Goal: Task Accomplishment & Management: Manage account settings

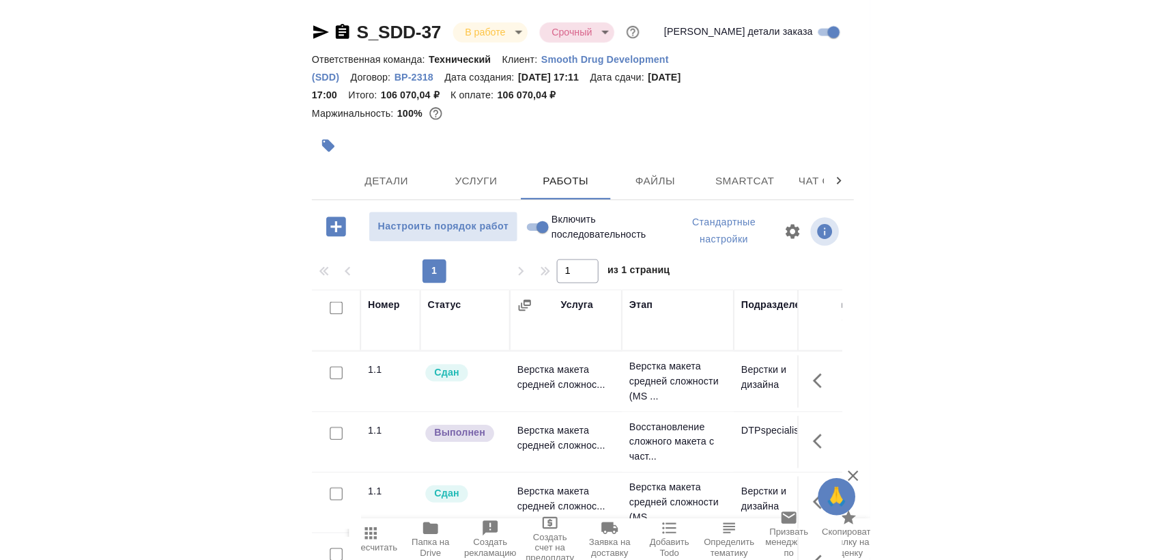
scroll to position [85, 0]
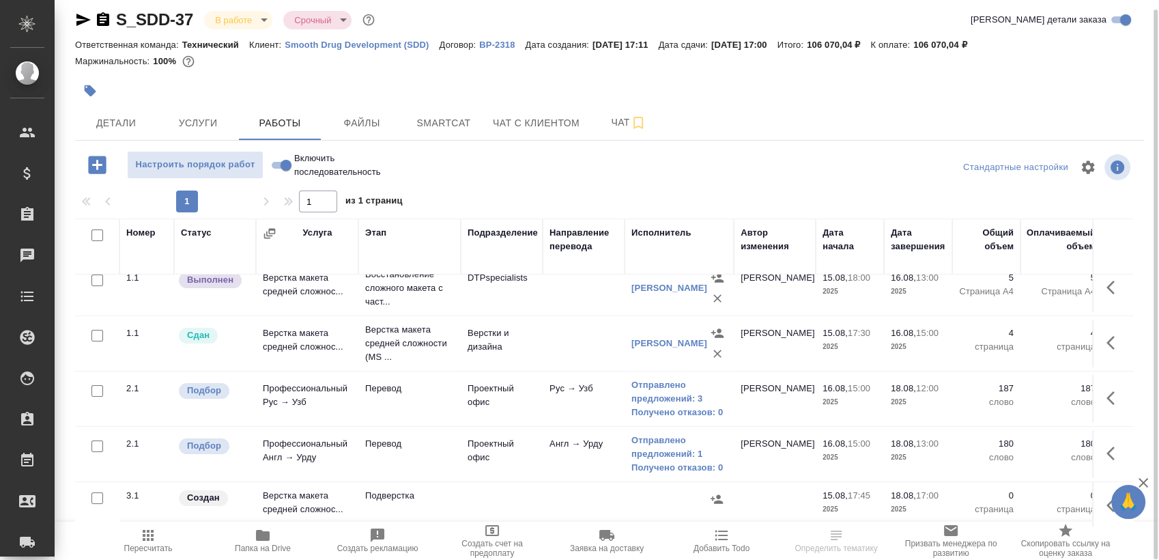
scroll to position [81, 0]
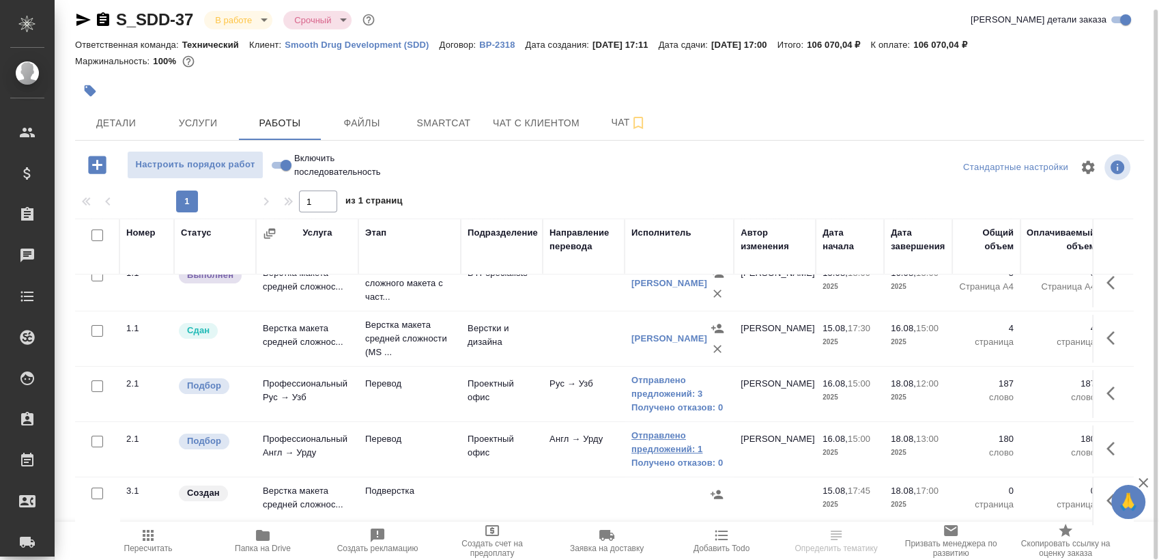
click at [658, 429] on link "Отправлено предложений: 1" at bounding box center [680, 442] width 96 height 27
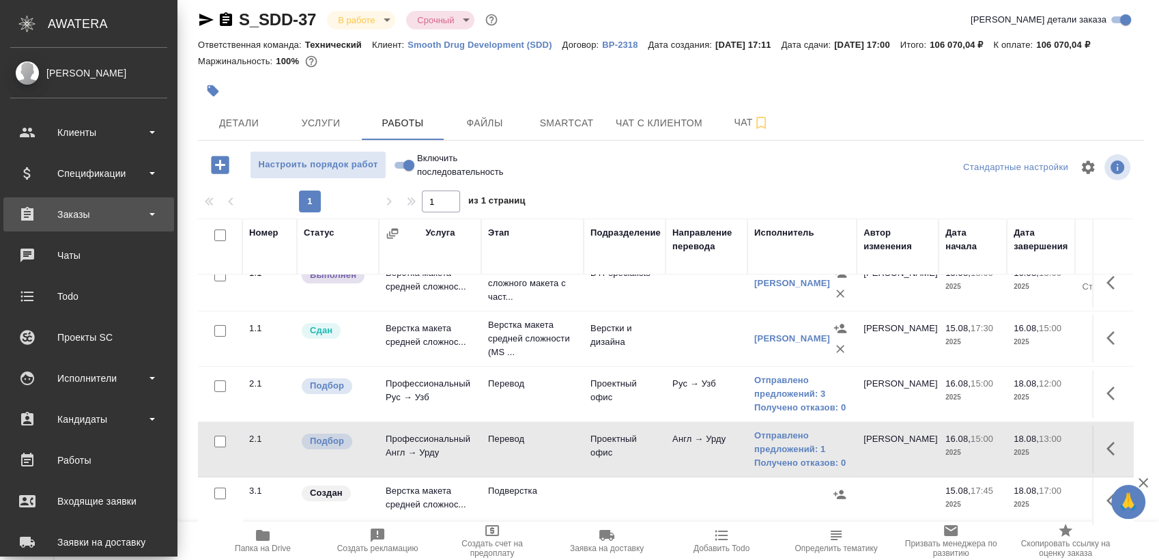
click at [107, 205] on div "Заказы" at bounding box center [88, 214] width 157 height 20
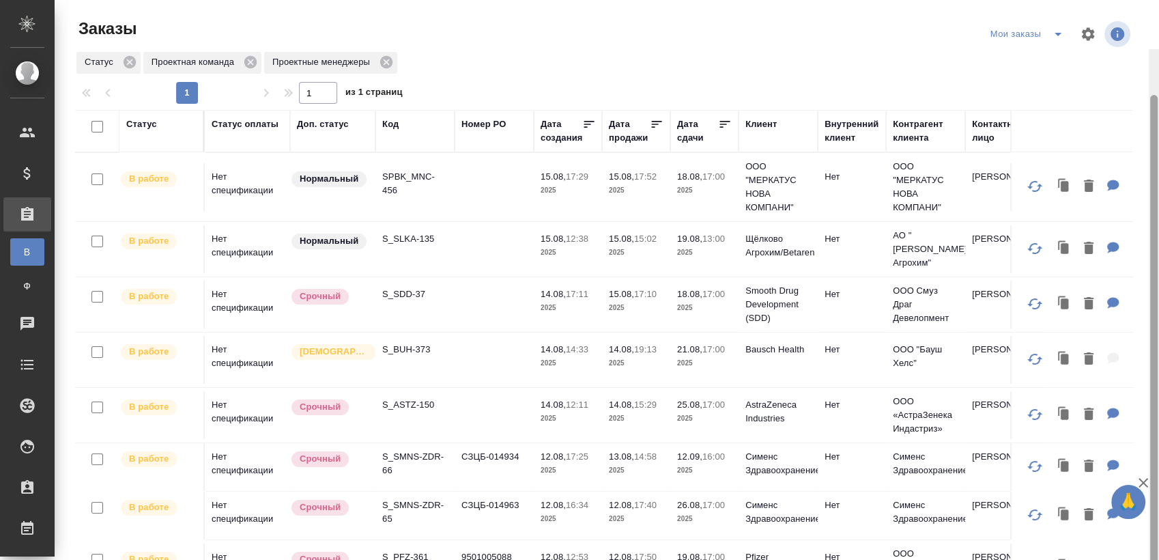
scroll to position [49, 0]
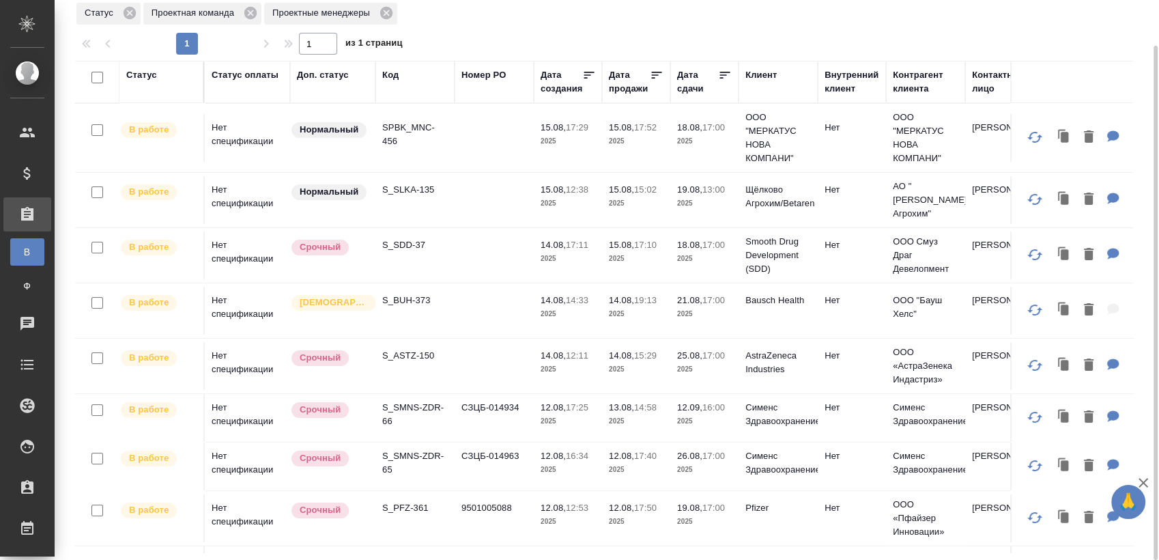
click at [488, 541] on div "Статус Статус оплаты Доп. статус Код Номер PO Дата создания Дата продажи Дата с…" at bounding box center [604, 307] width 1058 height 492
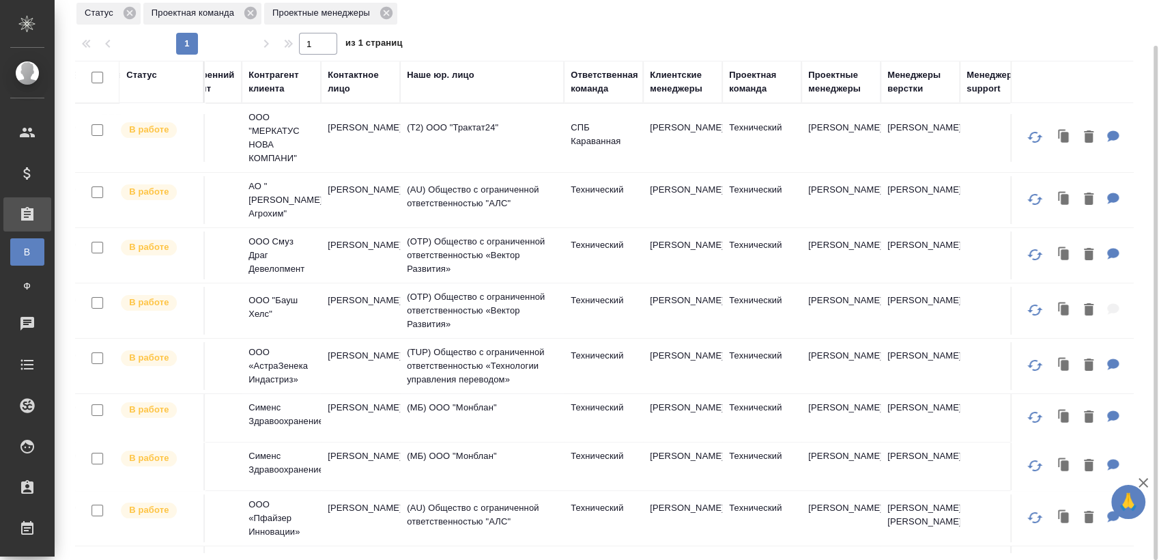
scroll to position [0, 763]
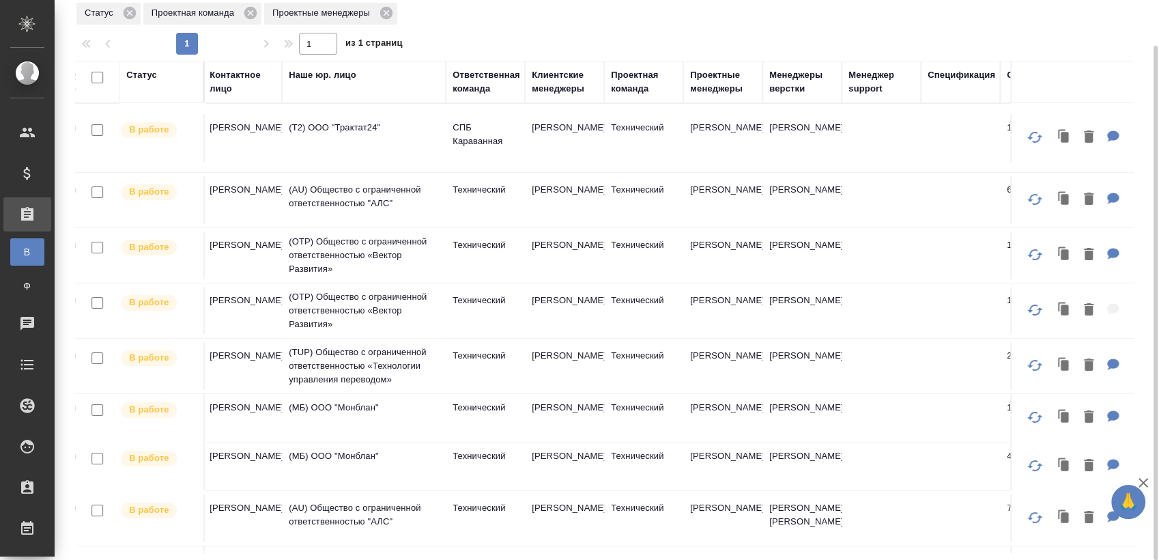
click at [733, 87] on div "Проектные менеджеры" at bounding box center [723, 81] width 66 height 27
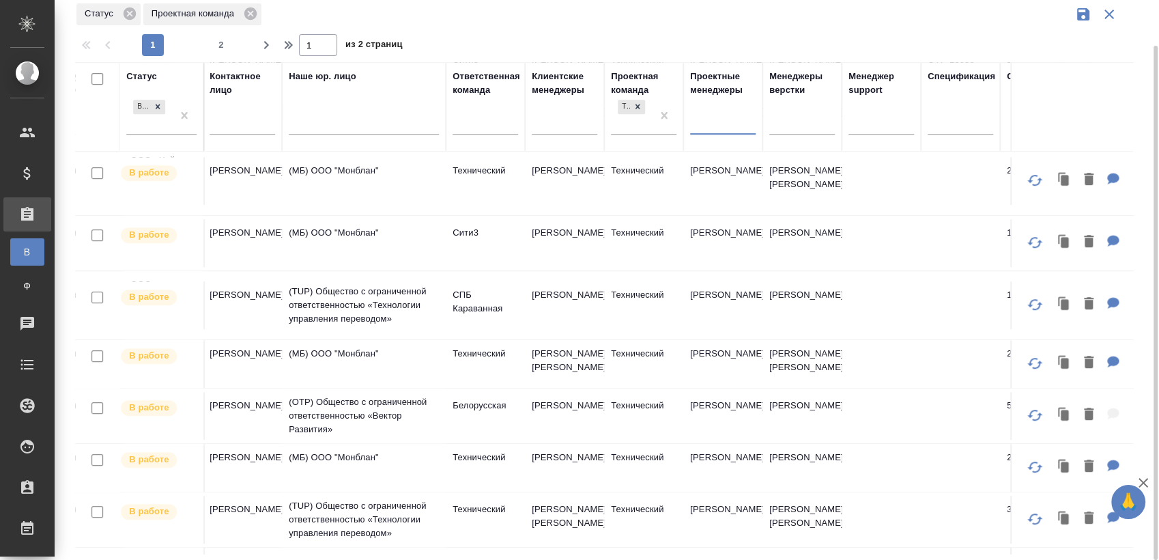
scroll to position [1072, 763]
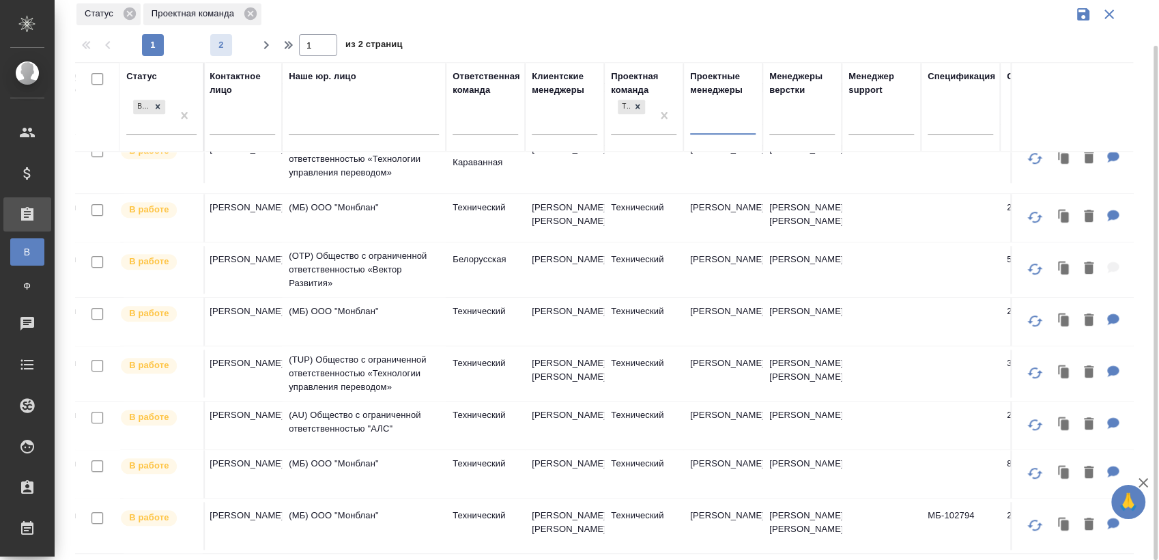
click at [222, 37] on button "2" at bounding box center [221, 45] width 22 height 22
type input "2"
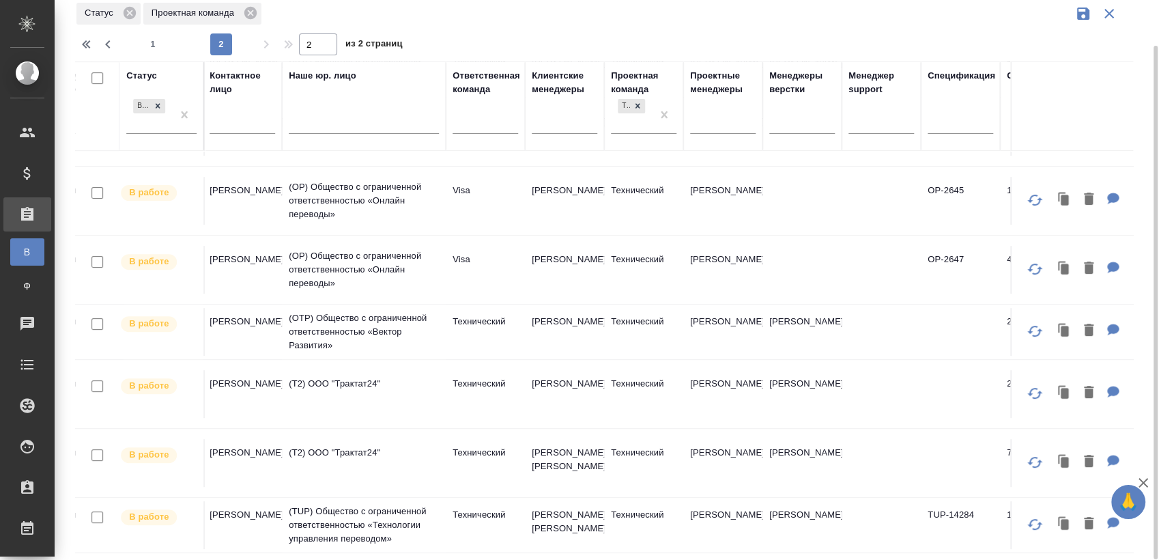
scroll to position [540, 763]
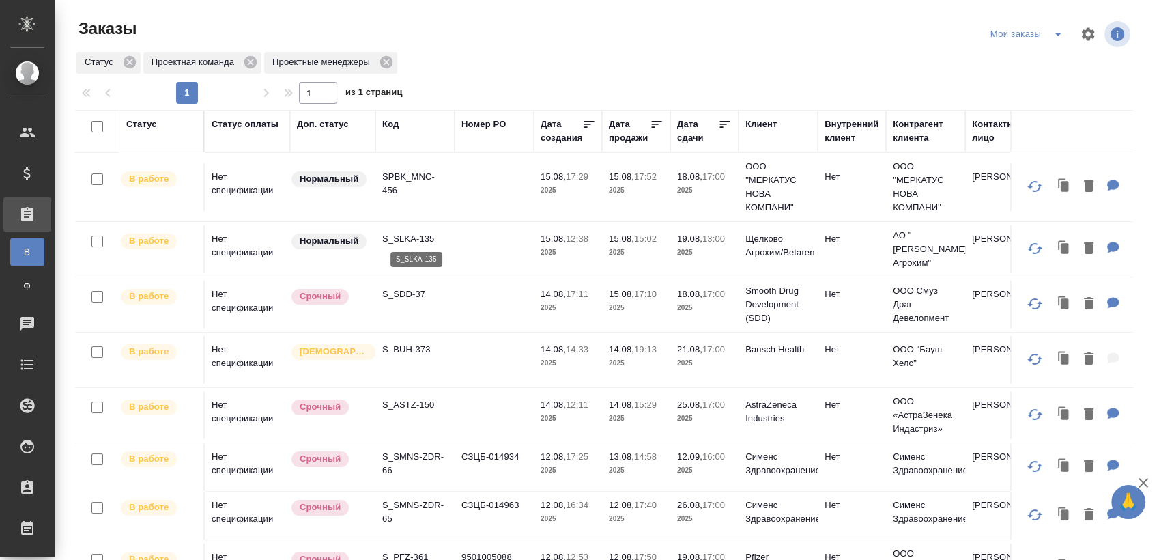
click at [412, 238] on p "S_SLKA-135" at bounding box center [415, 239] width 66 height 14
click at [410, 343] on p "S_BUH-373" at bounding box center [415, 350] width 66 height 14
click at [425, 398] on p "S_ASTZ-150" at bounding box center [415, 405] width 66 height 14
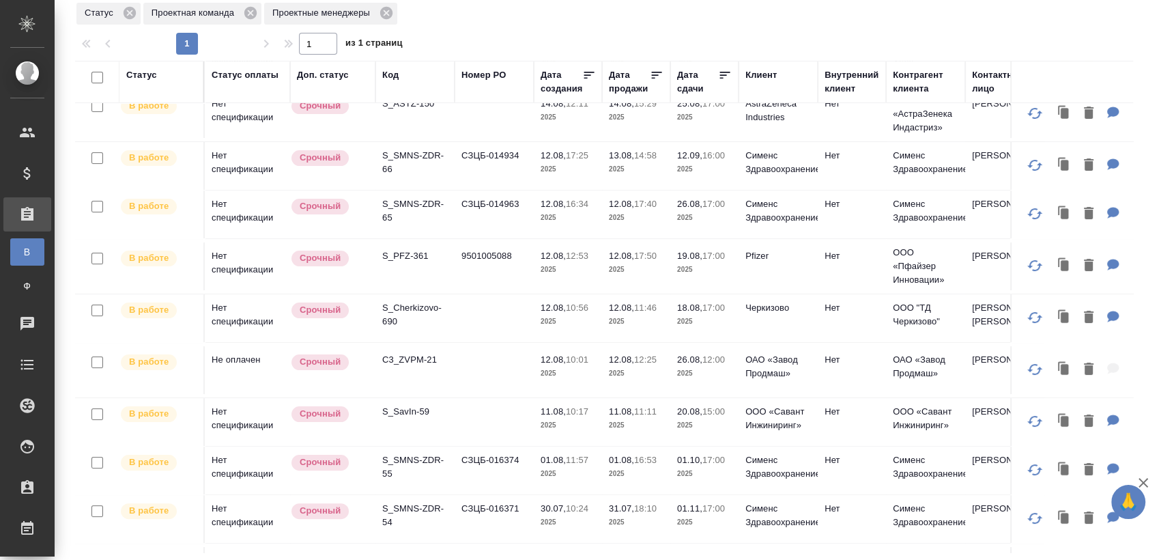
scroll to position [259, 0]
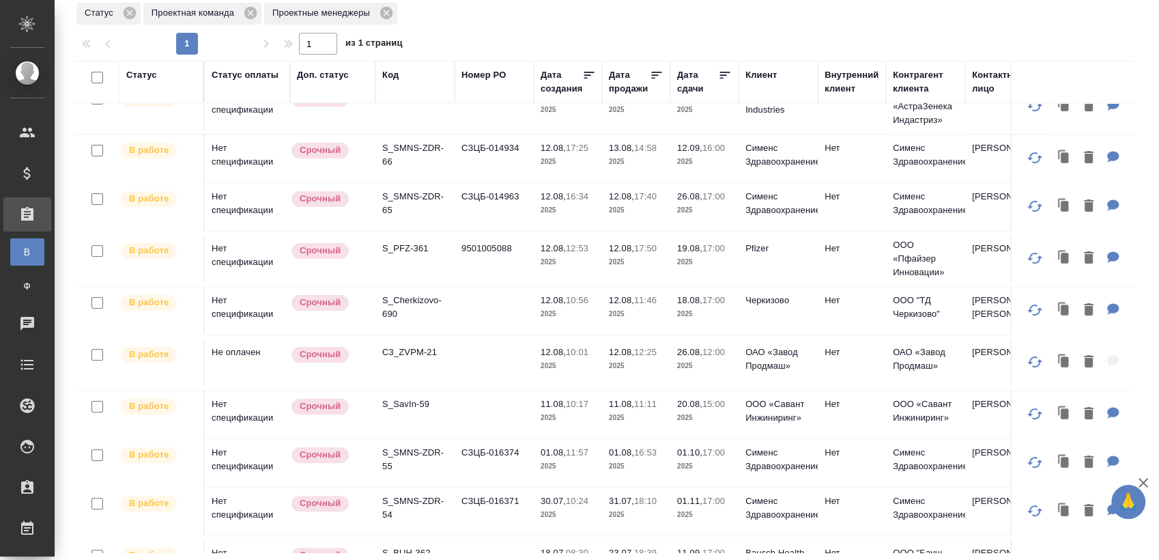
click at [419, 143] on p "S_SMNS-ZDR-66" at bounding box center [415, 154] width 66 height 27
click at [404, 190] on p "S_SMNS-ZDR-65" at bounding box center [415, 203] width 66 height 27
click at [414, 245] on p "S_PFZ-361" at bounding box center [415, 249] width 66 height 14
click at [423, 312] on p "S_Cherkizovo-690" at bounding box center [415, 307] width 66 height 27
click at [421, 359] on p "C3_ZVPM-21" at bounding box center [415, 352] width 66 height 14
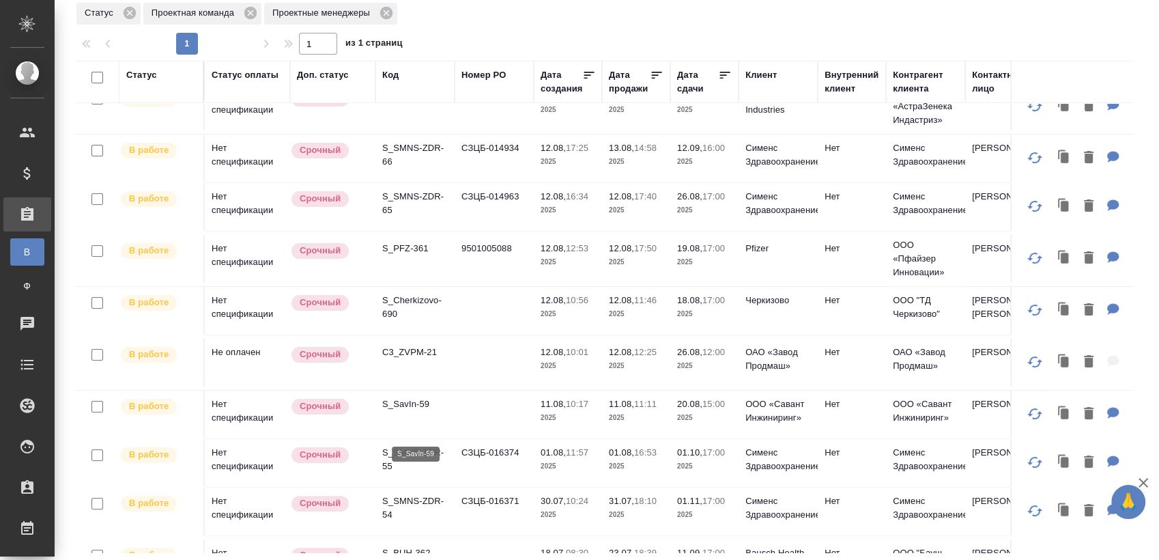
click at [416, 411] on p "S_SavIn-59" at bounding box center [415, 404] width 66 height 14
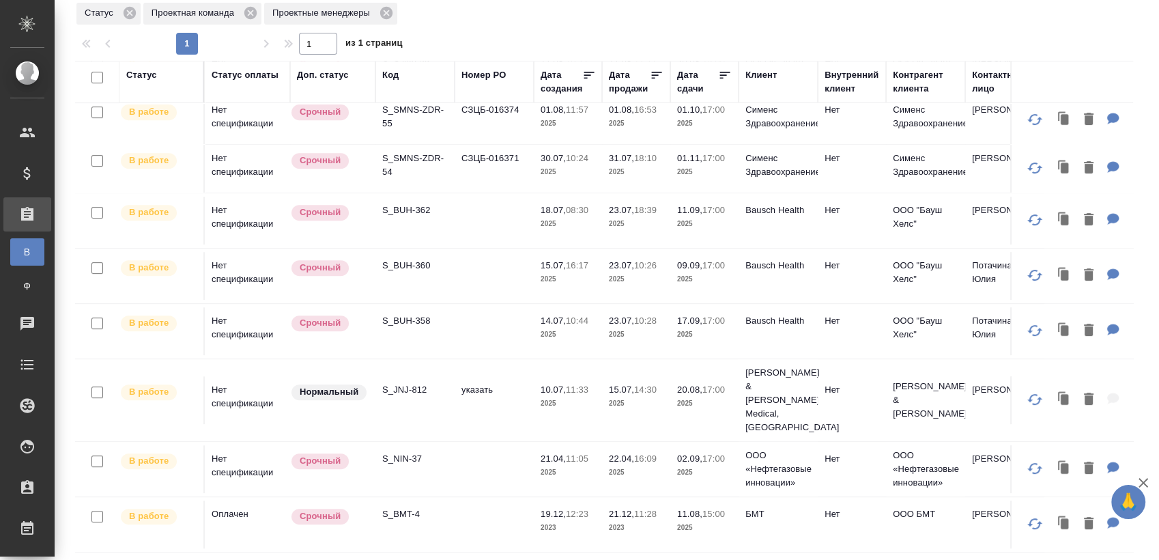
scroll to position [621, 0]
click at [406, 126] on p "S_SMNS-ZDR-55" at bounding box center [415, 116] width 66 height 27
click at [415, 171] on p "S_SMNS-ZDR-54" at bounding box center [415, 165] width 66 height 27
click at [418, 383] on p "S_JNJ-812" at bounding box center [415, 390] width 66 height 14
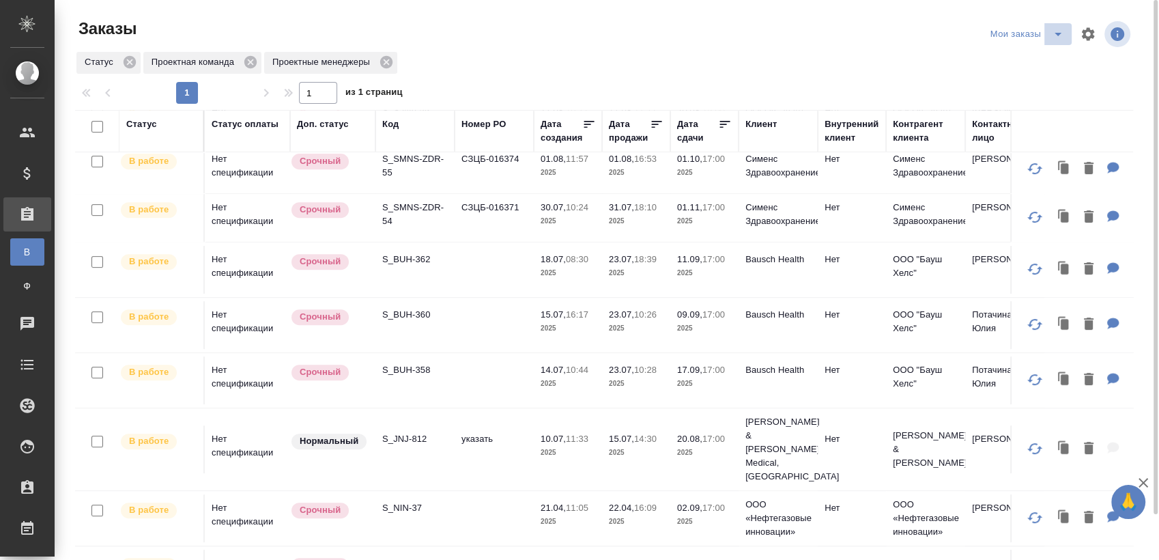
click at [1050, 40] on icon "split button" at bounding box center [1058, 34] width 16 height 16
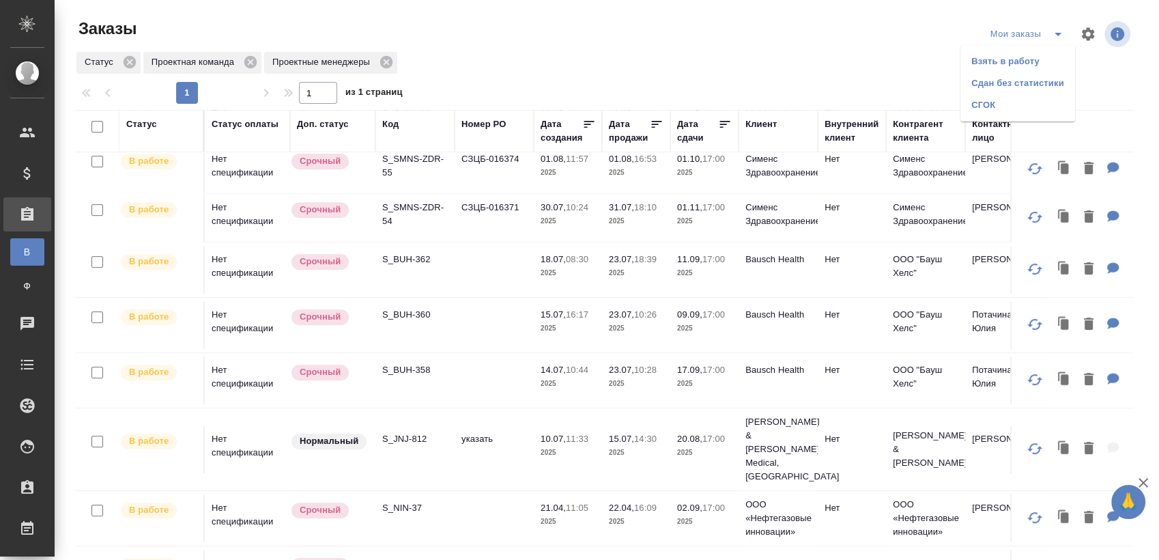
click at [1023, 73] on li "Cдан без статистики" at bounding box center [1018, 83] width 115 height 22
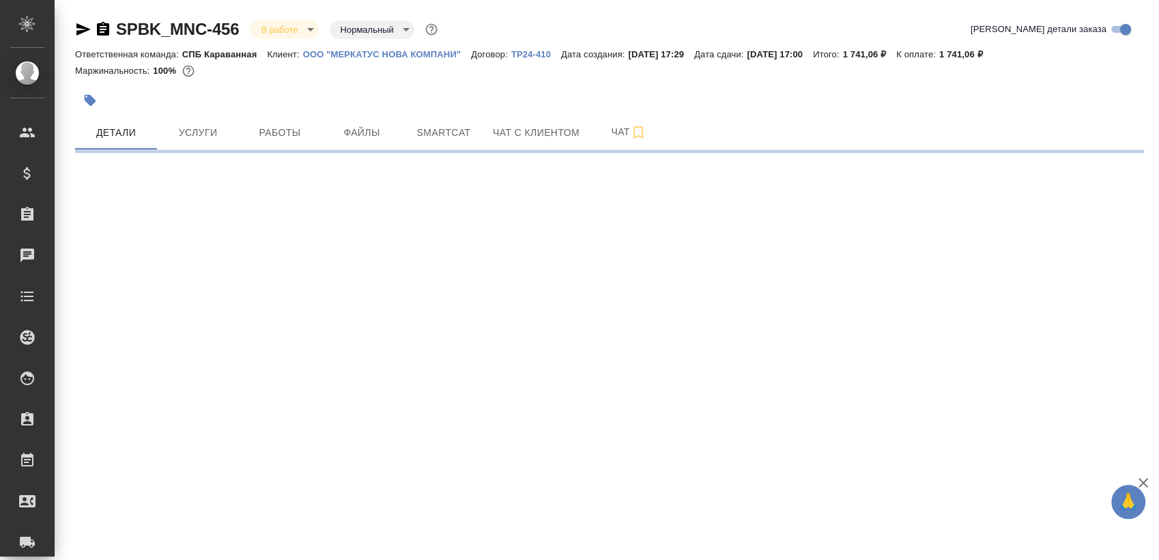
select select "RU"
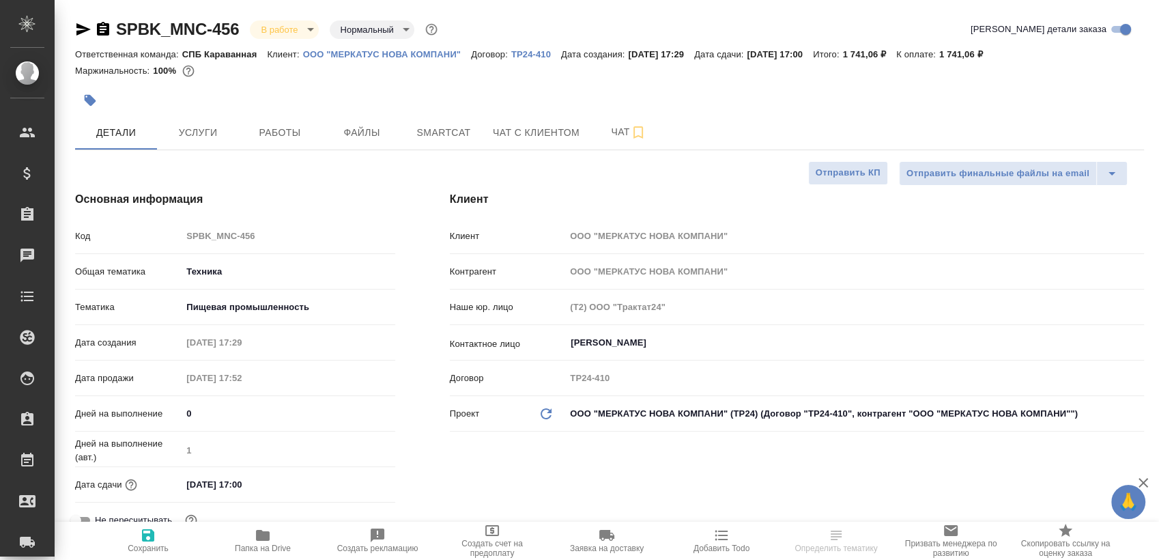
type textarea "x"
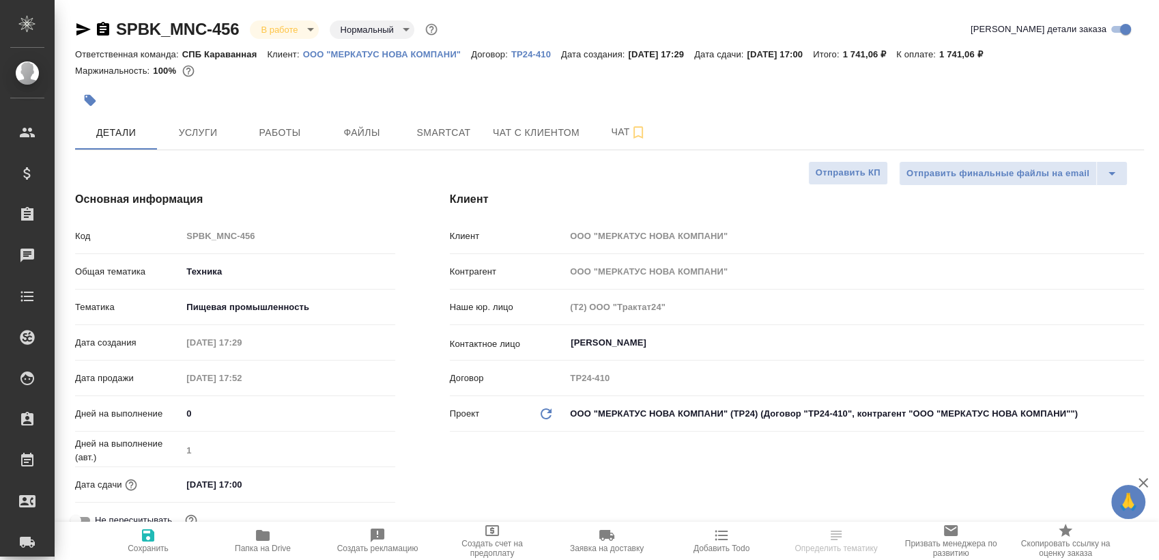
type textarea "x"
click at [288, 113] on div at bounding box center [431, 100] width 713 height 30
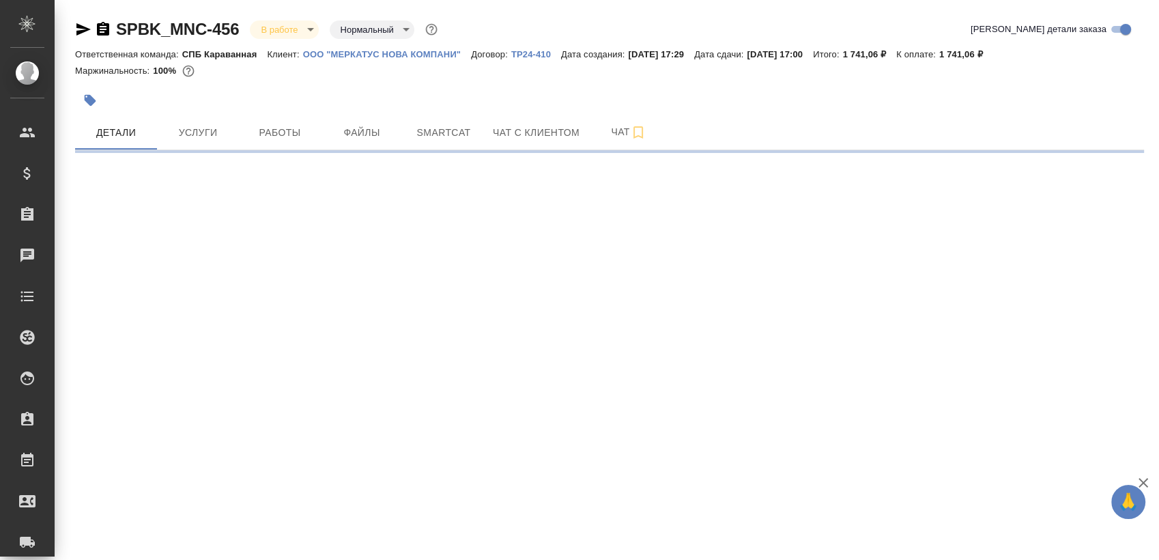
select select "RU"
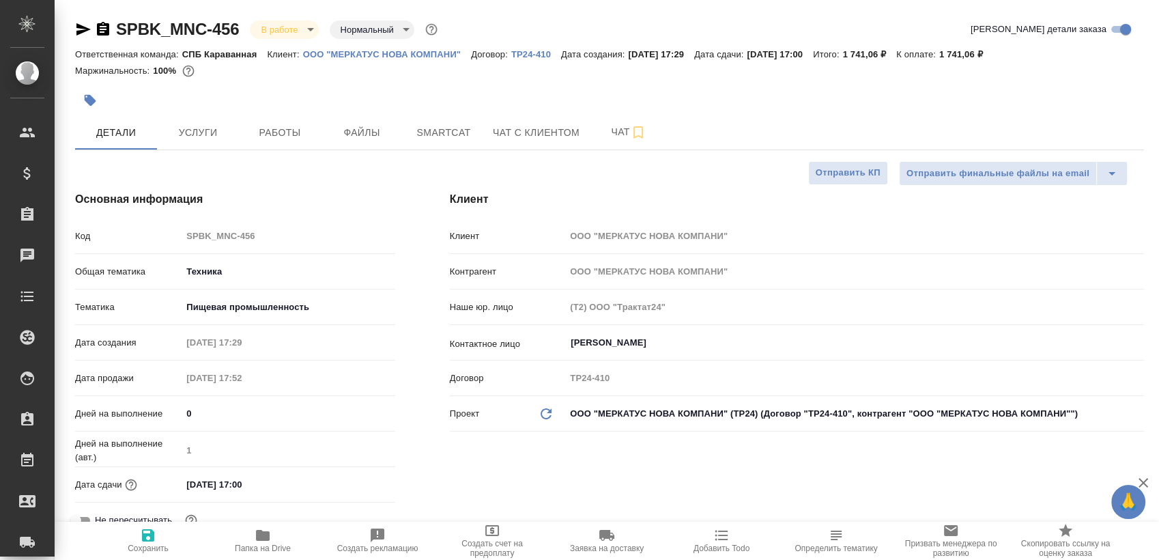
type textarea "x"
click at [282, 140] on span "Работы" at bounding box center [280, 132] width 66 height 17
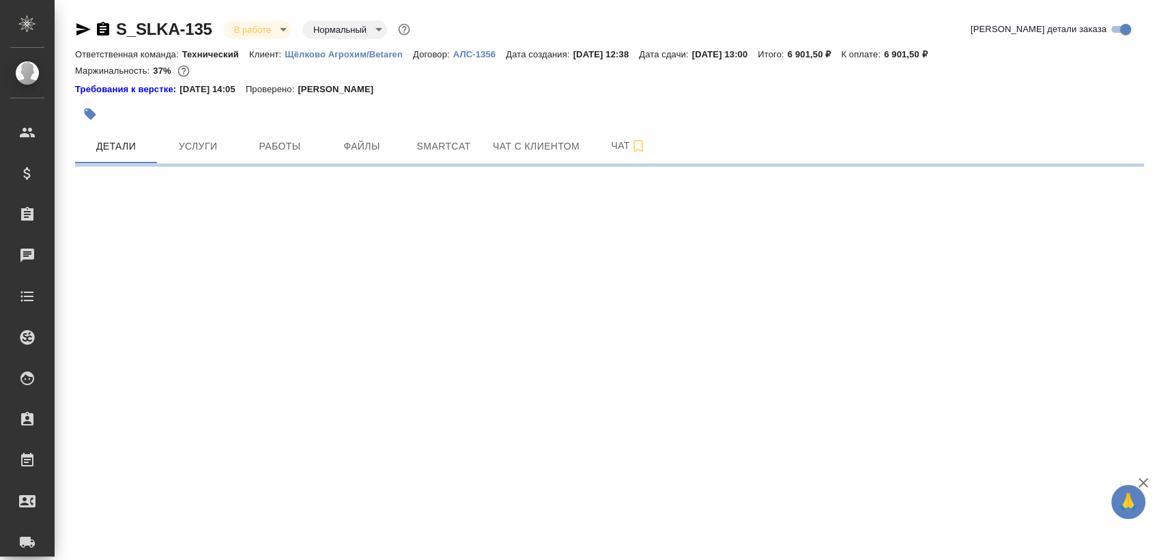
select select "RU"
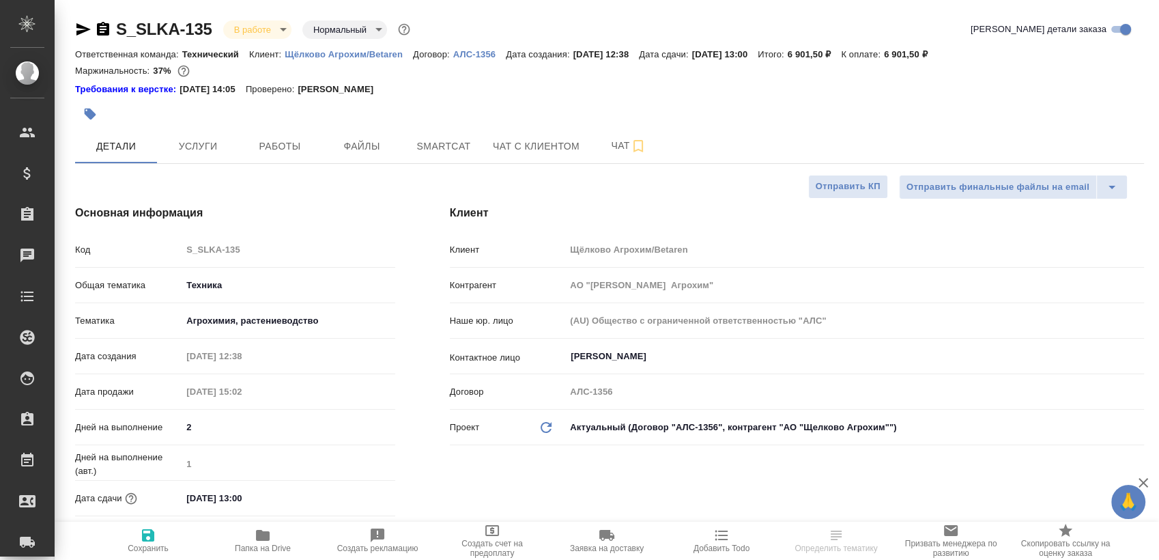
type textarea "x"
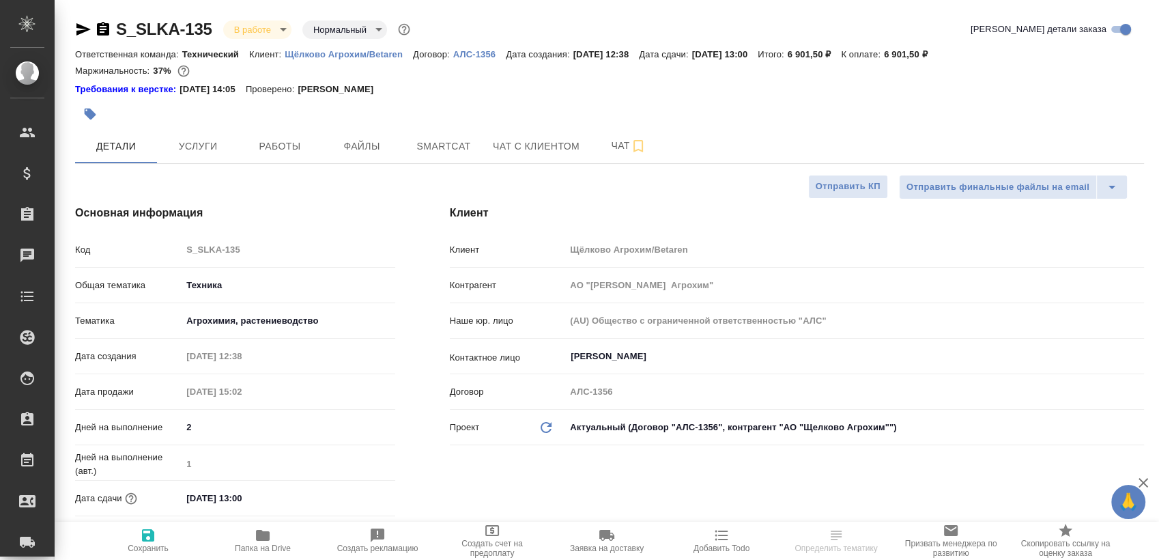
type textarea "x"
select select "RU"
type textarea "x"
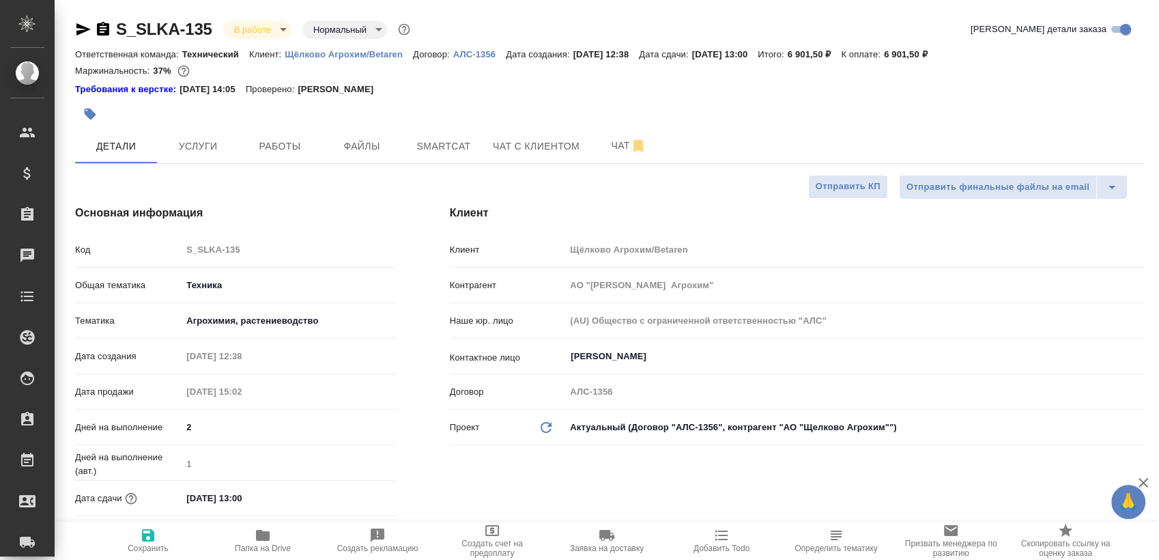
type textarea "x"
click at [304, 139] on span "Работы" at bounding box center [280, 146] width 66 height 17
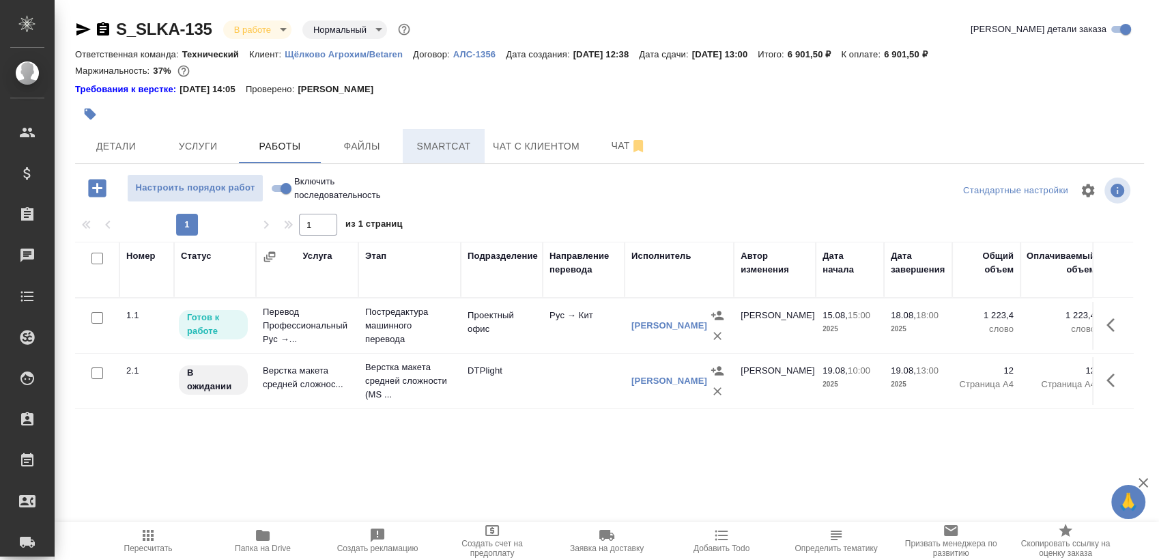
click at [438, 152] on span "Smartcat" at bounding box center [444, 146] width 66 height 17
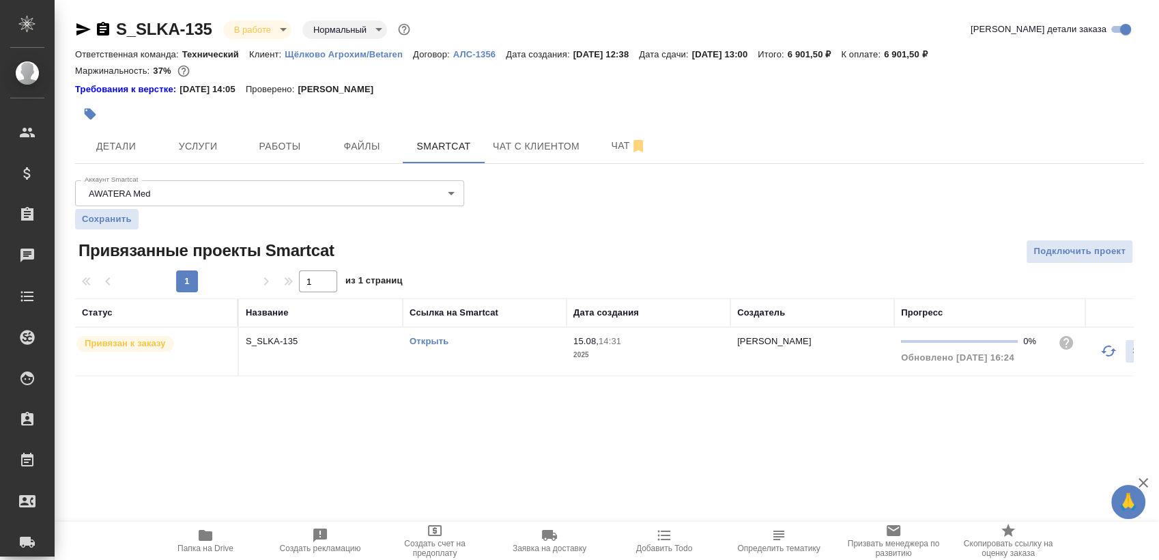
click at [433, 341] on link "Открыть" at bounding box center [429, 341] width 39 height 10
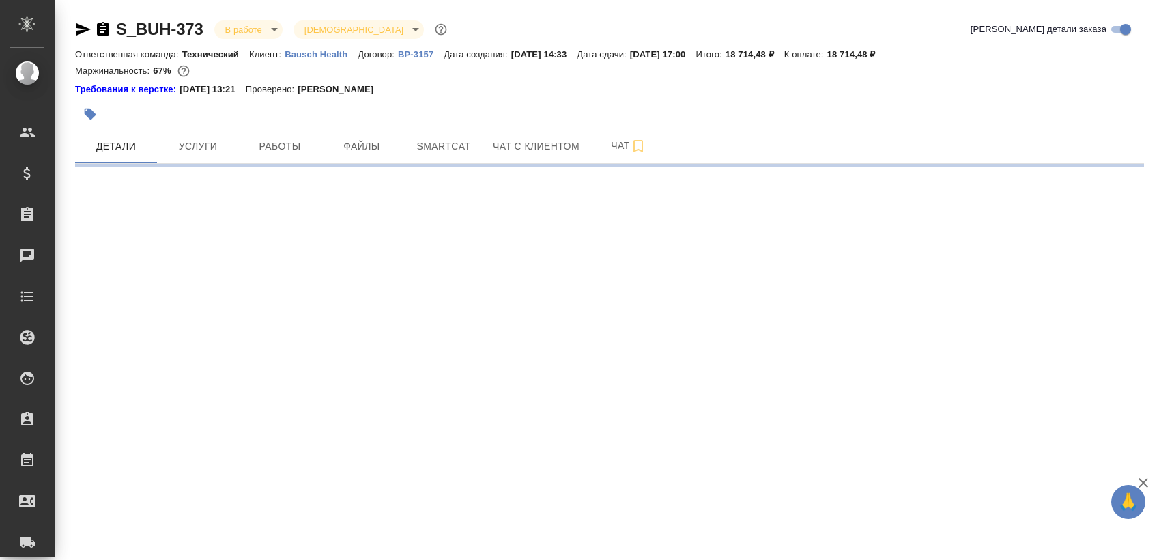
select select "RU"
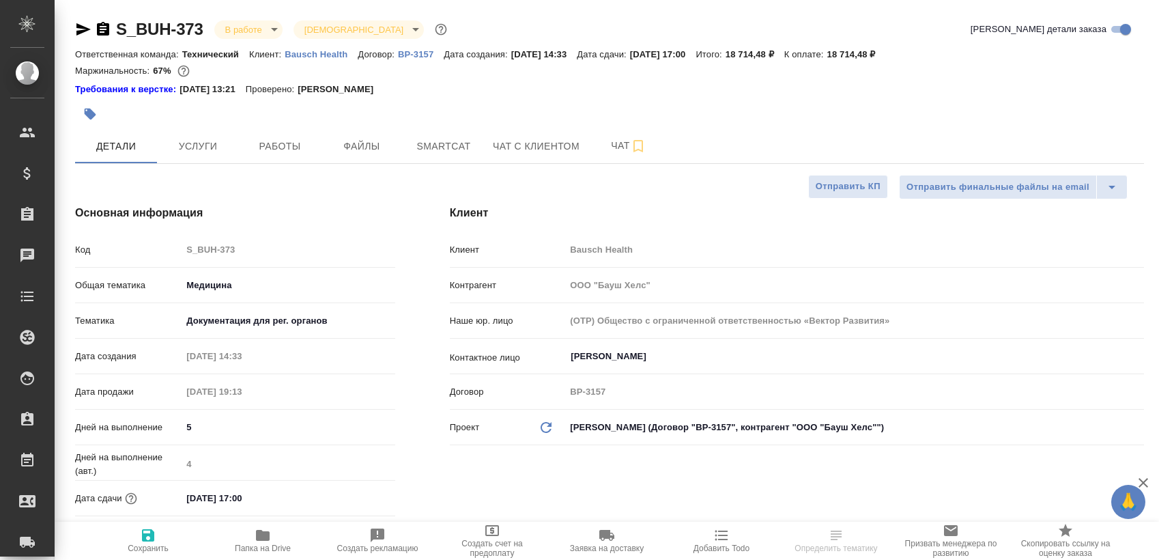
type textarea "x"
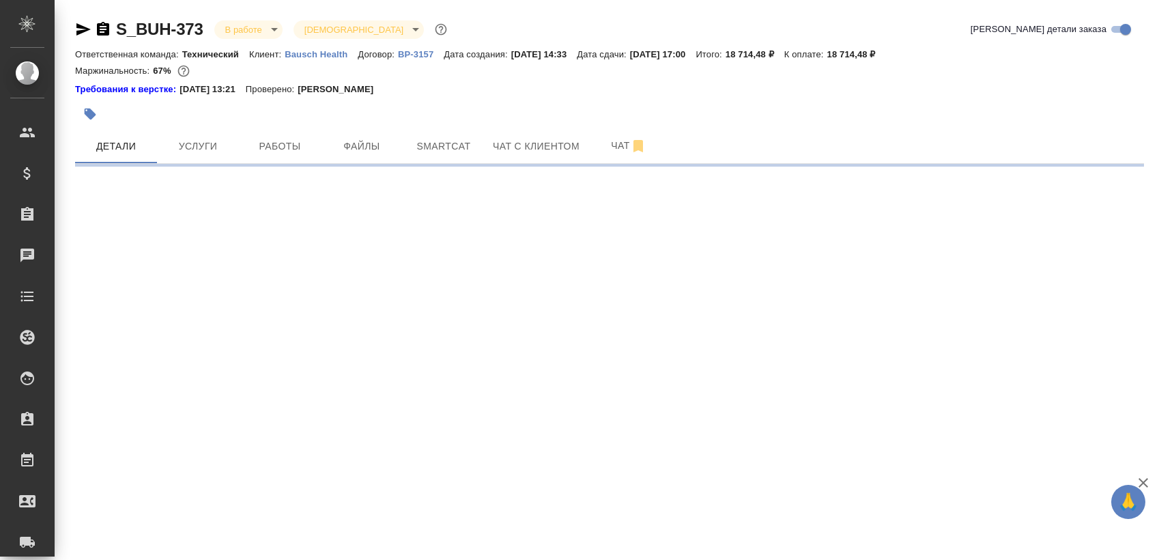
select select "RU"
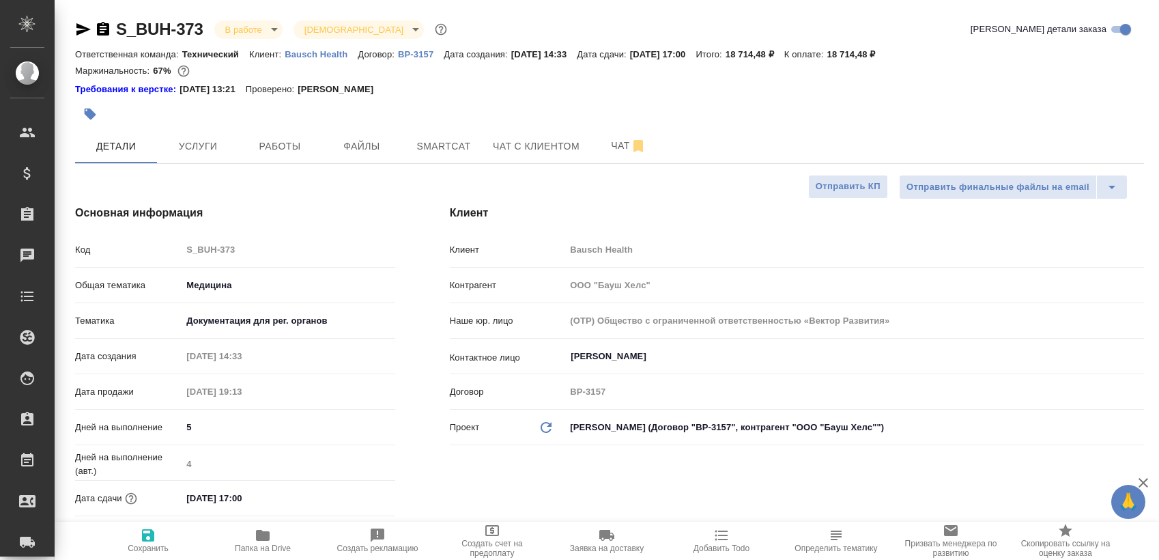
type textarea "x"
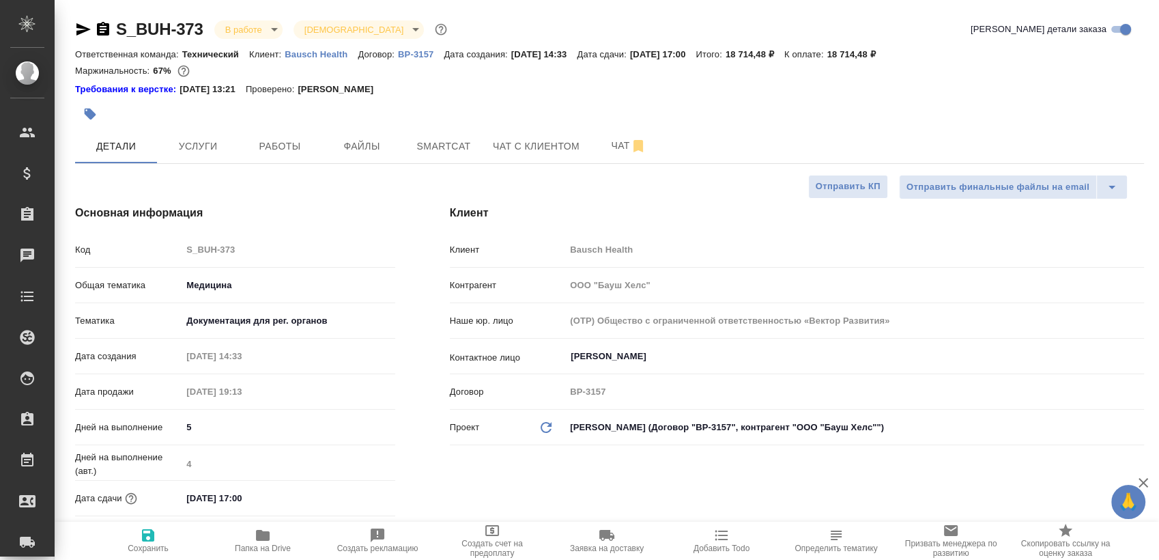
type textarea "x"
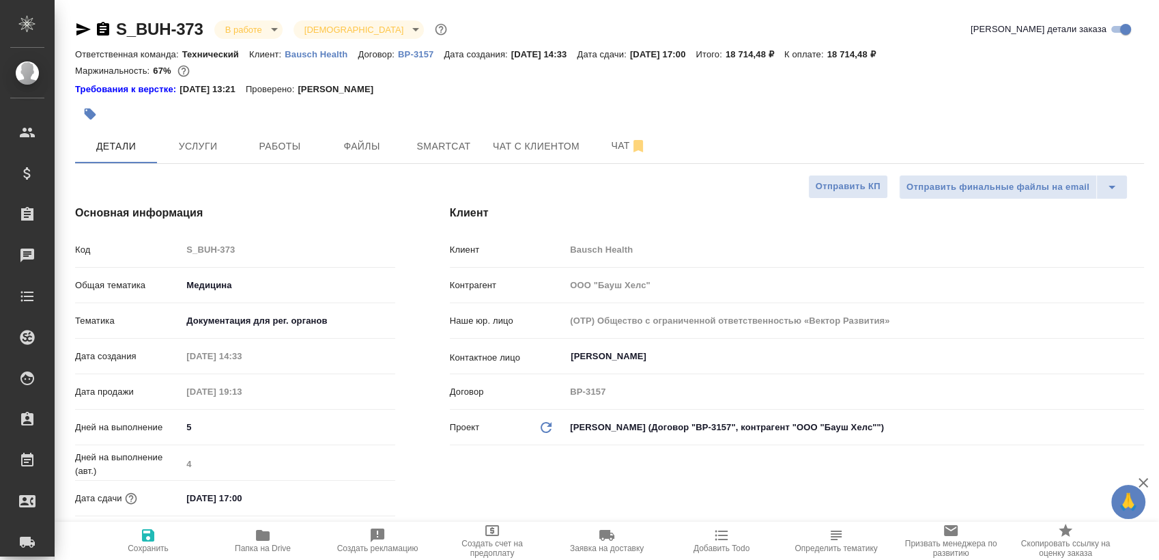
type textarea "x"
click at [281, 156] on button "Работы" at bounding box center [280, 146] width 82 height 34
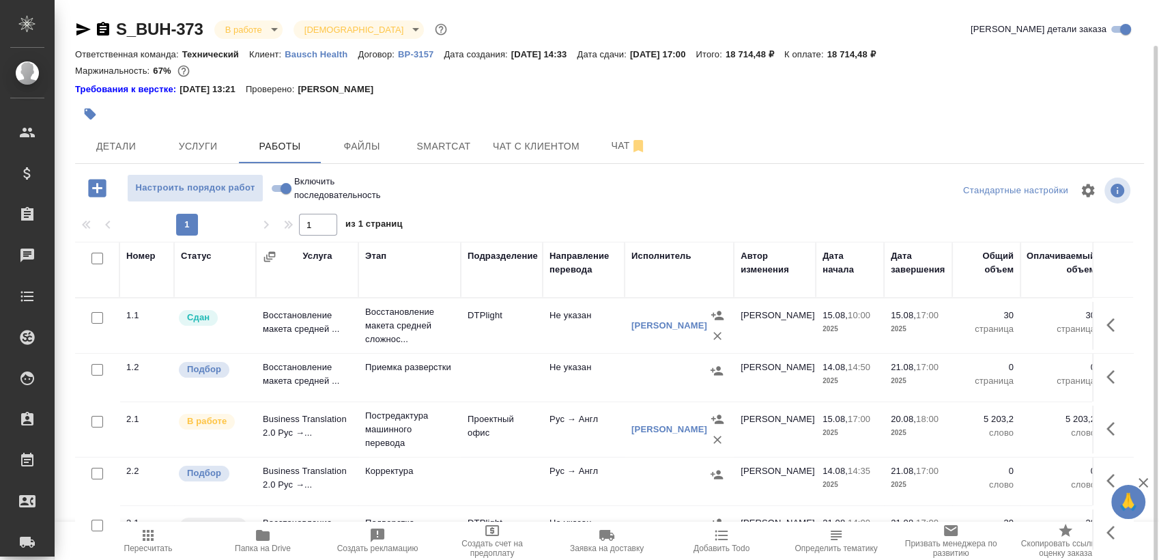
scroll to position [23, 0]
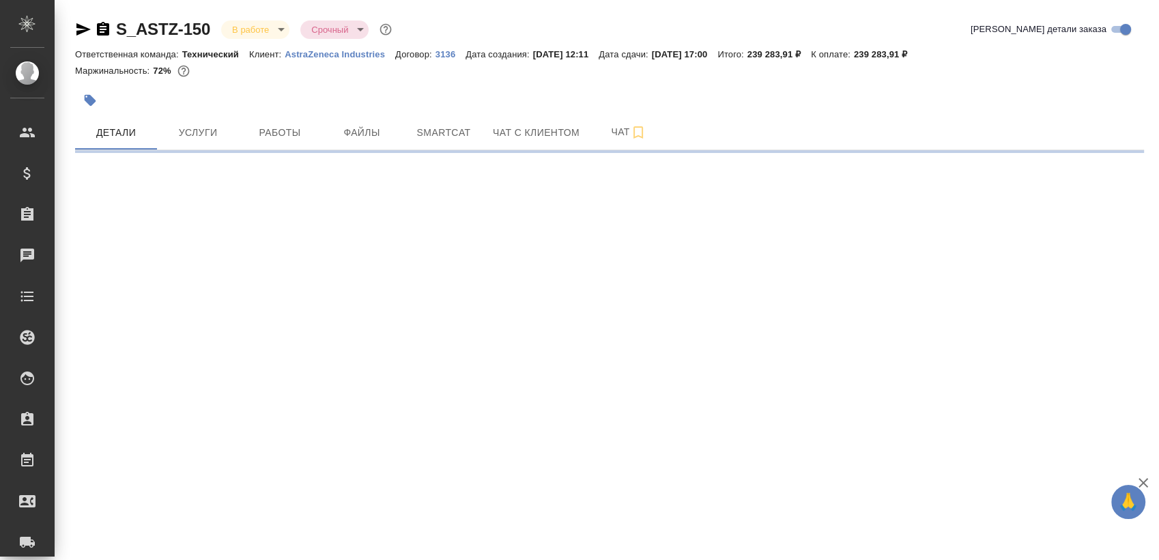
select select "RU"
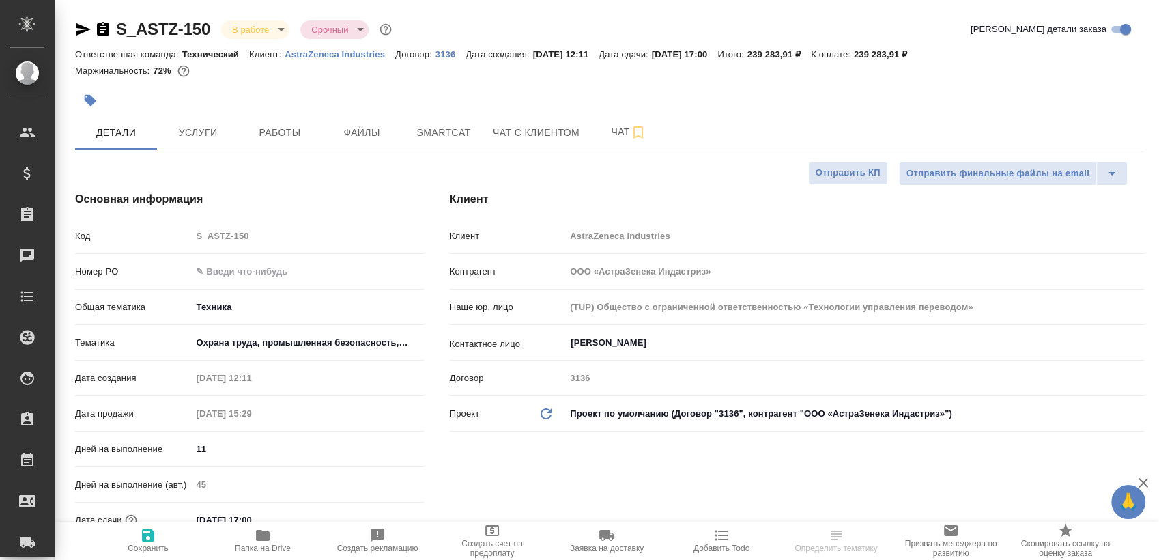
type textarea "x"
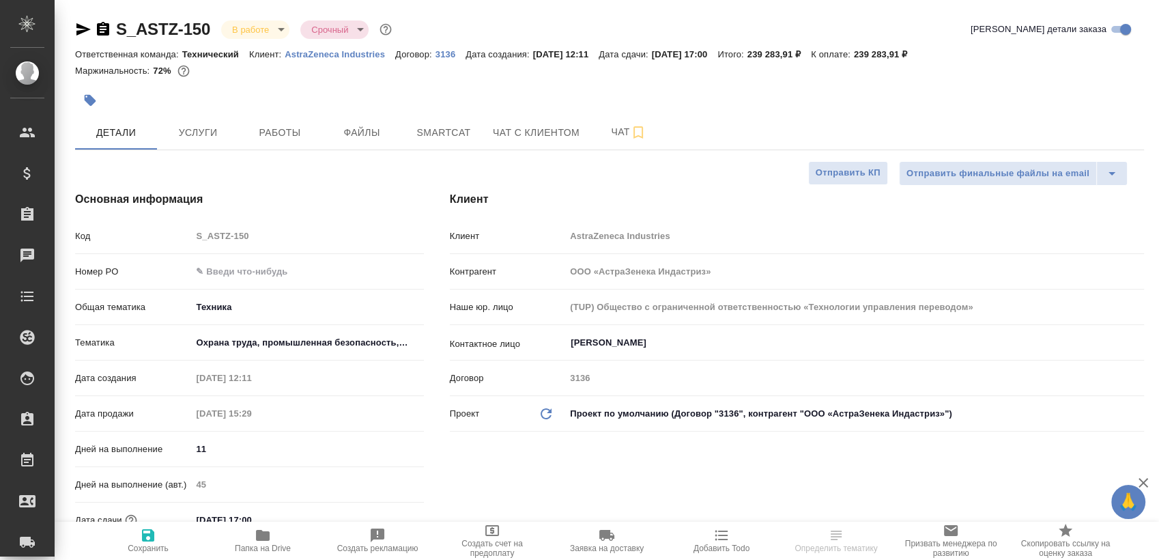
type textarea "x"
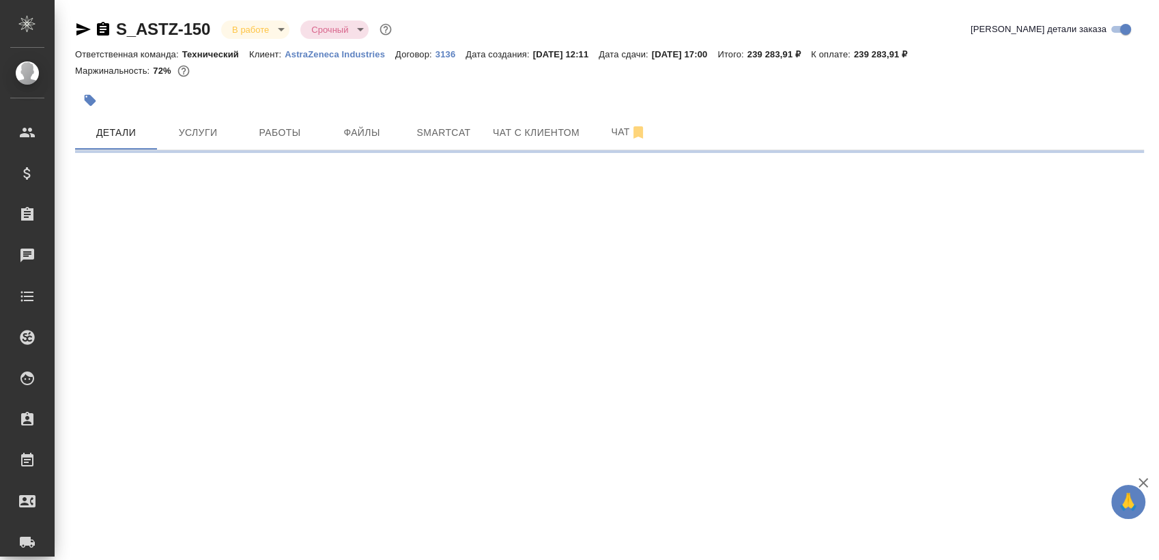
select select "RU"
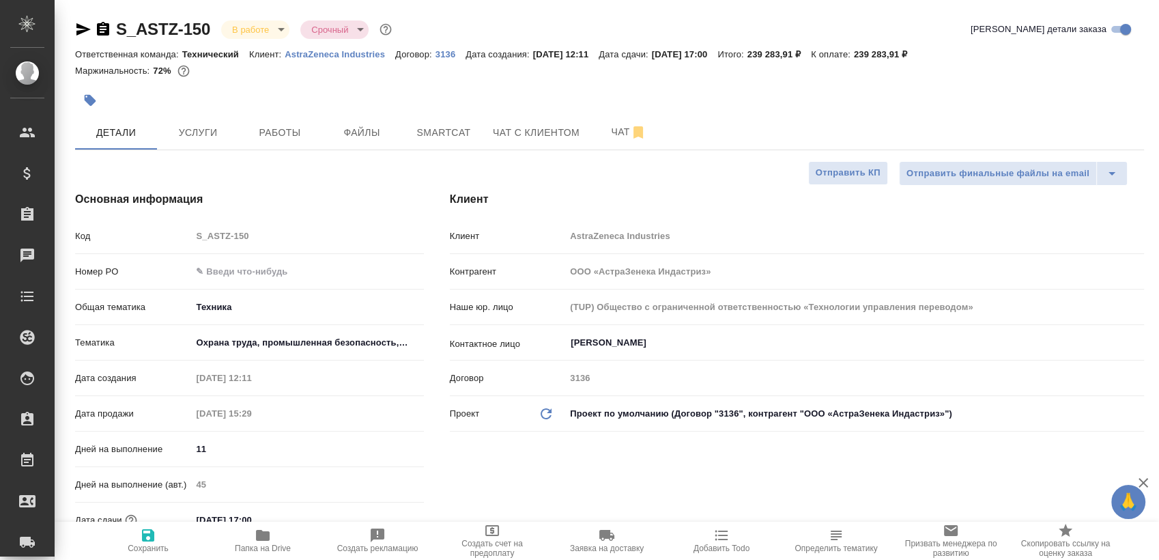
type textarea "x"
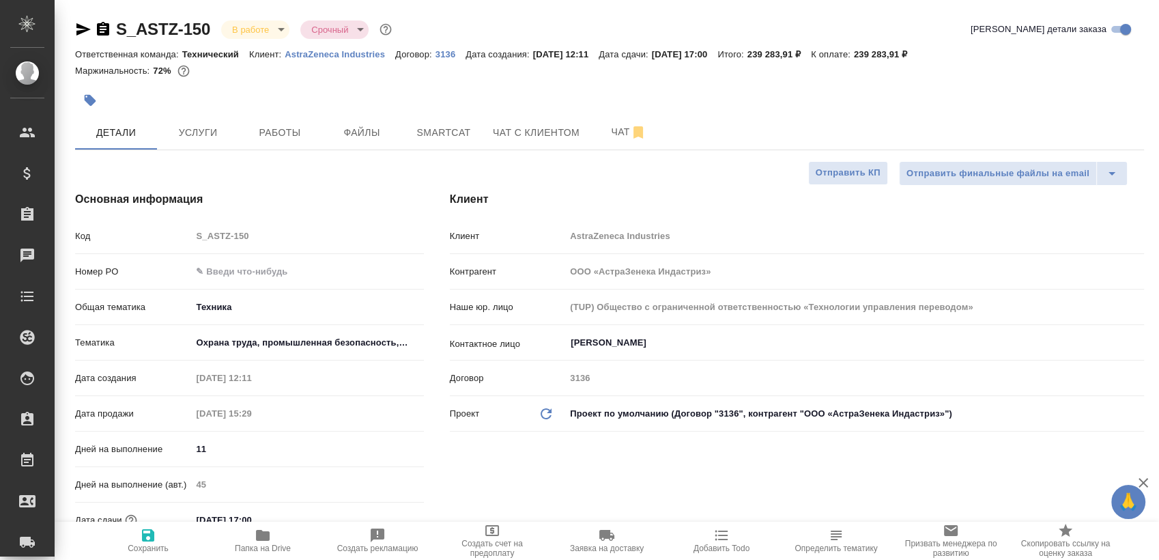
type textarea "x"
click at [281, 128] on span "Работы" at bounding box center [280, 132] width 66 height 17
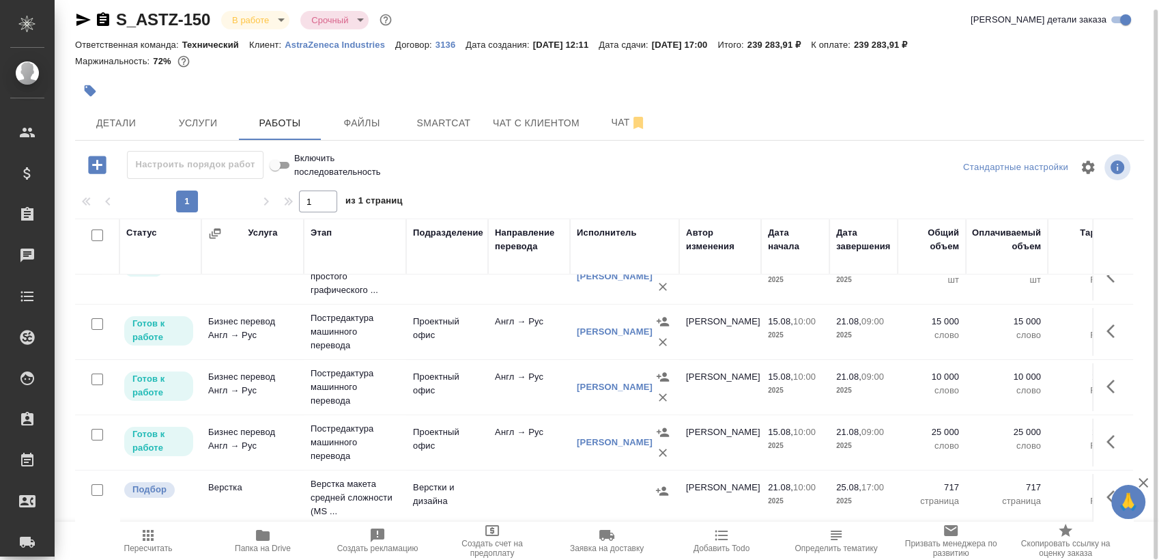
scroll to position [37, 0]
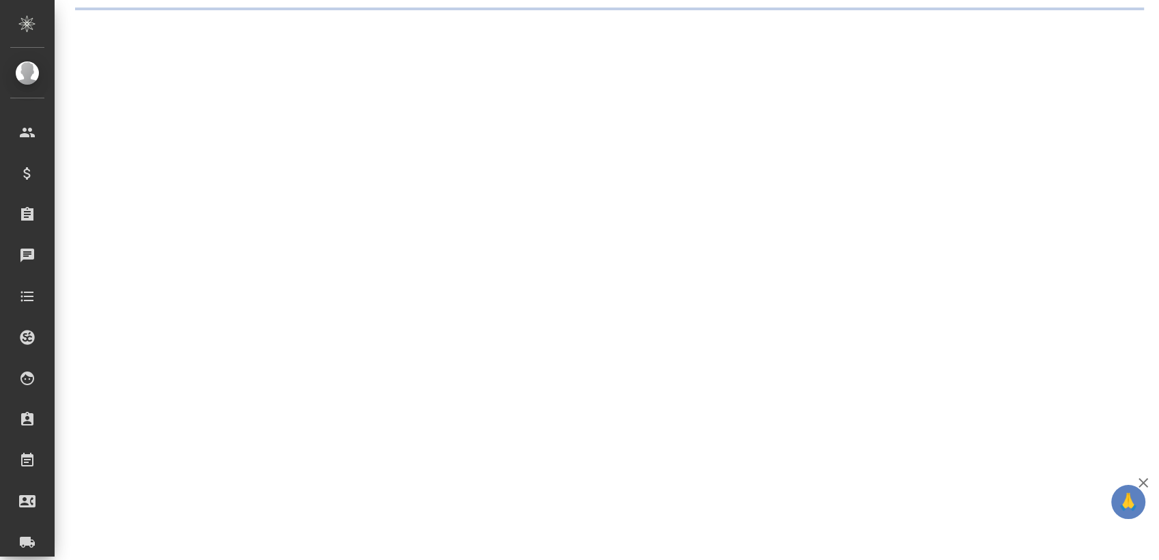
select select "RU"
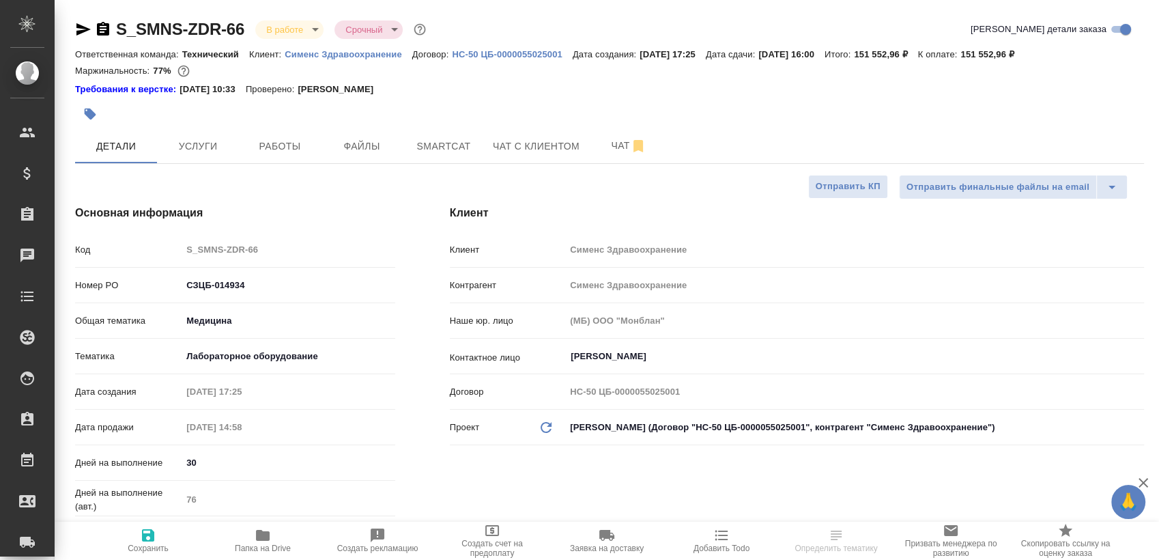
type textarea "x"
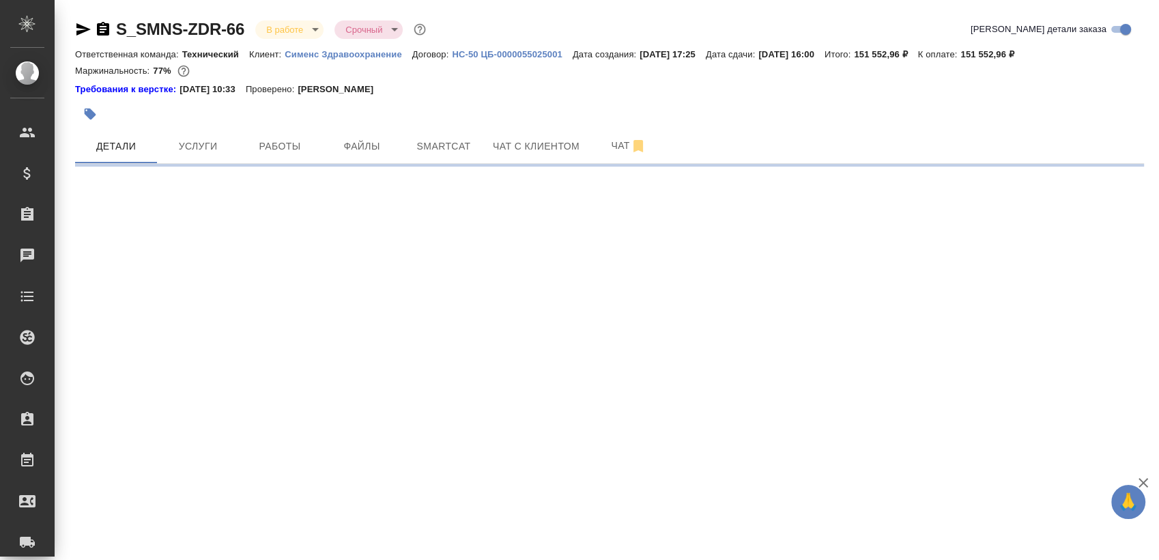
select select "RU"
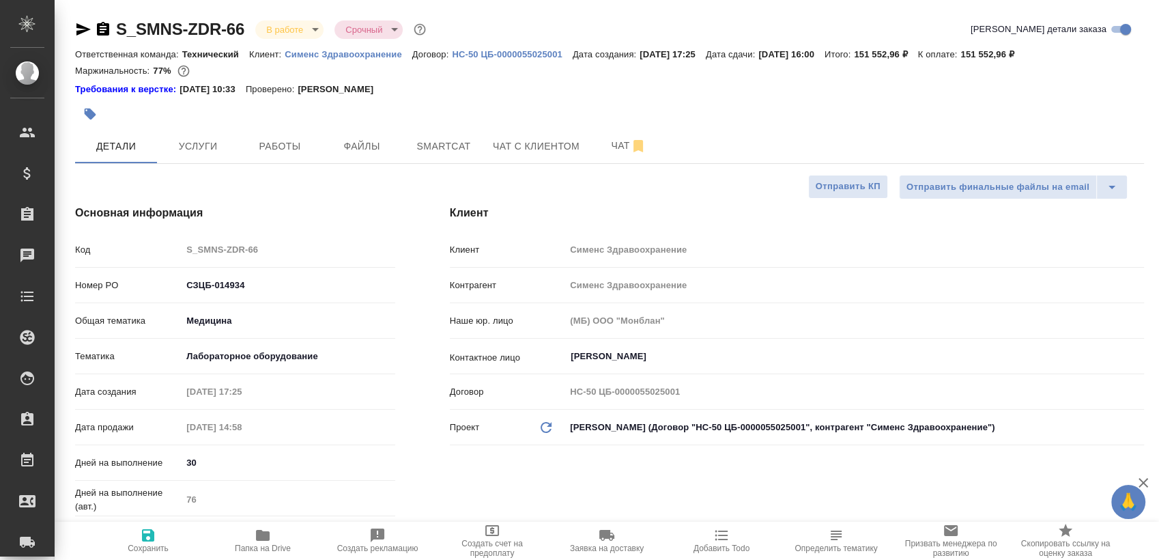
type textarea "x"
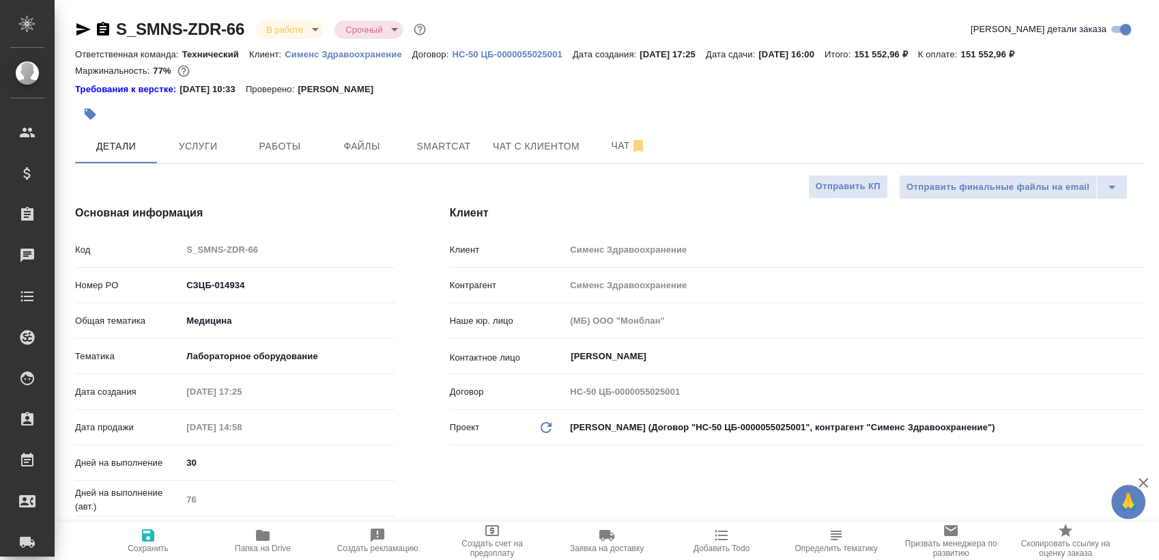
type textarea "x"
click at [299, 145] on span "Работы" at bounding box center [280, 146] width 66 height 17
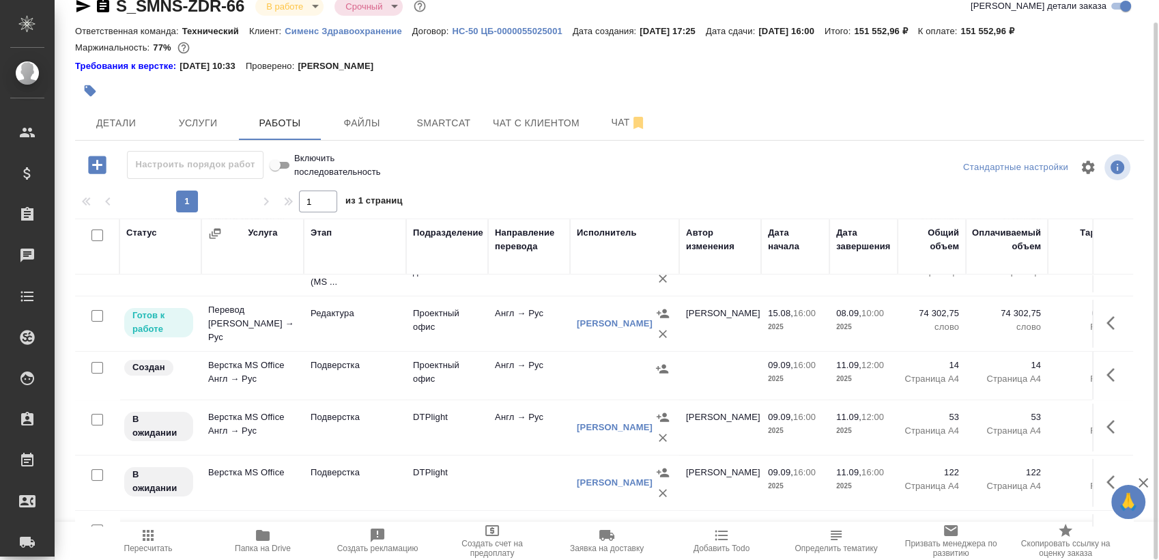
scroll to position [191, 0]
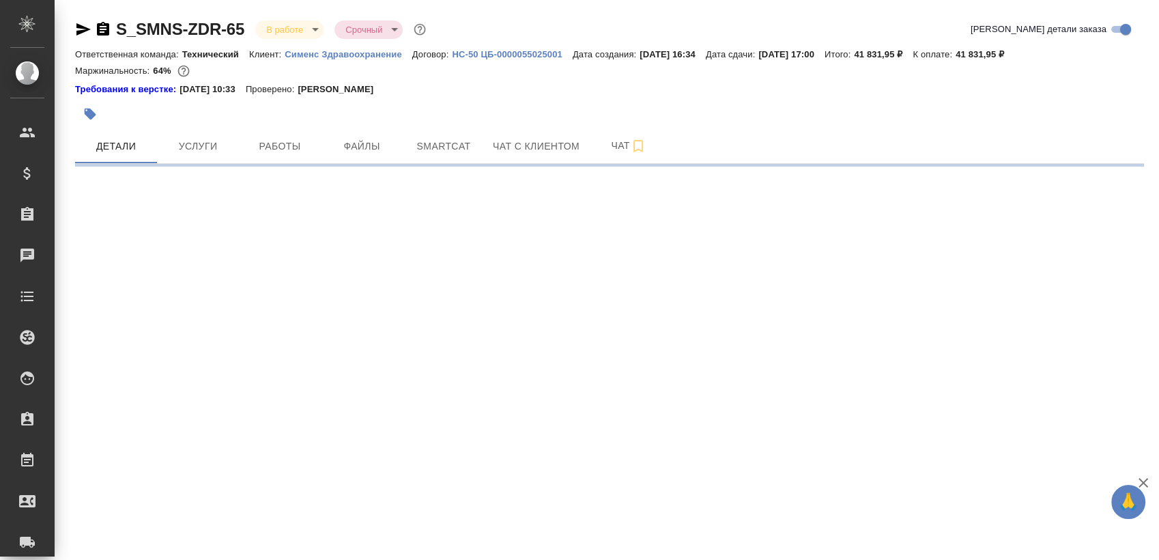
select select "RU"
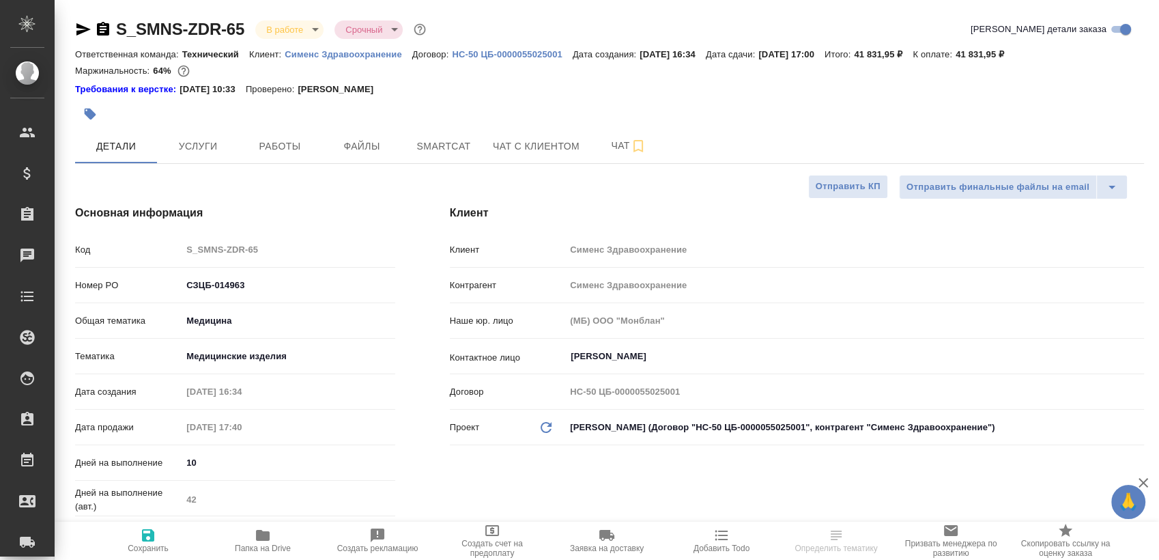
type textarea "x"
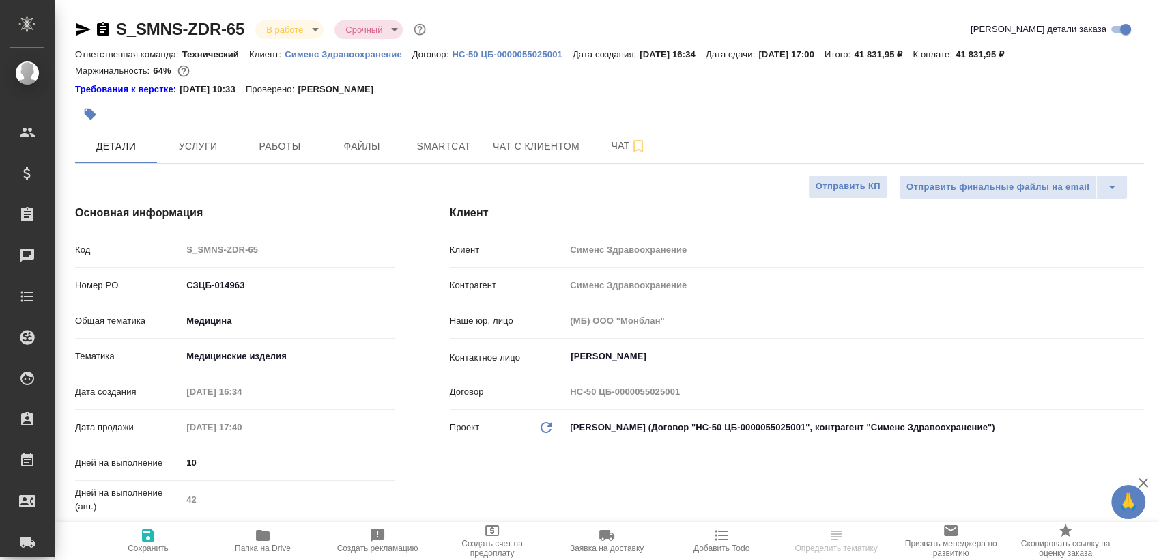
type textarea "x"
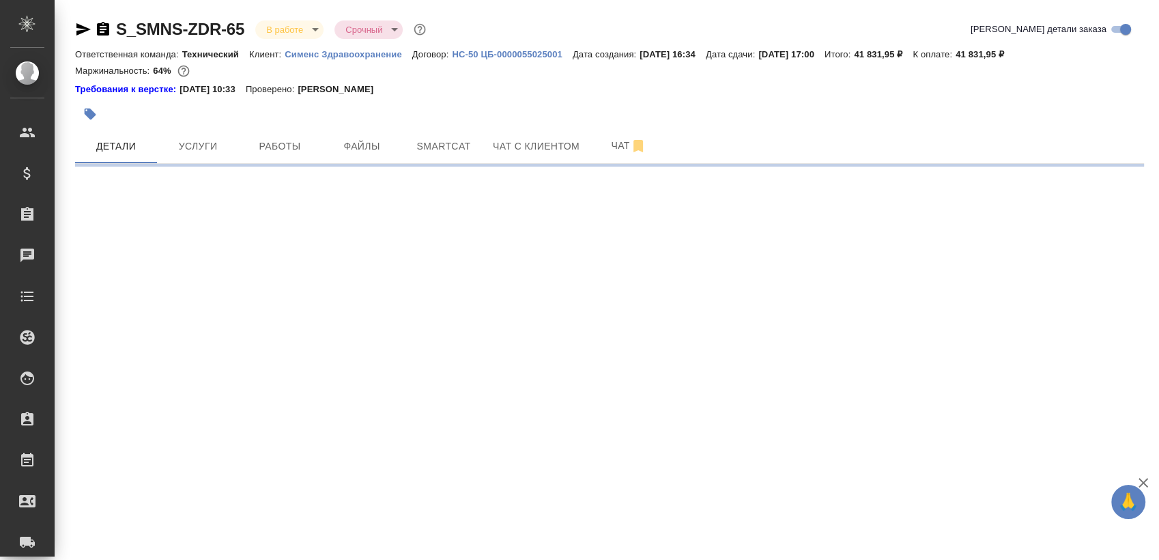
select select "RU"
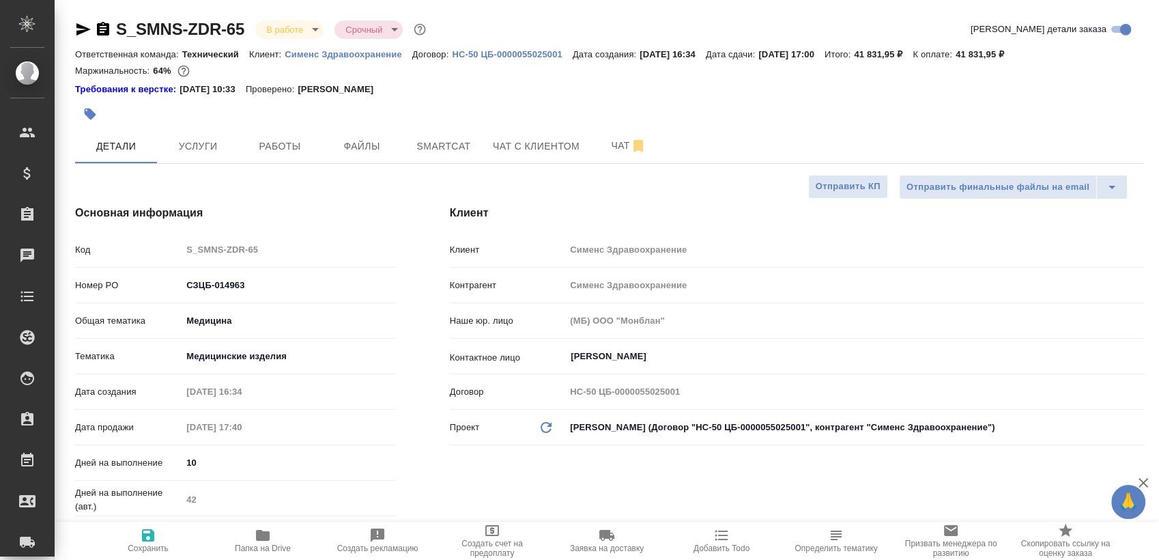
type textarea "x"
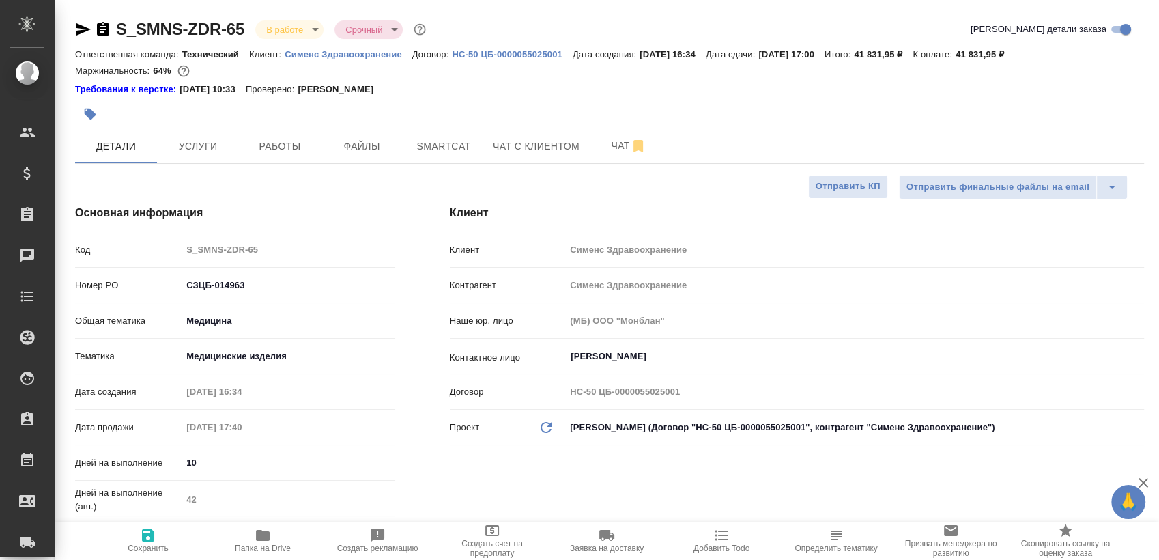
type textarea "x"
click at [272, 154] on span "Работы" at bounding box center [280, 146] width 66 height 17
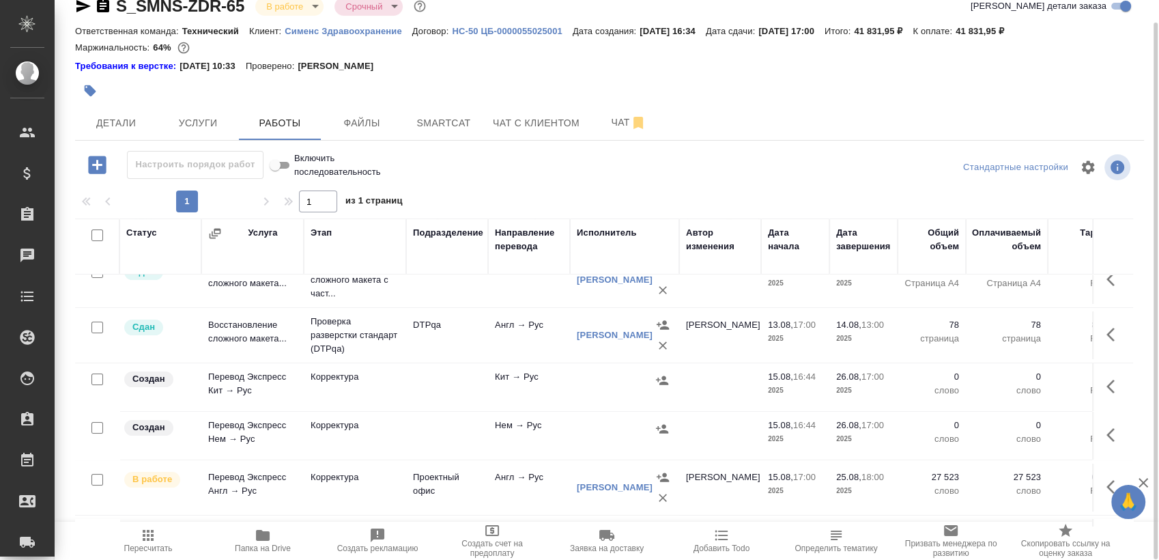
scroll to position [133, 0]
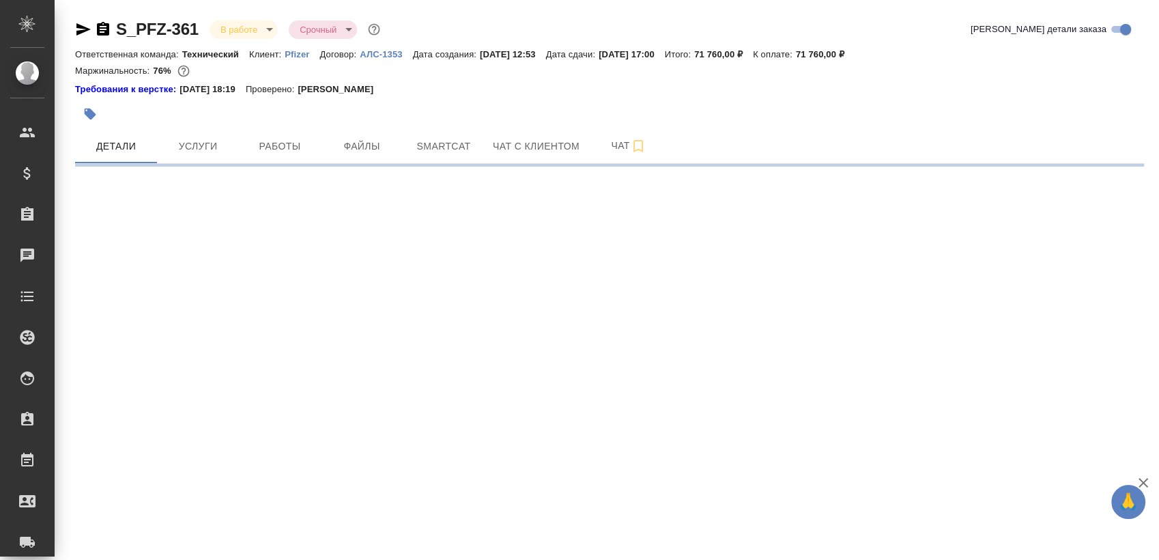
select select "RU"
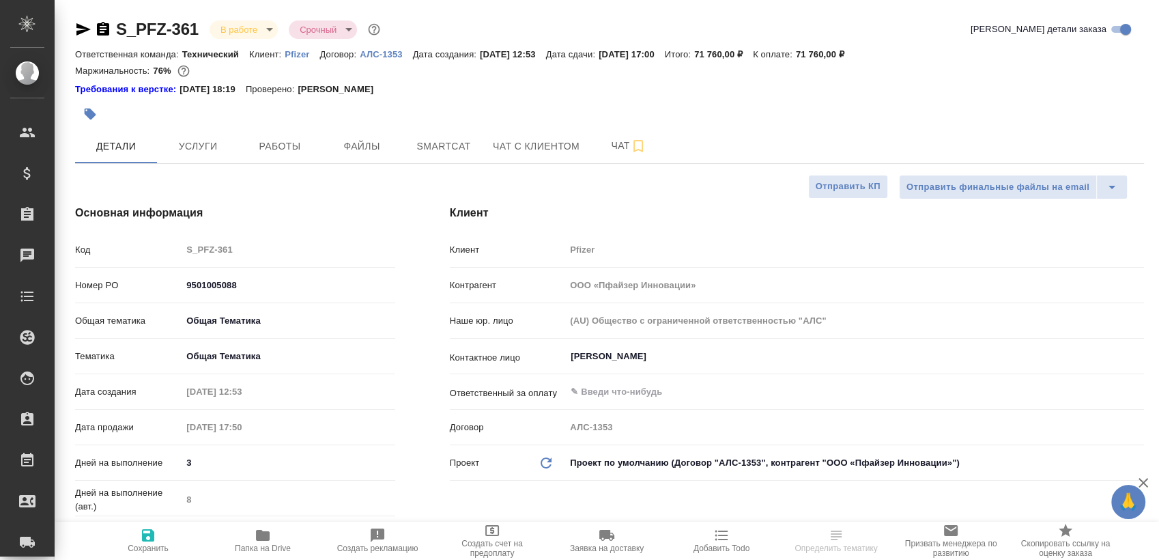
type textarea "x"
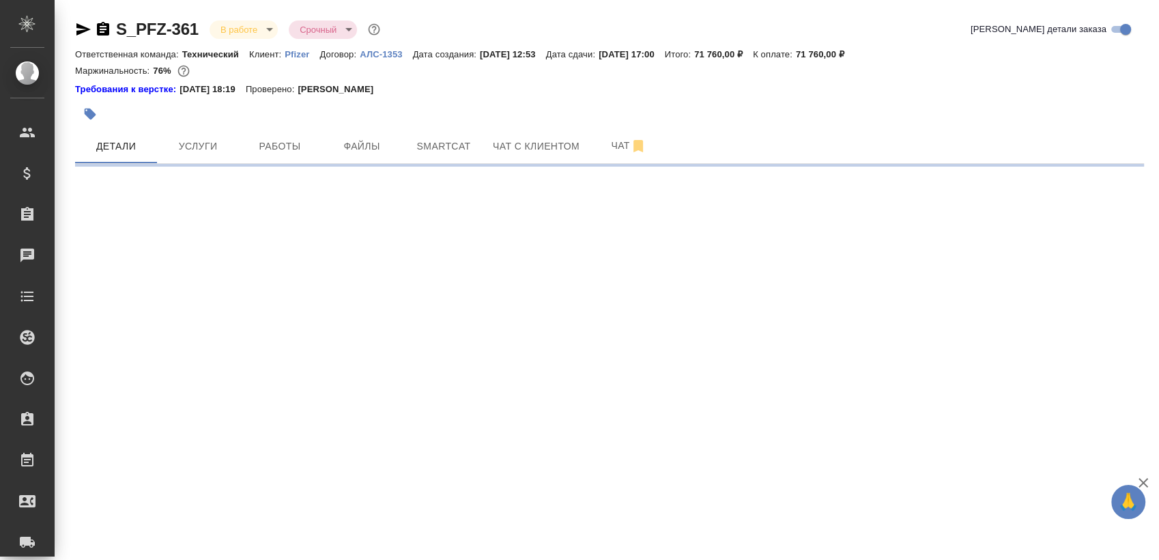
select select "RU"
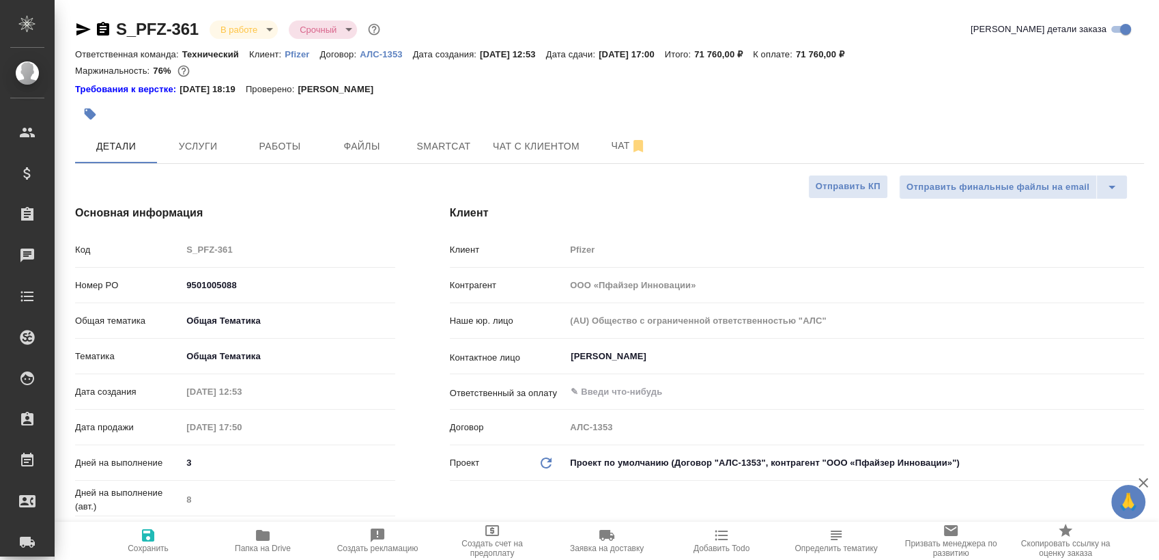
type textarea "x"
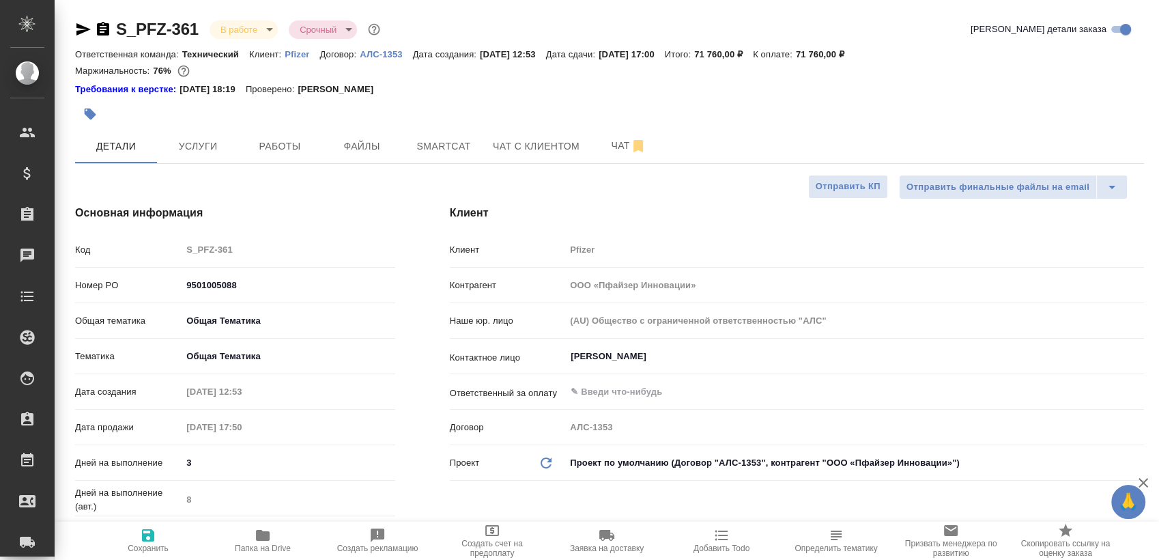
type textarea "x"
click at [285, 150] on span "Работы" at bounding box center [280, 146] width 66 height 17
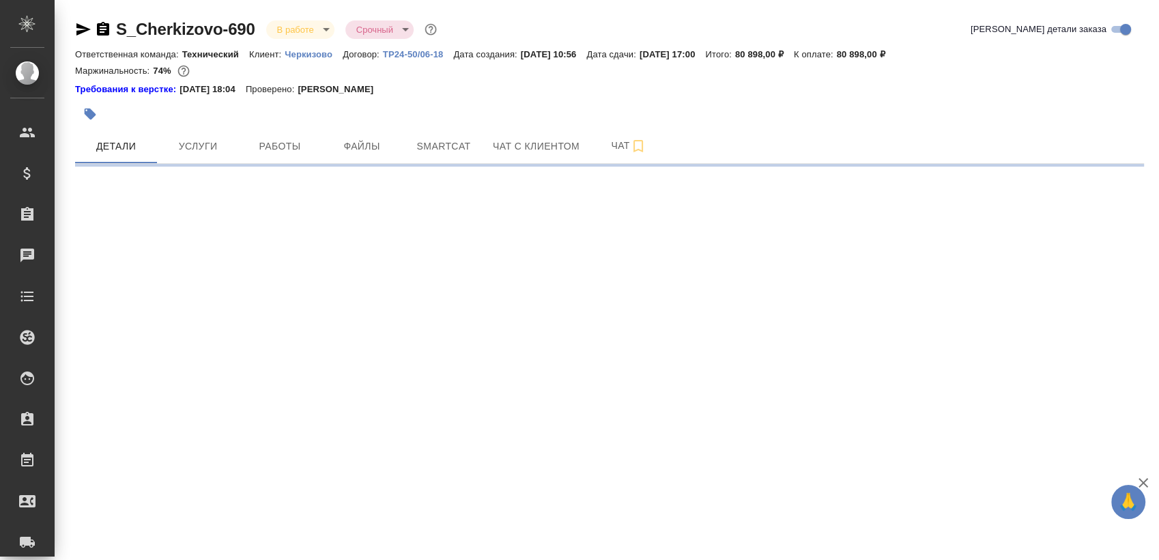
select select "RU"
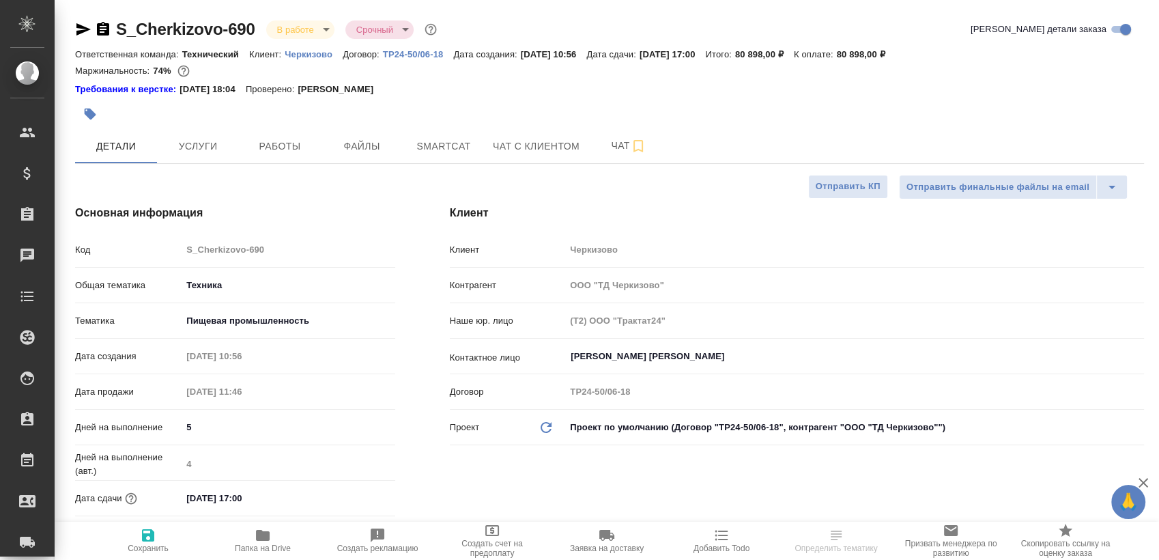
type textarea "x"
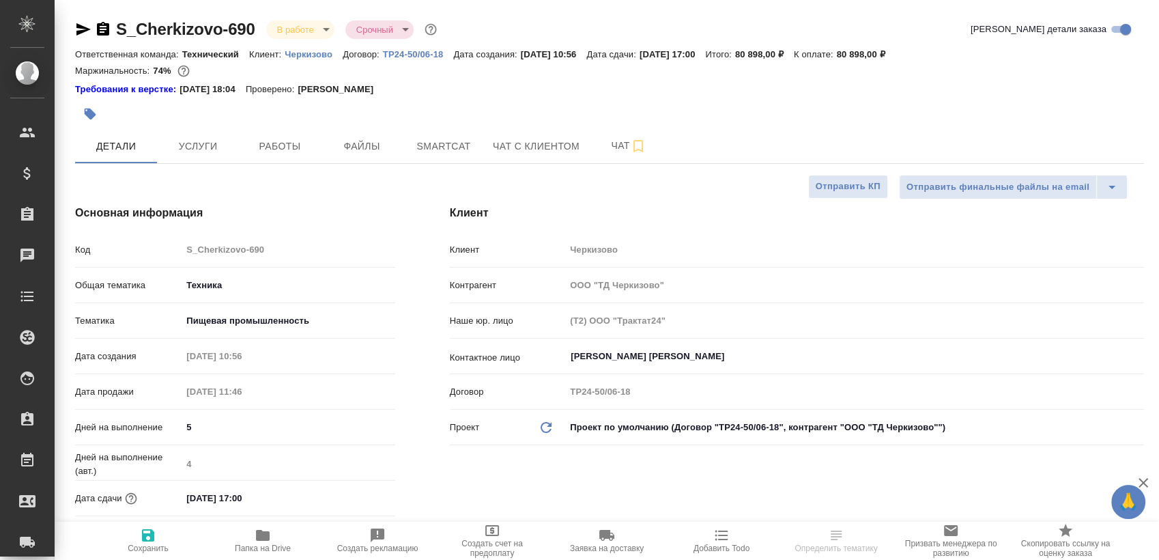
type textarea "x"
select select "RU"
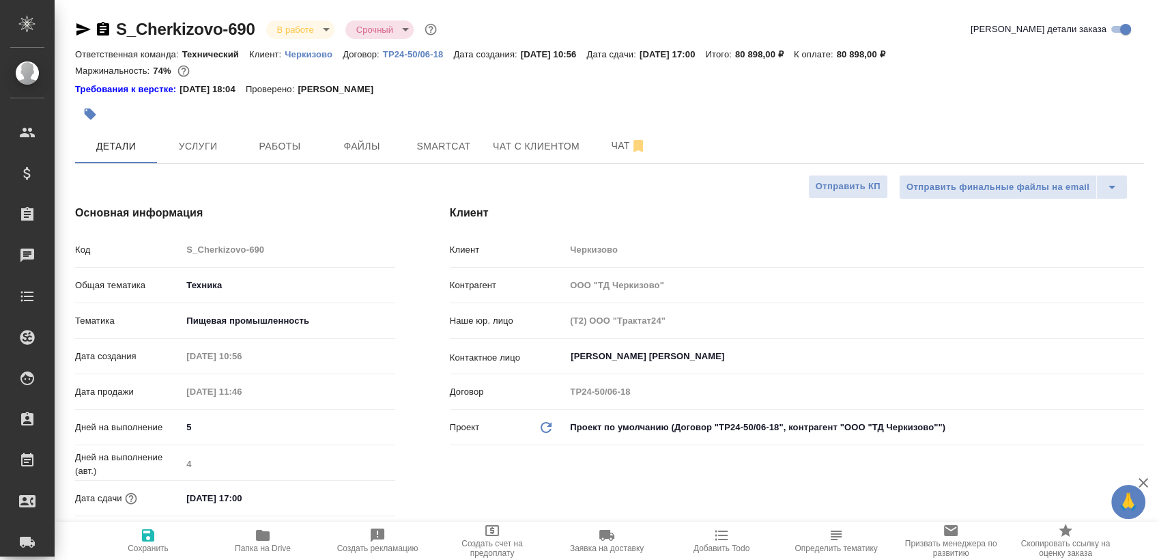
type textarea "x"
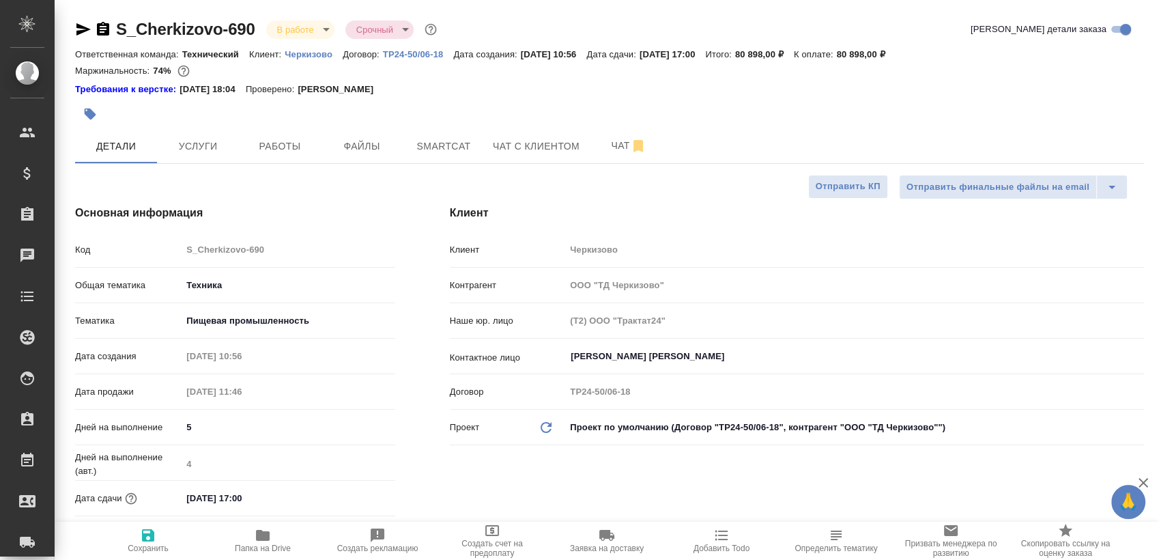
type textarea "x"
click at [289, 141] on span "Работы" at bounding box center [280, 146] width 66 height 17
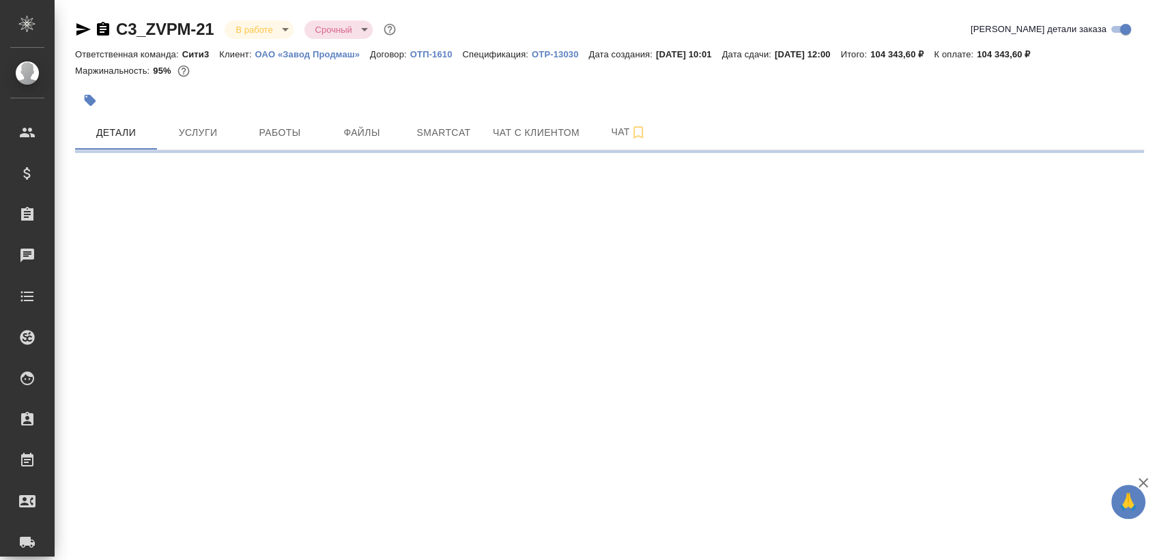
select select "RU"
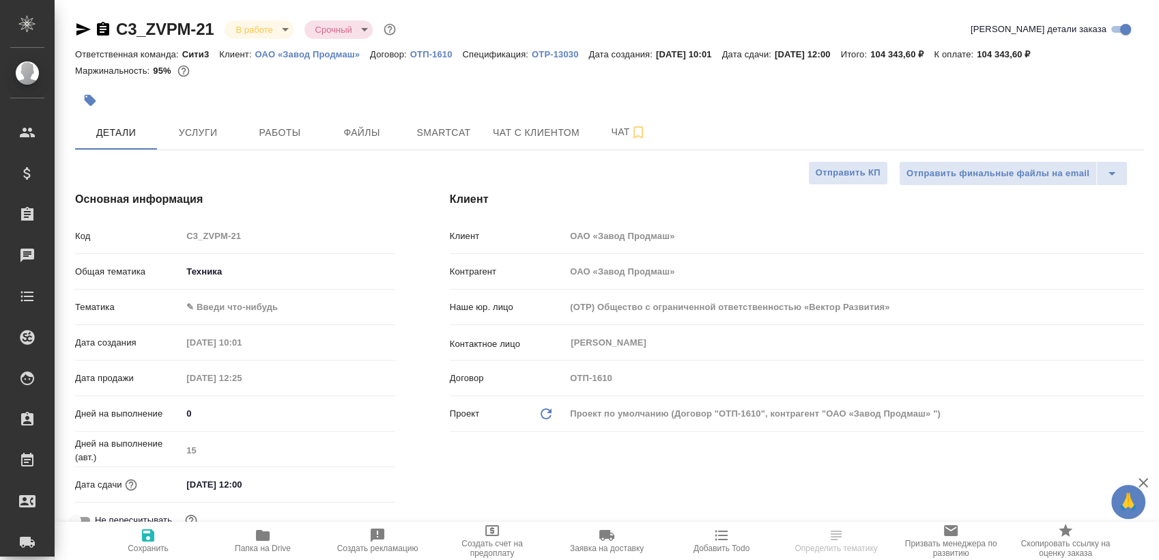
type textarea "x"
select select "RU"
type textarea "x"
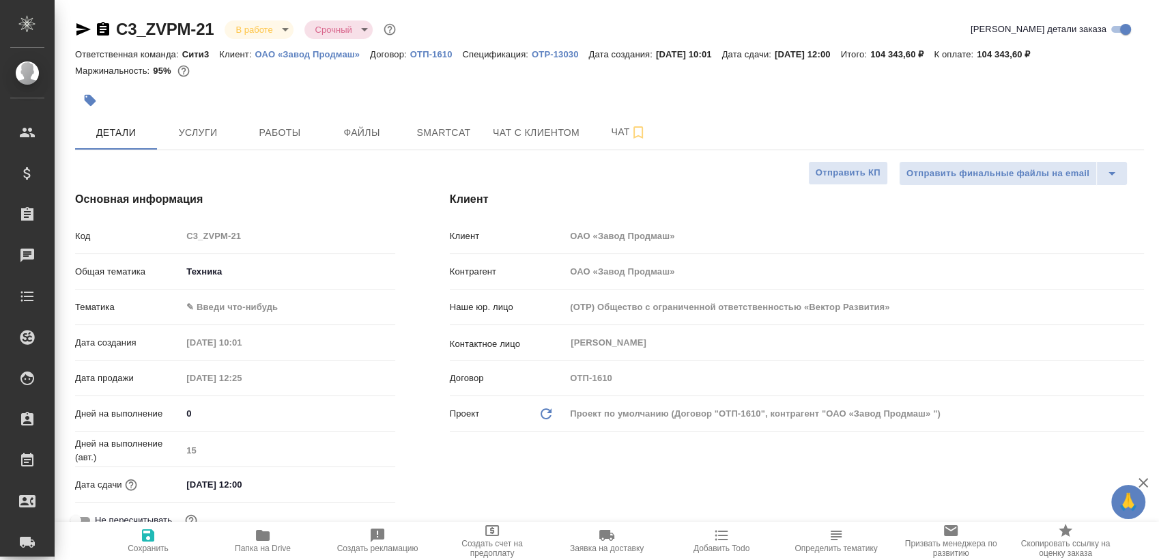
type textarea "x"
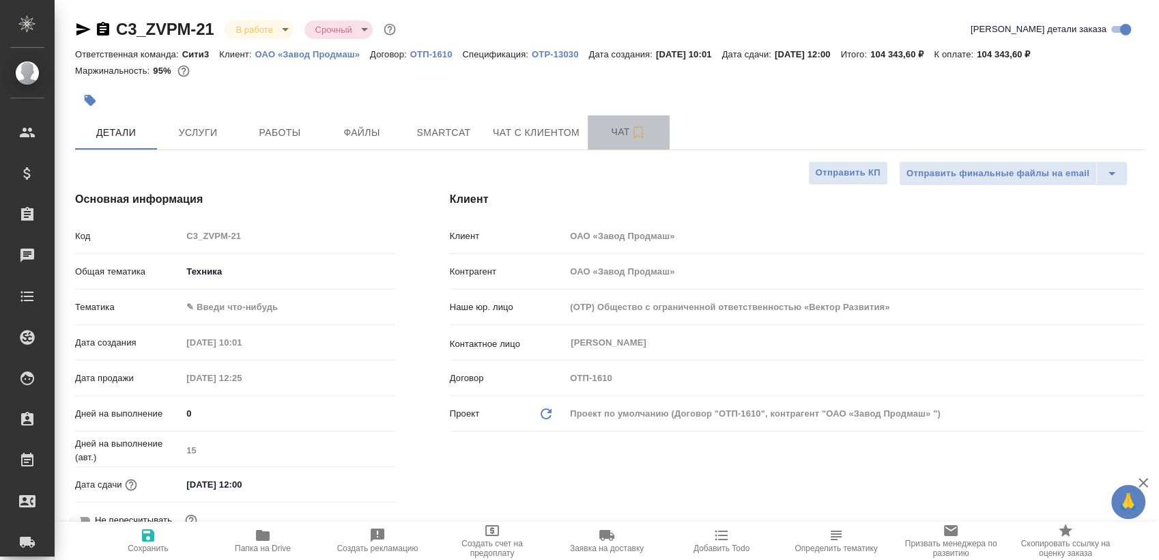
click at [604, 139] on span "Чат" at bounding box center [629, 132] width 66 height 17
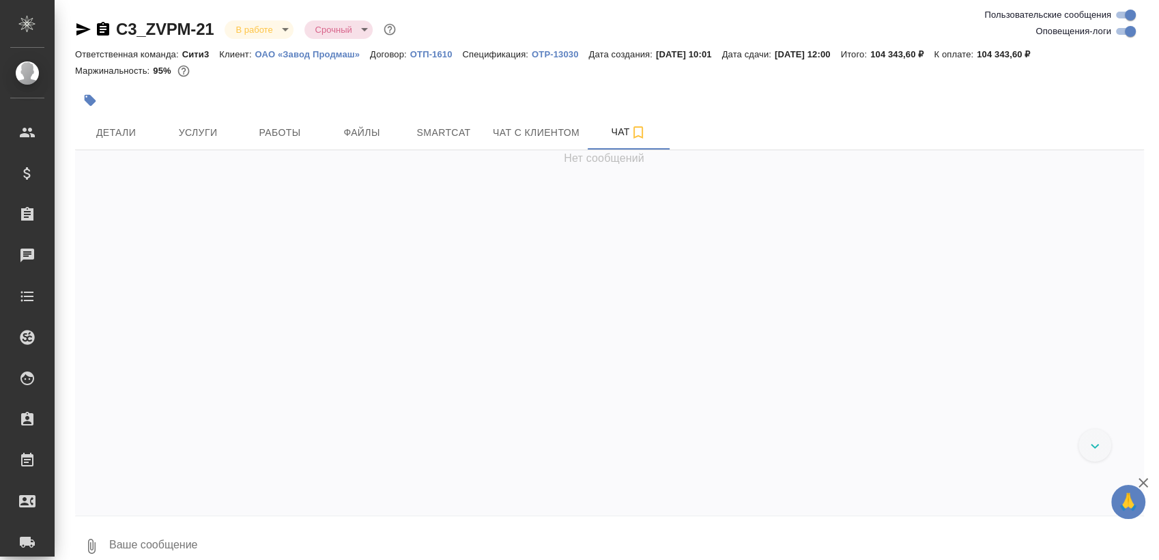
click at [1129, 29] on input "Оповещения-логи" at bounding box center [1130, 31] width 49 height 16
checkbox input "false"
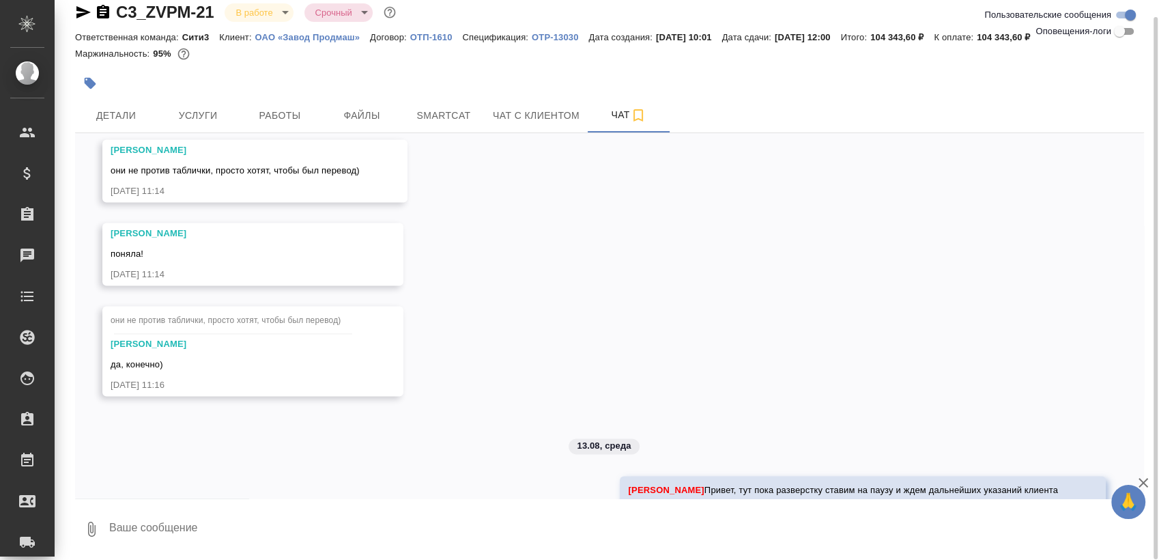
scroll to position [2239, 0]
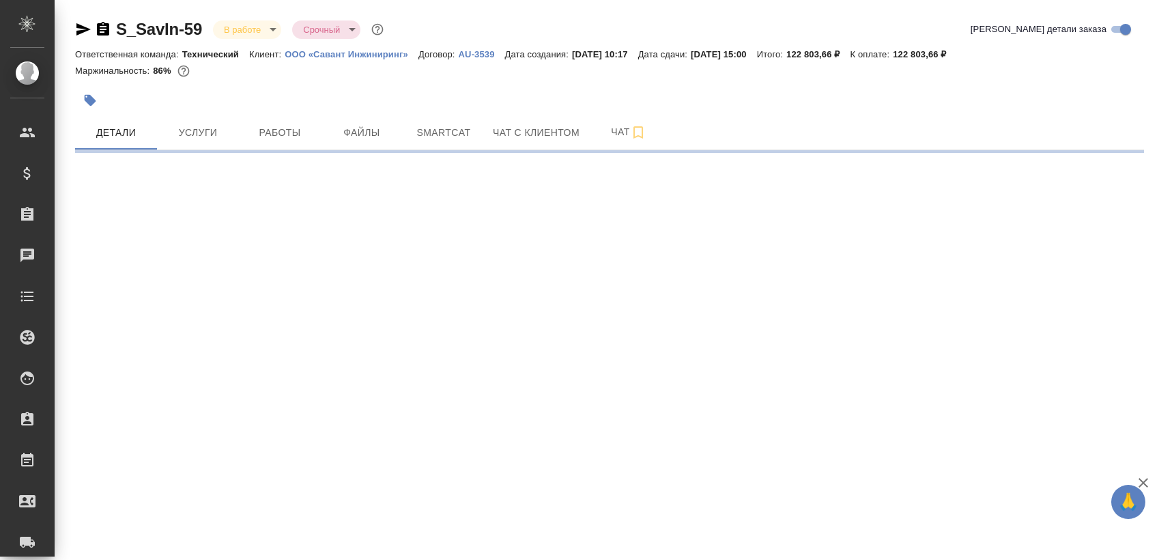
select select "RU"
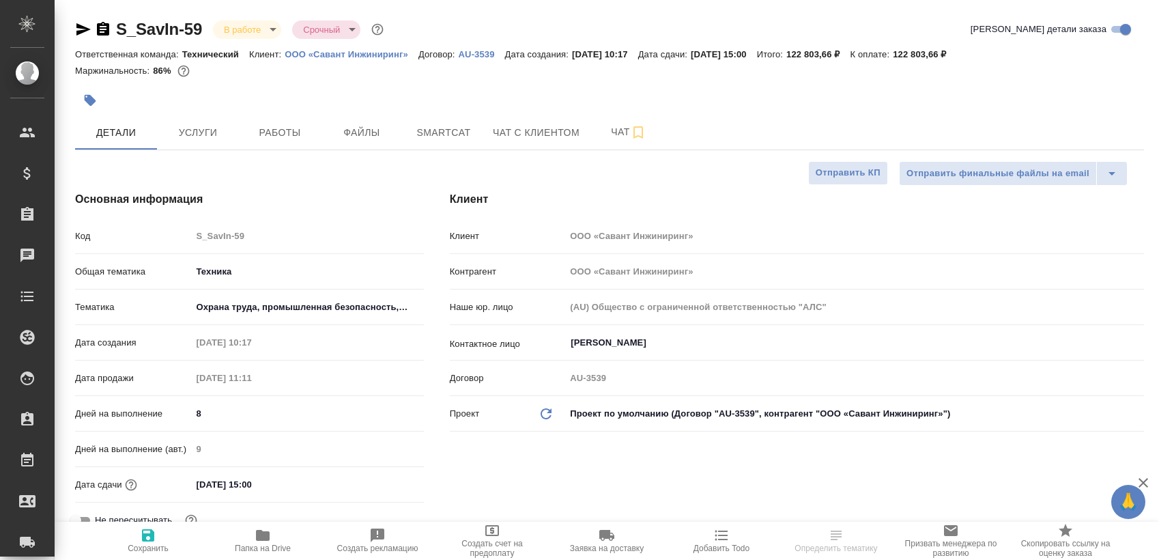
type textarea "x"
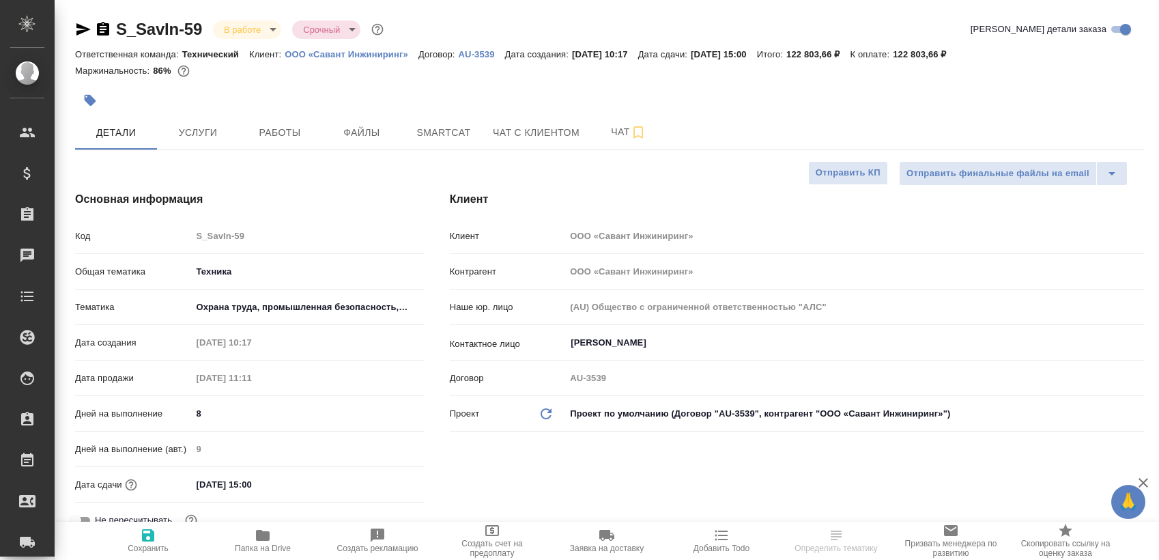
type textarea "x"
select select "RU"
type textarea "x"
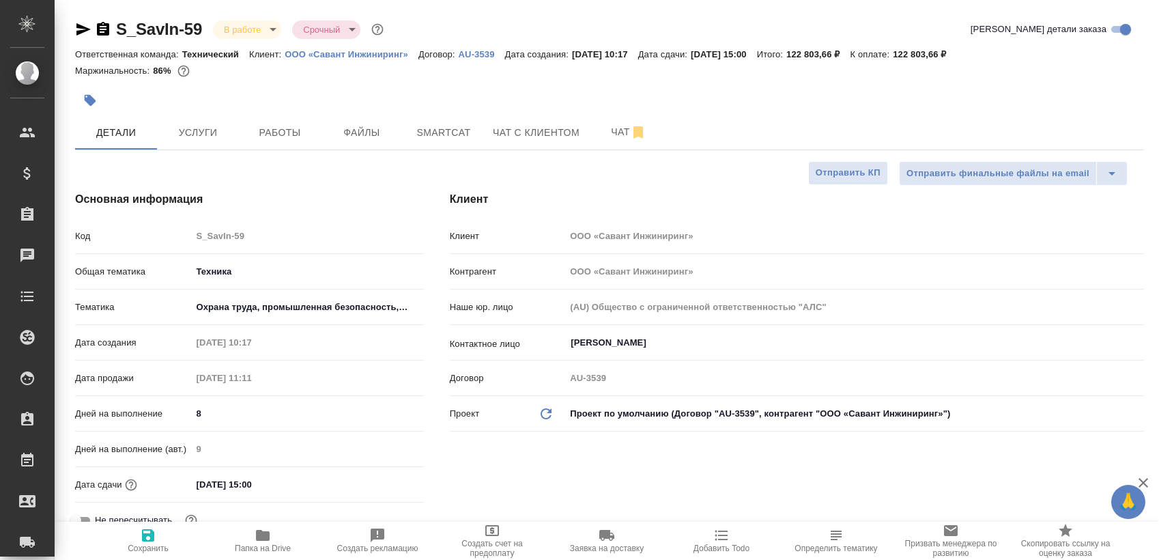
type textarea "x"
click at [299, 118] on button "Работы" at bounding box center [280, 132] width 82 height 34
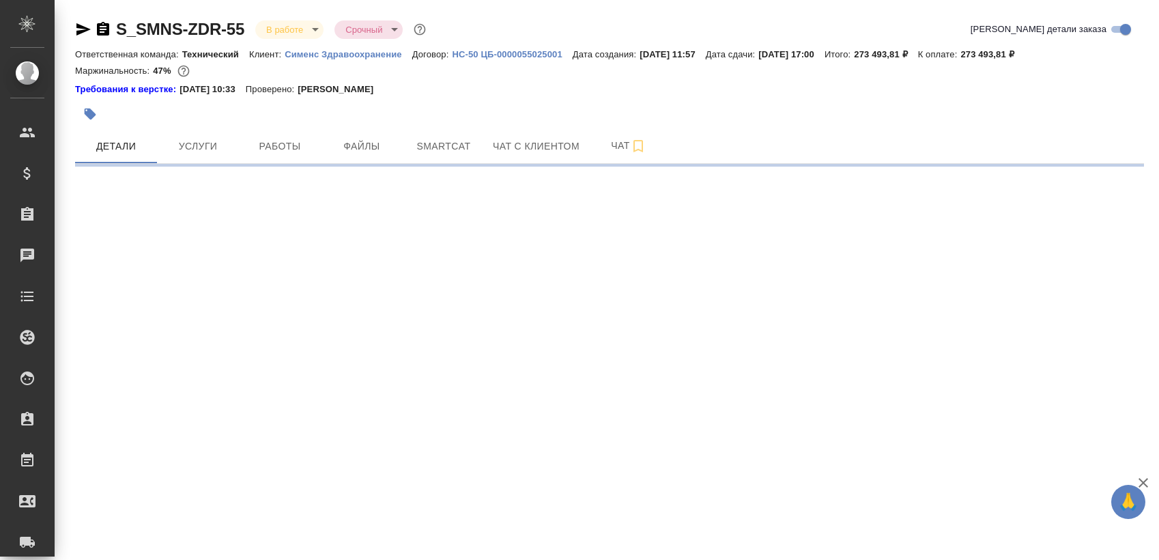
select select "RU"
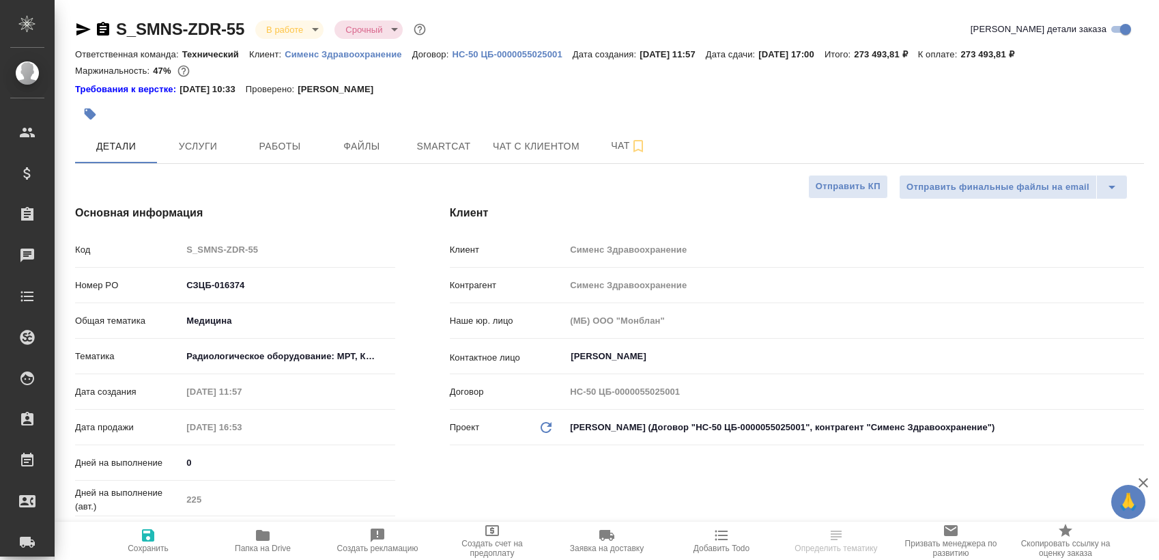
type textarea "x"
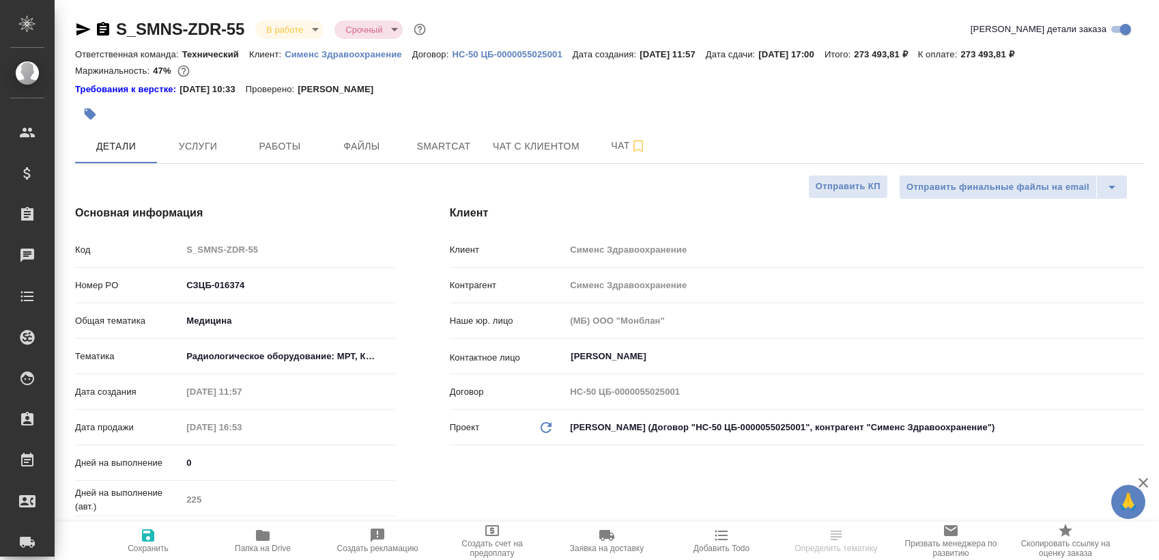
type textarea "x"
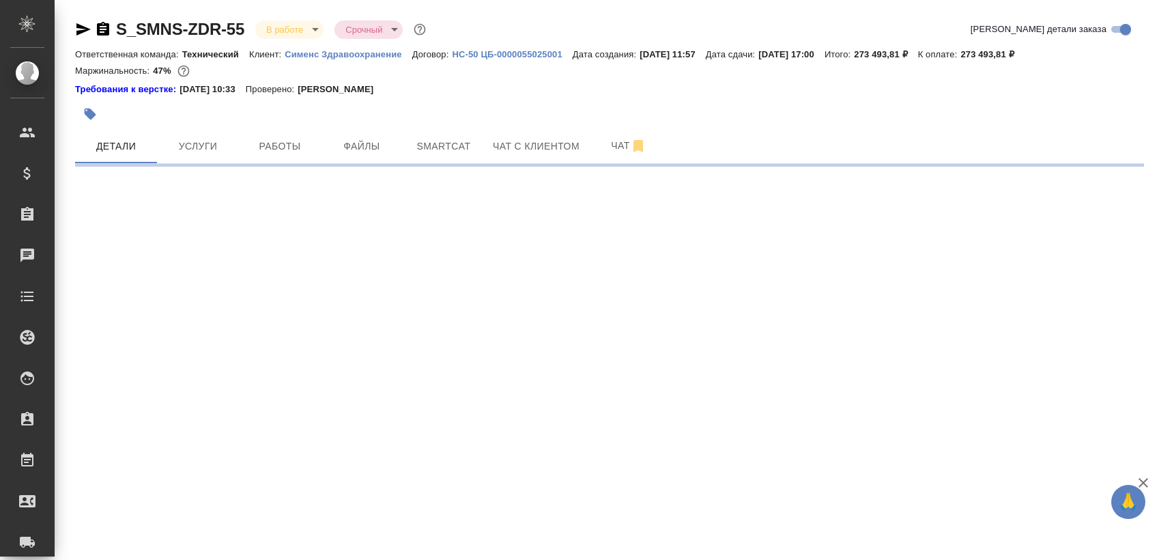
select select "RU"
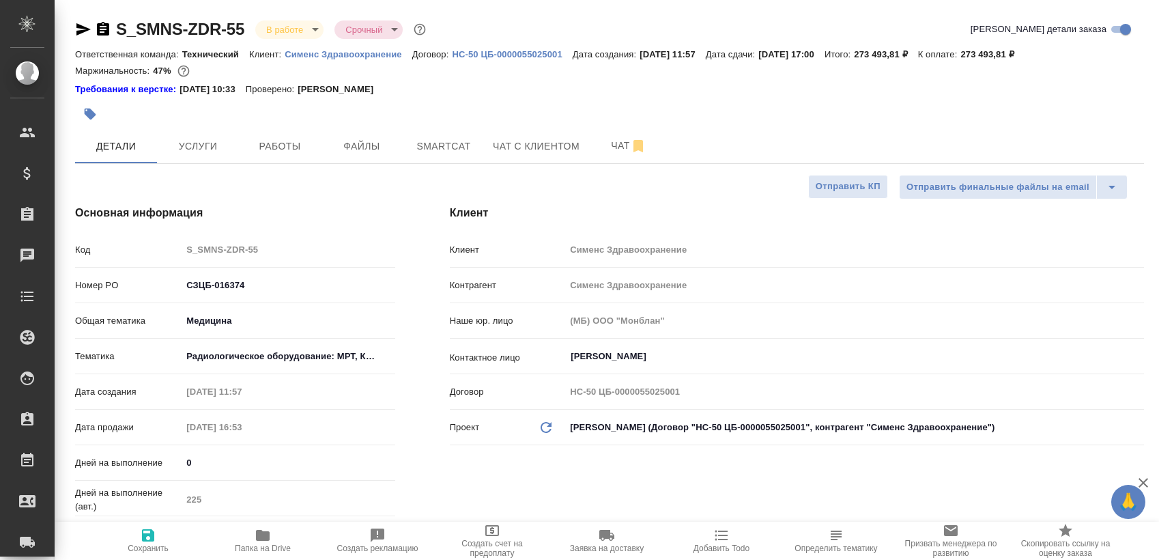
type textarea "x"
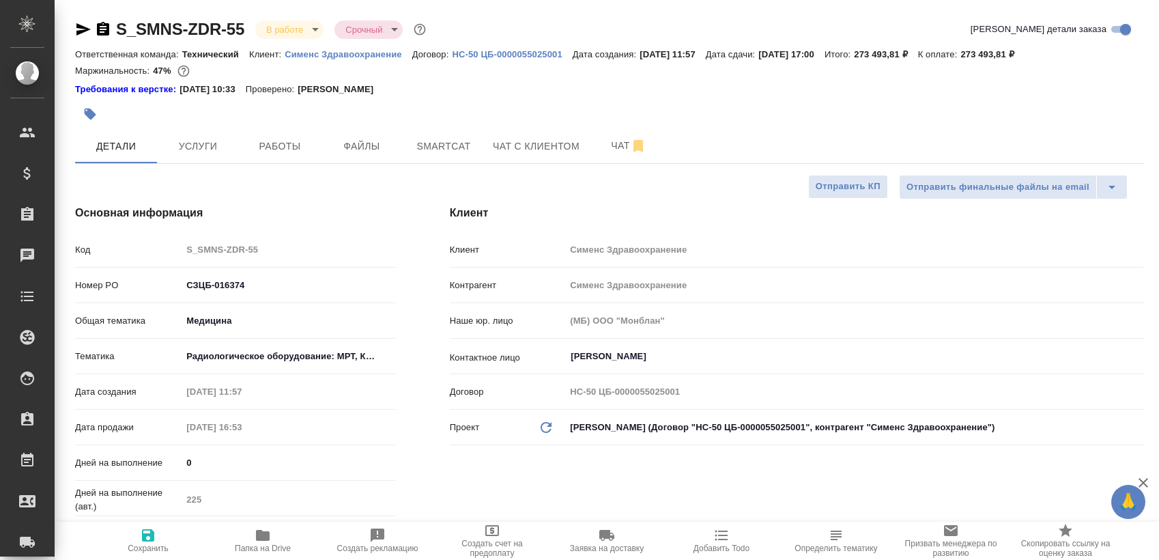
type textarea "x"
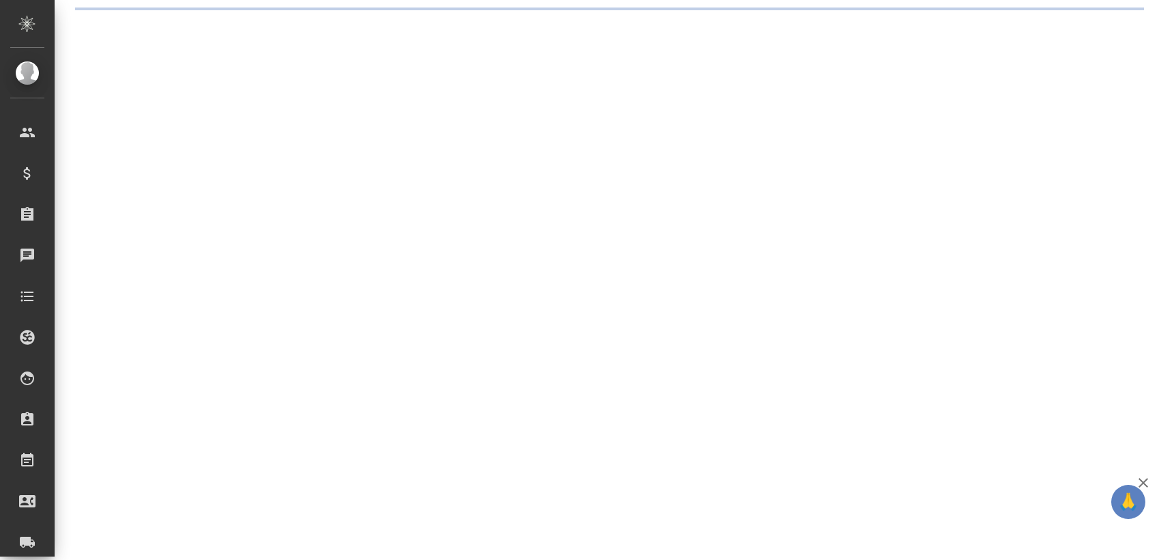
select select "RU"
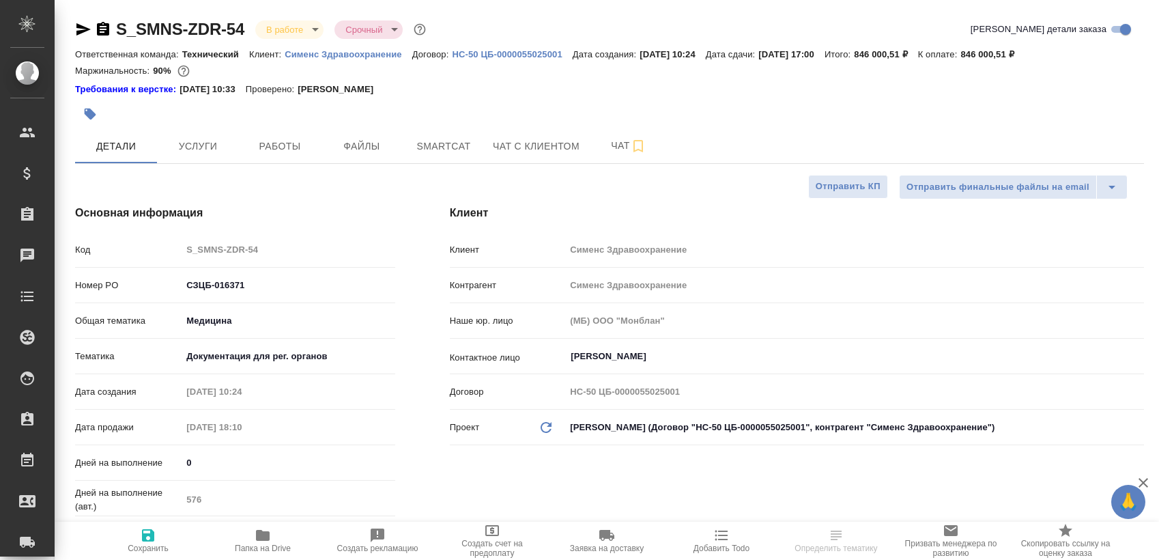
type textarea "x"
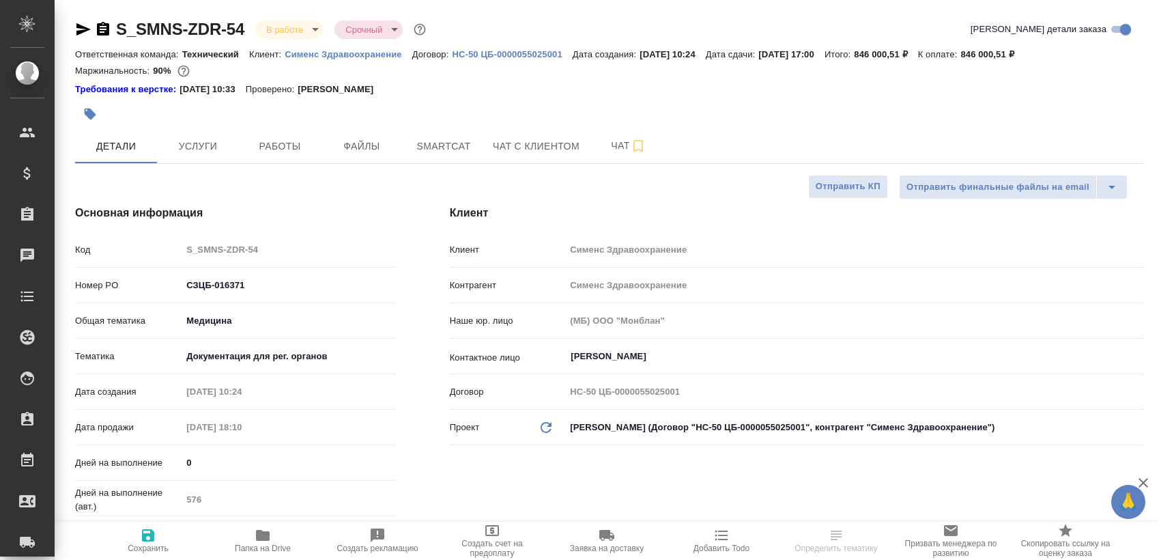
type textarea "x"
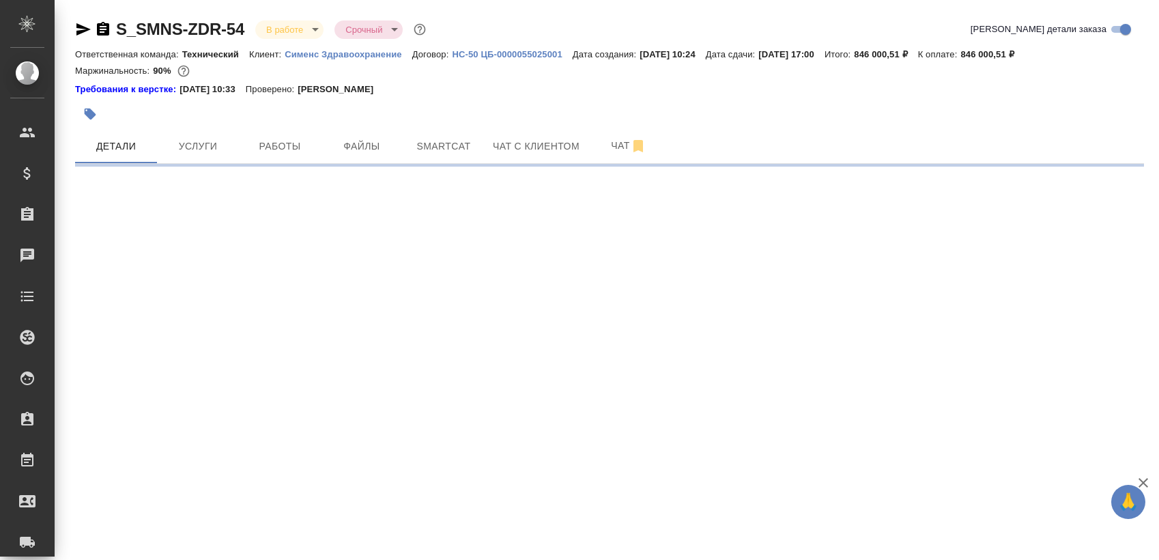
select select "RU"
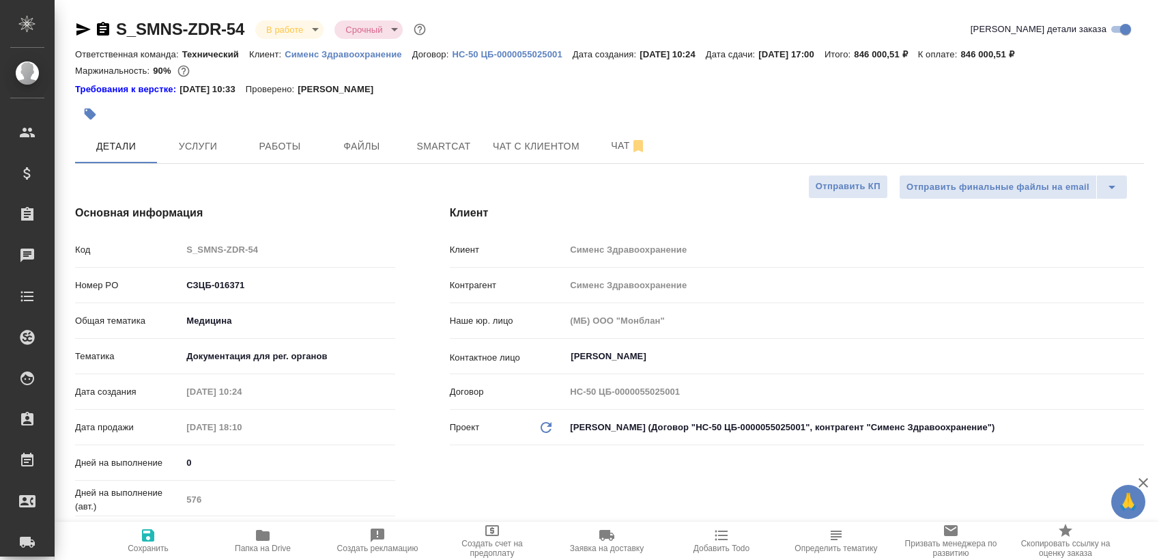
type textarea "x"
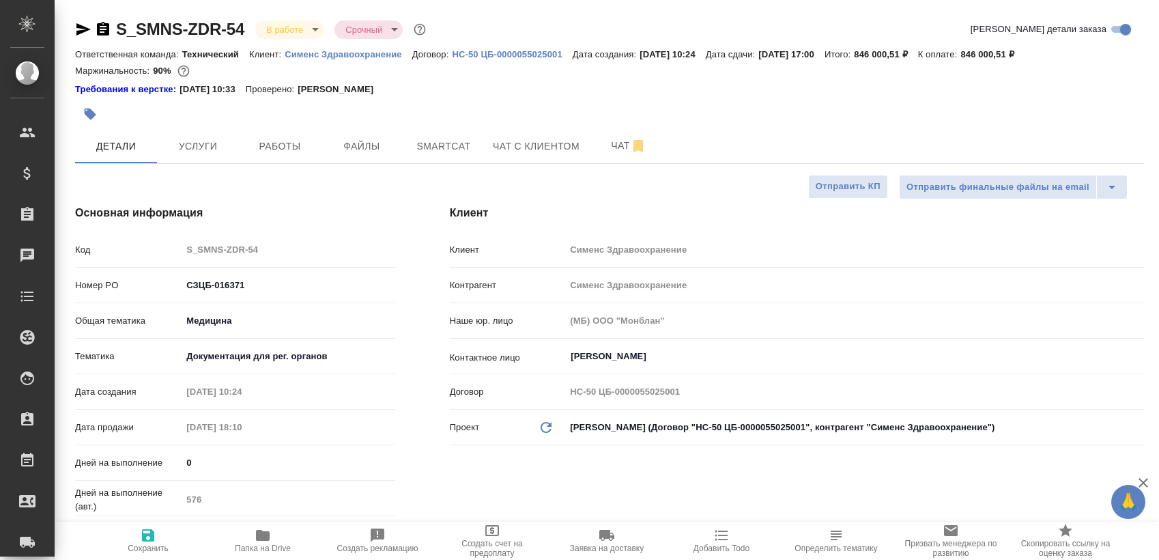
type textarea "x"
click at [273, 142] on span "Работы" at bounding box center [280, 146] width 66 height 17
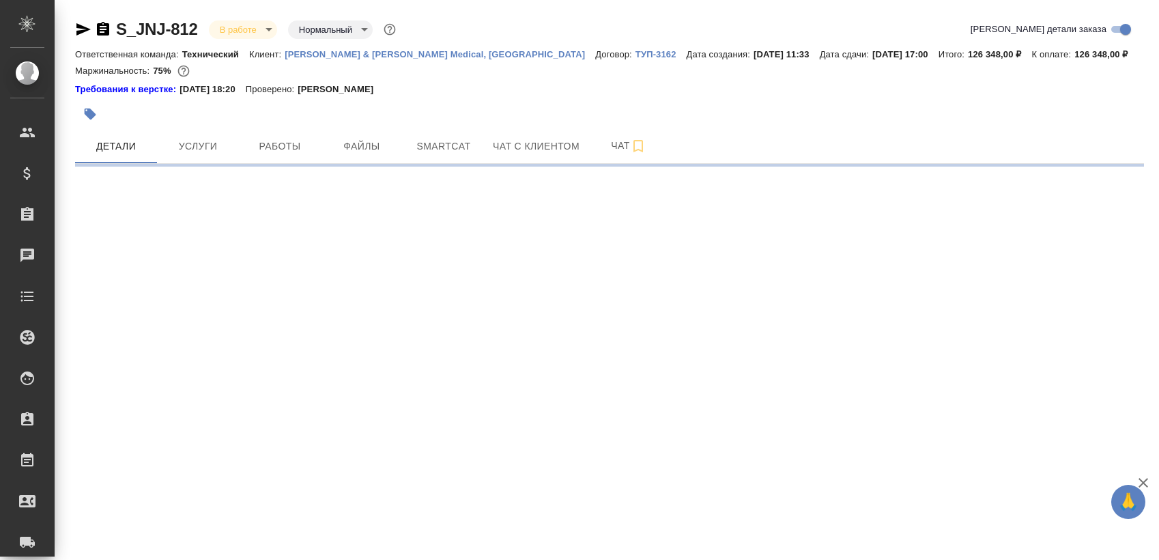
select select "RU"
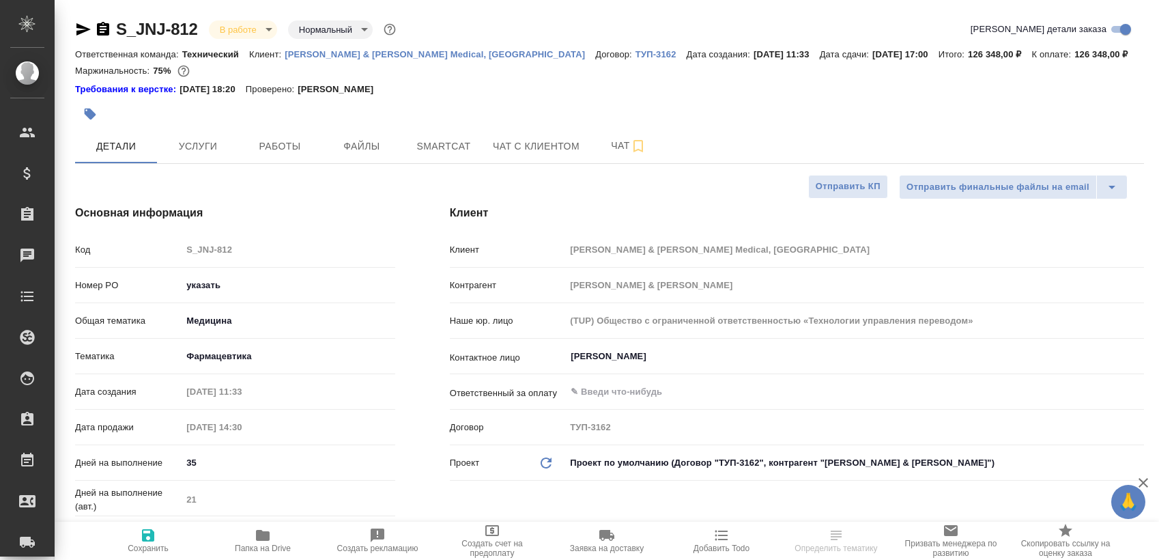
type textarea "x"
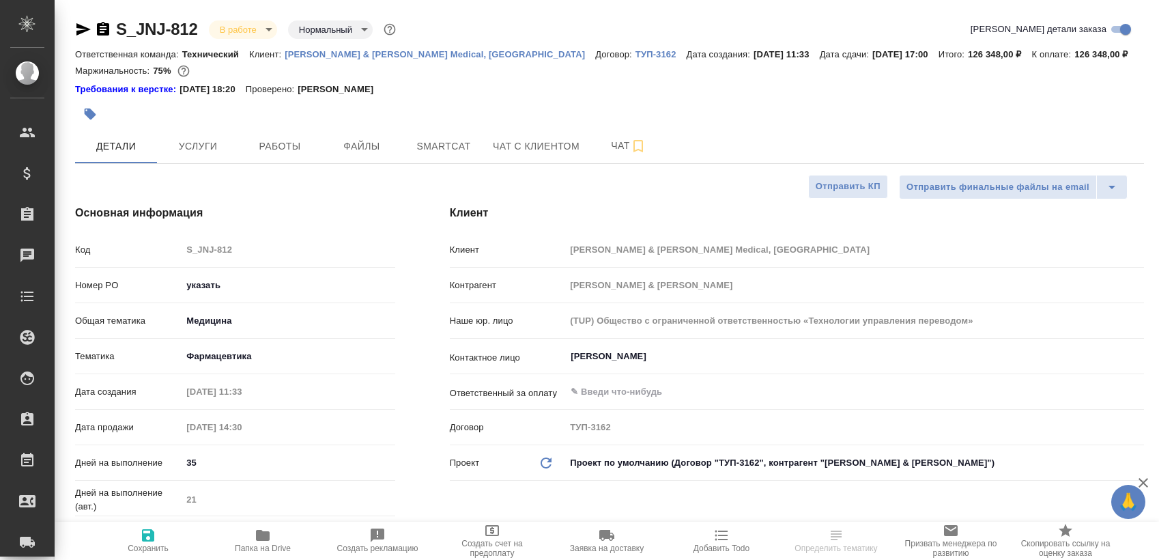
type textarea "x"
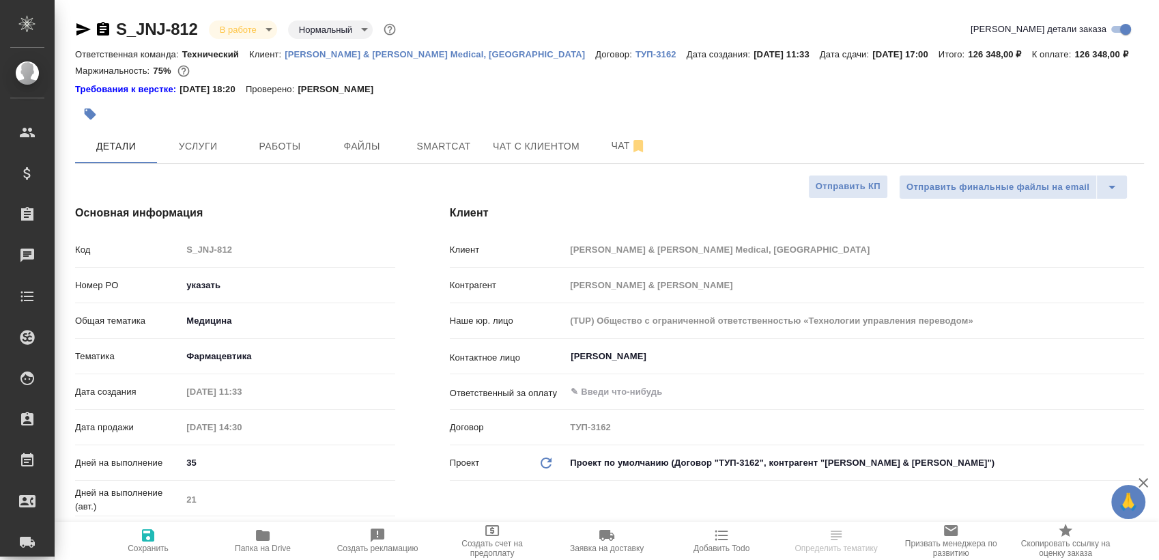
type textarea "x"
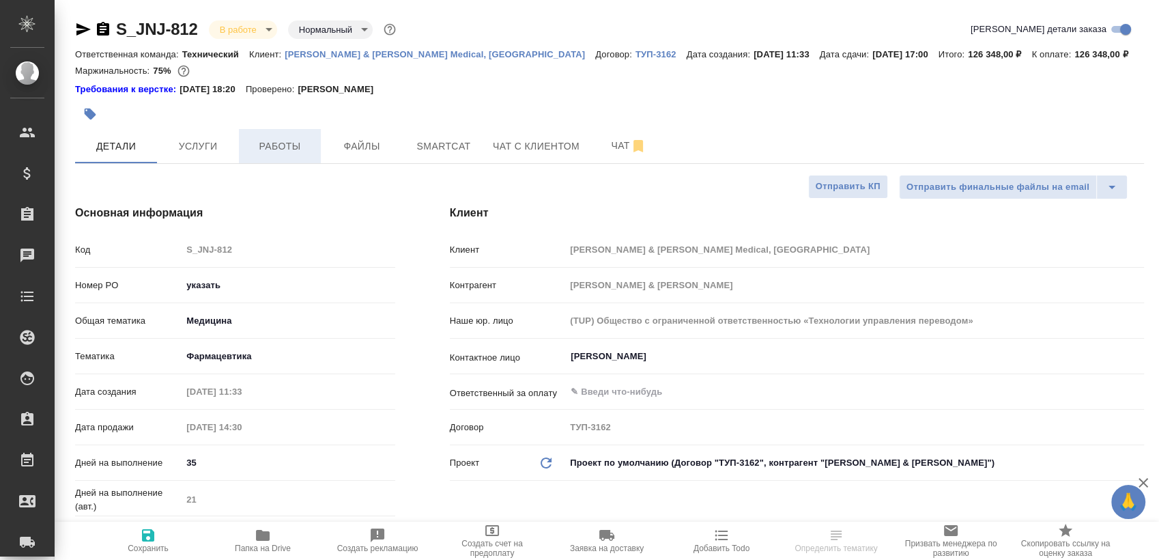
click at [285, 149] on span "Работы" at bounding box center [280, 146] width 66 height 17
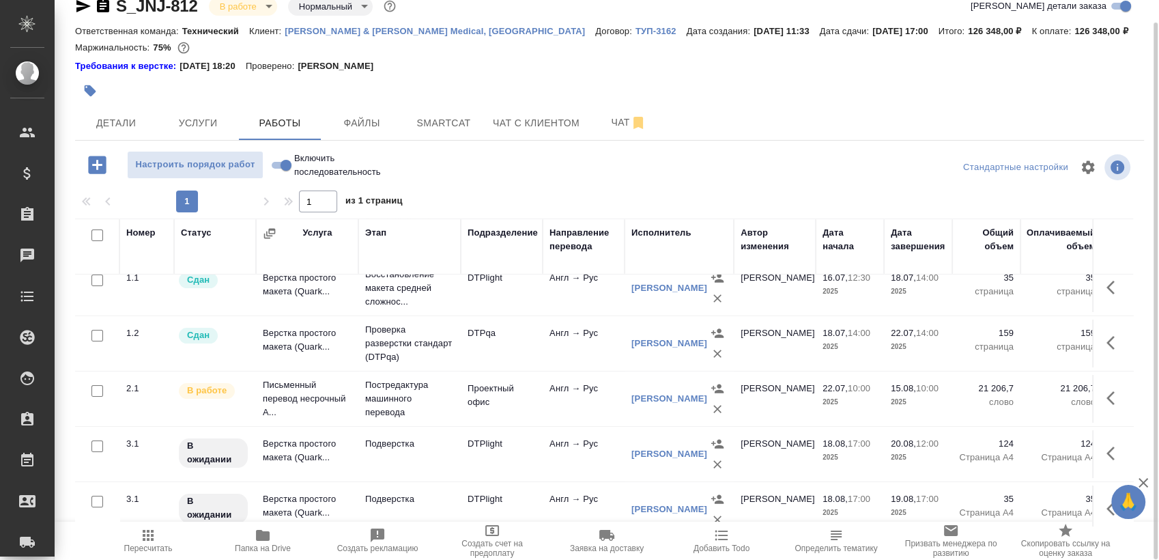
scroll to position [76, 0]
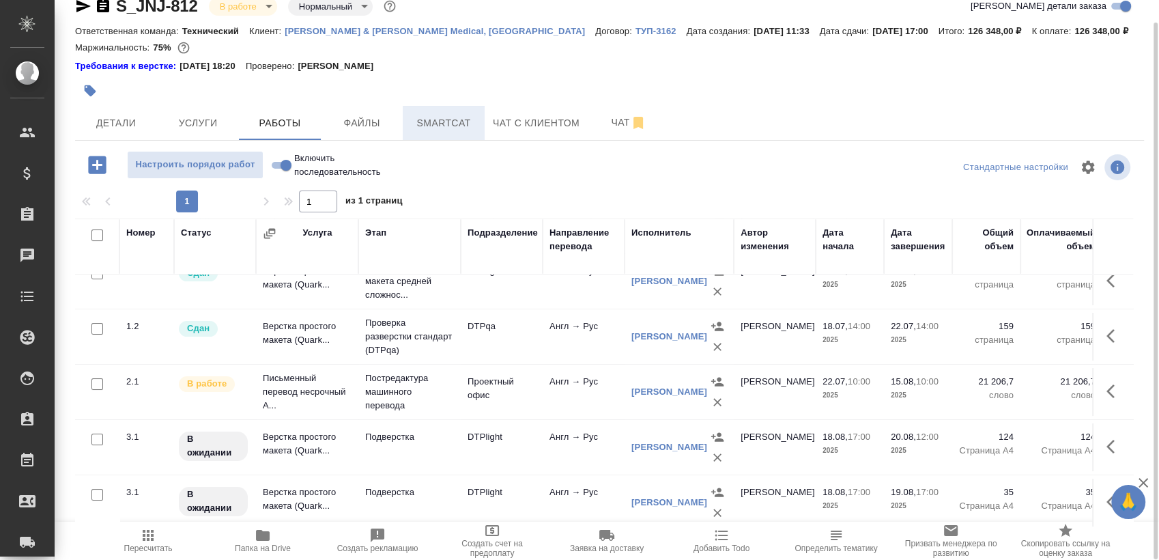
click at [421, 109] on button "Smartcat" at bounding box center [444, 123] width 82 height 34
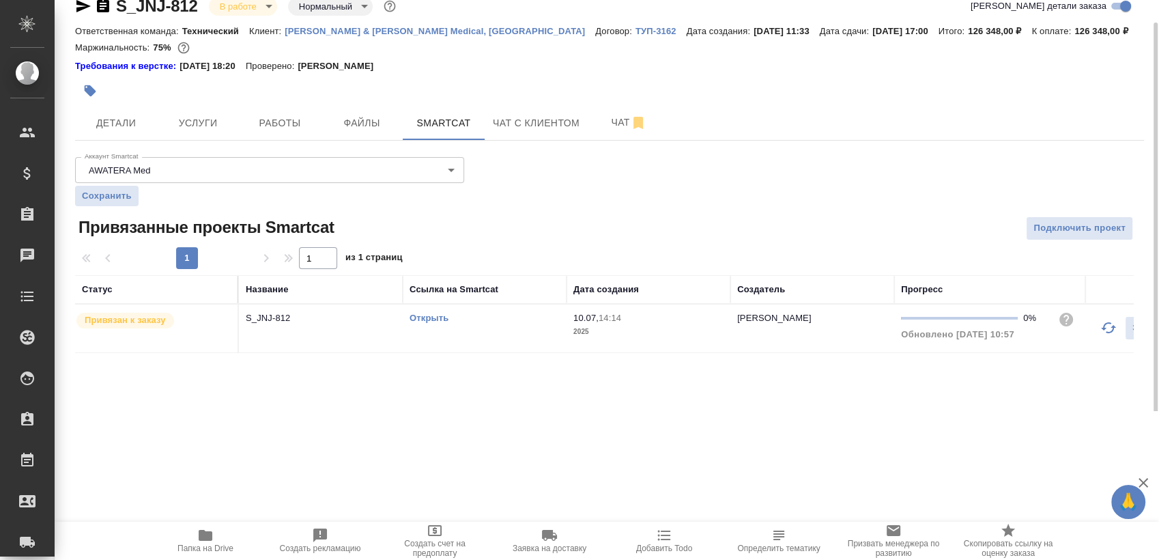
click at [425, 321] on link "Открыть" at bounding box center [429, 318] width 39 height 10
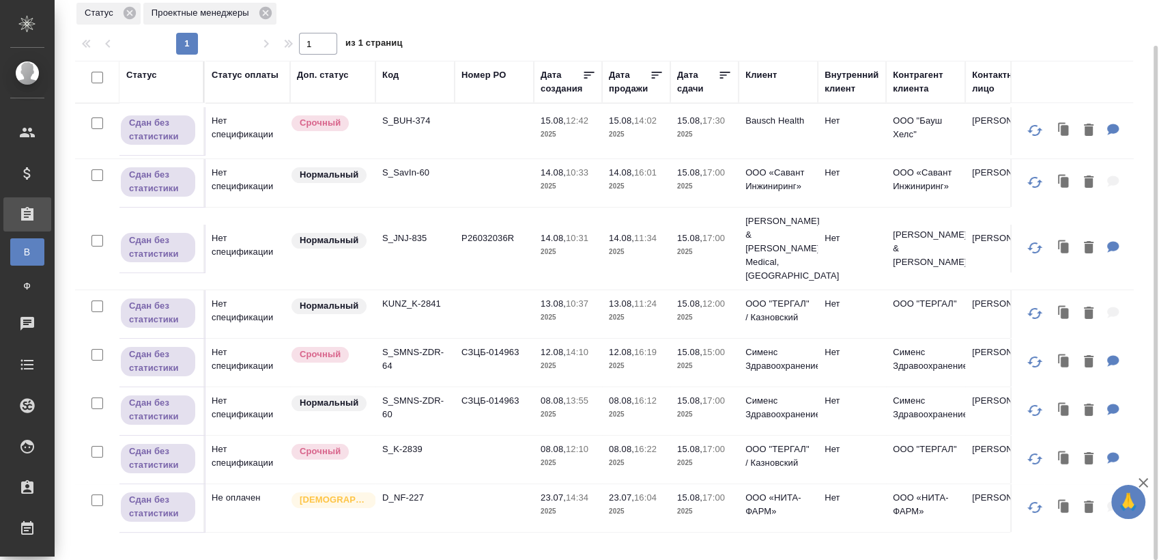
scroll to position [5, 0]
click at [413, 505] on p "D_NF-227" at bounding box center [415, 498] width 66 height 14
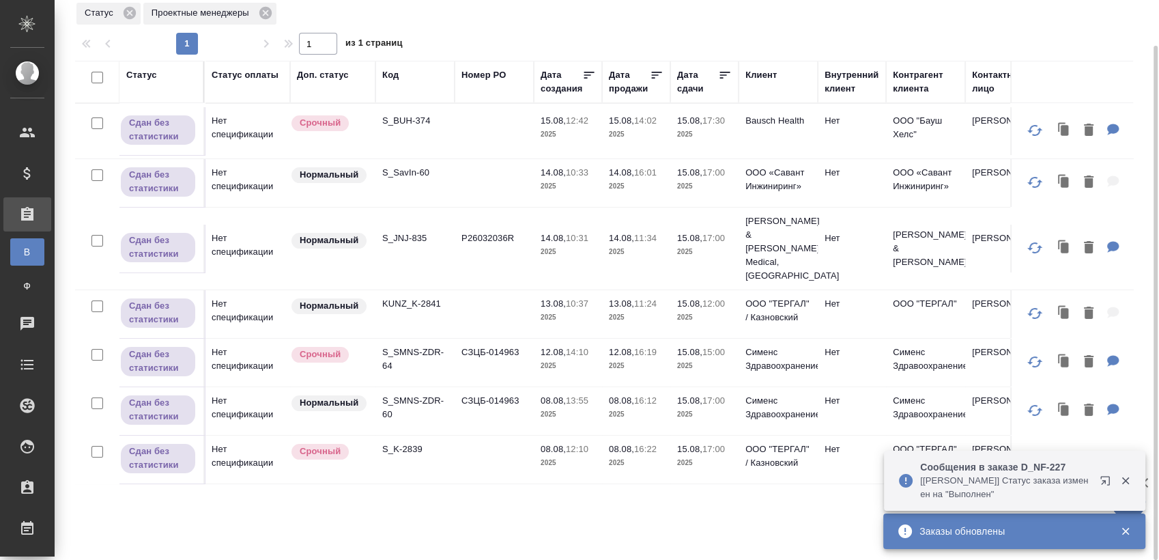
scroll to position [0, 0]
click at [410, 452] on p "S_K-2839" at bounding box center [415, 449] width 66 height 14
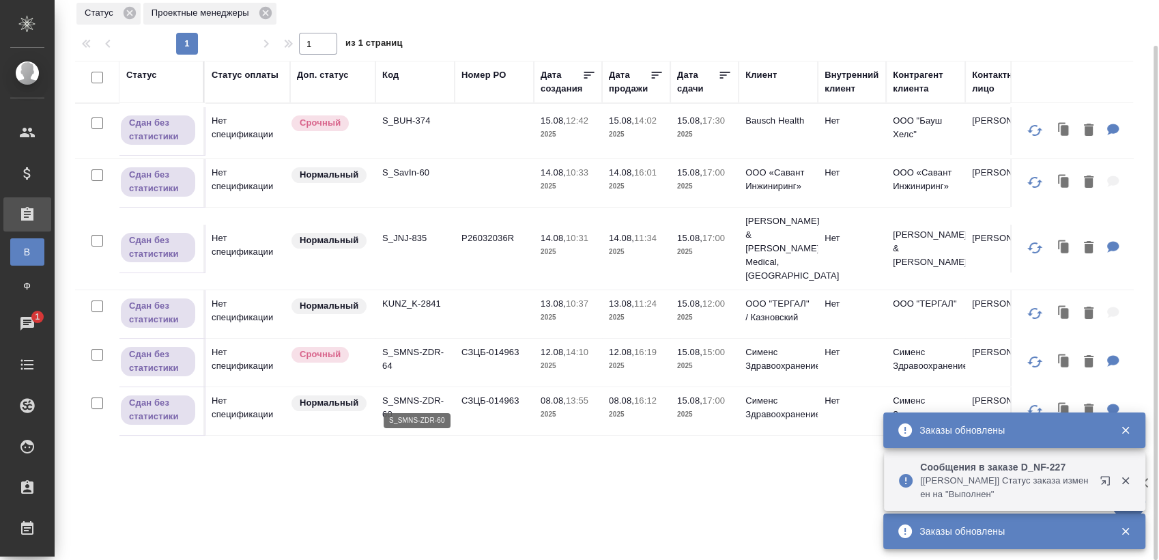
click at [407, 394] on p "S_SMNS-ZDR-60" at bounding box center [415, 407] width 66 height 27
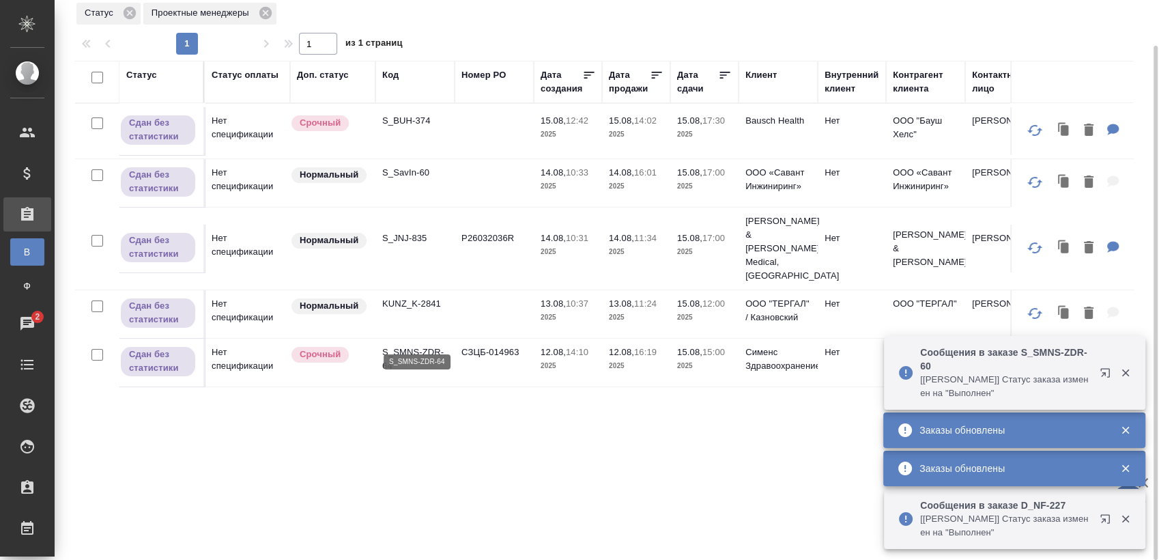
click at [419, 345] on p "S_SMNS-ZDR-64" at bounding box center [415, 358] width 66 height 27
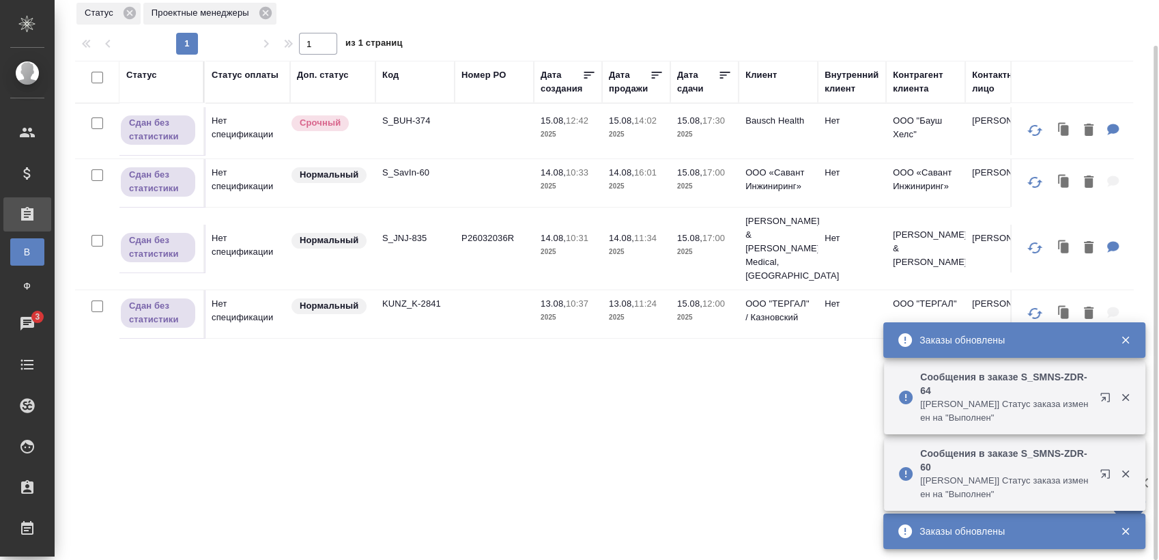
click at [441, 297] on p "KUNZ_K-2841" at bounding box center [415, 304] width 66 height 14
click at [419, 231] on p "S_JNJ-835" at bounding box center [415, 238] width 66 height 14
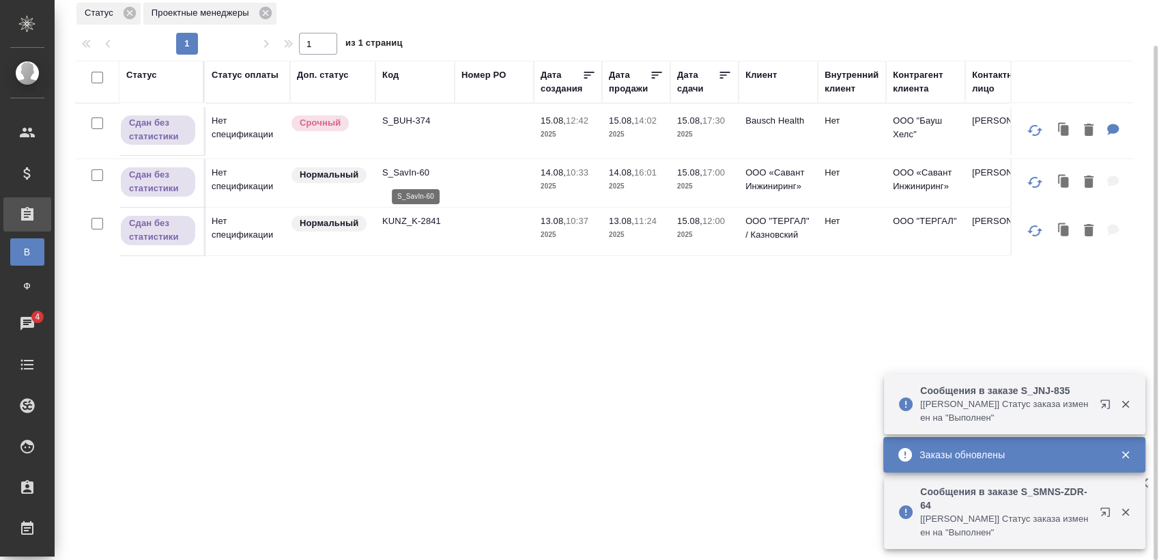
click at [414, 173] on p "S_SavIn-60" at bounding box center [415, 173] width 66 height 14
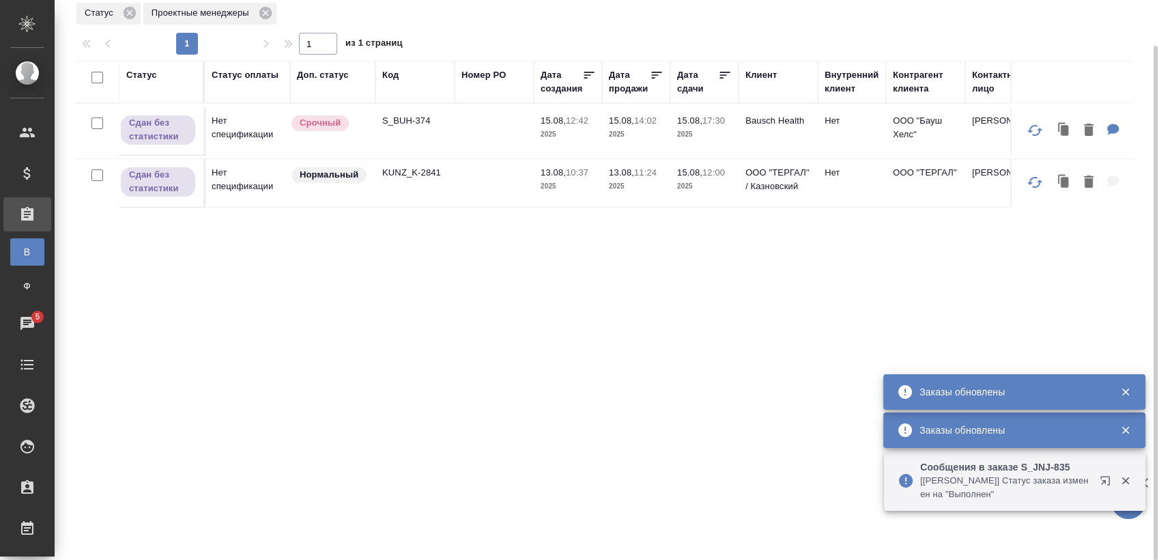
click at [431, 122] on p "S_BUH-374" at bounding box center [415, 121] width 66 height 14
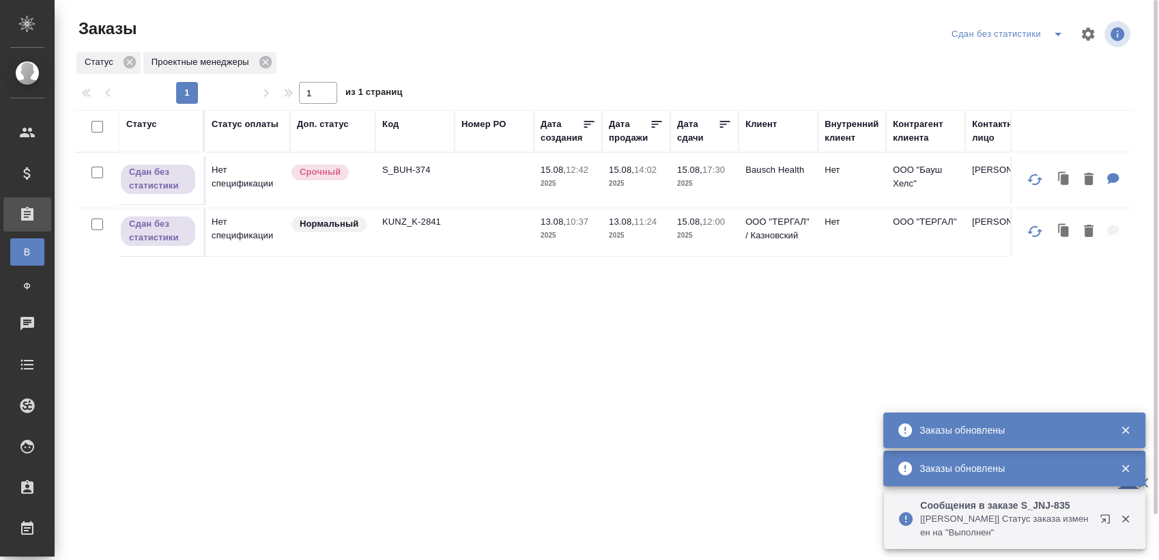
click at [1052, 35] on icon "split button" at bounding box center [1058, 34] width 16 height 16
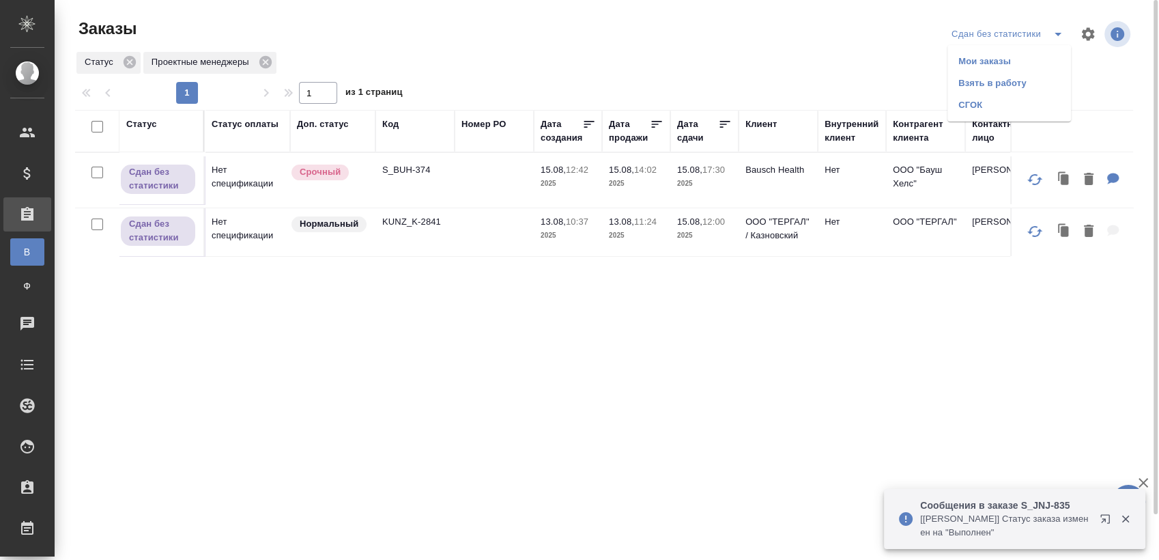
click at [1002, 74] on li "Взять в работу" at bounding box center [1010, 83] width 124 height 22
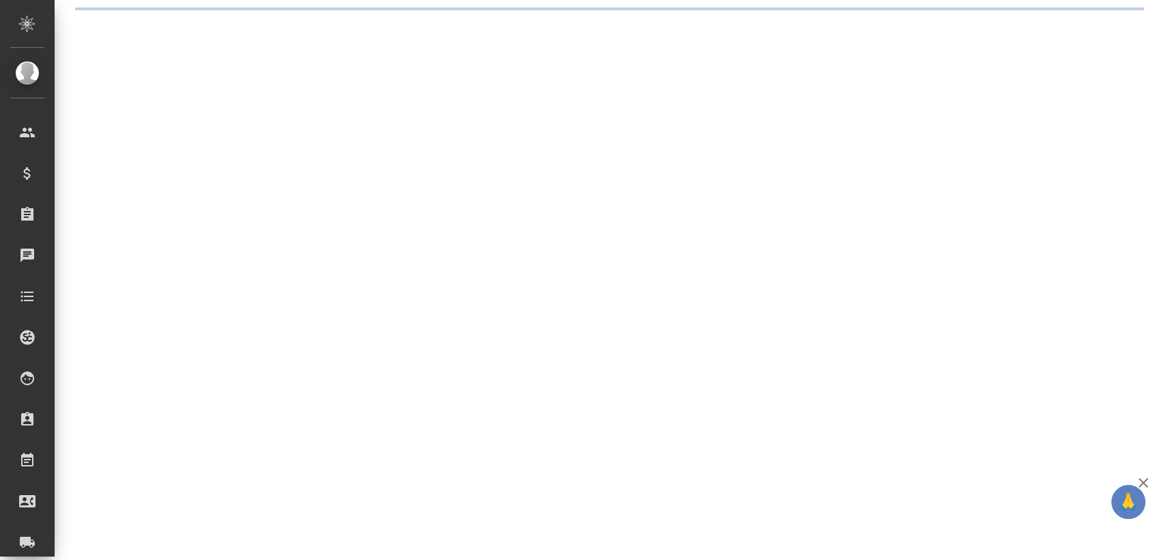
select select "RU"
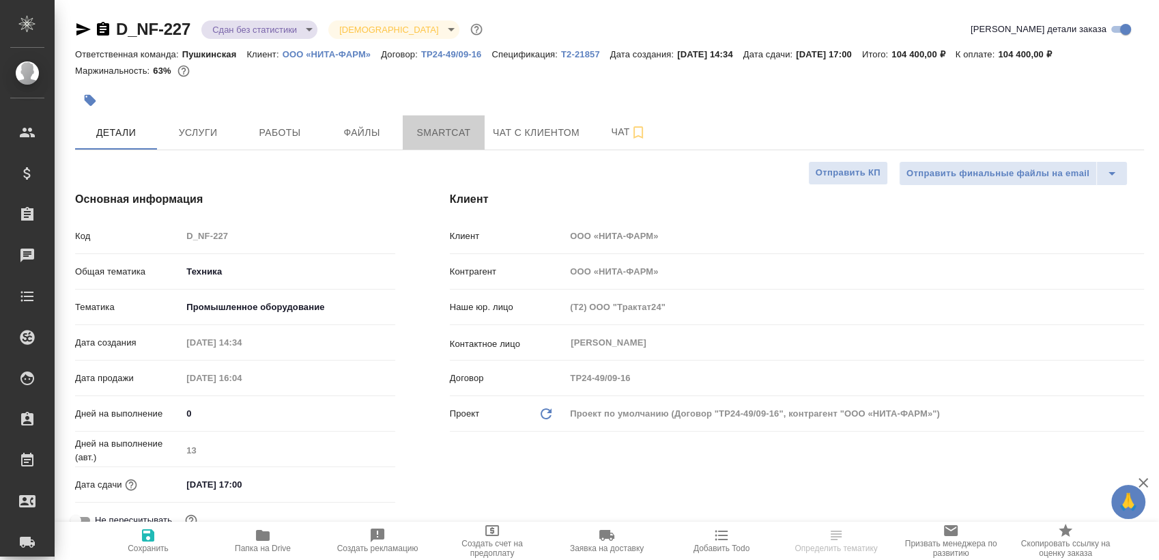
click at [459, 126] on span "Smartcat" at bounding box center [444, 132] width 66 height 17
type textarea "x"
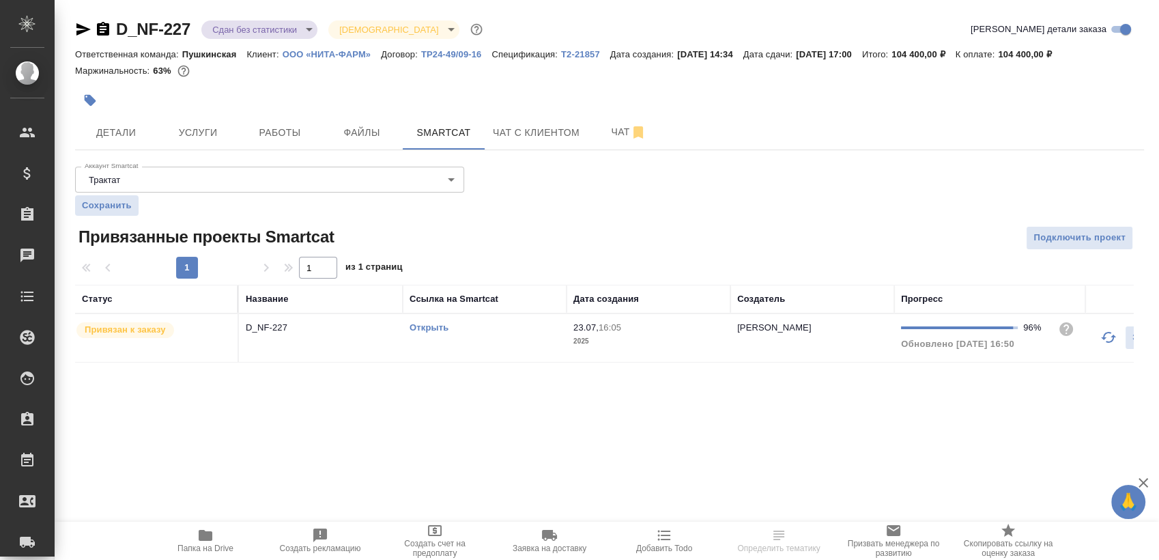
click at [470, 345] on td "Открыть" at bounding box center [485, 338] width 164 height 48
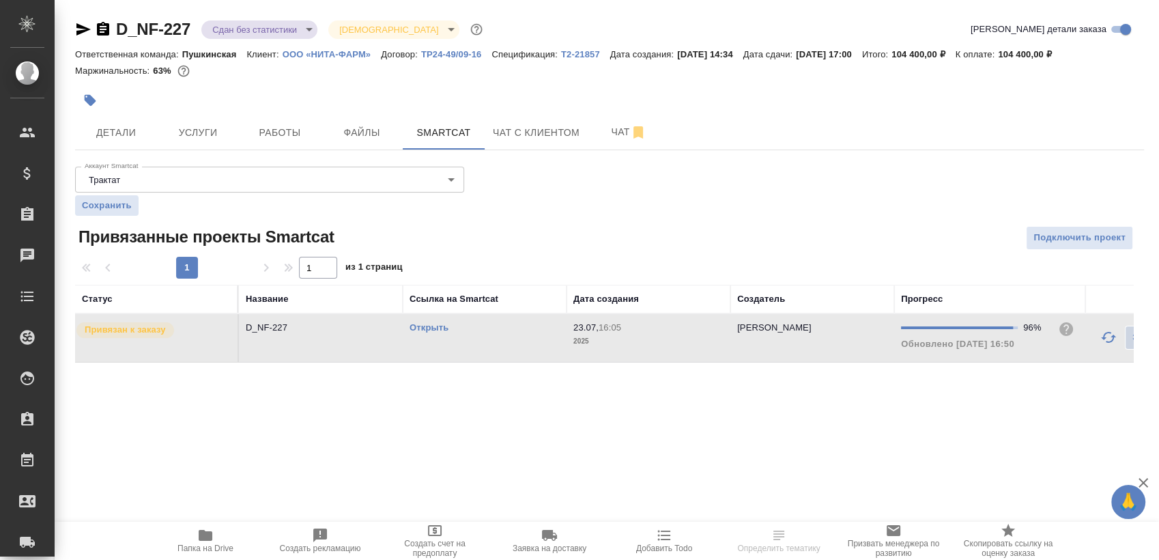
click at [470, 345] on td "Открыть" at bounding box center [485, 338] width 164 height 48
drag, startPoint x: 238, startPoint y: 139, endPoint x: 263, endPoint y: 142, distance: 25.4
click at [242, 140] on div "Детали Услуги Работы Файлы Smartcat Чат с клиентом Чат" at bounding box center [609, 132] width 1069 height 34
click at [265, 142] on button "Работы" at bounding box center [280, 132] width 82 height 34
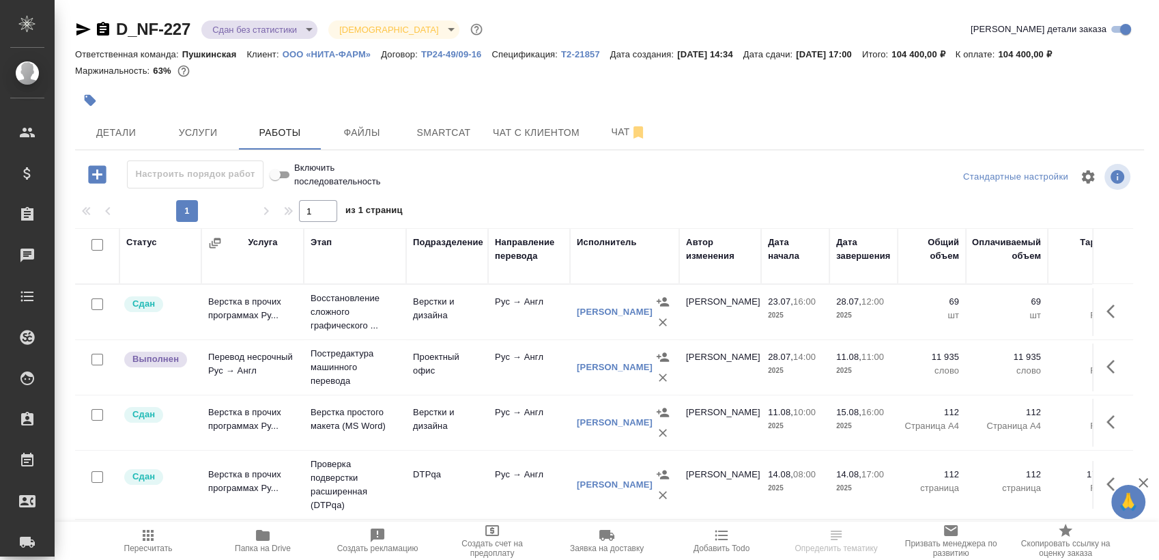
scroll to position [10, 0]
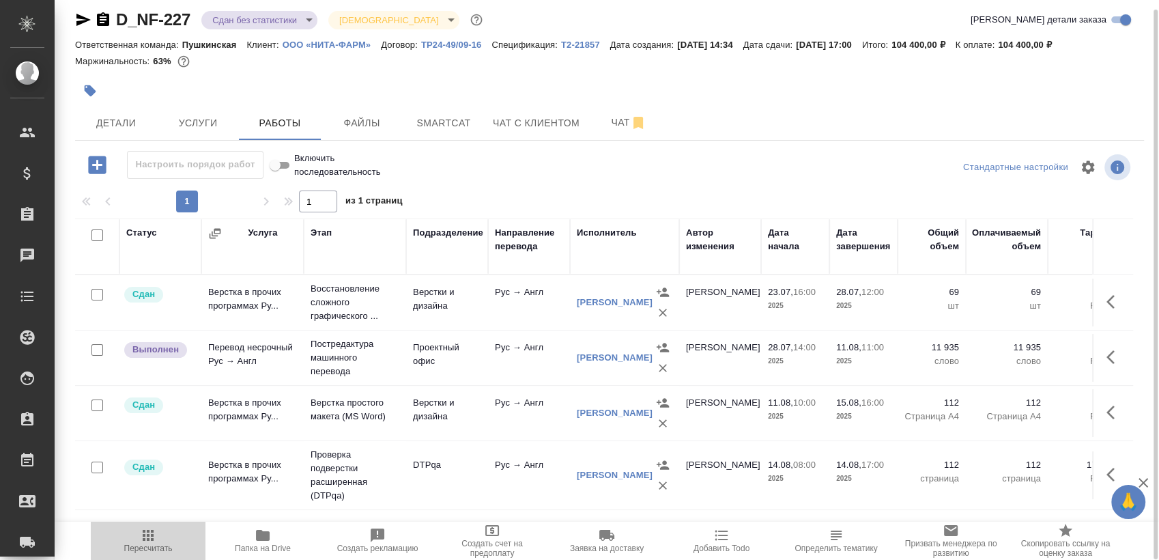
click at [147, 549] on span "Пересчитать" at bounding box center [148, 548] width 48 height 10
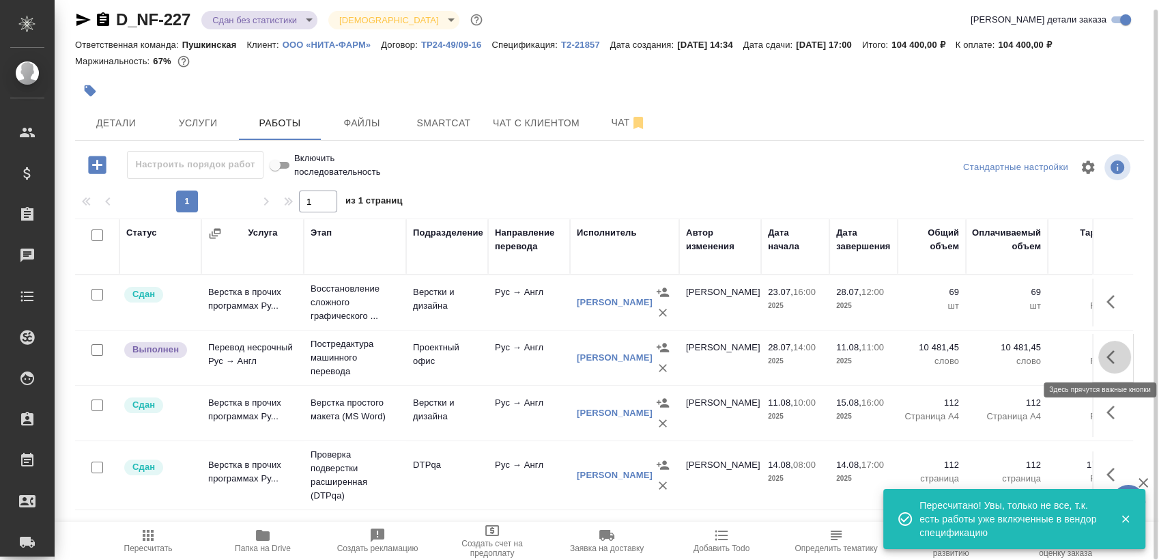
click at [1111, 358] on icon "button" at bounding box center [1115, 357] width 16 height 16
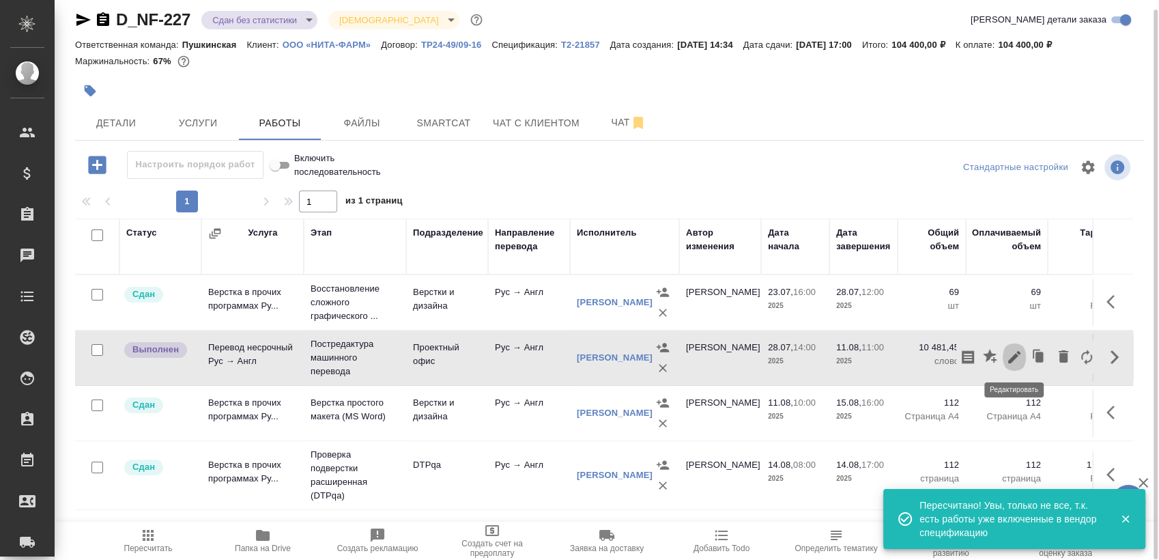
click at [1012, 362] on icon "button" at bounding box center [1014, 357] width 16 height 16
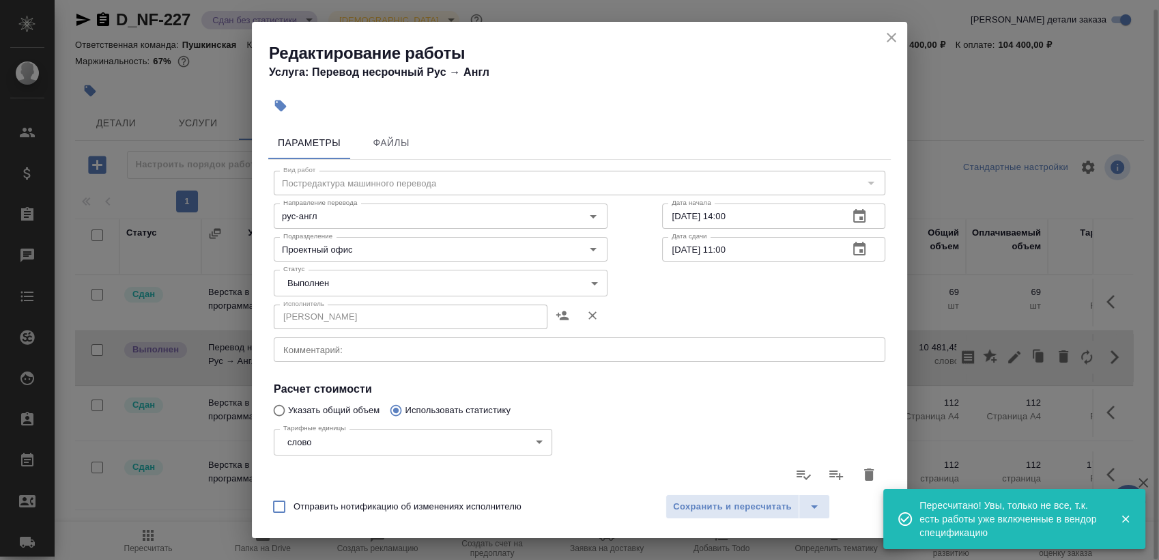
click at [402, 282] on body "🙏 .cls-1 fill:#fff; AWATERA Sergeeva Anastasia Клиенты Спецификации Заказы 0 Ча…" at bounding box center [579, 280] width 1159 height 560
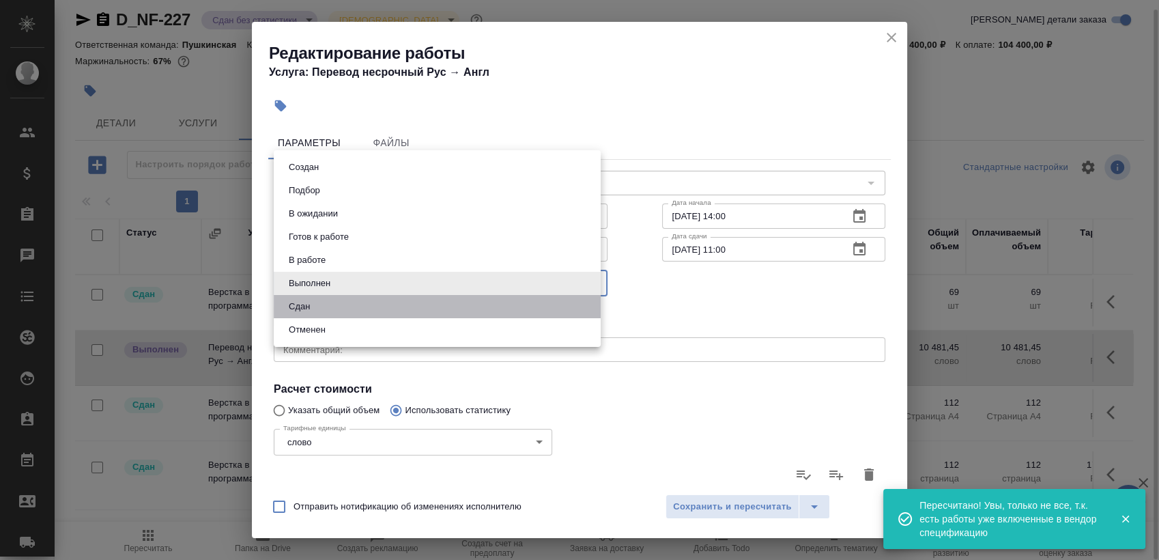
click at [403, 305] on li "Сдан" at bounding box center [437, 306] width 327 height 23
type input "closed"
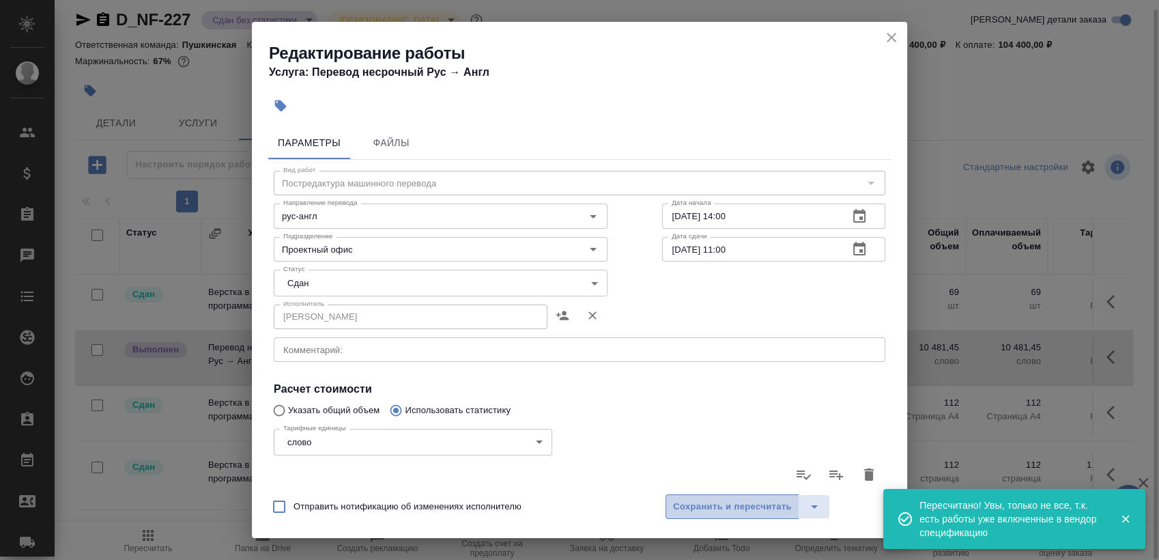
click at [706, 500] on span "Сохранить и пересчитать" at bounding box center [732, 507] width 119 height 16
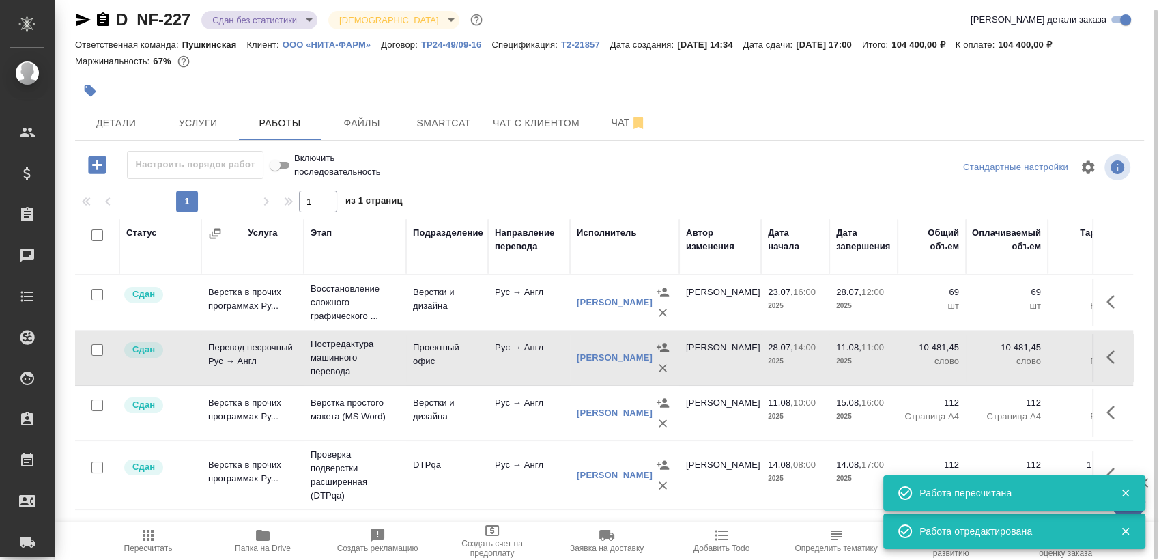
scroll to position [0, 0]
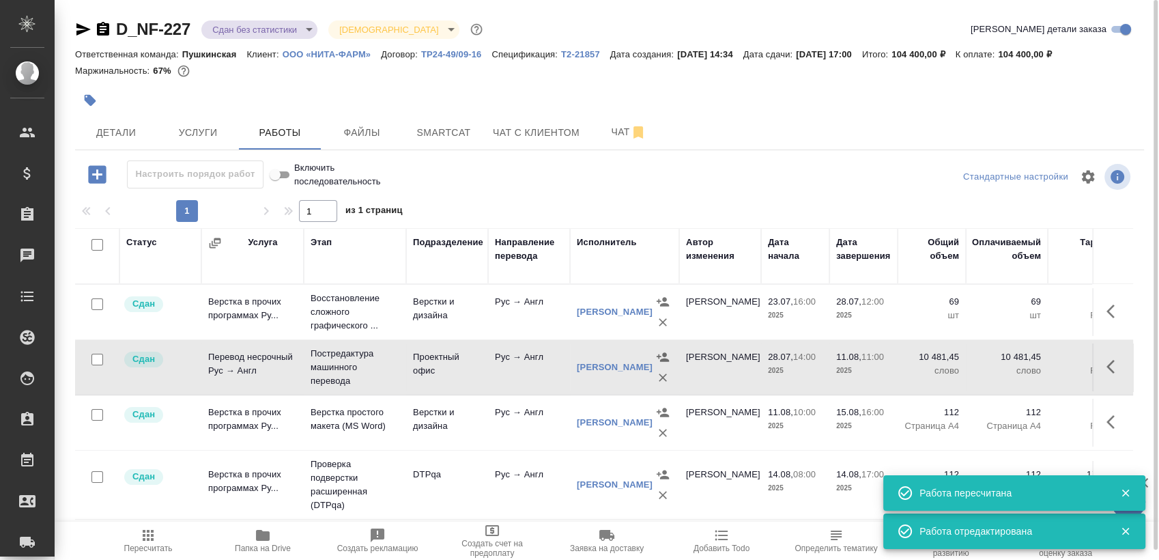
click at [285, 29] on body "🙏 .cls-1 fill:#fff; AWATERA Sergeeva Anastasia Клиенты Спецификации Заказы 0 Ча…" at bounding box center [579, 280] width 1159 height 560
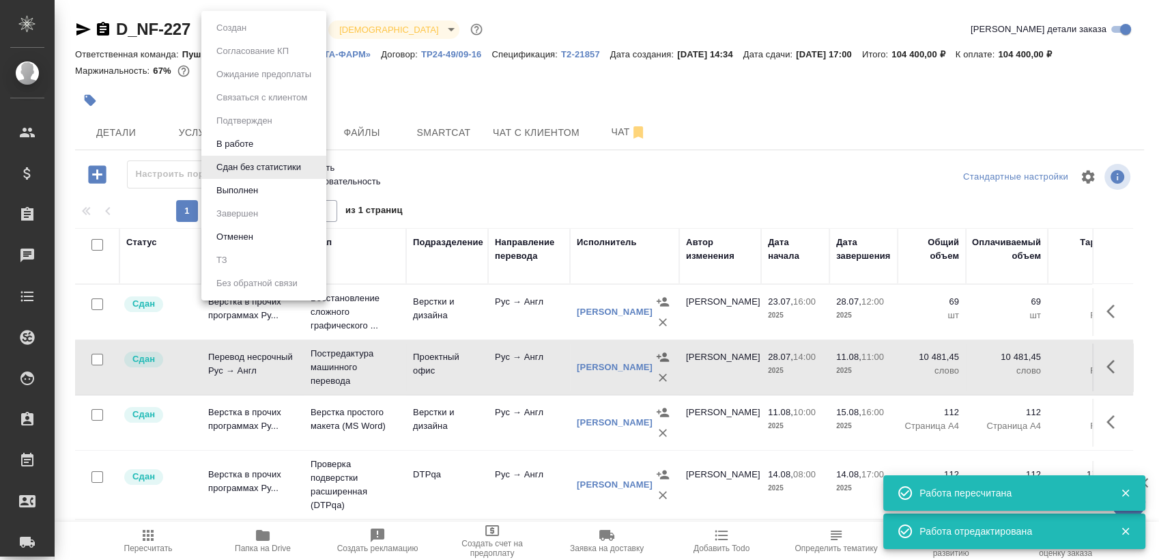
click at [289, 188] on li "Выполнен" at bounding box center [263, 190] width 125 height 23
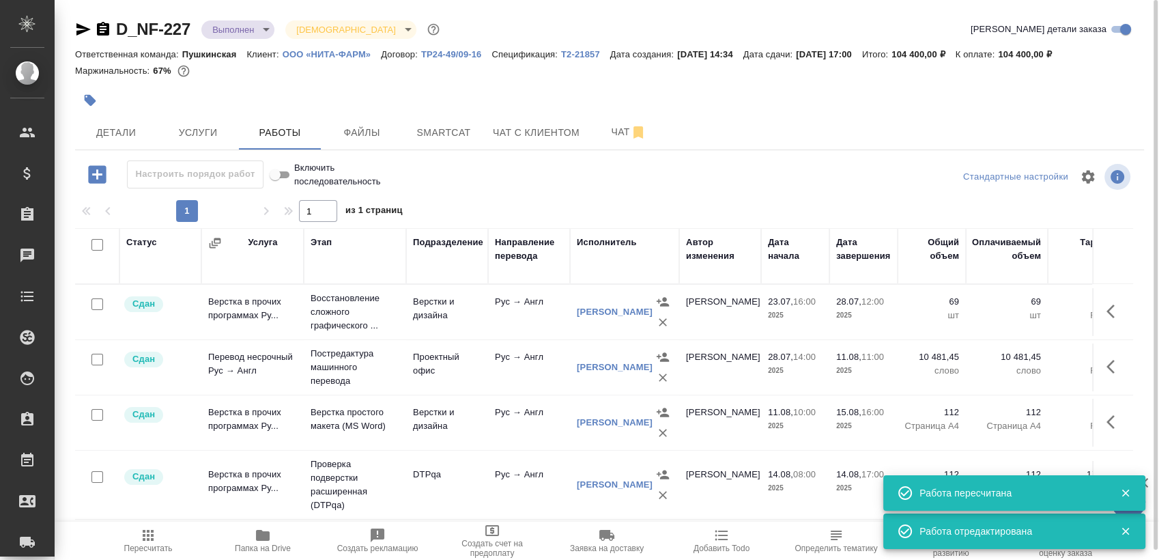
scroll to position [10, 0]
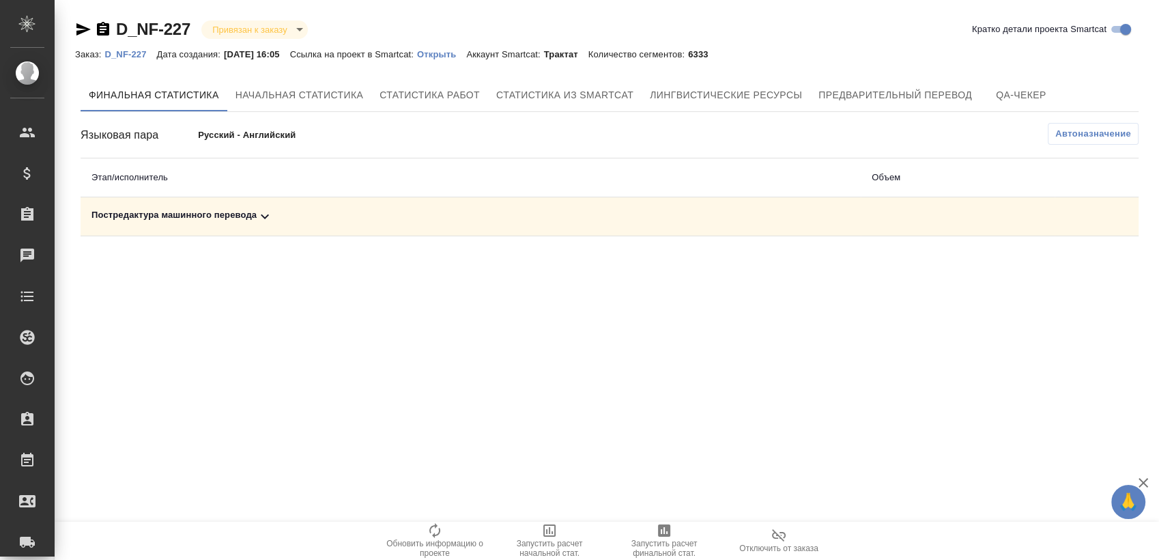
click at [317, 218] on div "Постредактура машинного перевода" at bounding box center [470, 216] width 758 height 16
drag, startPoint x: 1081, startPoint y: 268, endPoint x: 1071, endPoint y: 268, distance: 10.2
click at [1080, 268] on icon "button" at bounding box center [1078, 263] width 16 height 16
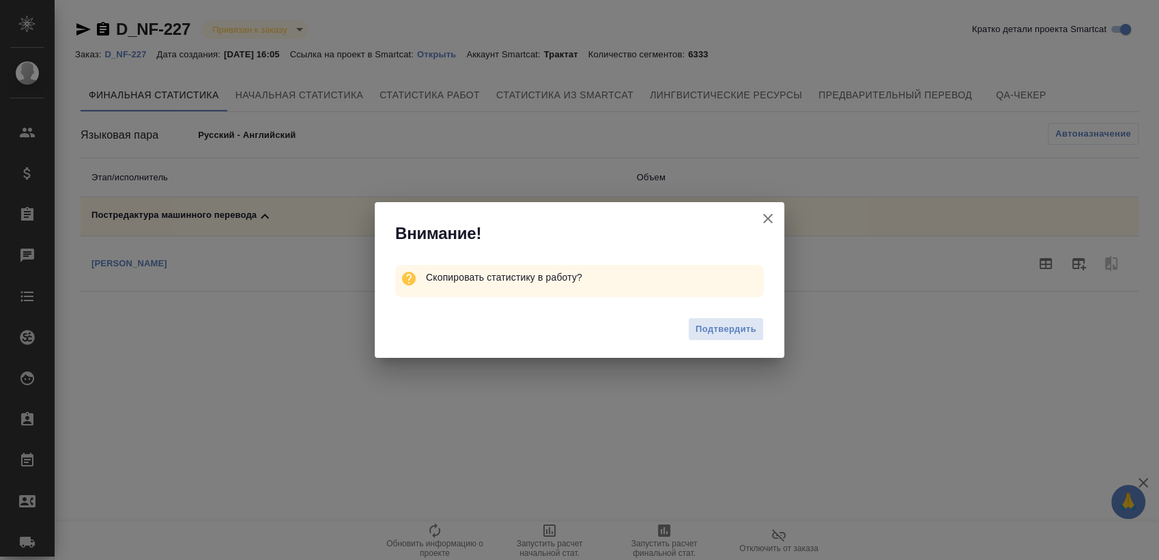
click at [764, 320] on div "Подтвердить" at bounding box center [580, 331] width 410 height 55
click at [761, 325] on button "Подтвердить" at bounding box center [726, 329] width 76 height 24
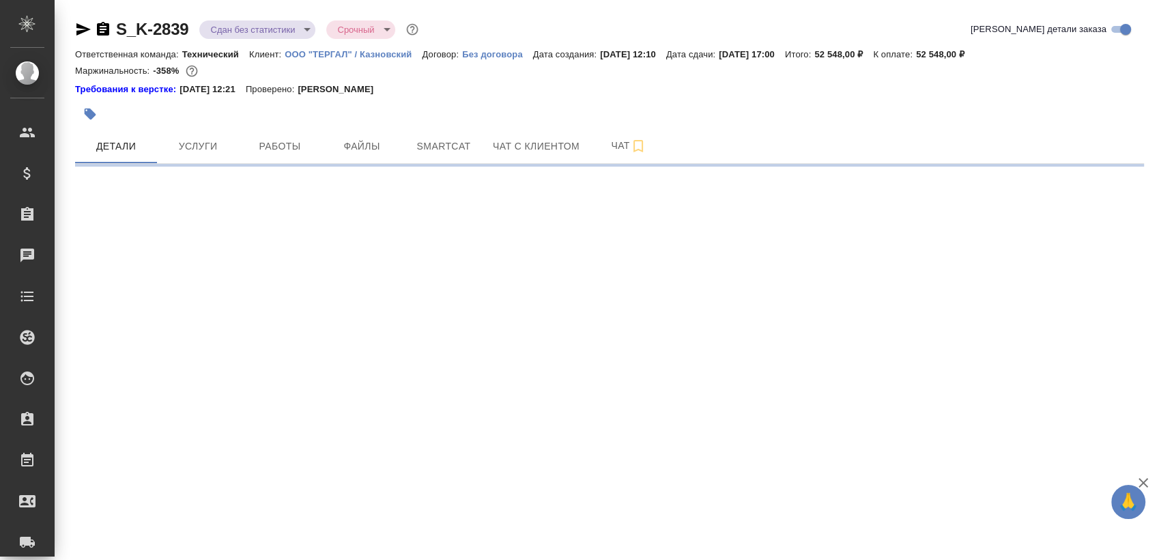
select select "RU"
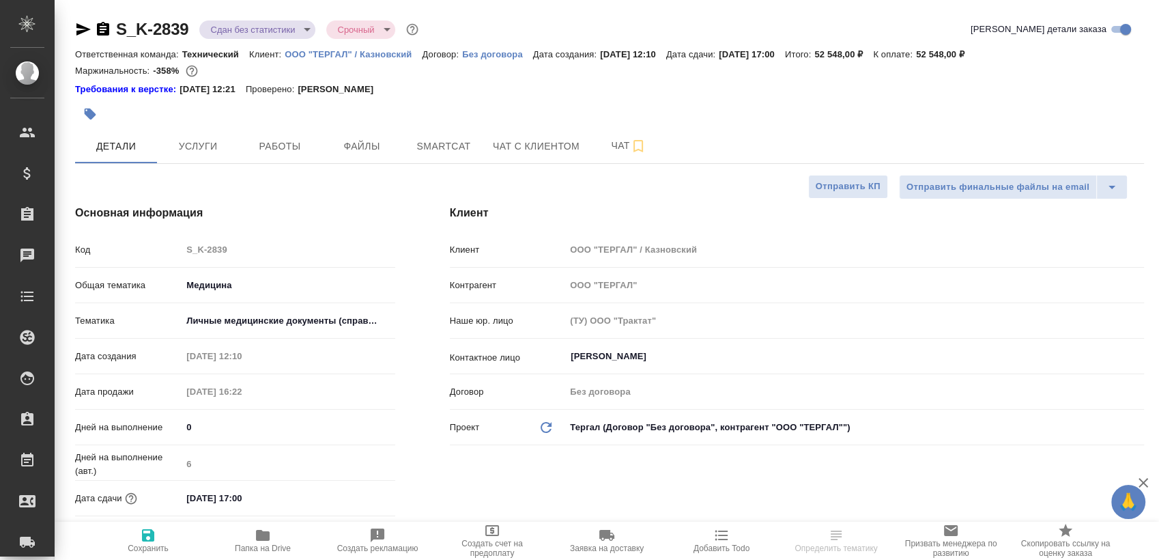
type textarea "x"
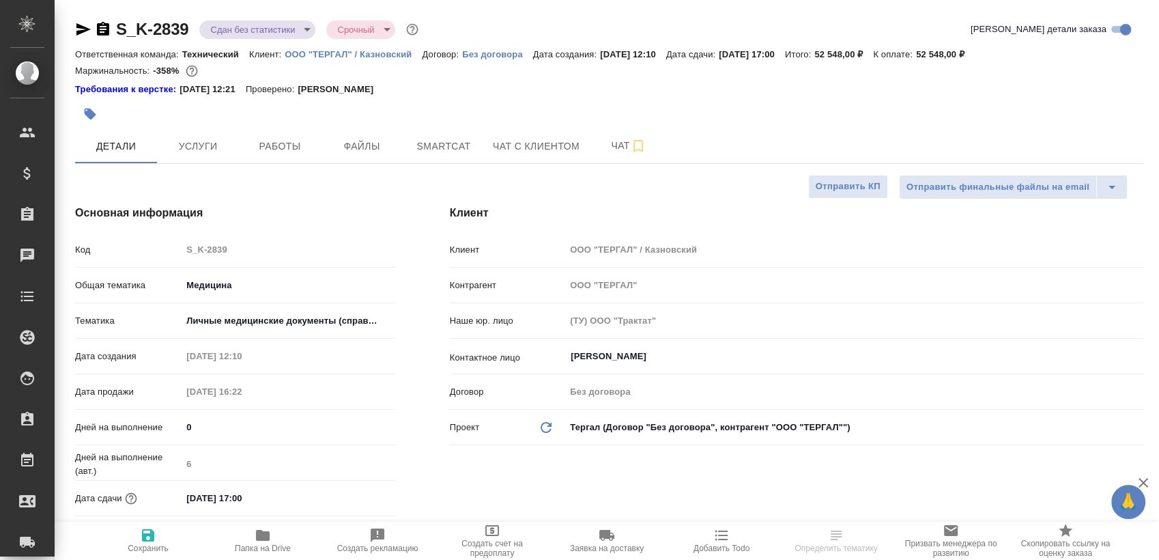
type textarea "x"
click at [375, 138] on span "Файлы" at bounding box center [362, 146] width 66 height 17
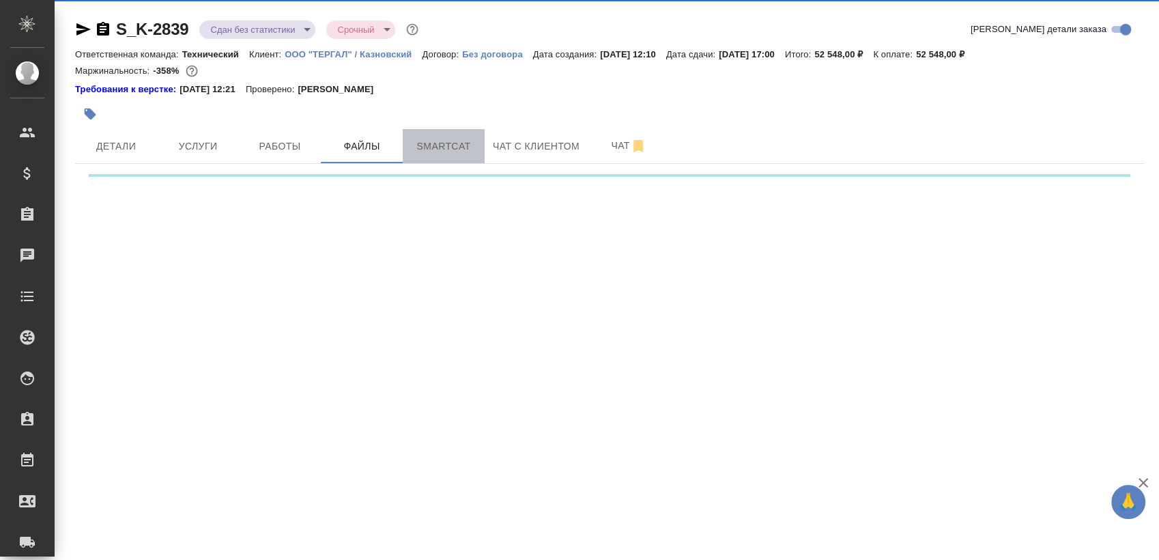
click at [414, 146] on span "Smartcat" at bounding box center [444, 146] width 66 height 17
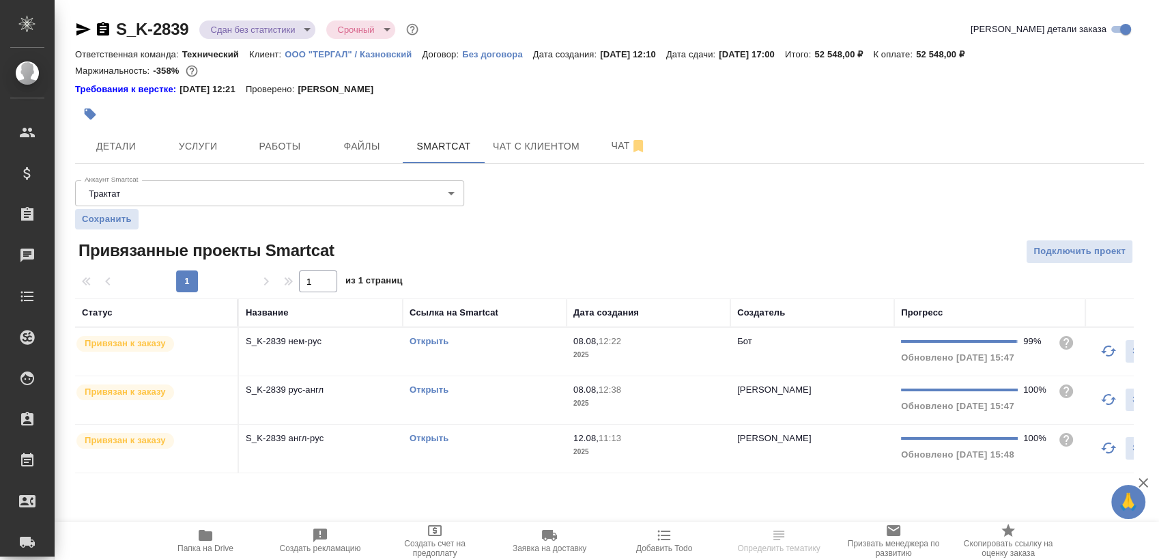
click at [492, 347] on div "Открыть" at bounding box center [485, 342] width 150 height 14
click at [481, 348] on div "Открыть" at bounding box center [485, 342] width 150 height 14
click at [497, 375] on td "Открыть" at bounding box center [485, 352] width 164 height 48
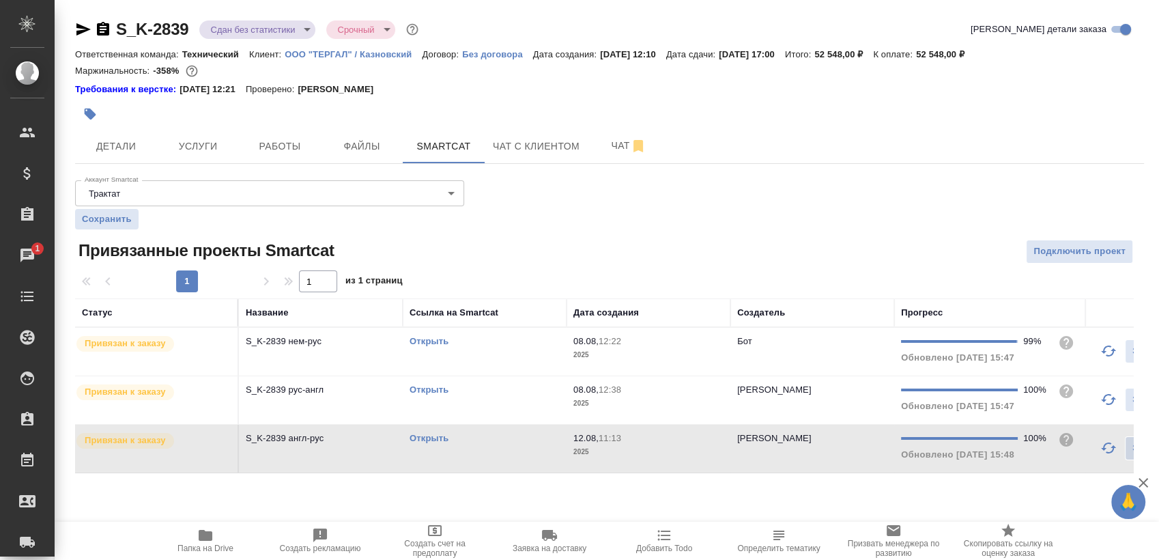
click at [497, 375] on td "Открыть" at bounding box center [485, 352] width 164 height 48
click at [273, 143] on span "Работы" at bounding box center [280, 146] width 66 height 17
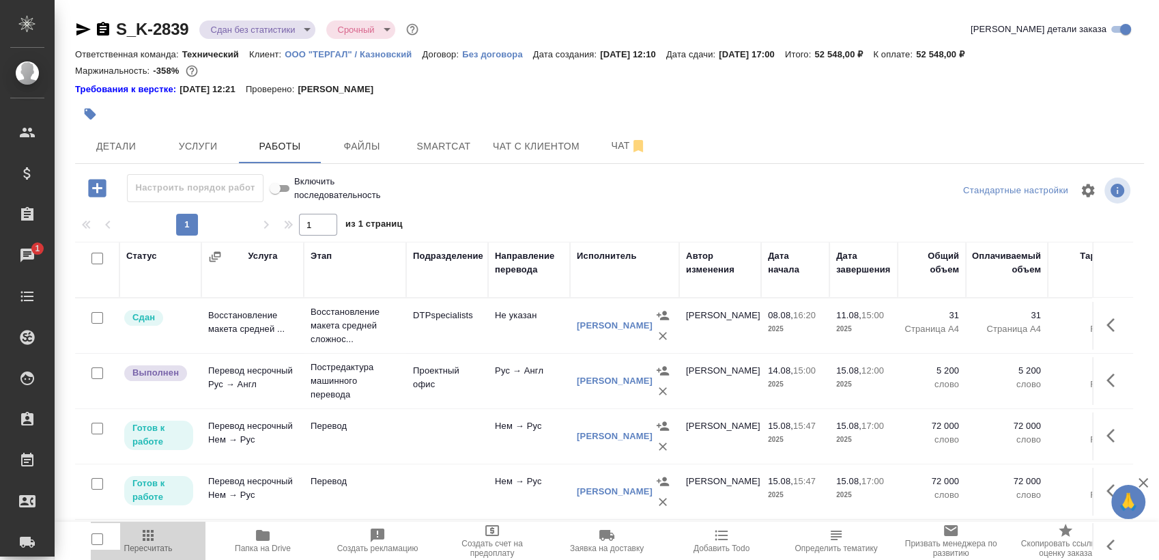
click at [163, 549] on span "Пересчитать" at bounding box center [148, 548] width 48 height 10
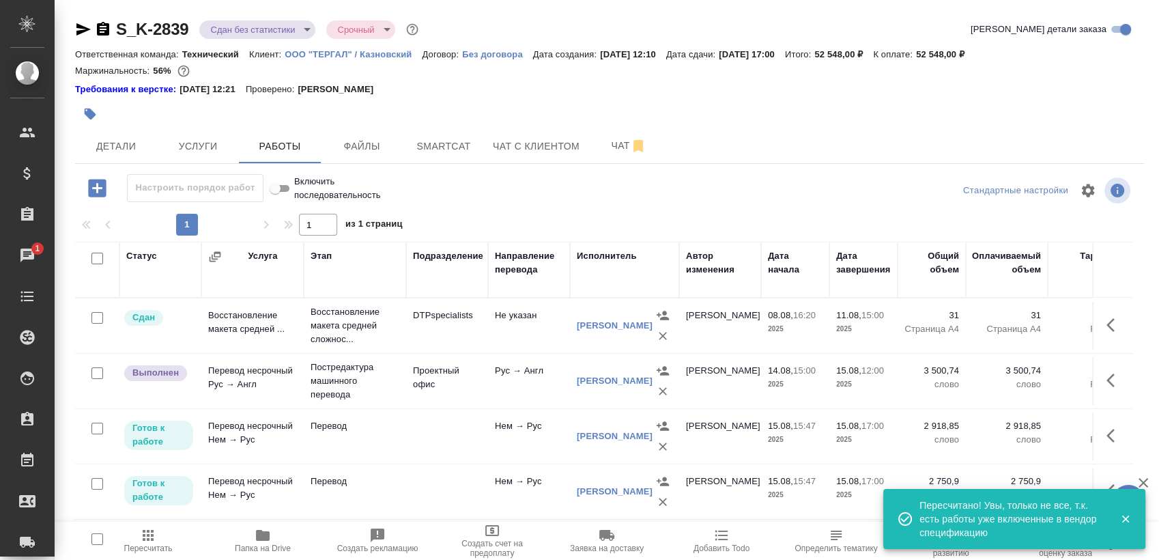
click at [98, 371] on input "checkbox" at bounding box center [97, 373] width 12 height 12
checkbox input "true"
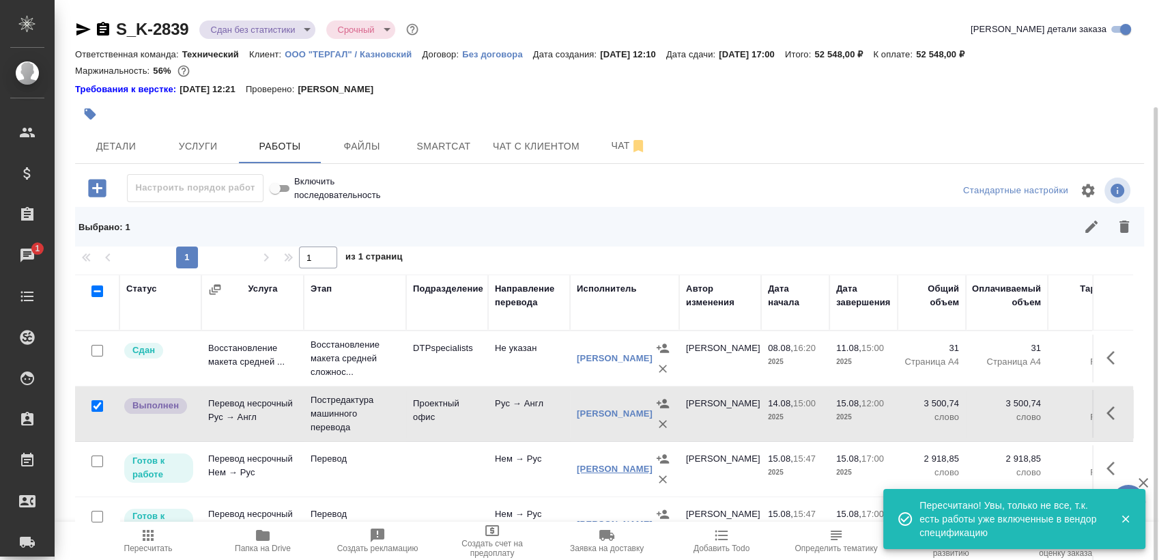
scroll to position [56, 0]
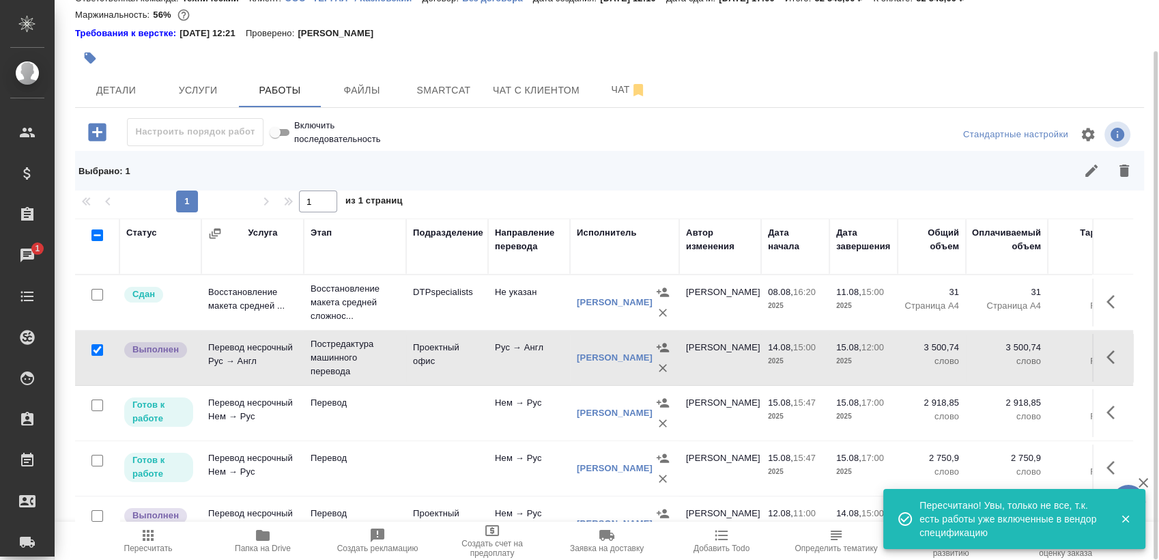
click at [96, 410] on input "checkbox" at bounding box center [97, 405] width 12 height 12
checkbox input "true"
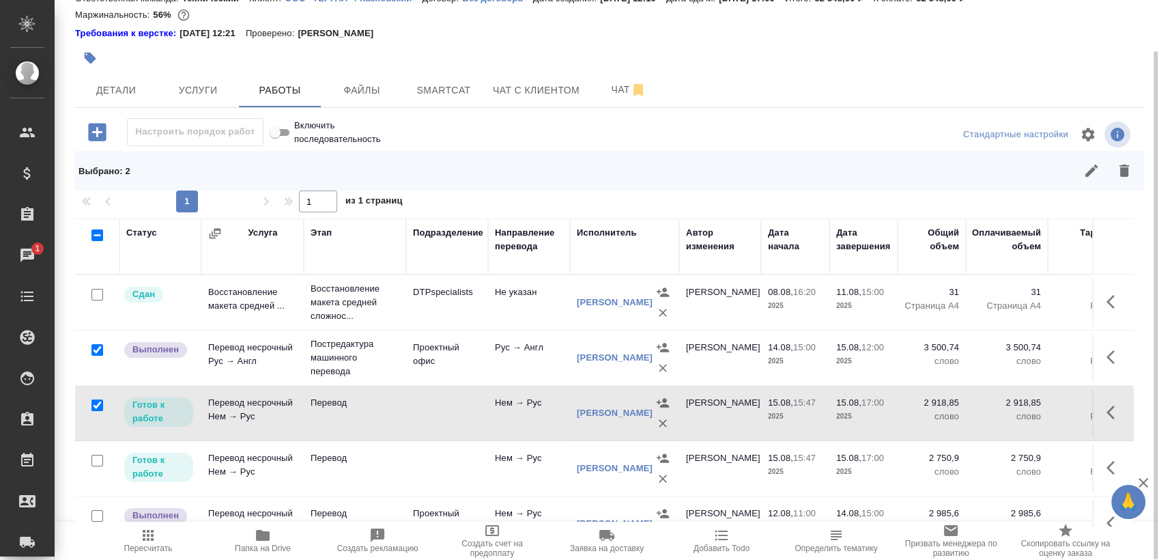
click at [93, 466] on input "checkbox" at bounding box center [97, 461] width 12 height 12
checkbox input "true"
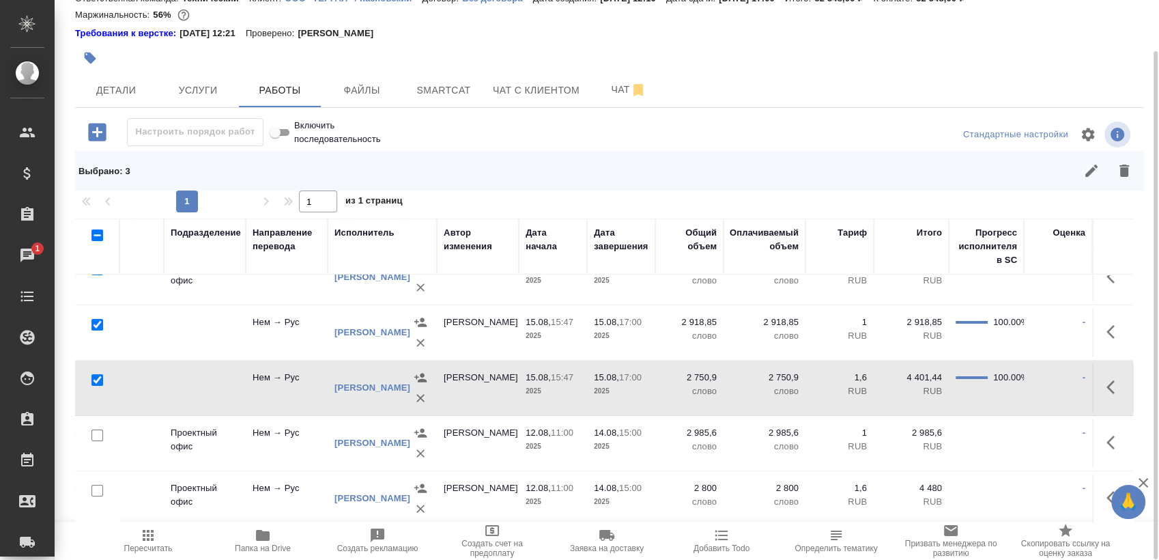
scroll to position [156, 242]
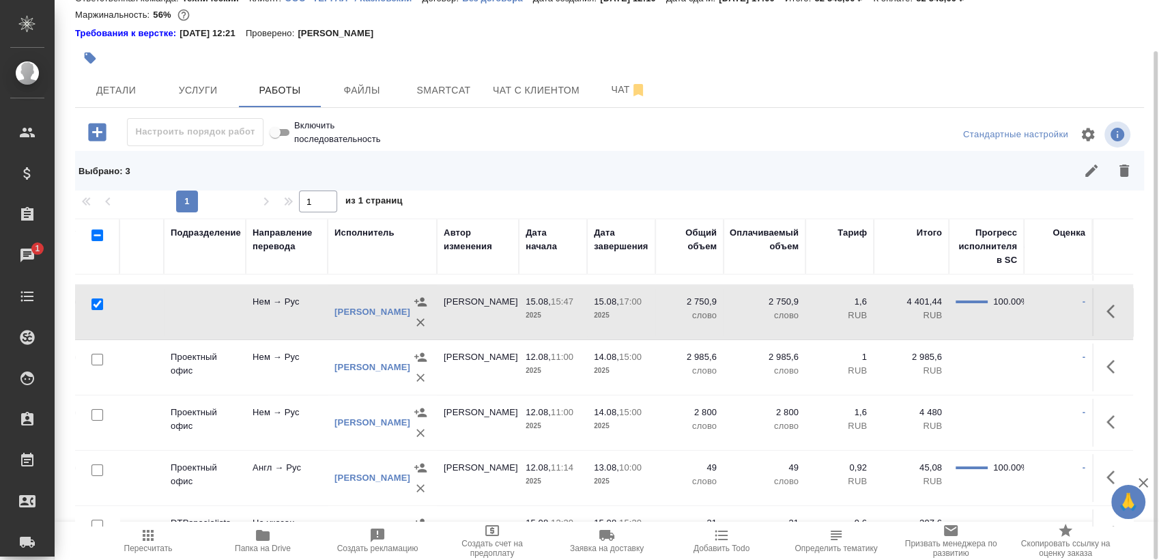
click at [419, 361] on icon "button" at bounding box center [420, 356] width 12 height 9
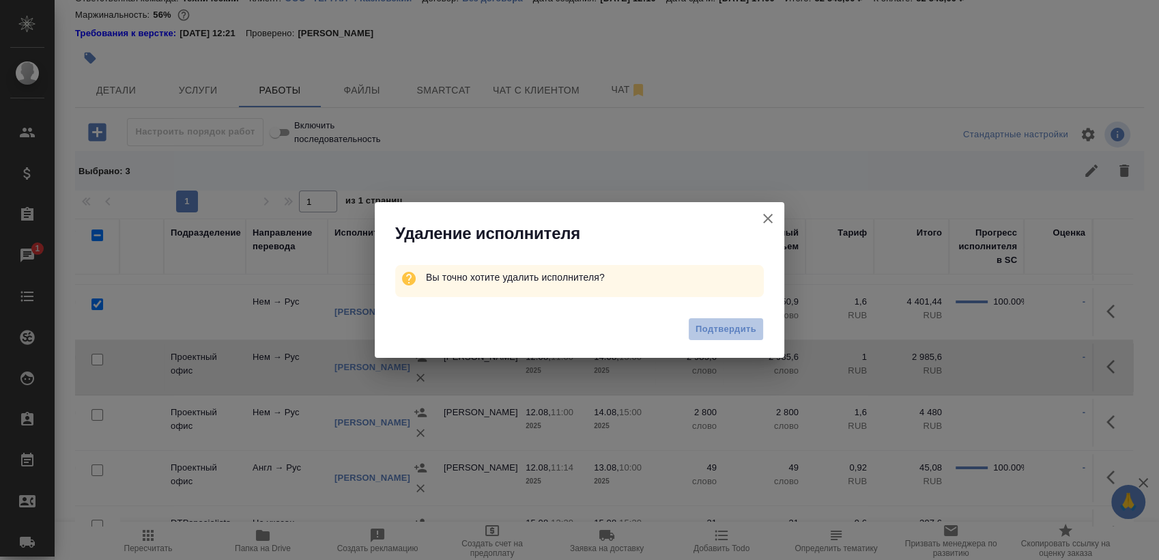
drag, startPoint x: 719, startPoint y: 324, endPoint x: 644, endPoint y: 363, distance: 84.9
click at [719, 324] on span "Подтвердить" at bounding box center [726, 330] width 61 height 16
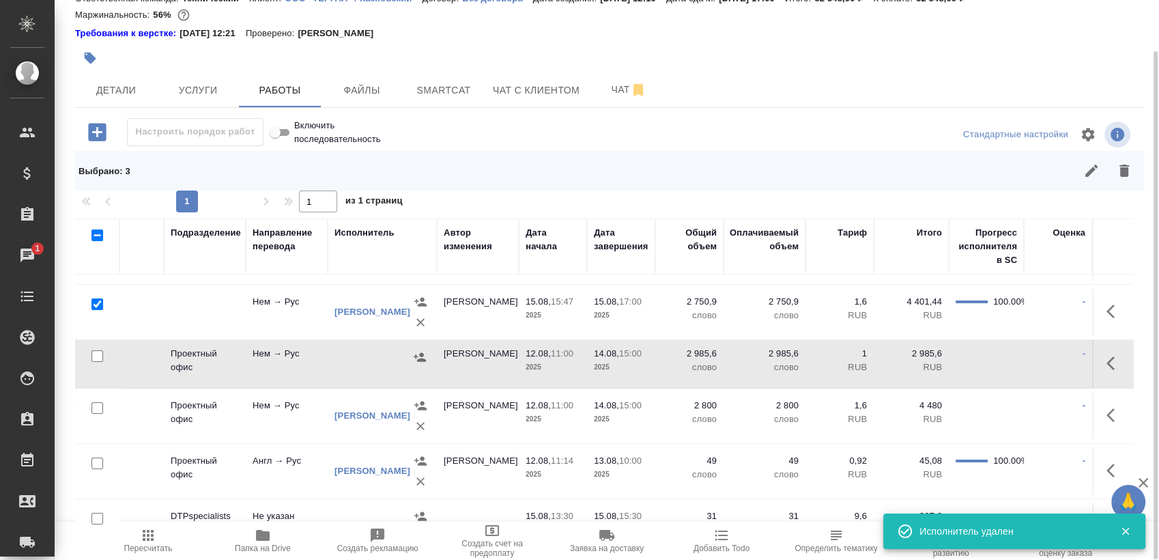
click at [418, 412] on icon "button" at bounding box center [421, 406] width 14 height 14
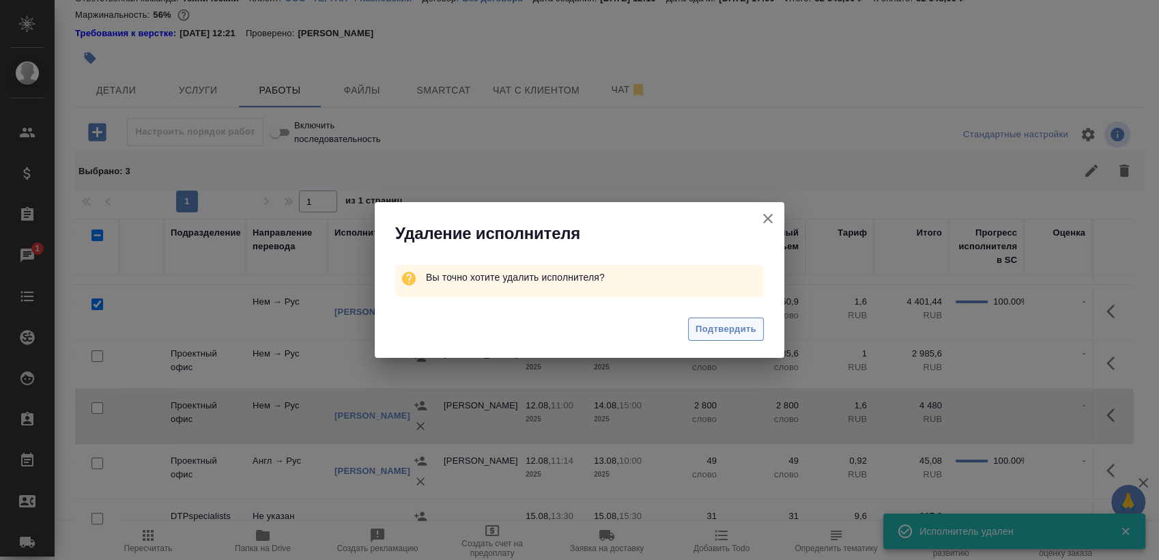
click at [737, 327] on span "Подтвердить" at bounding box center [726, 330] width 61 height 16
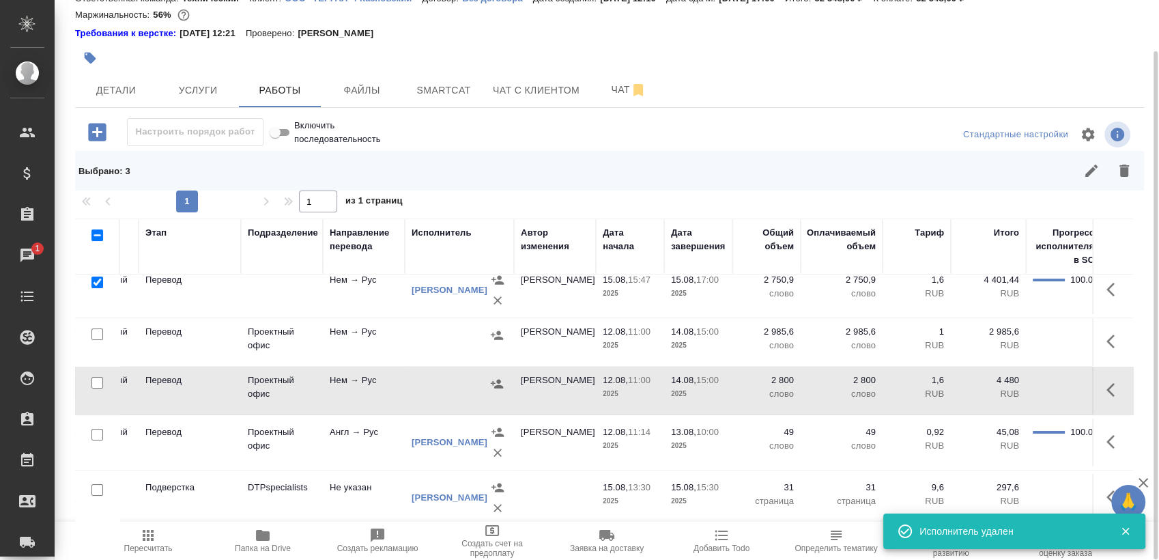
scroll to position [202, 0]
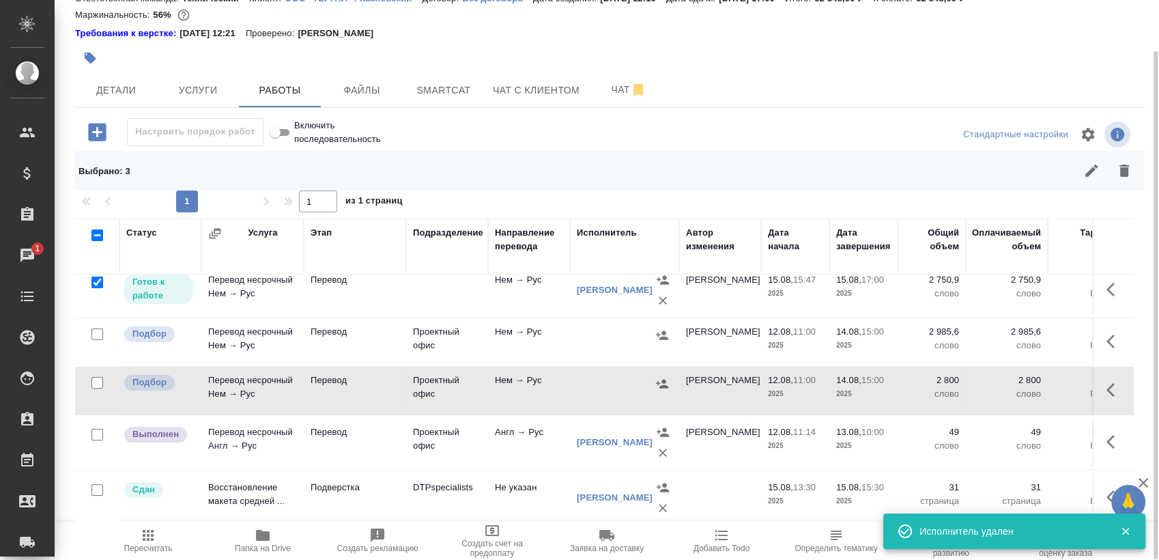
click at [92, 148] on td at bounding box center [97, 124] width 44 height 48
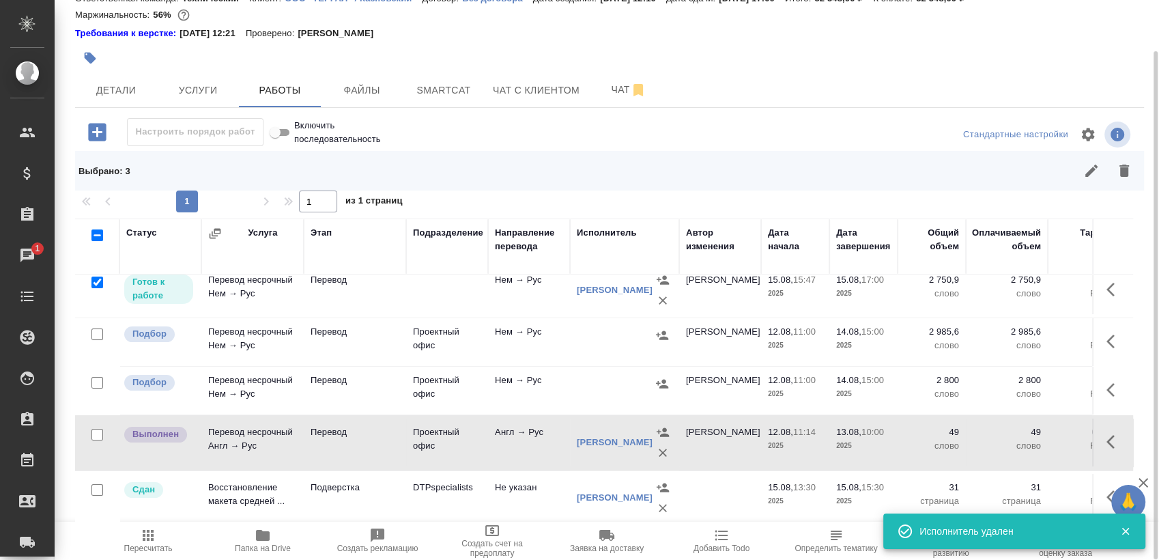
click at [96, 429] on input "checkbox" at bounding box center [97, 435] width 12 height 12
checkbox input "true"
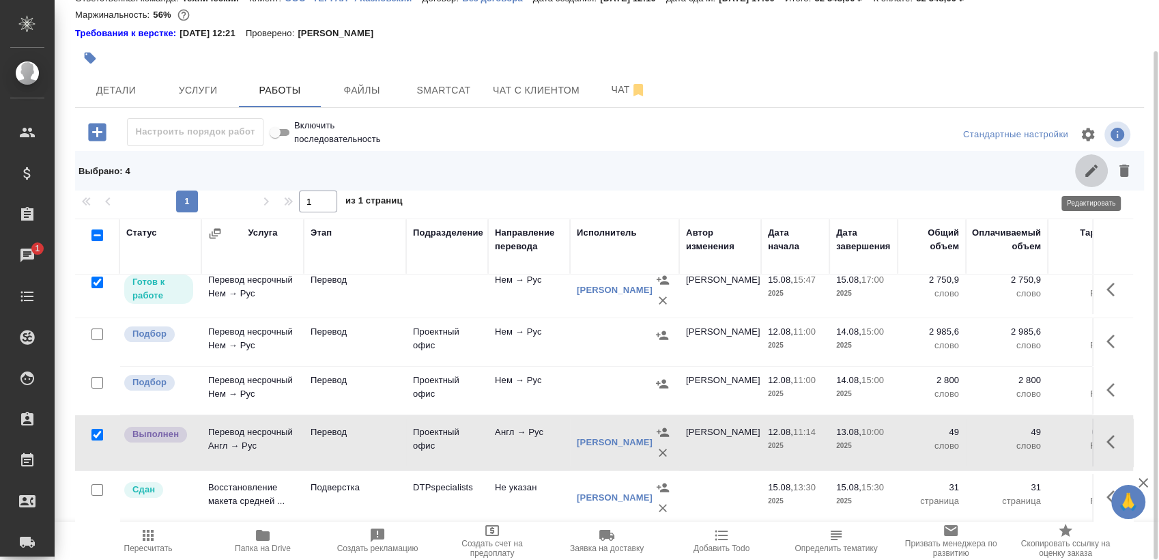
click at [1081, 170] on button "button" at bounding box center [1091, 170] width 33 height 33
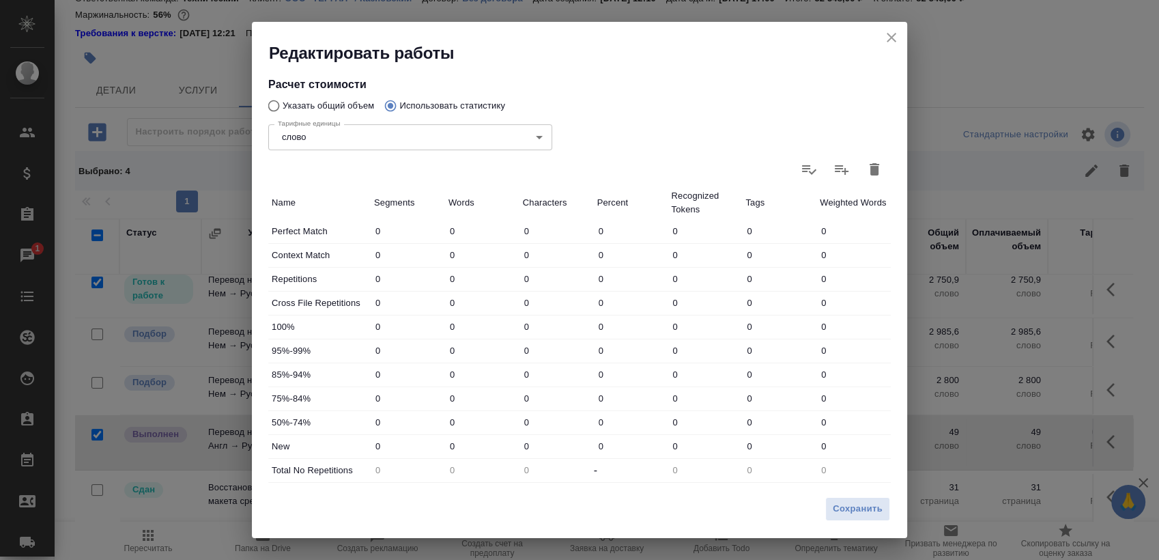
scroll to position [188, 0]
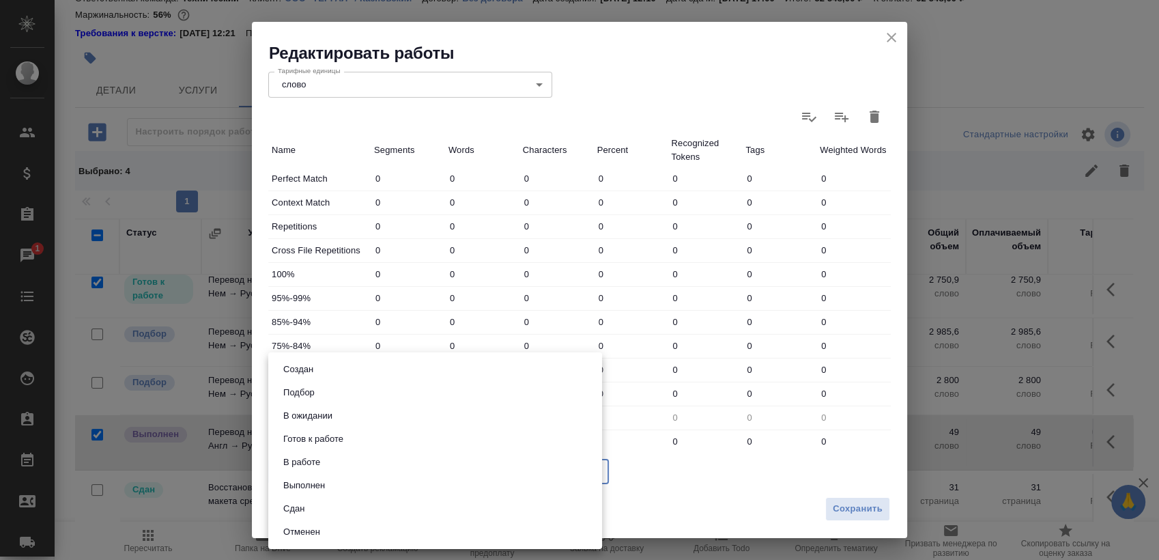
click at [341, 469] on body "🙏 .cls-1 fill:#fff; AWATERA Sergeeva Anastasia Клиенты Спецификации Заказы 1 Ча…" at bounding box center [579, 280] width 1159 height 560
click at [365, 505] on li "Сдан" at bounding box center [435, 508] width 334 height 23
type input "closed"
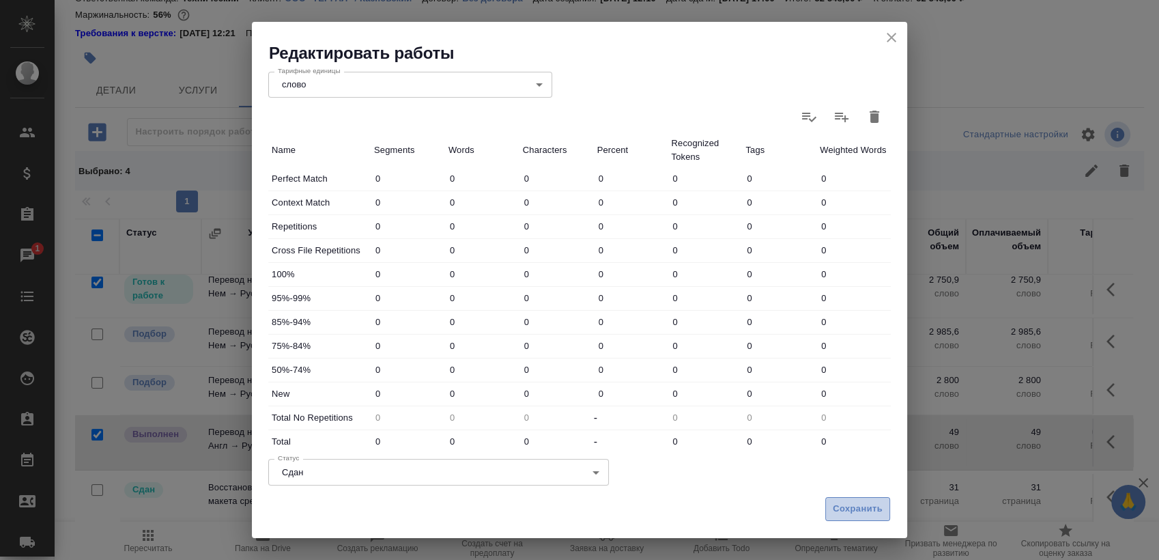
click at [861, 503] on button "Сохранить" at bounding box center [857, 509] width 65 height 24
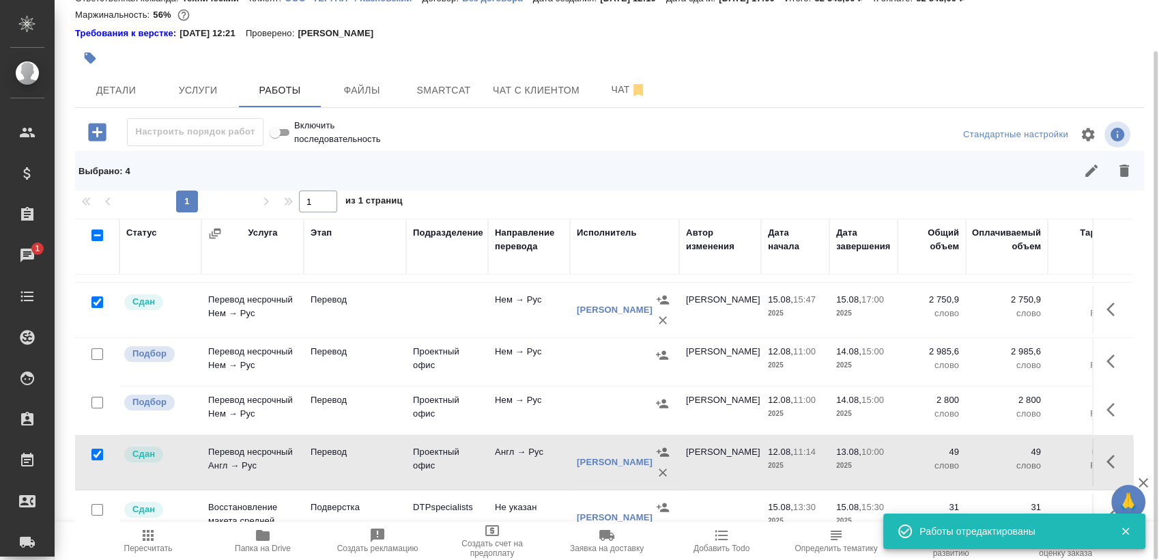
scroll to position [126, 0]
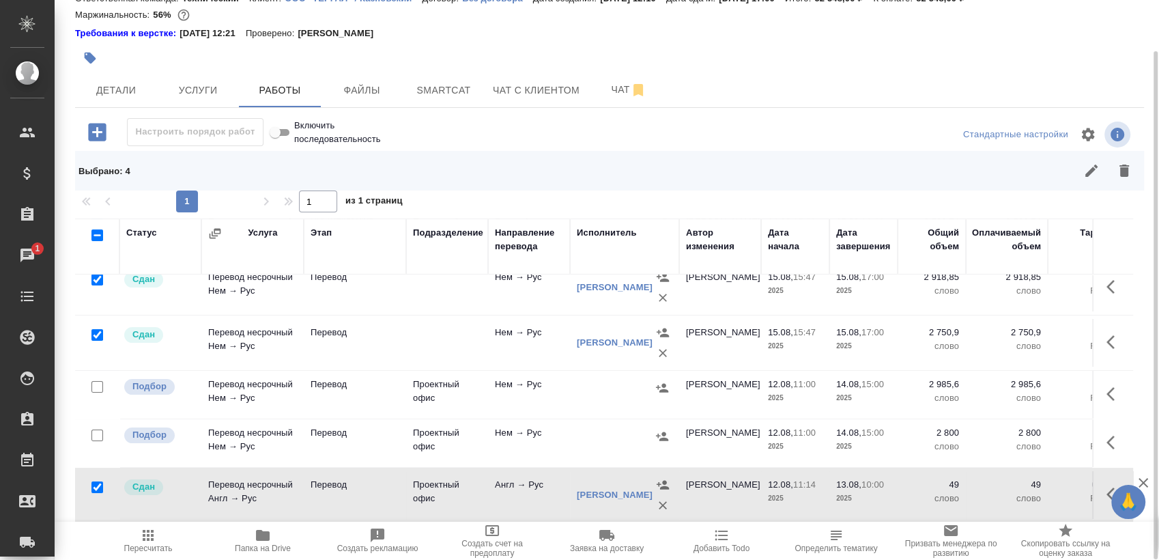
click at [97, 230] on input "checkbox" at bounding box center [97, 235] width 12 height 12
checkbox input "true"
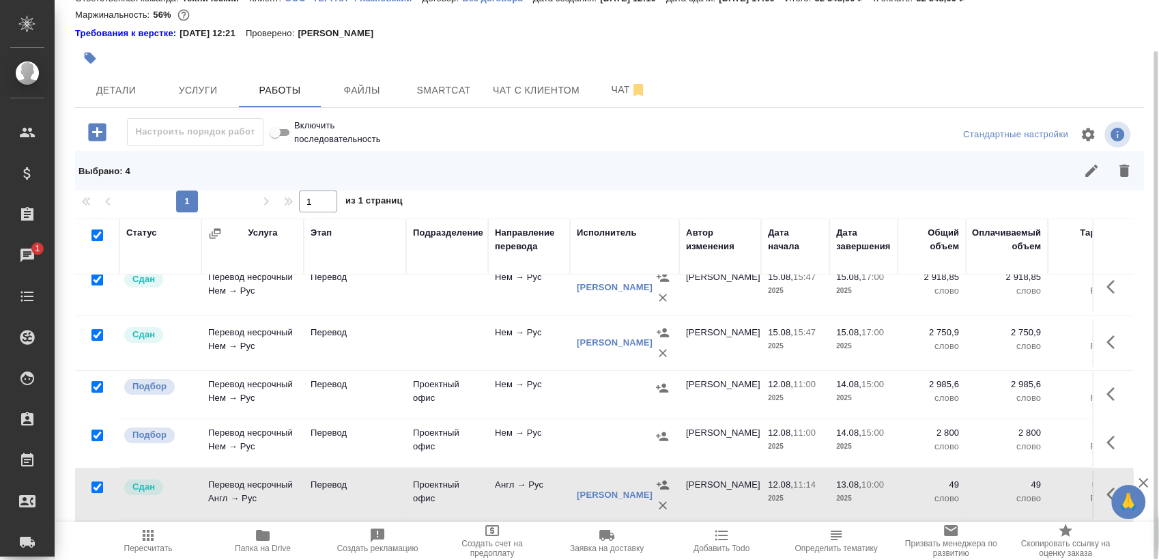
checkbox input "true"
click at [97, 230] on input "checkbox" at bounding box center [97, 235] width 12 height 12
checkbox input "false"
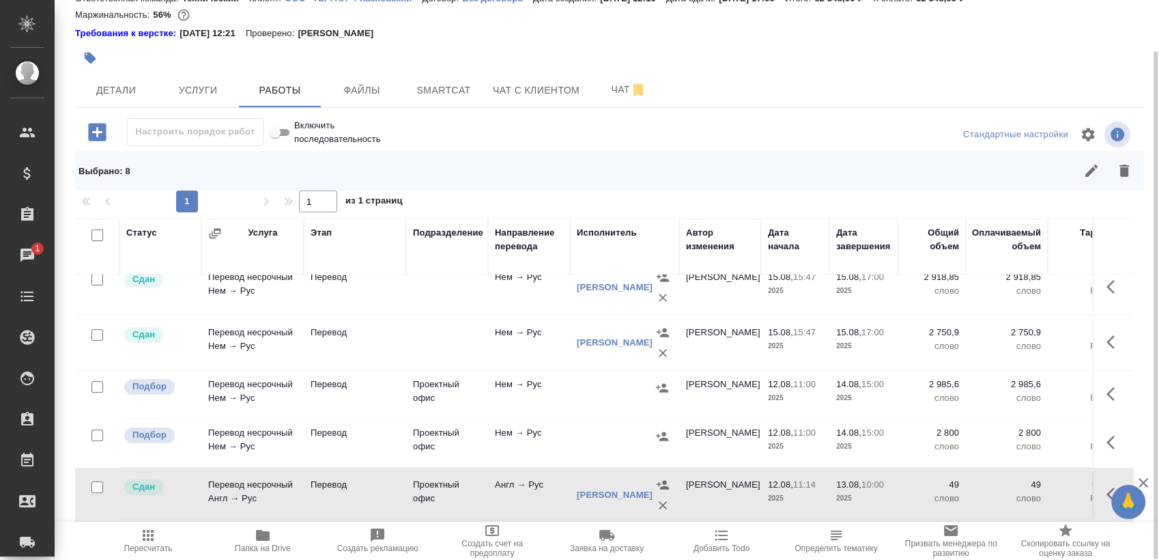
checkbox input "false"
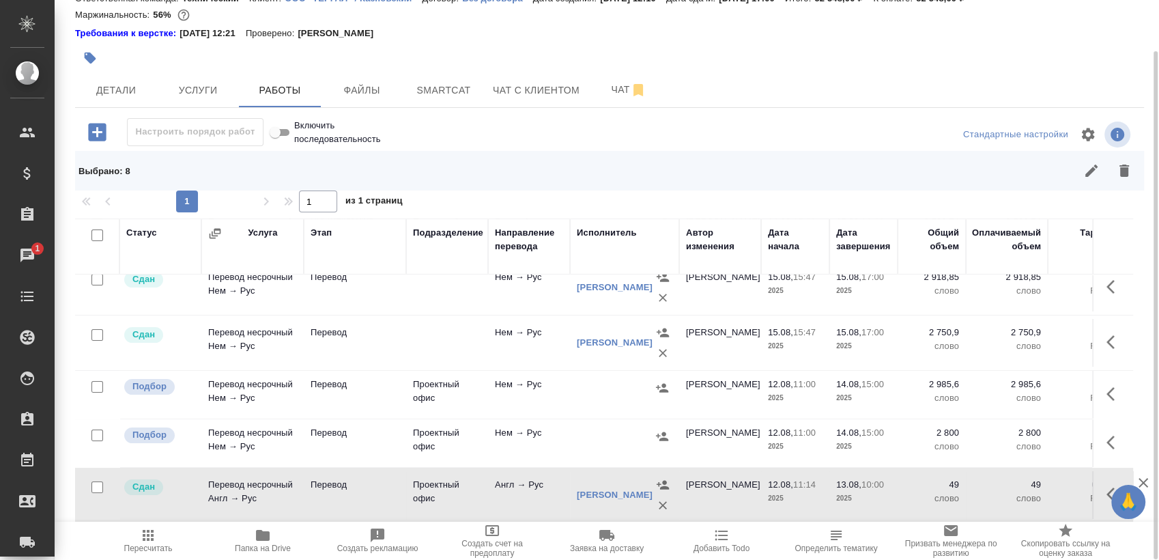
checkbox input "false"
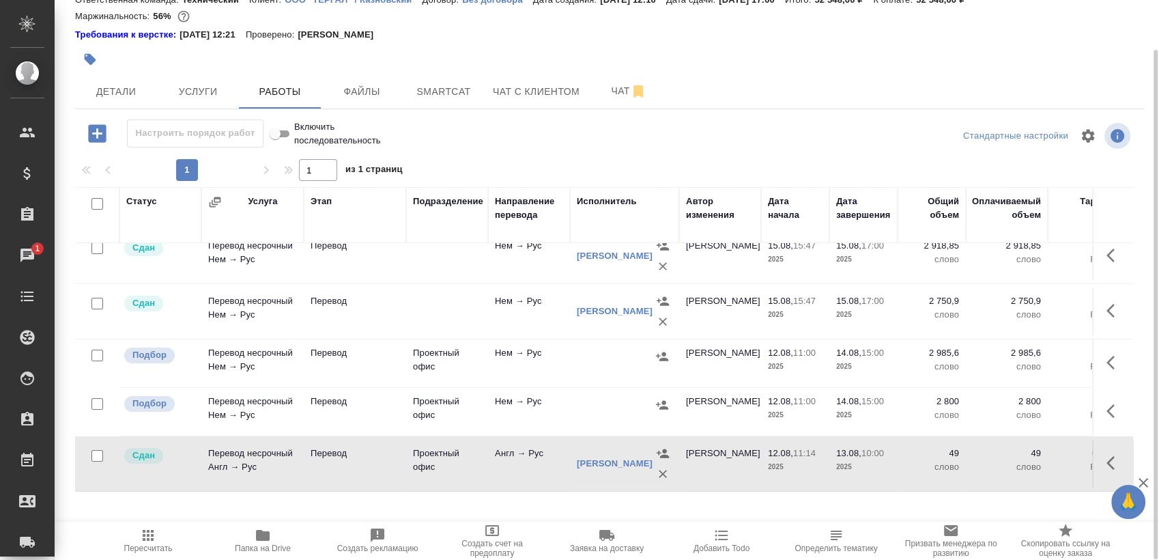
scroll to position [55, 0]
click at [98, 410] on input "checkbox" at bounding box center [97, 404] width 12 height 12
checkbox input "true"
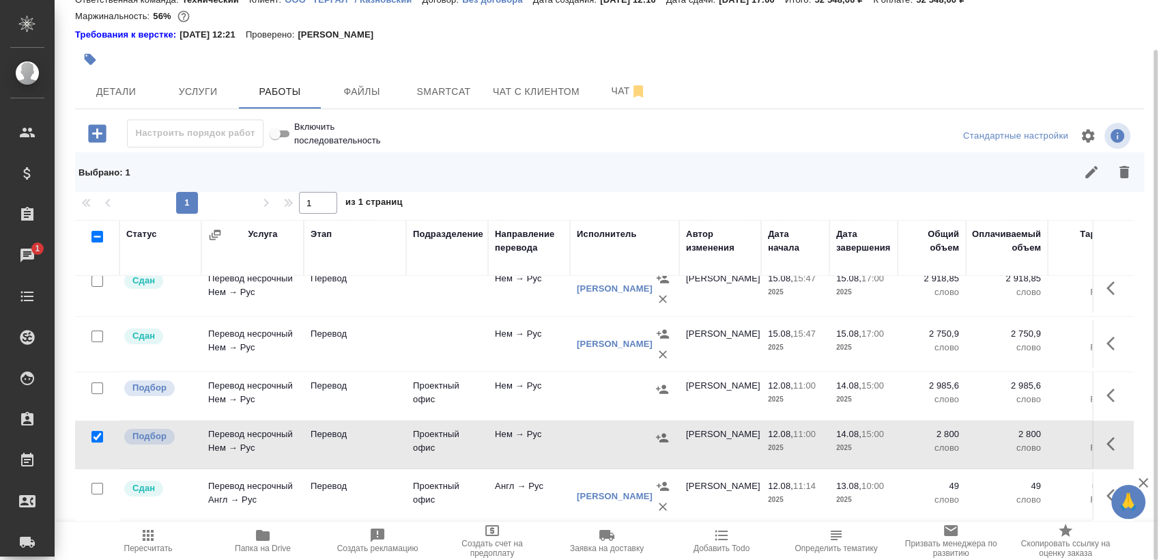
click at [96, 394] on input "checkbox" at bounding box center [97, 388] width 12 height 12
checkbox input "true"
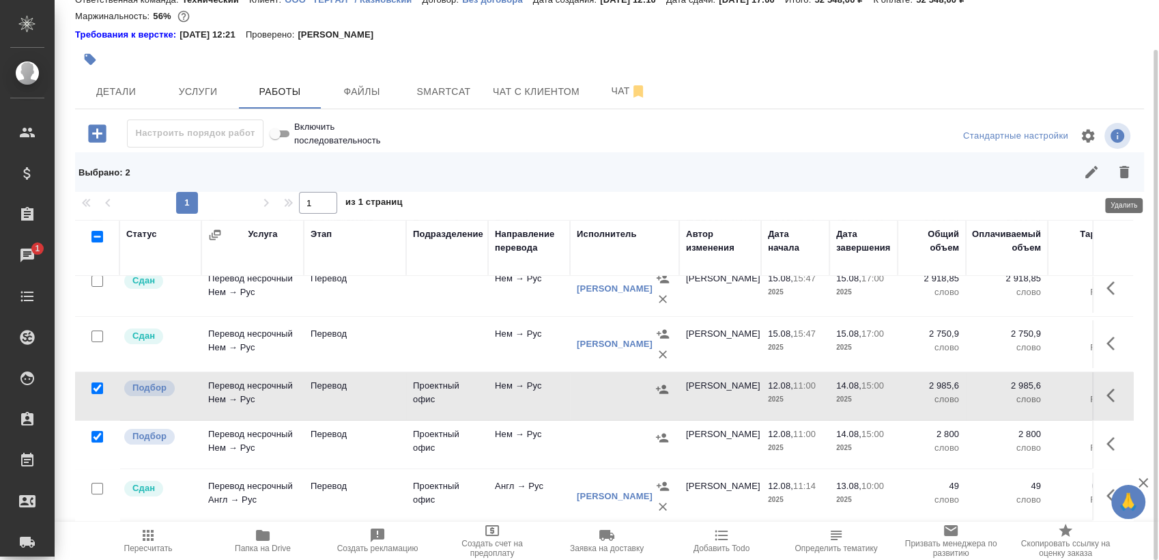
click at [1137, 179] on button "button" at bounding box center [1124, 172] width 33 height 33
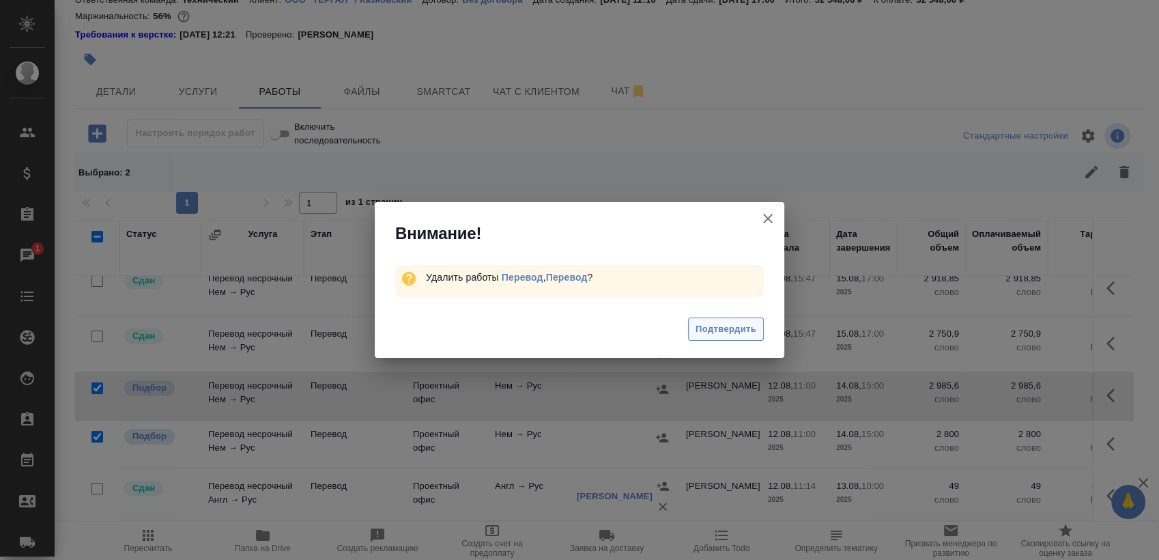
click at [752, 328] on span "Подтвердить" at bounding box center [726, 330] width 61 height 16
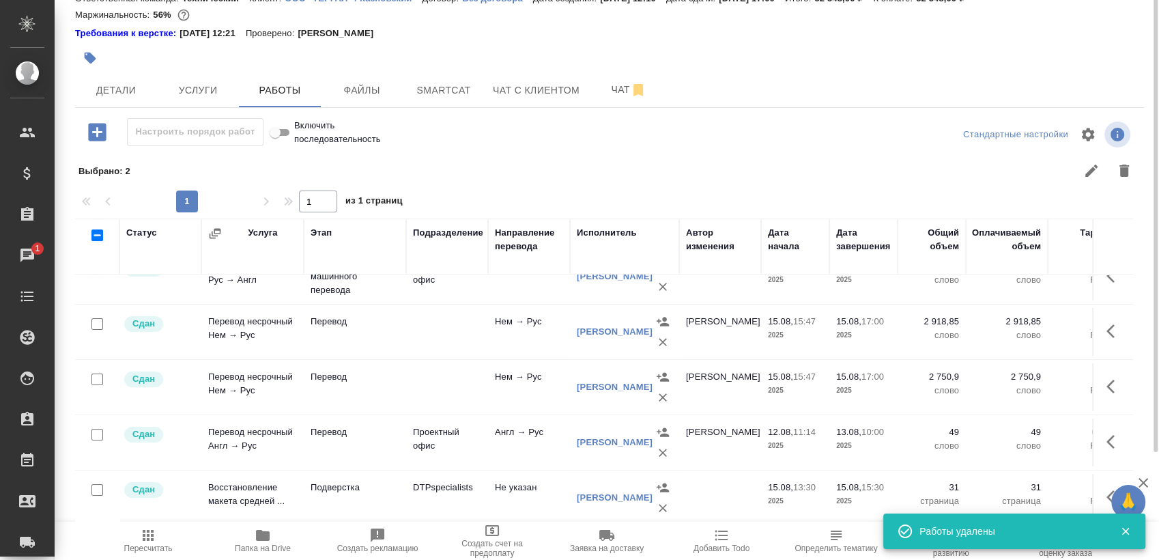
scroll to position [0, 0]
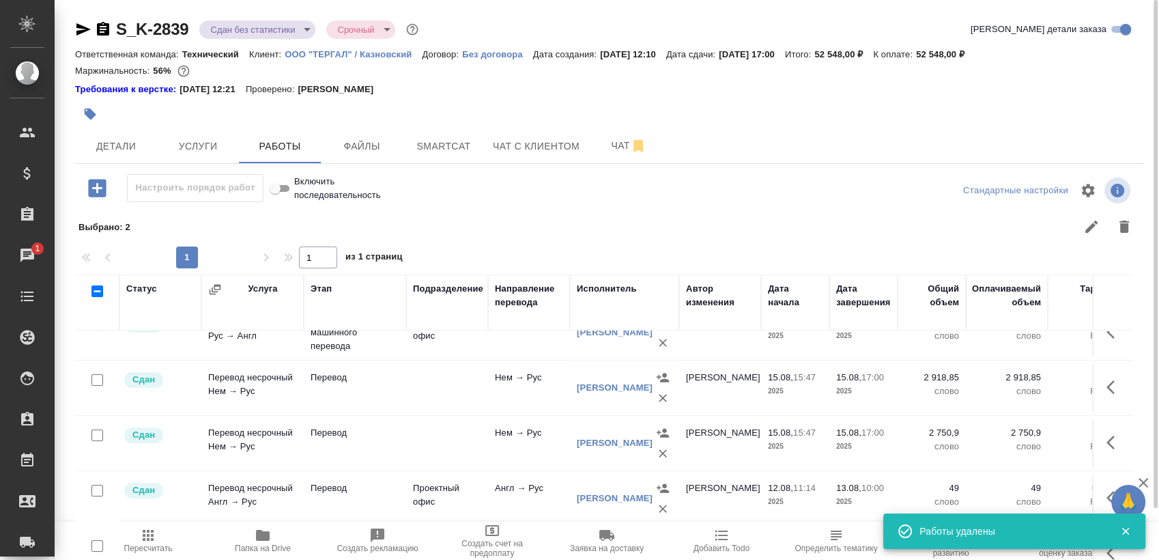
click at [281, 26] on body "🙏 .cls-1 fill:#fff; AWATERA Sergeeva Anastasia Клиенты Спецификации Заказы 1 Ча…" at bounding box center [579, 280] width 1159 height 560
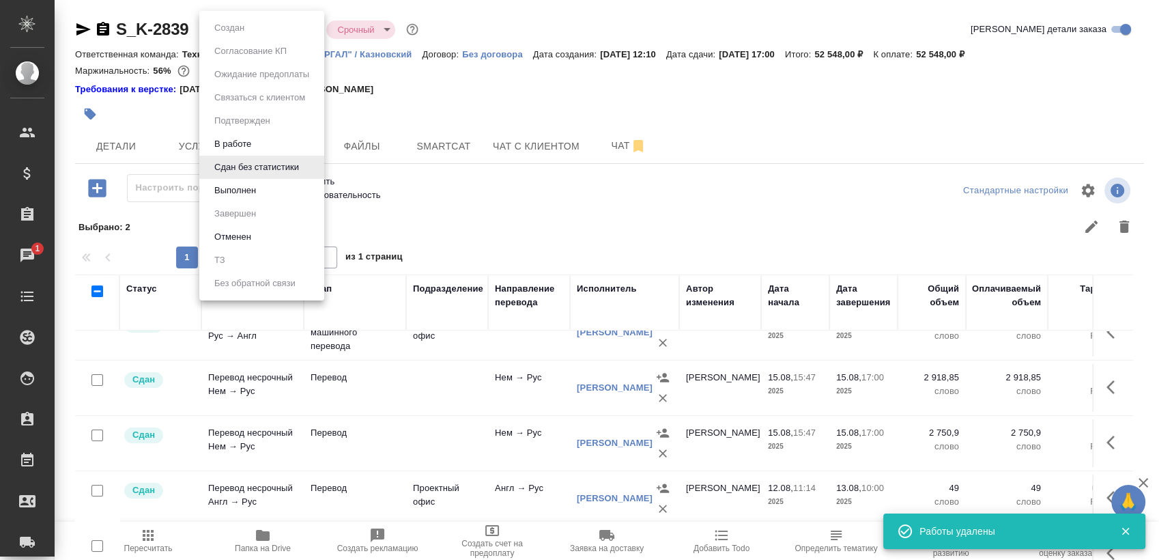
click at [293, 194] on li "Выполнен" at bounding box center [261, 190] width 125 height 23
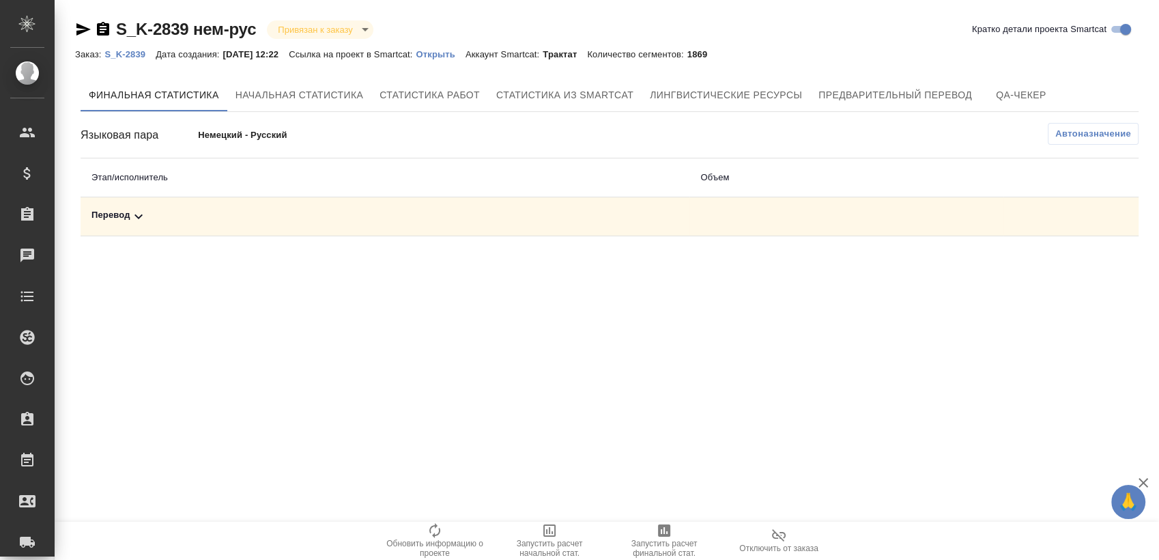
click at [409, 214] on div "Перевод" at bounding box center [384, 216] width 587 height 16
click at [1076, 270] on icon "button" at bounding box center [1078, 263] width 16 height 16
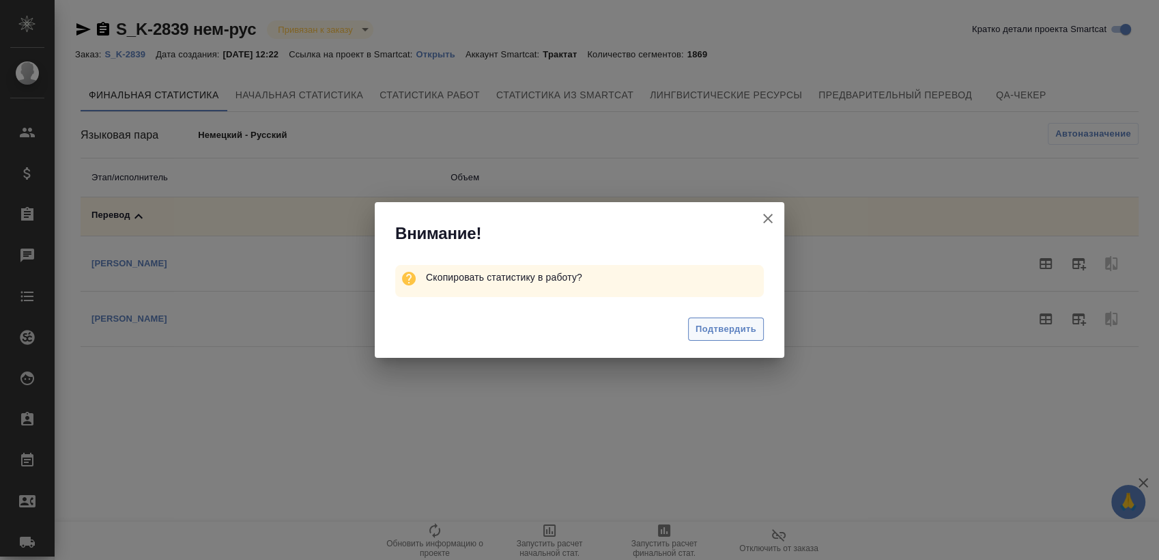
click at [710, 332] on span "Подтвердить" at bounding box center [726, 330] width 61 height 16
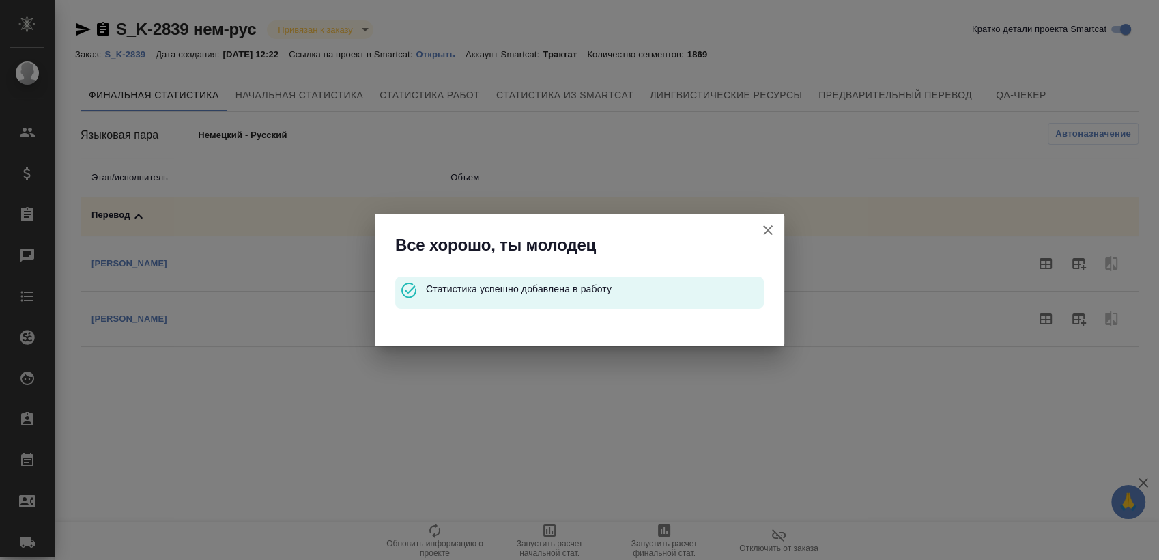
click at [766, 233] on icon "button" at bounding box center [768, 230] width 16 height 16
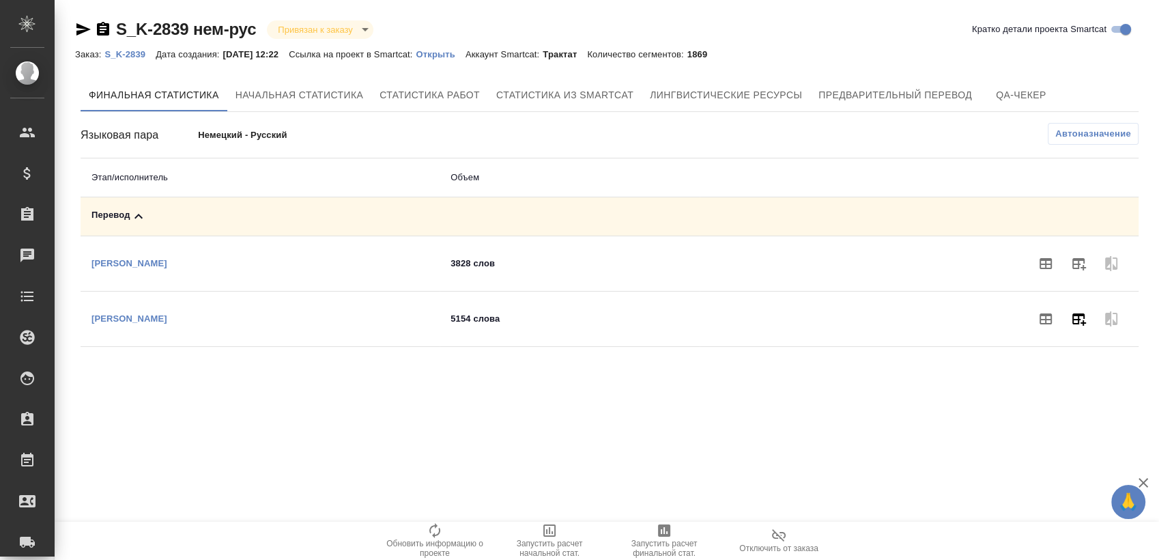
drag, startPoint x: 1081, startPoint y: 320, endPoint x: 969, endPoint y: 339, distance: 112.9
click at [1077, 322] on icon "button" at bounding box center [1078, 319] width 16 height 16
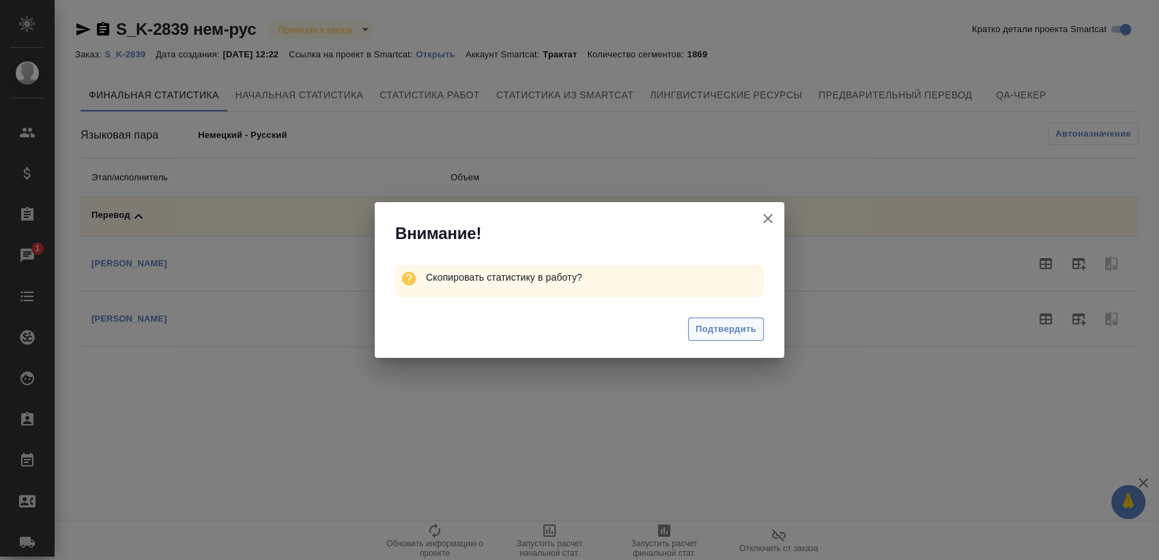
click at [740, 326] on span "Подтвердить" at bounding box center [726, 330] width 61 height 16
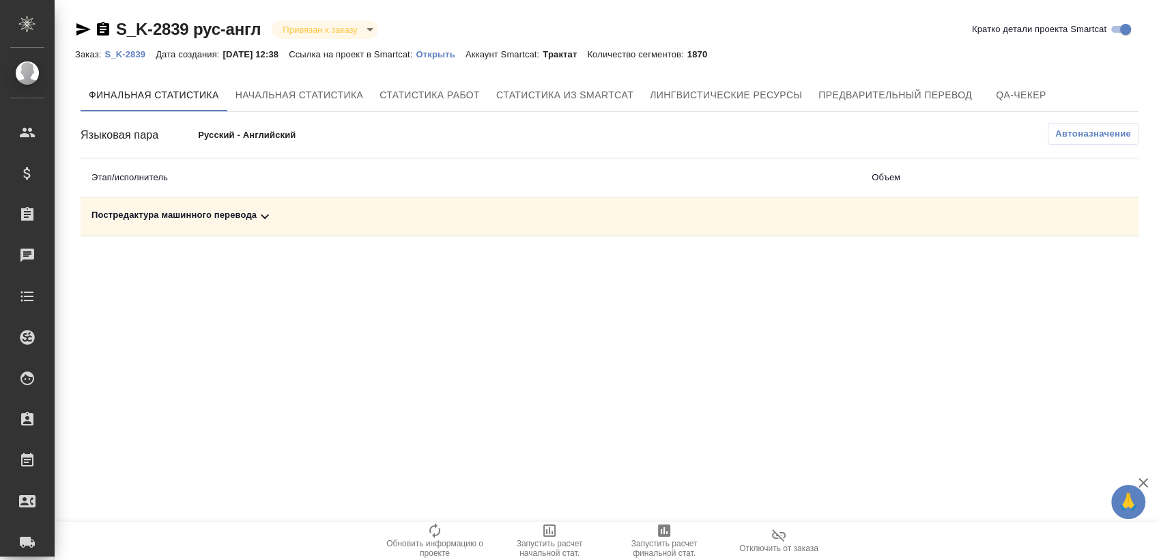
click at [983, 216] on td at bounding box center [958, 216] width 194 height 39
click at [587, 220] on div "Постредактура машинного перевода" at bounding box center [470, 216] width 758 height 16
drag, startPoint x: 1088, startPoint y: 269, endPoint x: 861, endPoint y: 291, distance: 228.4
click at [1088, 269] on button "button" at bounding box center [1078, 263] width 33 height 33
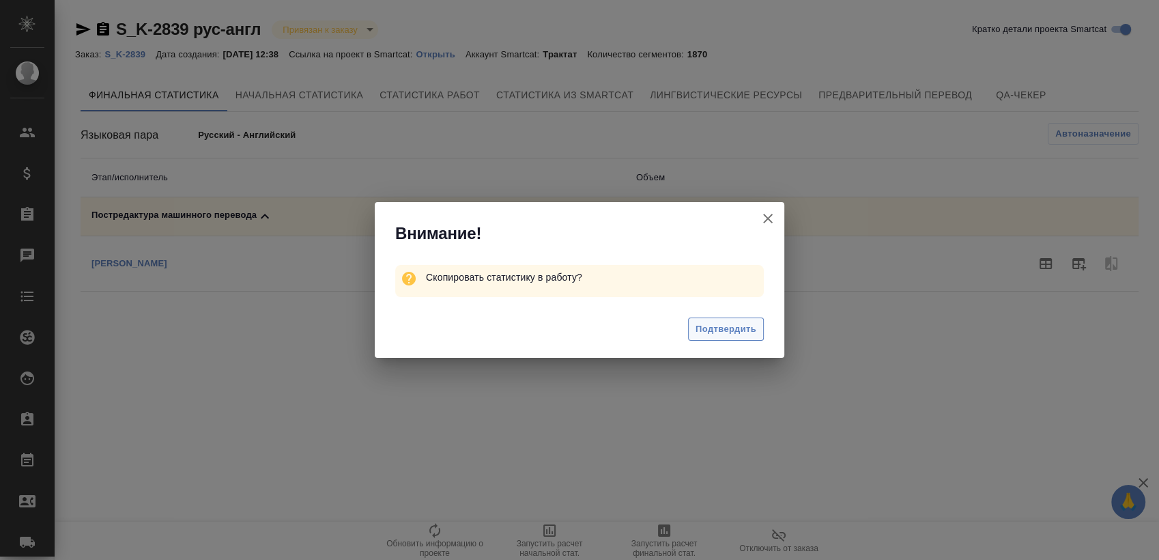
drag, startPoint x: 768, startPoint y: 315, endPoint x: 759, endPoint y: 332, distance: 19.8
click at [767, 320] on div "Подтвердить" at bounding box center [580, 331] width 410 height 55
click at [759, 332] on button "Подтвердить" at bounding box center [726, 329] width 76 height 24
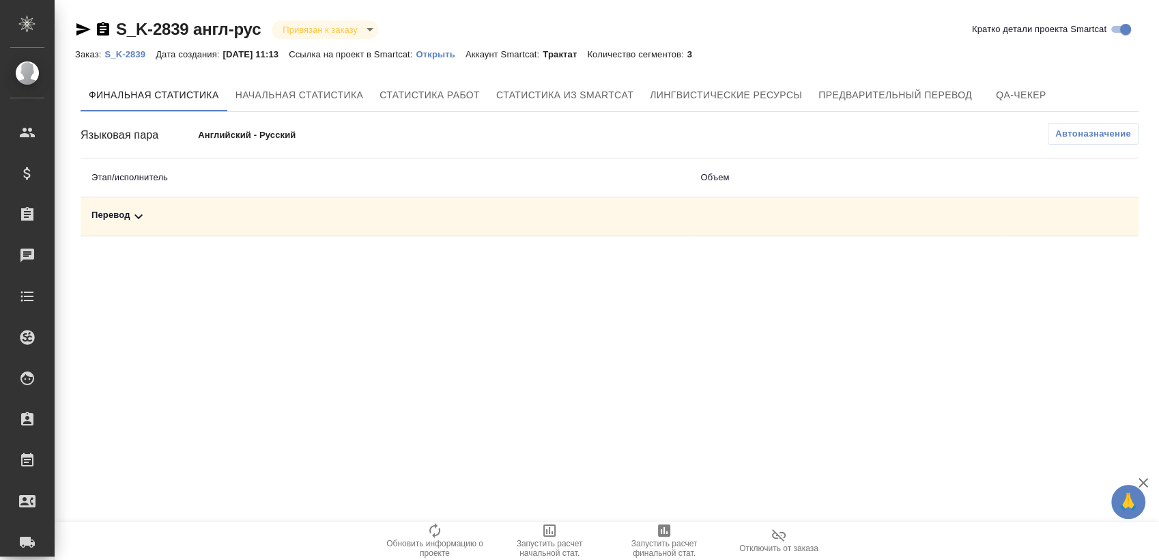
click at [403, 213] on div "Перевод" at bounding box center [384, 216] width 587 height 16
drag, startPoint x: 1068, startPoint y: 270, endPoint x: 982, endPoint y: 289, distance: 88.9
click at [1068, 269] on button "button" at bounding box center [1078, 263] width 33 height 33
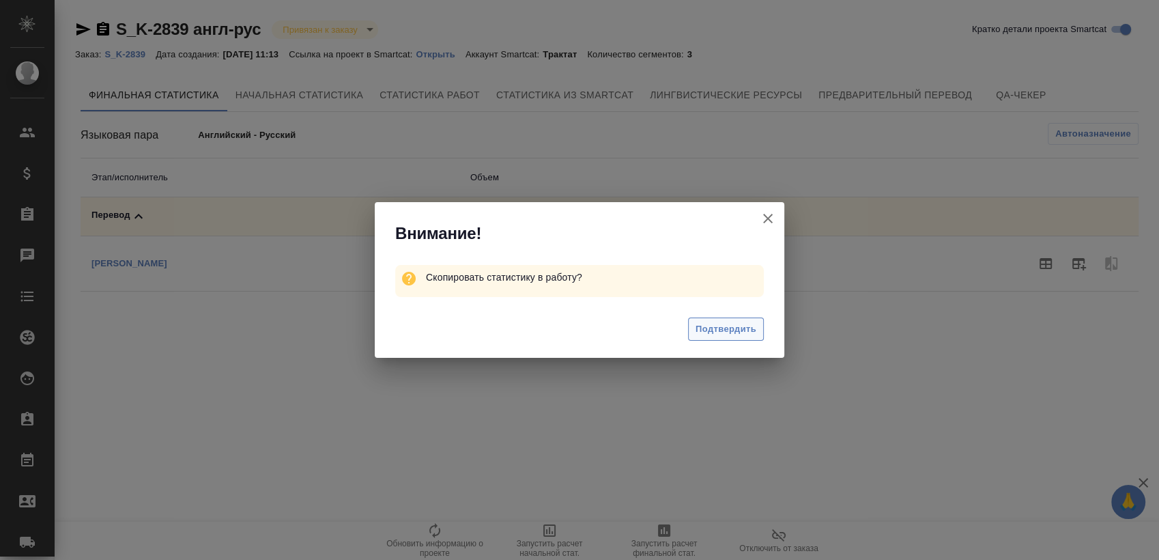
click at [737, 328] on span "Подтвердить" at bounding box center [726, 330] width 61 height 16
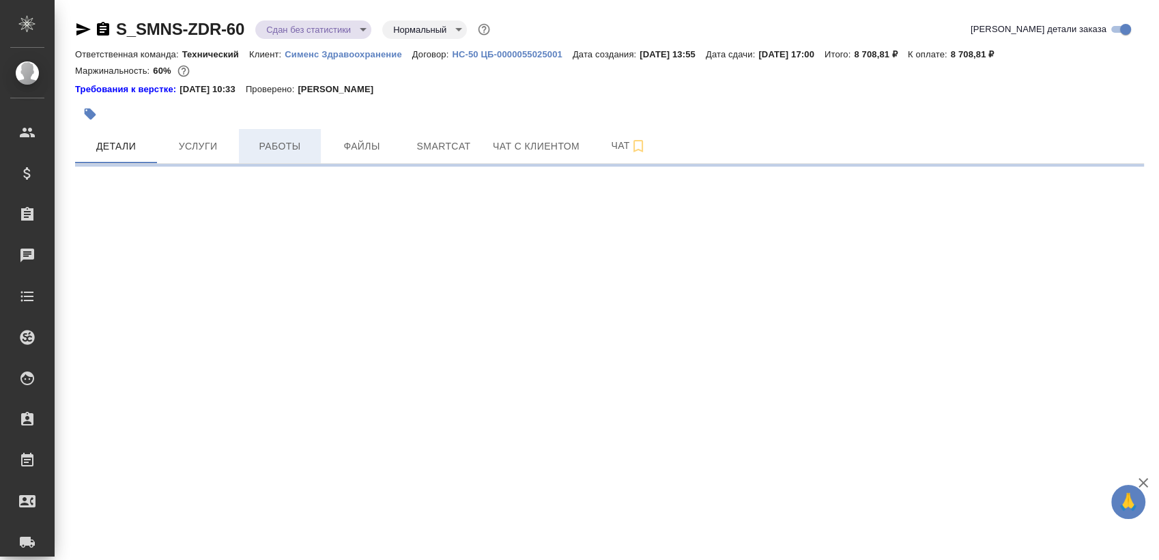
select select "RU"
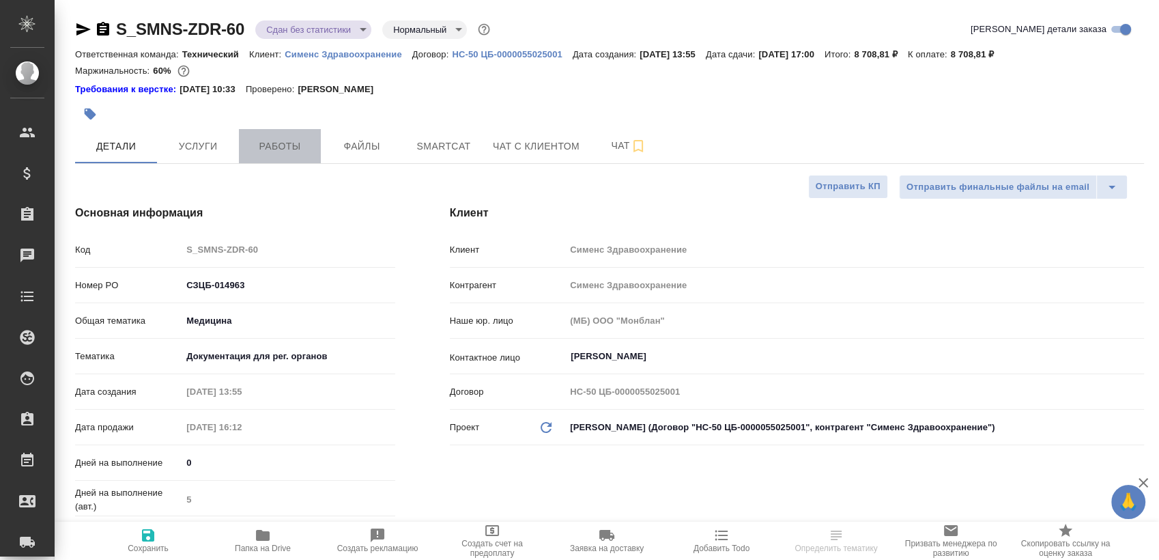
click at [298, 157] on button "Работы" at bounding box center [280, 146] width 82 height 34
type textarea "x"
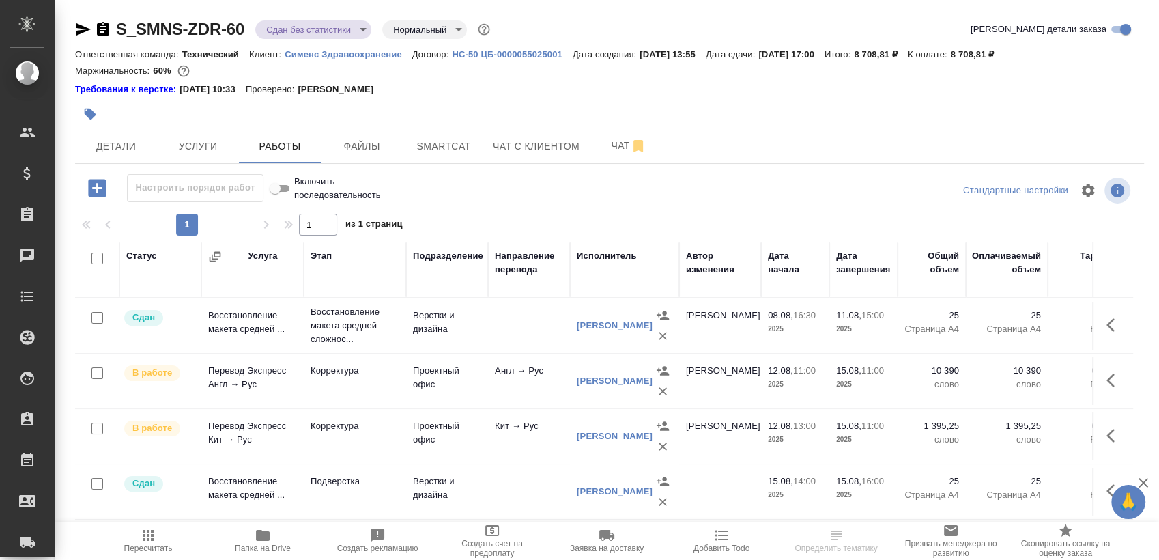
scroll to position [23, 0]
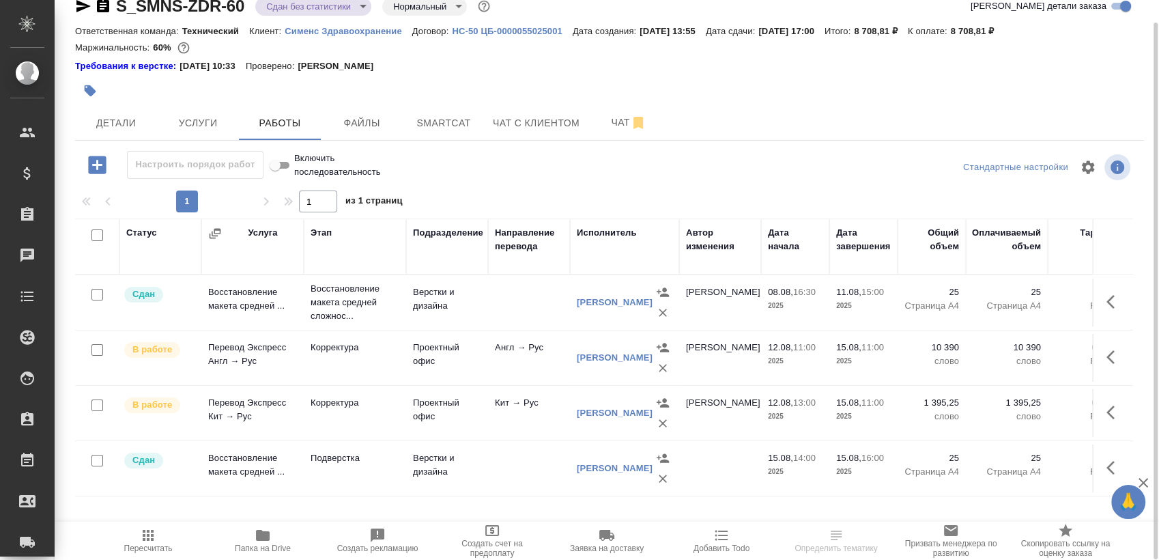
click at [81, 5] on icon "button" at bounding box center [83, 6] width 16 height 16
click at [220, 138] on button "Услуги" at bounding box center [198, 123] width 82 height 34
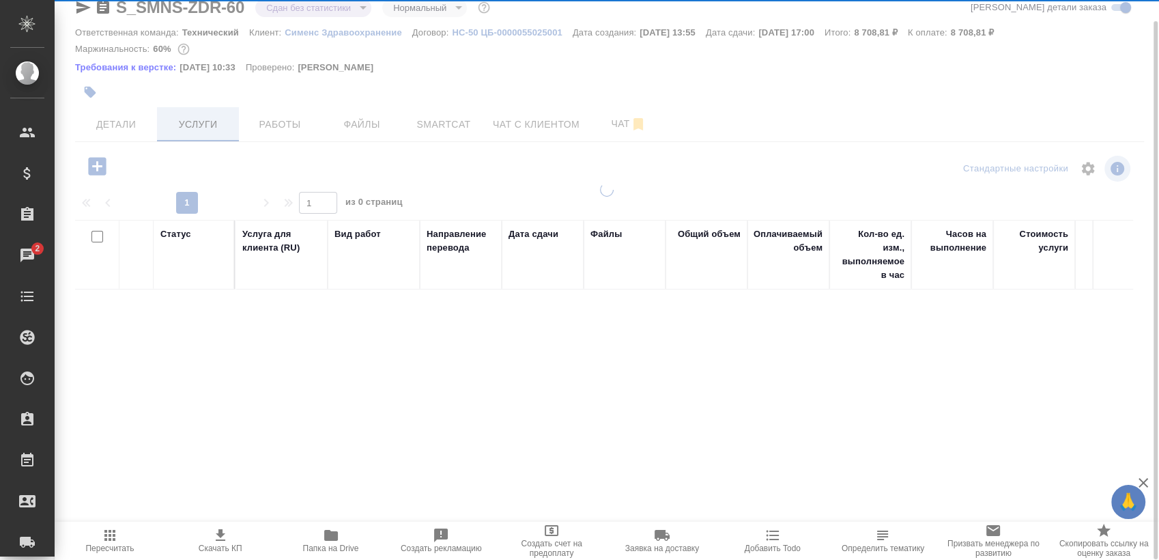
scroll to position [22, 0]
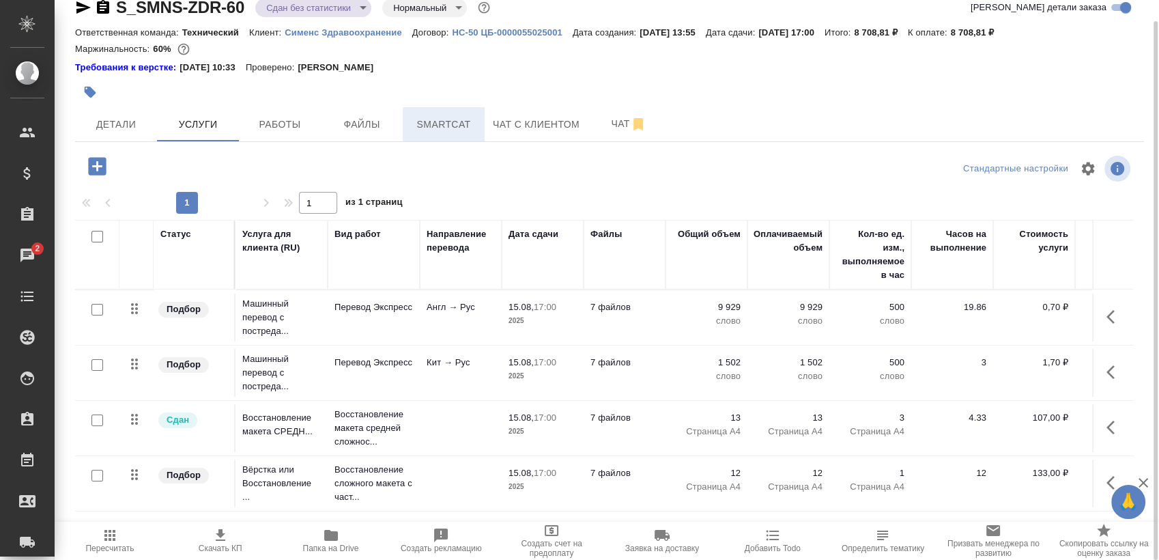
click at [451, 128] on span "Smartcat" at bounding box center [444, 124] width 66 height 17
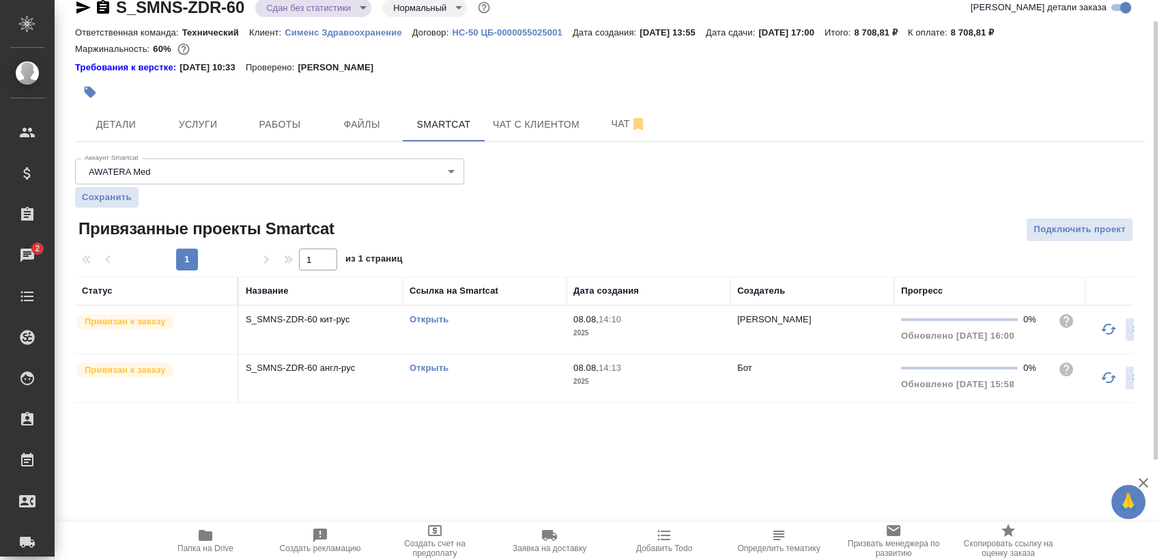
click at [431, 315] on link "Открыть" at bounding box center [429, 319] width 39 height 10
click at [440, 370] on link "Открыть" at bounding box center [429, 368] width 39 height 10
click at [281, 122] on span "Работы" at bounding box center [280, 124] width 66 height 17
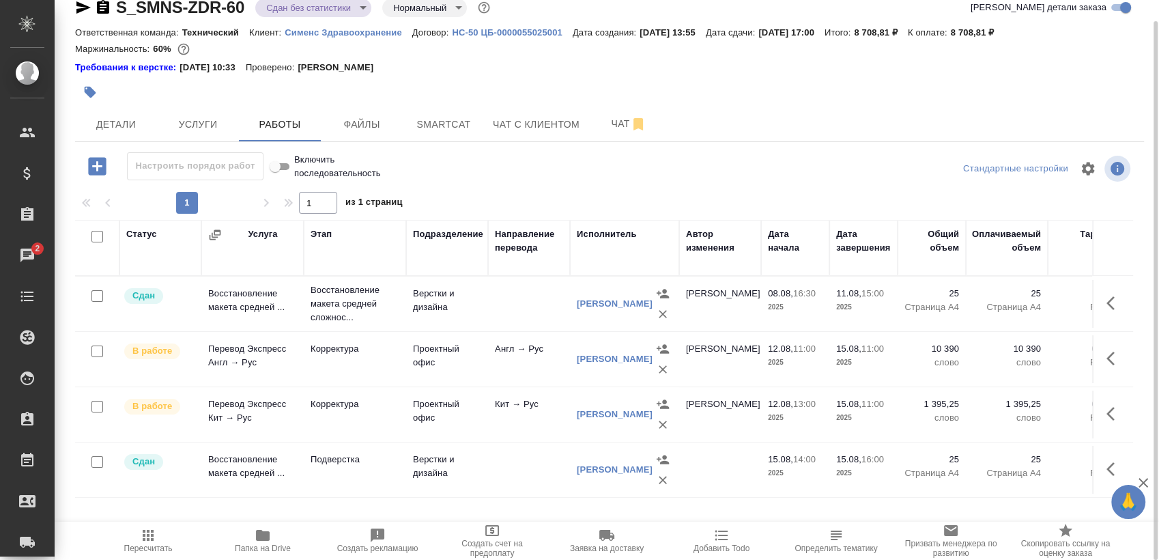
click at [1111, 363] on icon "button" at bounding box center [1115, 358] width 16 height 16
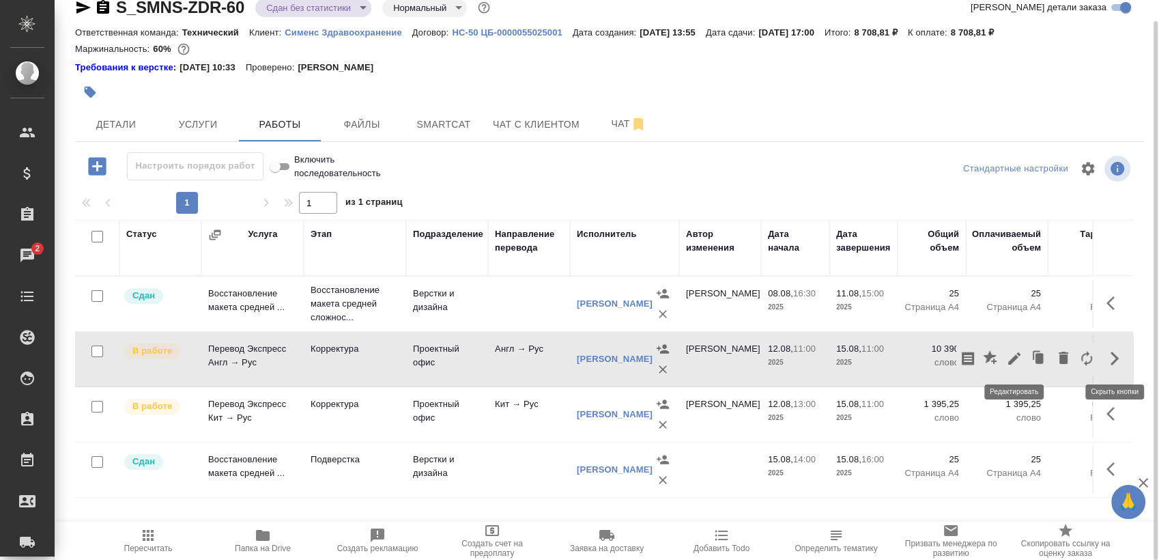
click at [1018, 352] on icon "button" at bounding box center [1014, 358] width 12 height 12
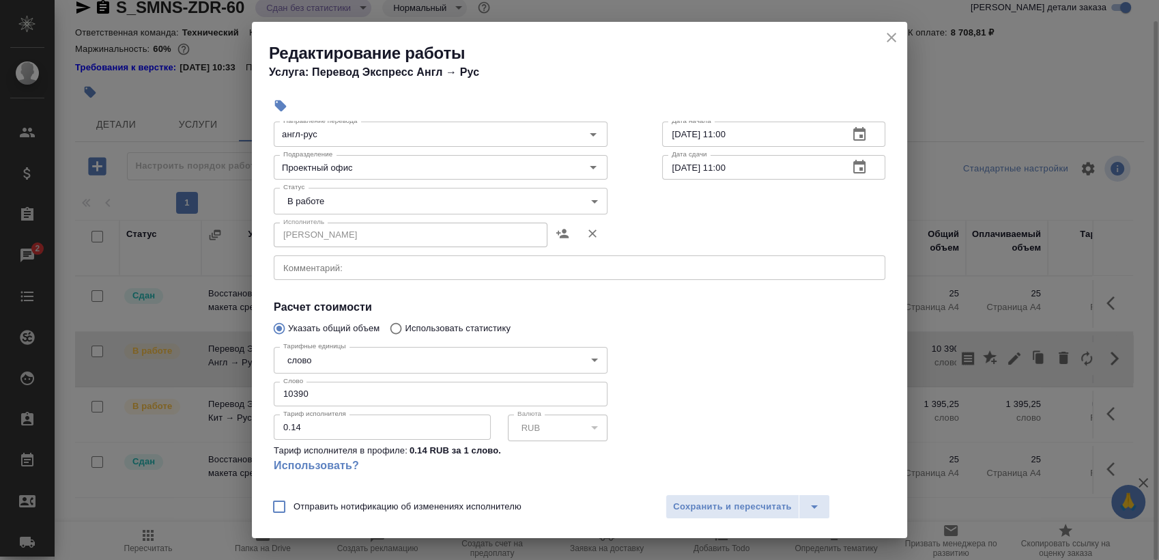
scroll to position [152, 0]
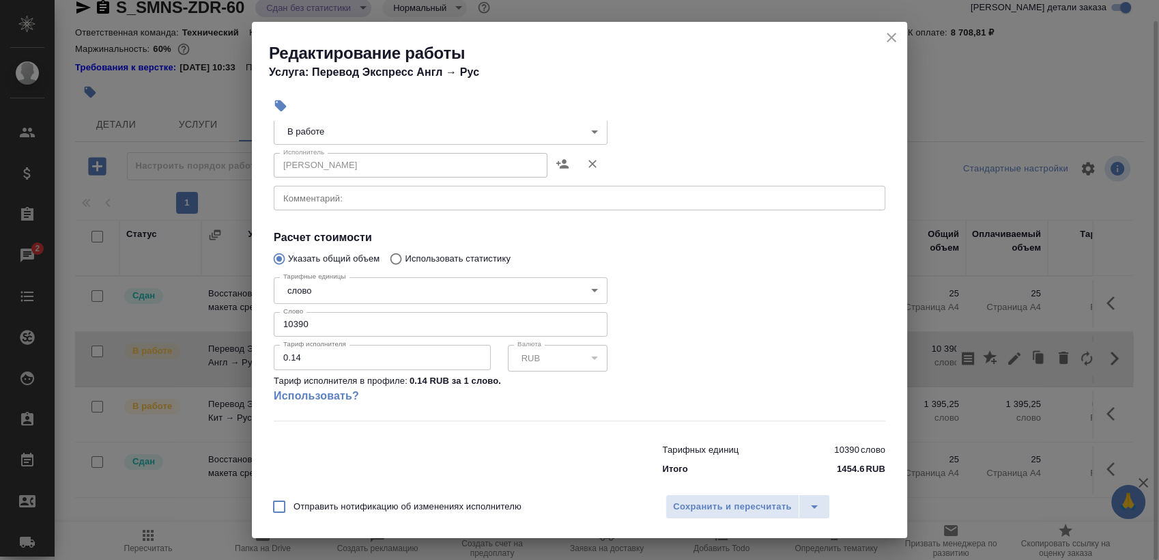
click at [395, 330] on input "10390" at bounding box center [441, 324] width 334 height 25
paste input "376"
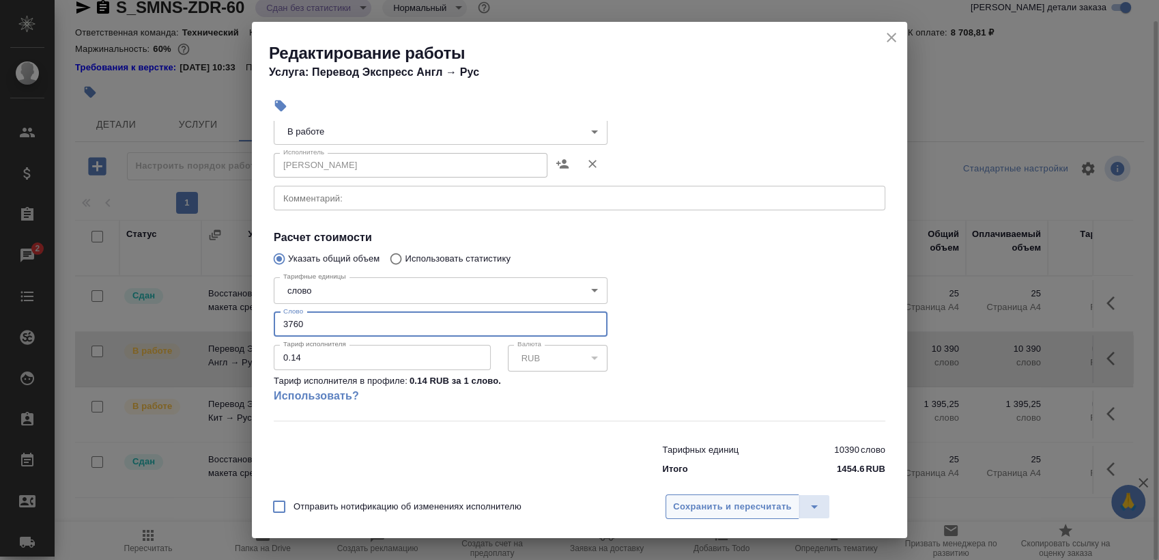
type input "3760"
click at [712, 505] on span "Сохранить и пересчитать" at bounding box center [732, 507] width 119 height 16
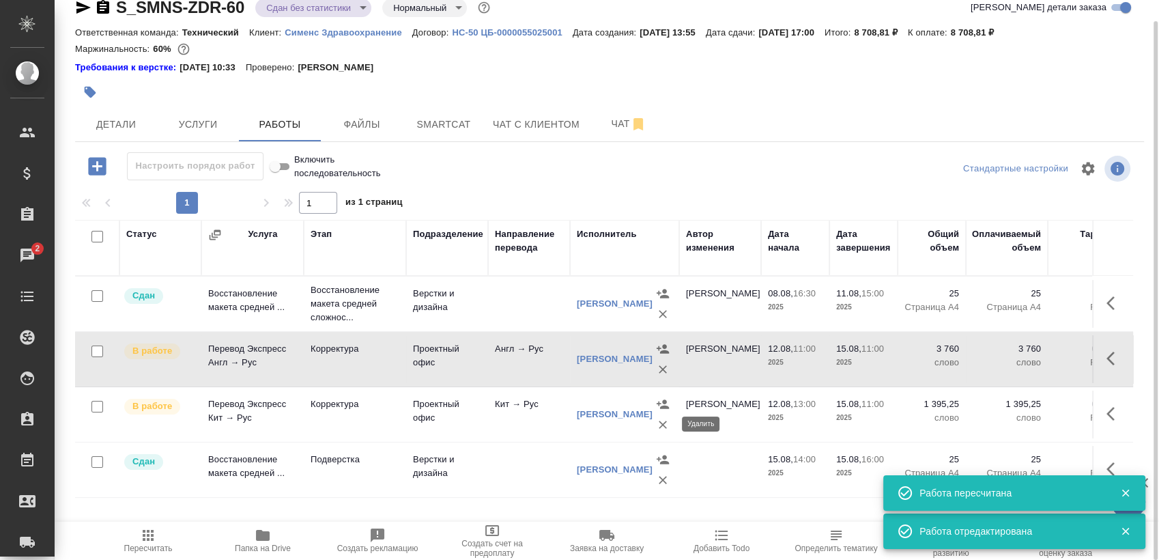
click at [657, 422] on icon "button" at bounding box center [663, 425] width 14 height 14
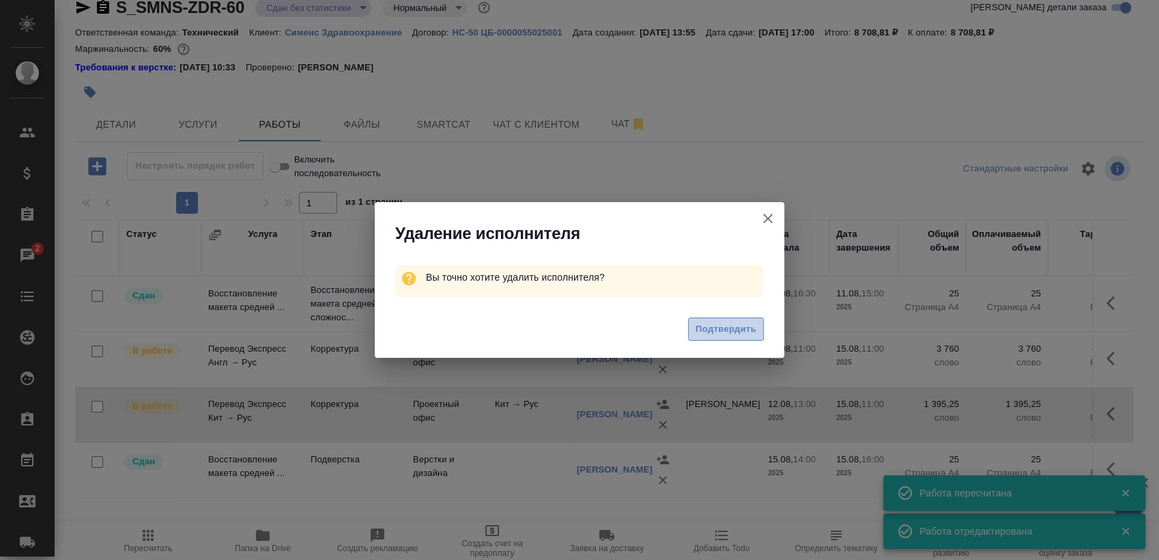
click at [724, 322] on span "Подтвердить" at bounding box center [726, 330] width 61 height 16
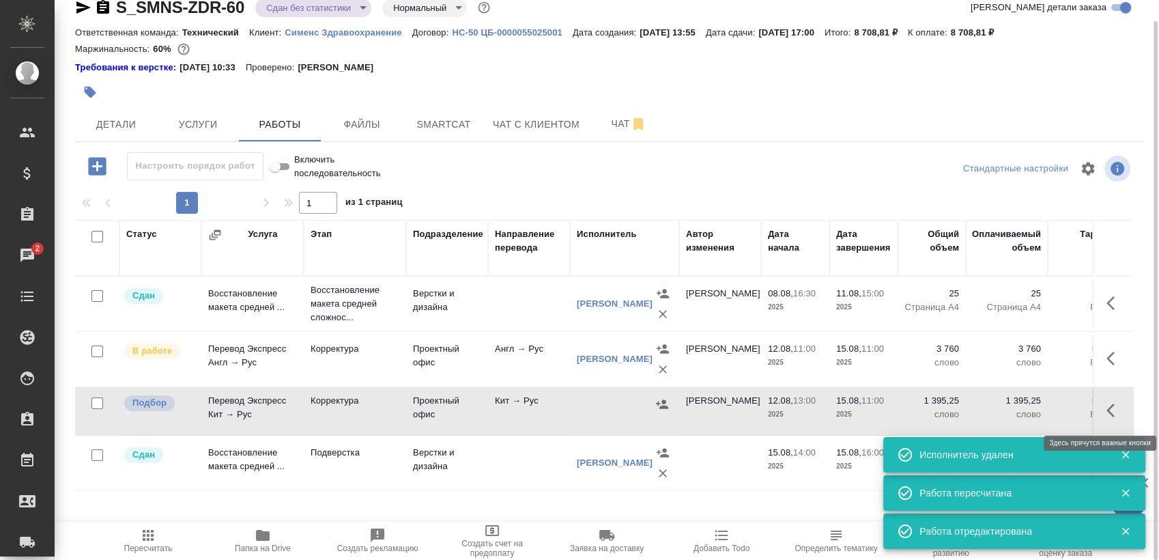
click at [1113, 406] on icon "button" at bounding box center [1111, 410] width 8 height 14
click at [1064, 406] on icon "button" at bounding box center [1064, 409] width 10 height 12
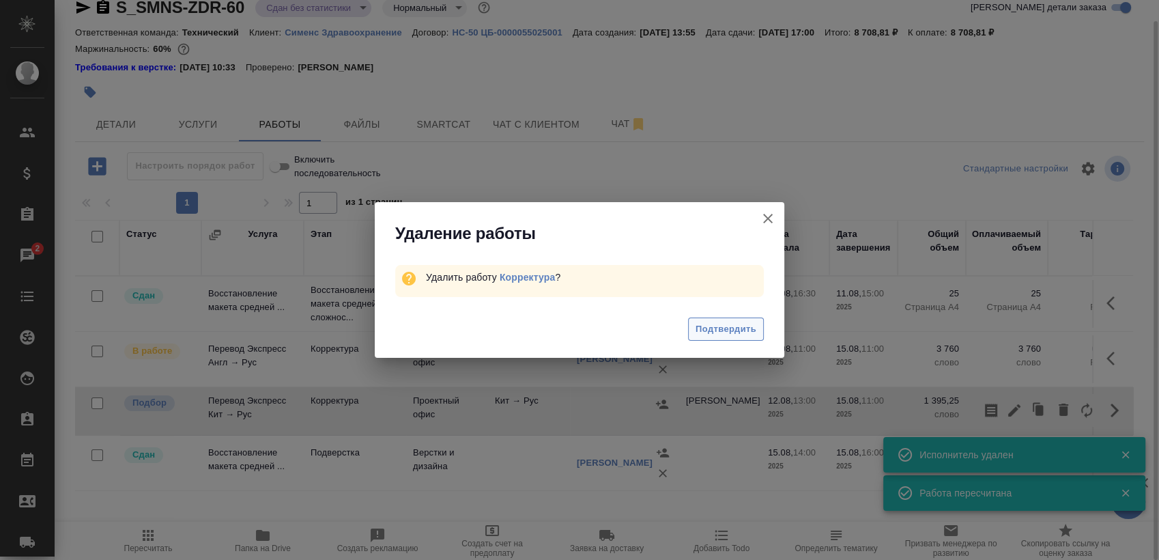
click at [743, 329] on span "Подтвердить" at bounding box center [726, 330] width 61 height 16
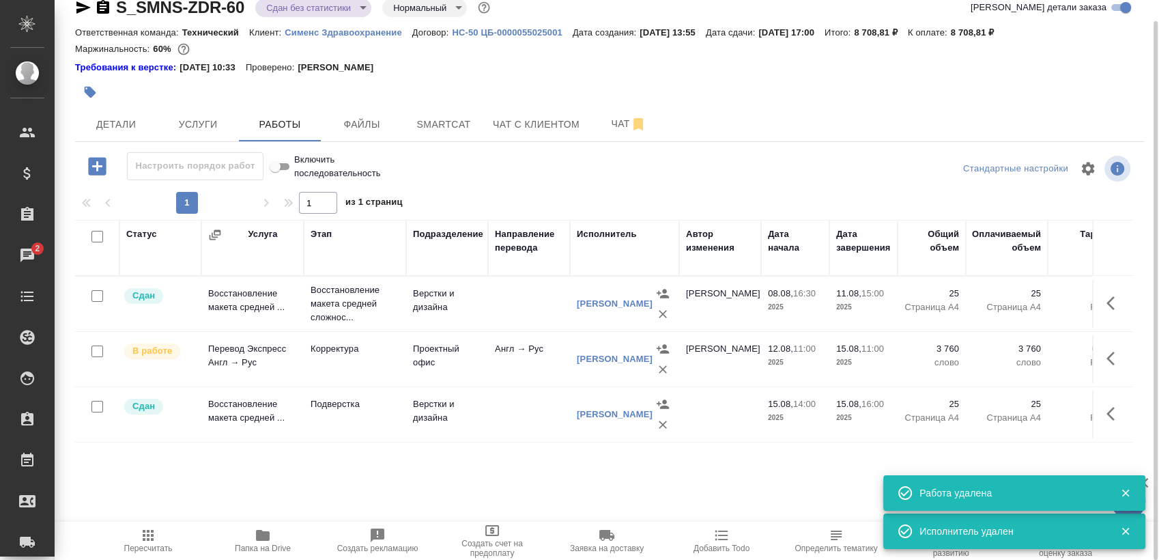
click at [1114, 360] on icon "button" at bounding box center [1115, 358] width 16 height 16
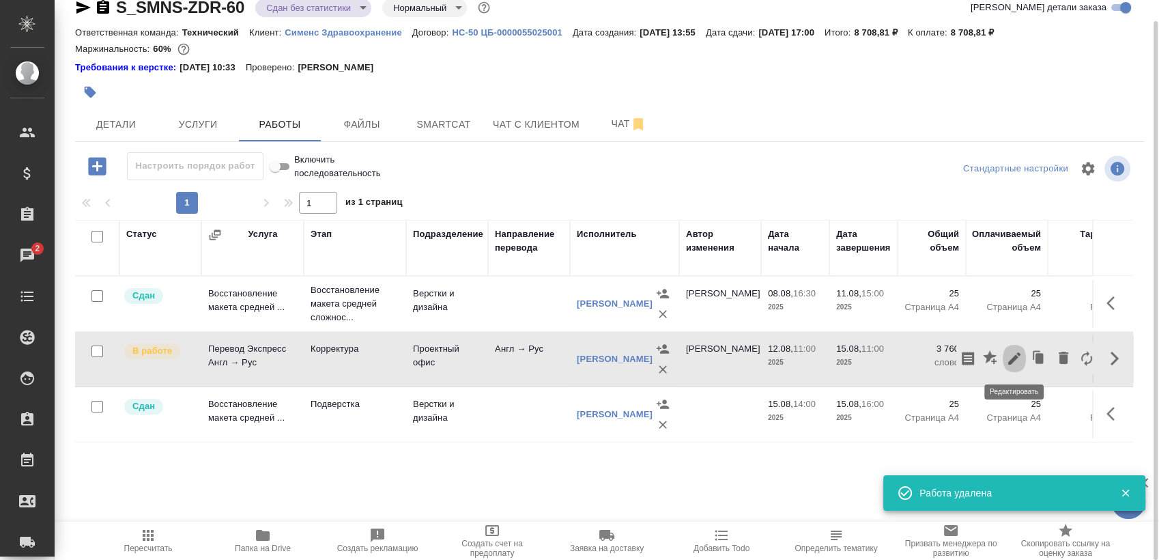
click at [1015, 350] on button "button" at bounding box center [1014, 358] width 23 height 33
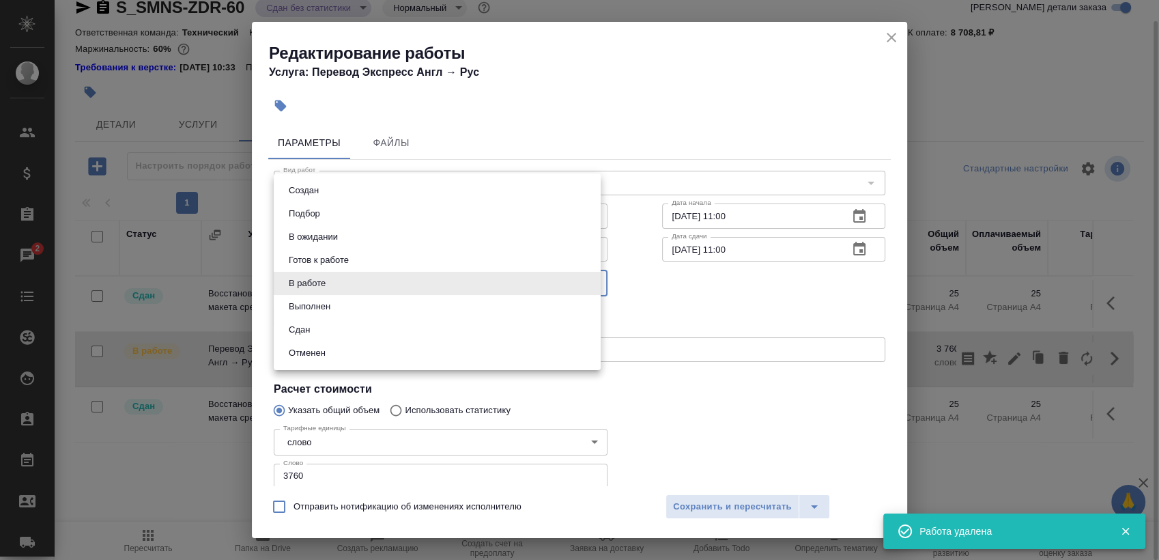
click at [451, 288] on body "🙏 .cls-1 fill:#fff; AWATERA Sergeeva Anastasia Клиенты Спецификации Заказы 2 Ча…" at bounding box center [579, 280] width 1159 height 560
click at [442, 333] on li "Сдан" at bounding box center [437, 329] width 327 height 23
type input "closed"
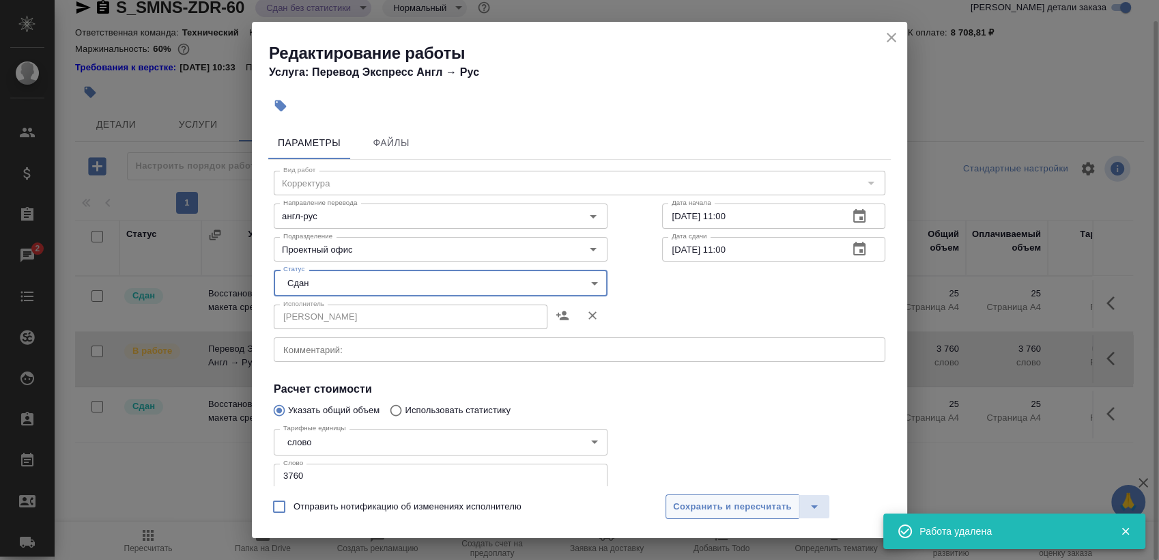
click at [731, 506] on span "Сохранить и пересчитать" at bounding box center [732, 507] width 119 height 16
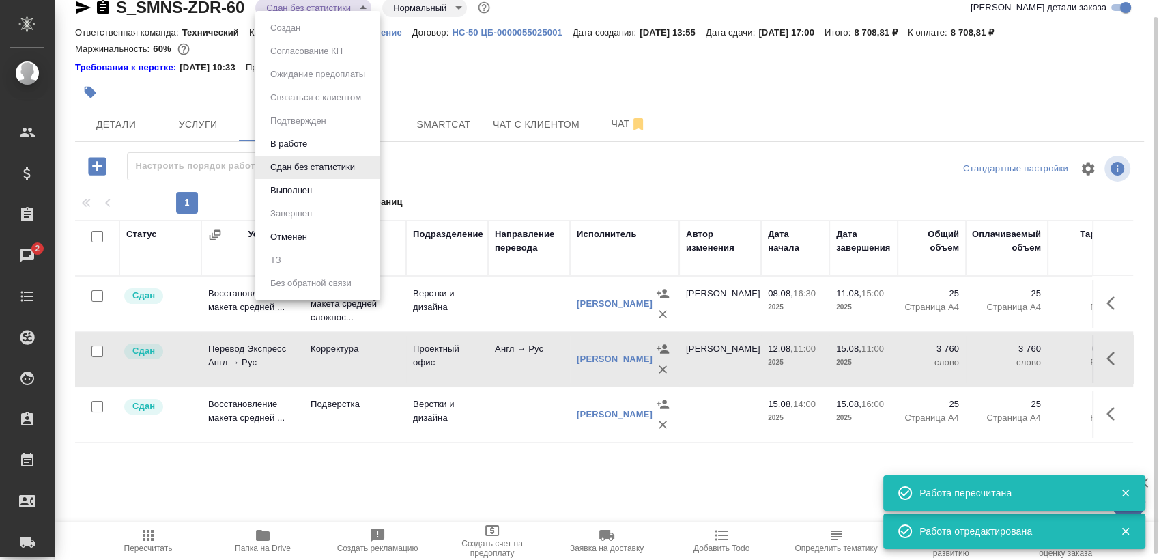
click at [299, 1] on body "🙏 .cls-1 fill:#fff; AWATERA Sergeeva Anastasia Клиенты Спецификации Заказы 2 Ча…" at bounding box center [579, 280] width 1159 height 560
click at [334, 195] on li "Выполнен" at bounding box center [317, 190] width 125 height 23
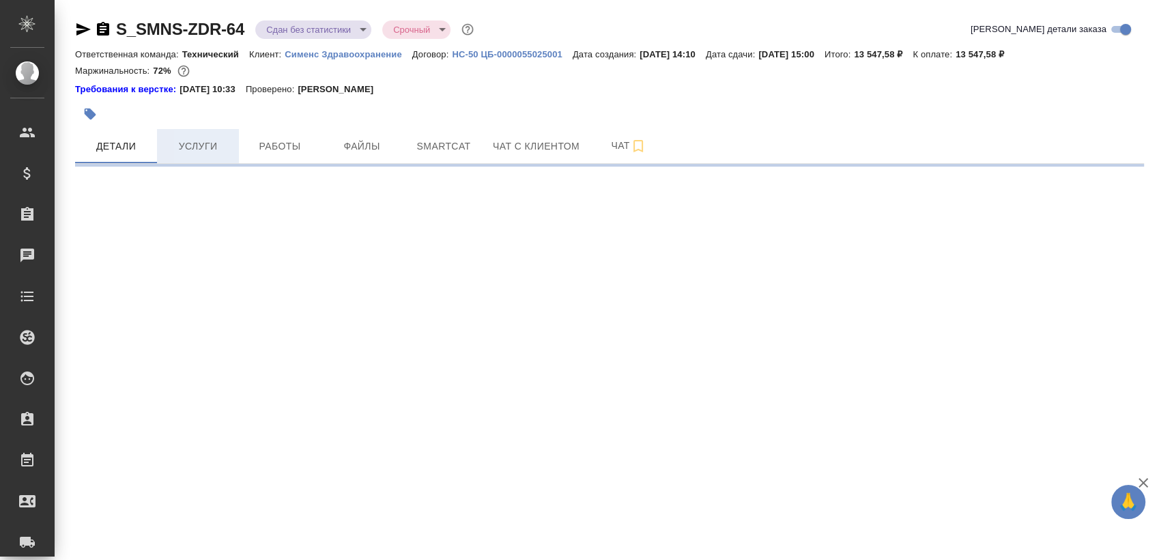
select select "RU"
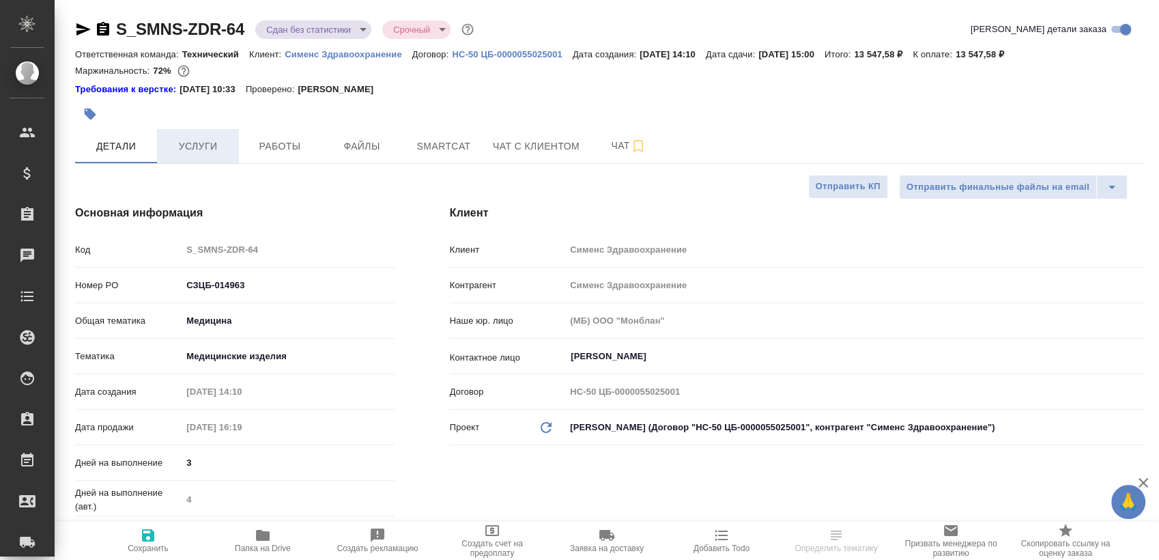
click at [184, 145] on span "Услуги" at bounding box center [198, 146] width 66 height 17
type textarea "x"
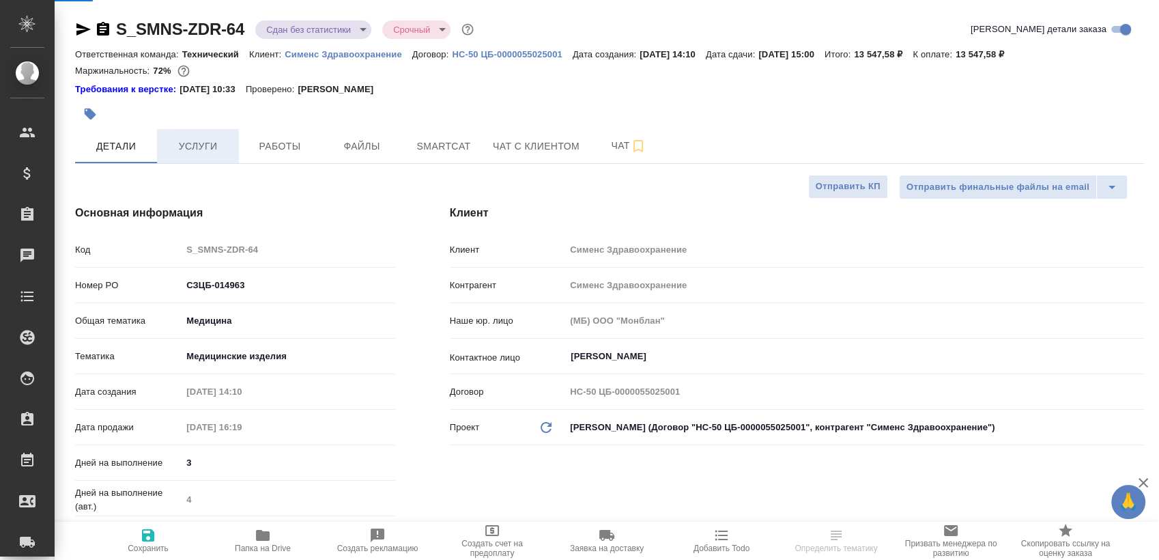
type textarea "x"
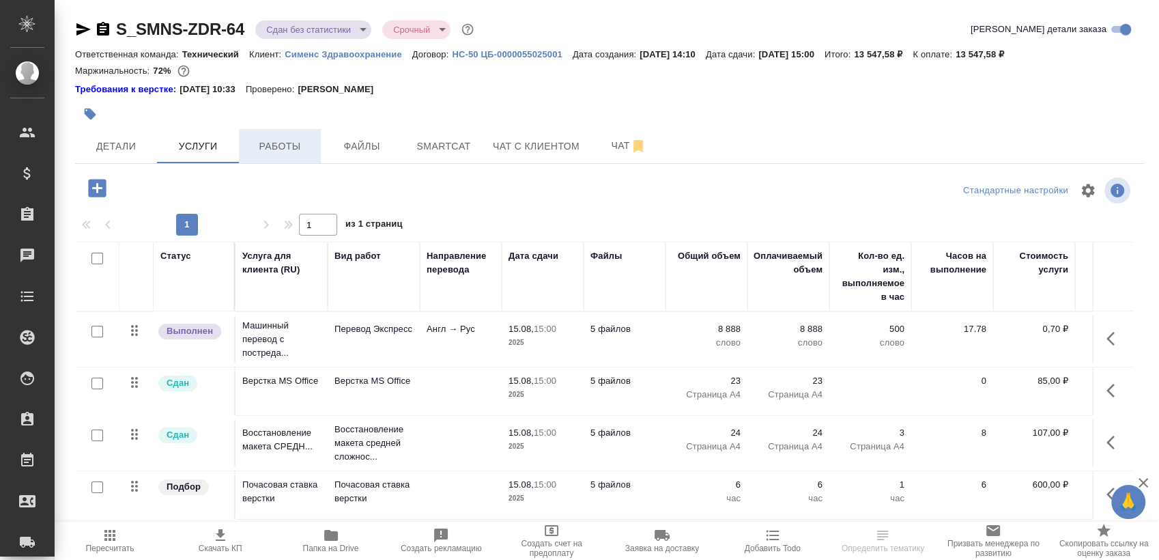
click at [273, 151] on span "Работы" at bounding box center [280, 146] width 66 height 17
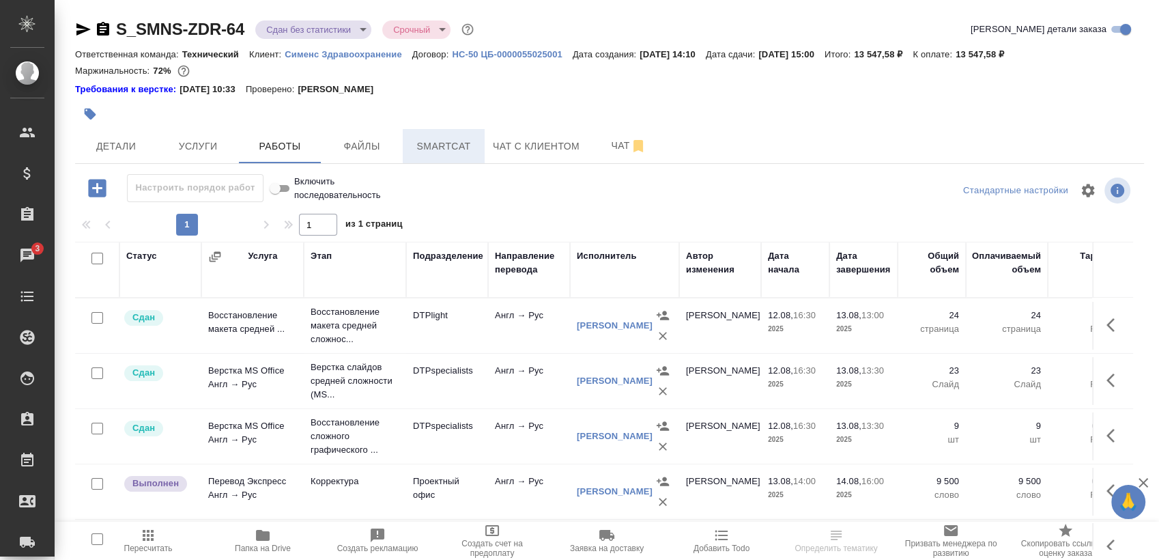
click at [457, 152] on span "Smartcat" at bounding box center [444, 146] width 66 height 17
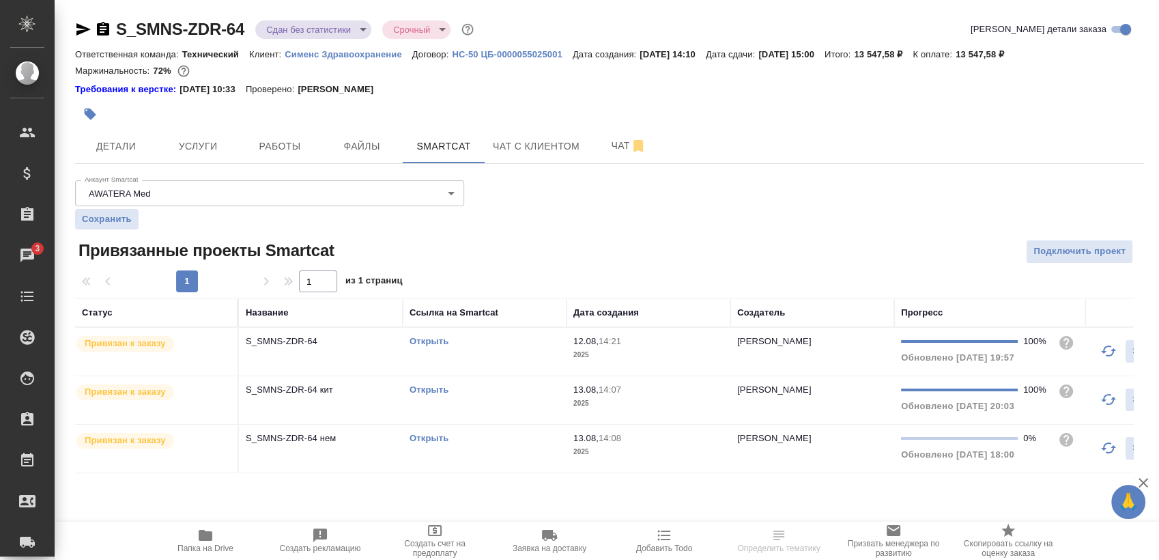
click at [481, 343] on div "Открыть" at bounding box center [485, 342] width 150 height 14
click at [442, 338] on link "Открыть" at bounding box center [429, 341] width 39 height 10
click at [426, 386] on link "Открыть" at bounding box center [429, 389] width 39 height 10
click at [279, 141] on span "Работы" at bounding box center [280, 146] width 66 height 17
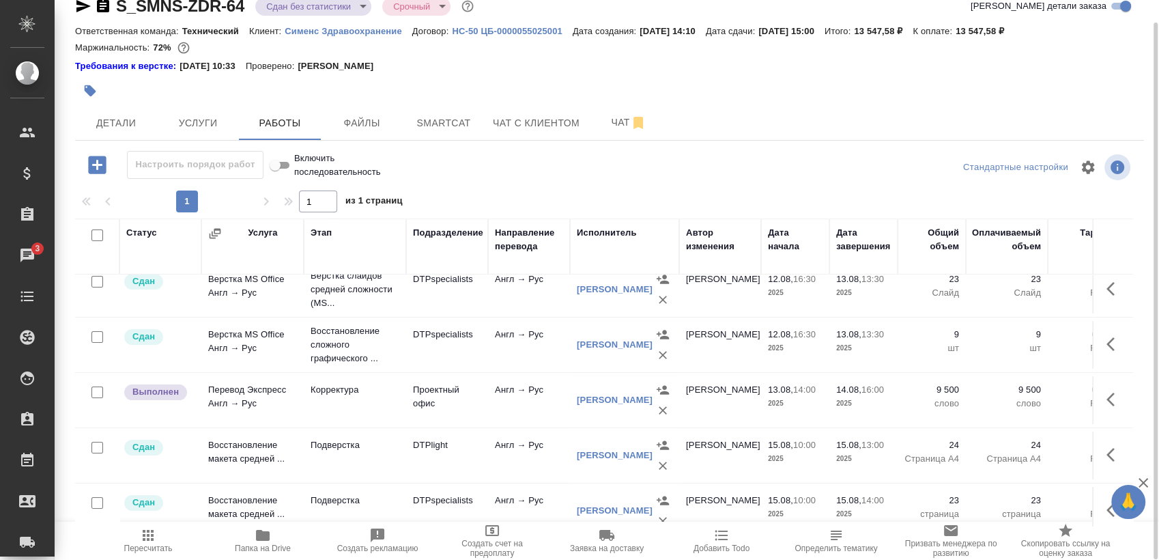
scroll to position [91, 0]
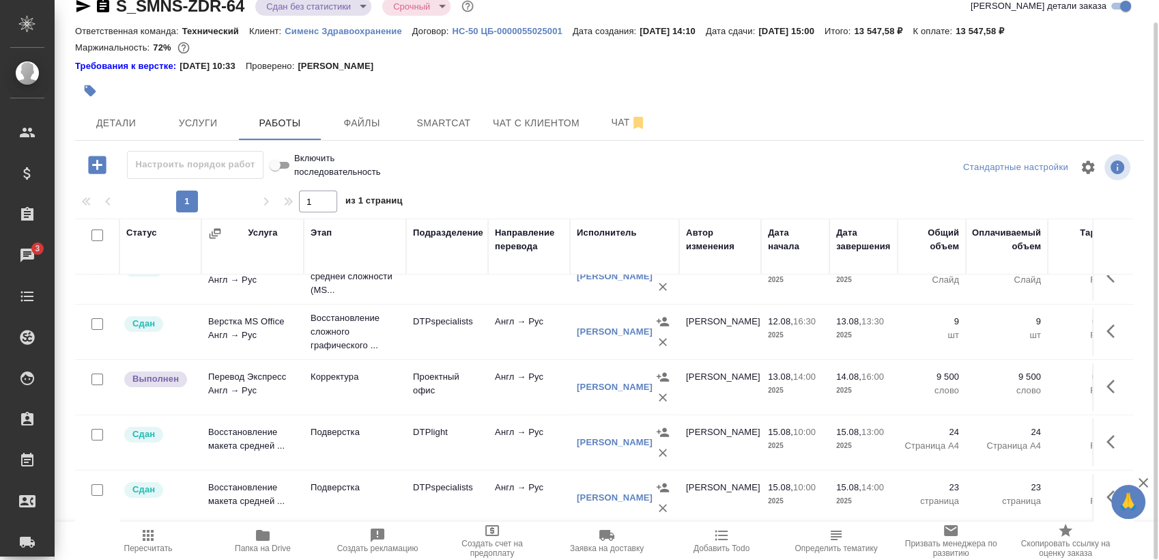
click at [1107, 378] on icon "button" at bounding box center [1115, 386] width 16 height 16
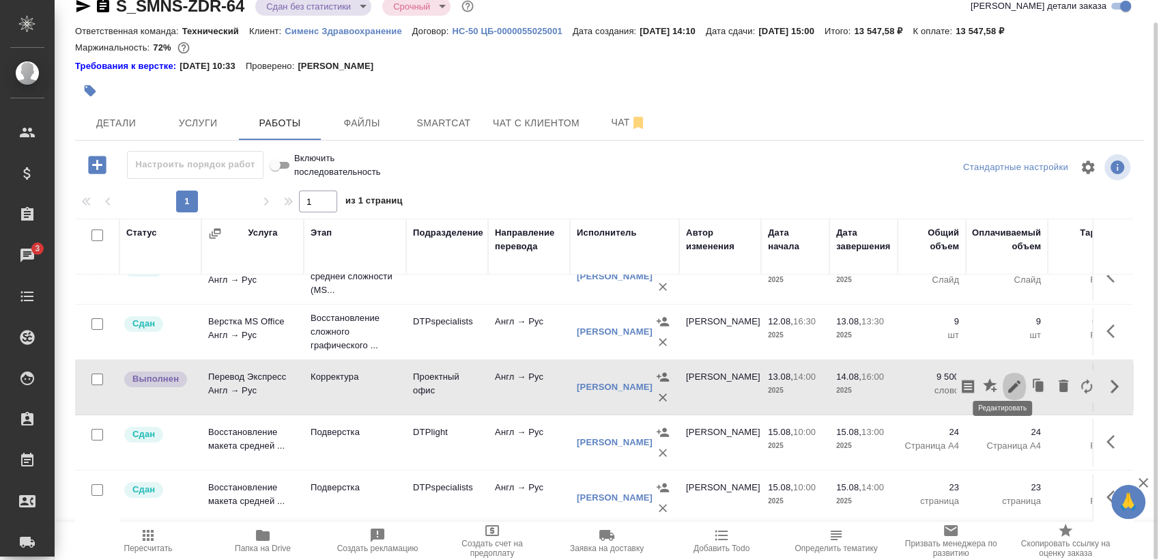
click at [1006, 378] on icon "button" at bounding box center [1014, 386] width 16 height 16
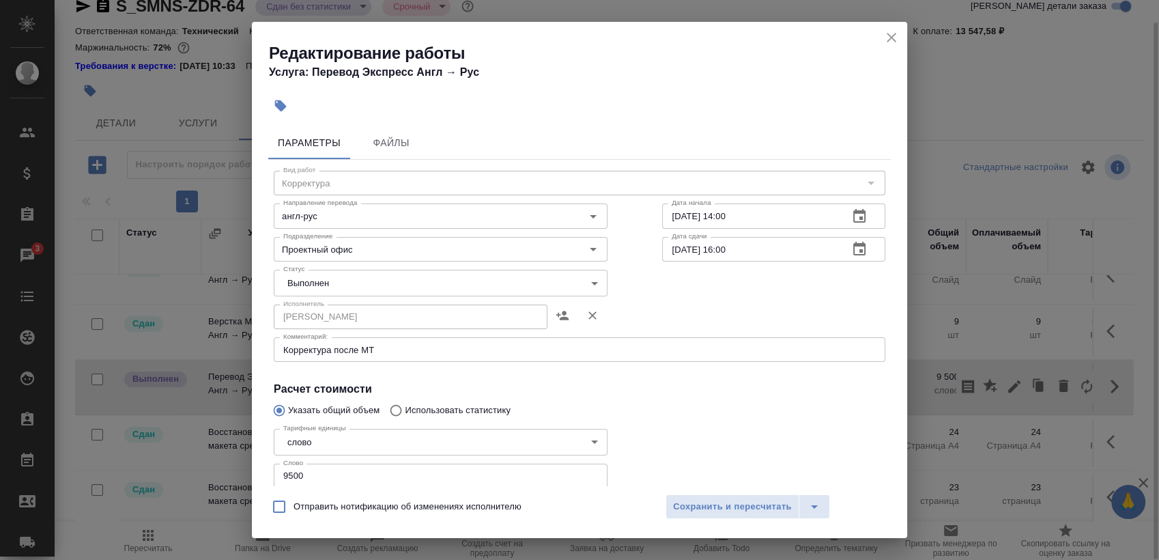
scroll to position [76, 0]
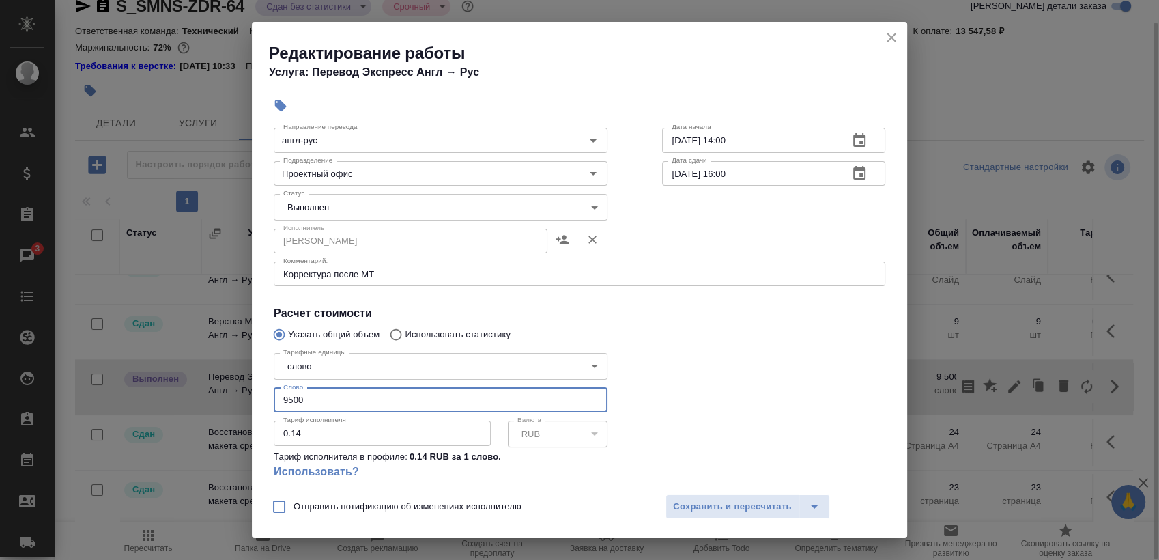
click at [369, 399] on input "9500" at bounding box center [441, 400] width 334 height 25
paste input "647"
type input "6470"
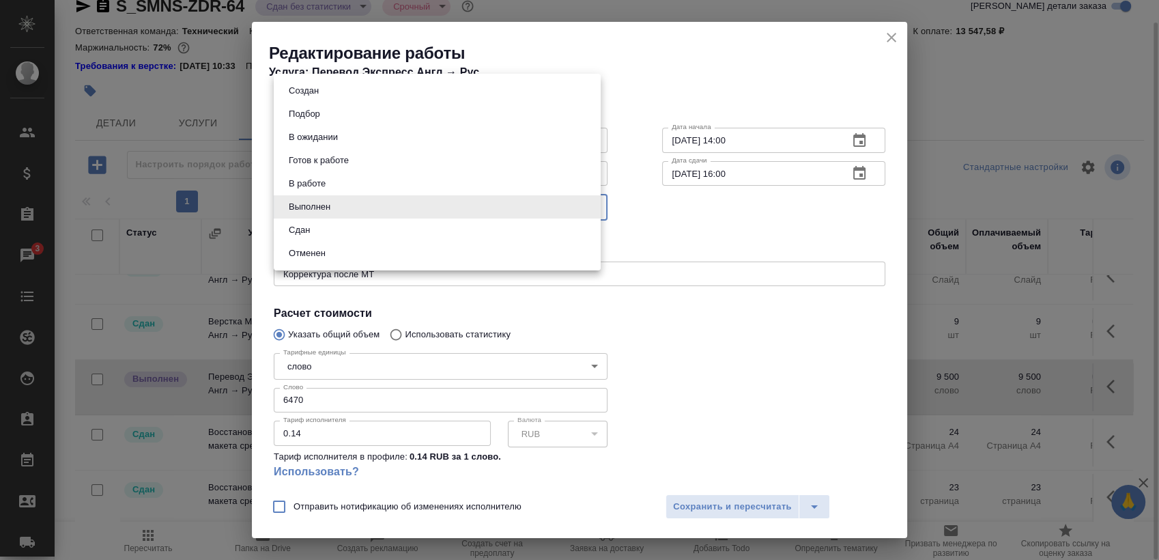
click at [384, 205] on body "🙏 .cls-1 fill:#fff; AWATERA Sergeeva Anastasia Клиенты Спецификации Заказы 3 Ча…" at bounding box center [579, 280] width 1159 height 560
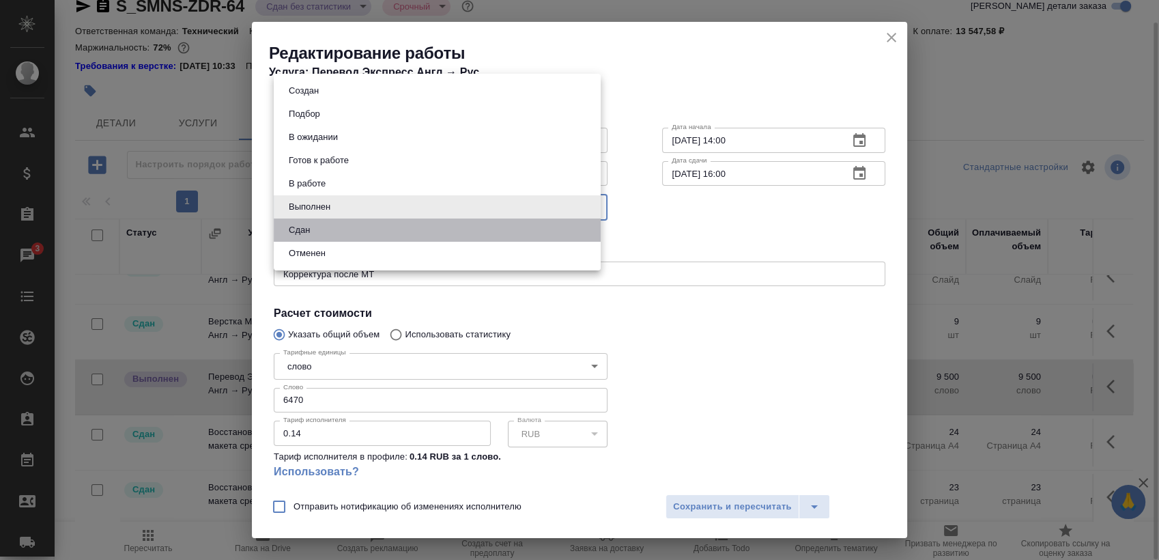
click at [382, 227] on li "Сдан" at bounding box center [437, 229] width 327 height 23
type input "closed"
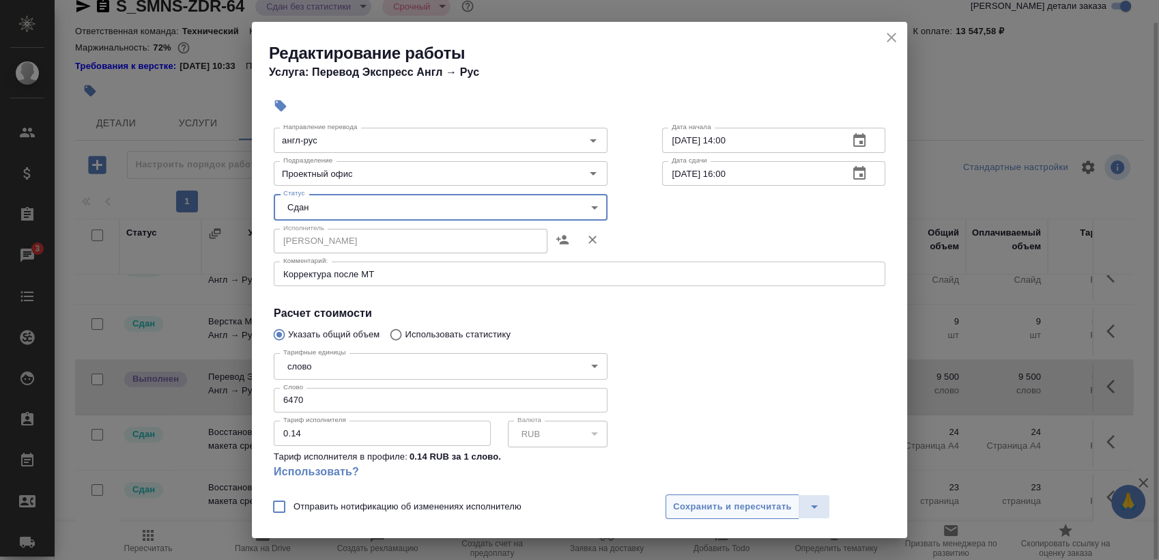
click at [722, 507] on span "Сохранить и пересчитать" at bounding box center [732, 507] width 119 height 16
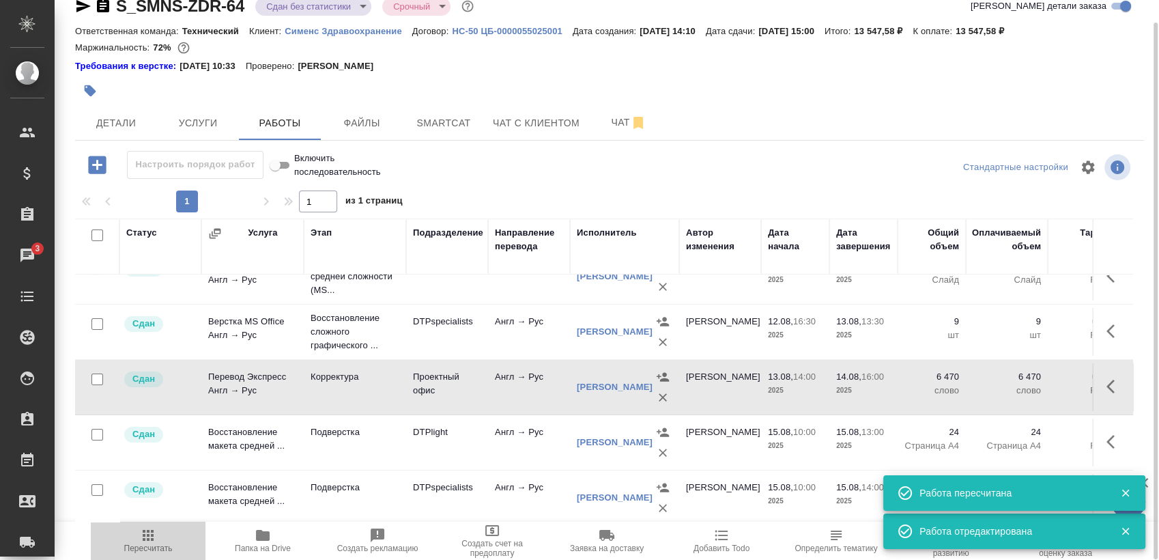
click at [154, 544] on span "Пересчитать" at bounding box center [148, 548] width 48 height 10
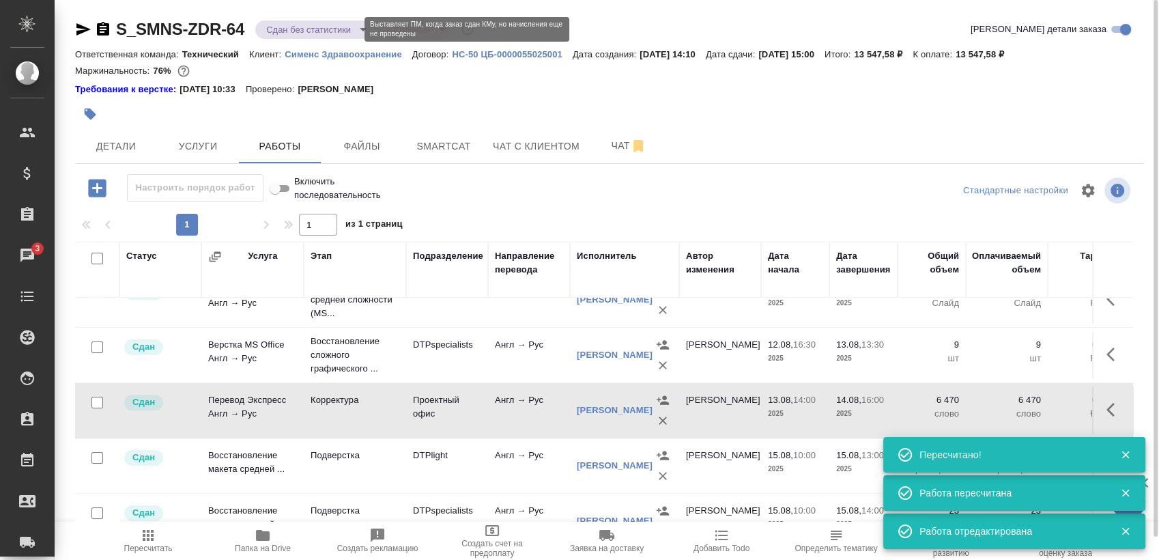
click at [325, 30] on body "🙏 .cls-1 fill:#fff; AWATERA Sergeeva Anastasia Клиенты Спецификации Заказы 3 Ча…" at bounding box center [579, 280] width 1159 height 560
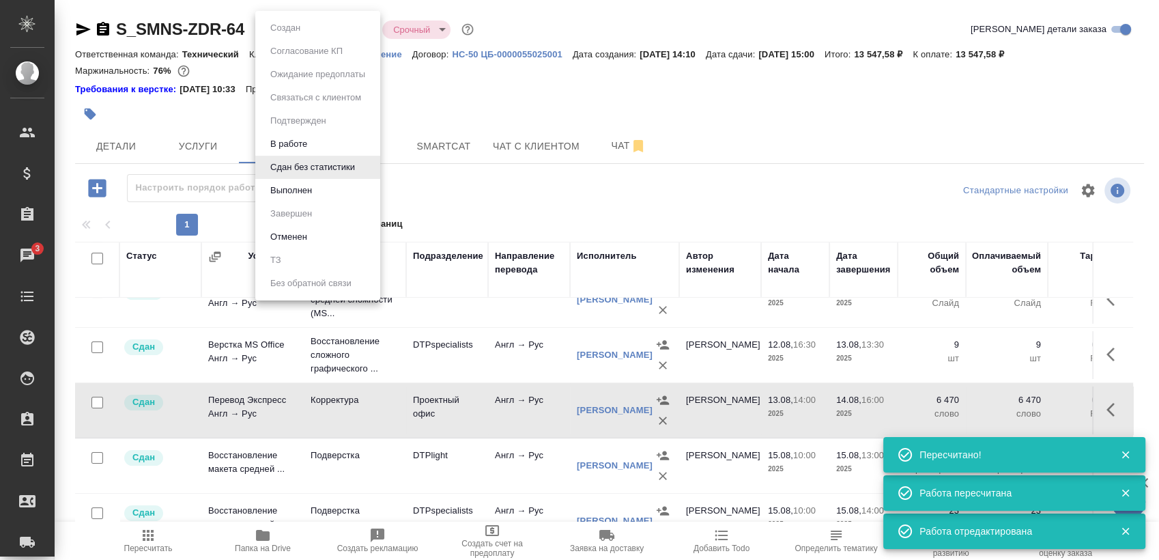
click at [335, 193] on li "Выполнен" at bounding box center [317, 190] width 125 height 23
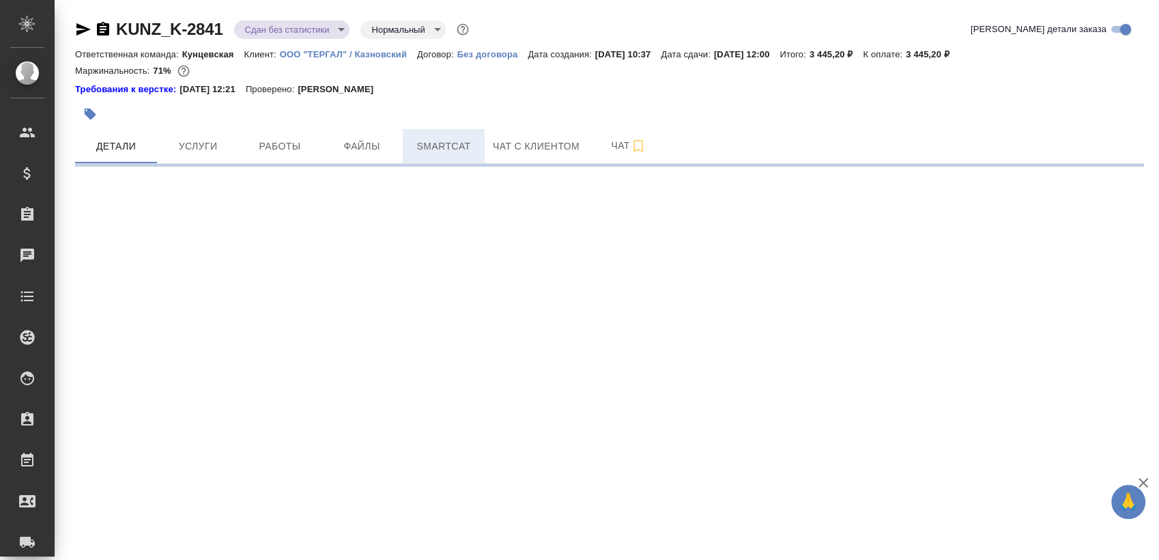
click at [454, 141] on span "Smartcat" at bounding box center [444, 146] width 66 height 17
select select "RU"
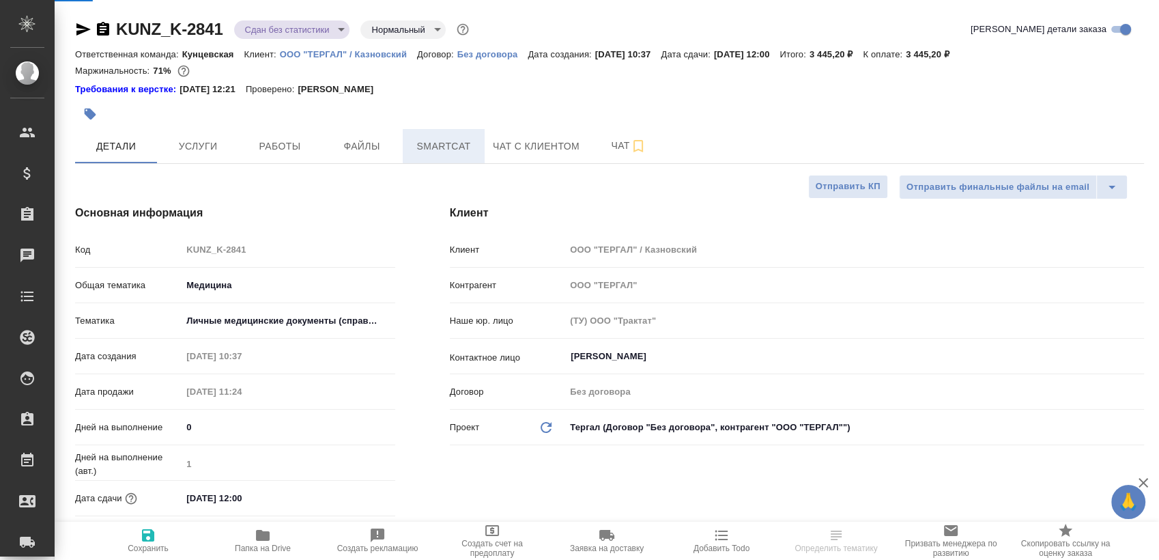
type textarea "x"
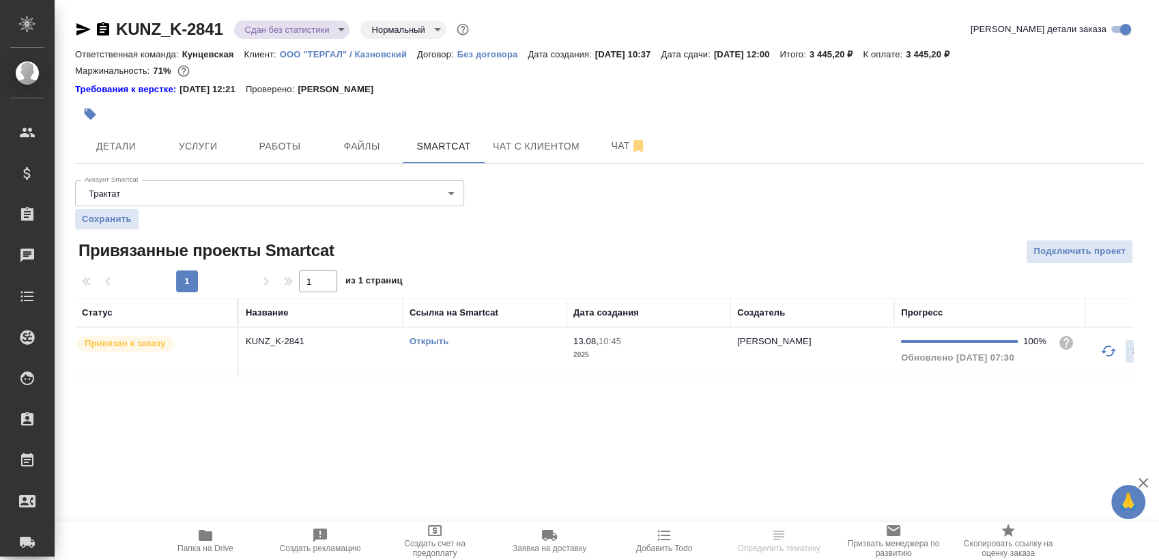
click at [511, 360] on td "Открыть" at bounding box center [485, 352] width 164 height 48
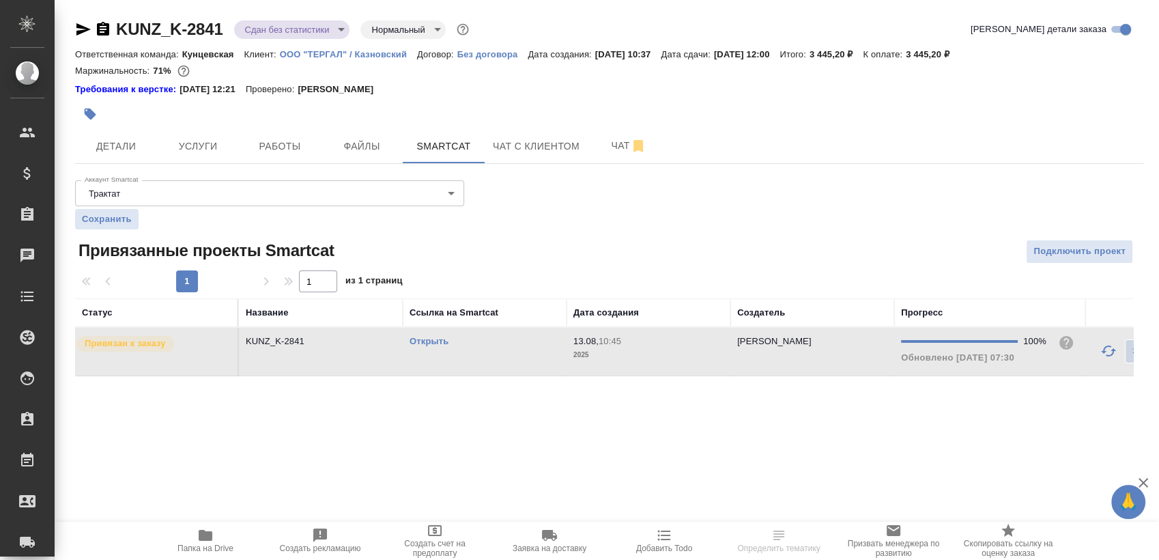
click at [511, 360] on td "Открыть" at bounding box center [485, 352] width 164 height 48
click at [292, 137] on button "Работы" at bounding box center [280, 146] width 82 height 34
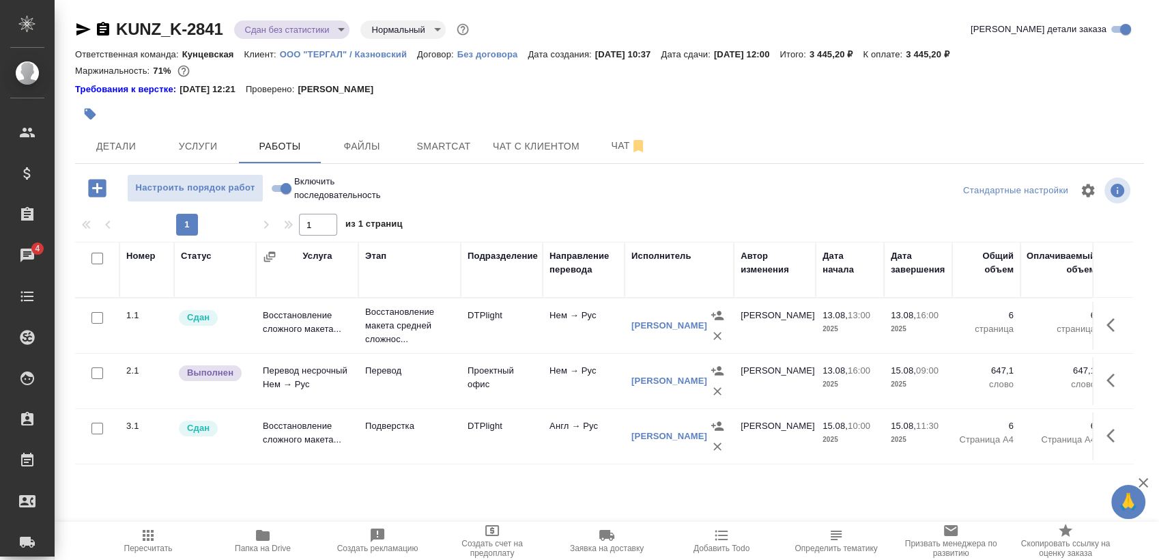
scroll to position [23, 0]
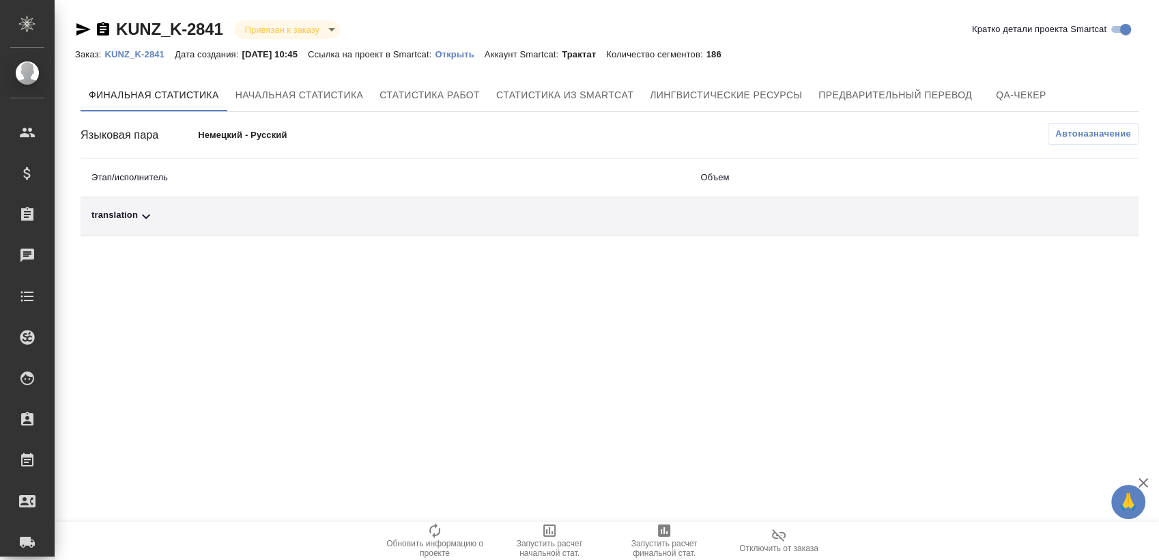
click at [1077, 134] on span "Автоназначение" at bounding box center [1093, 134] width 76 height 14
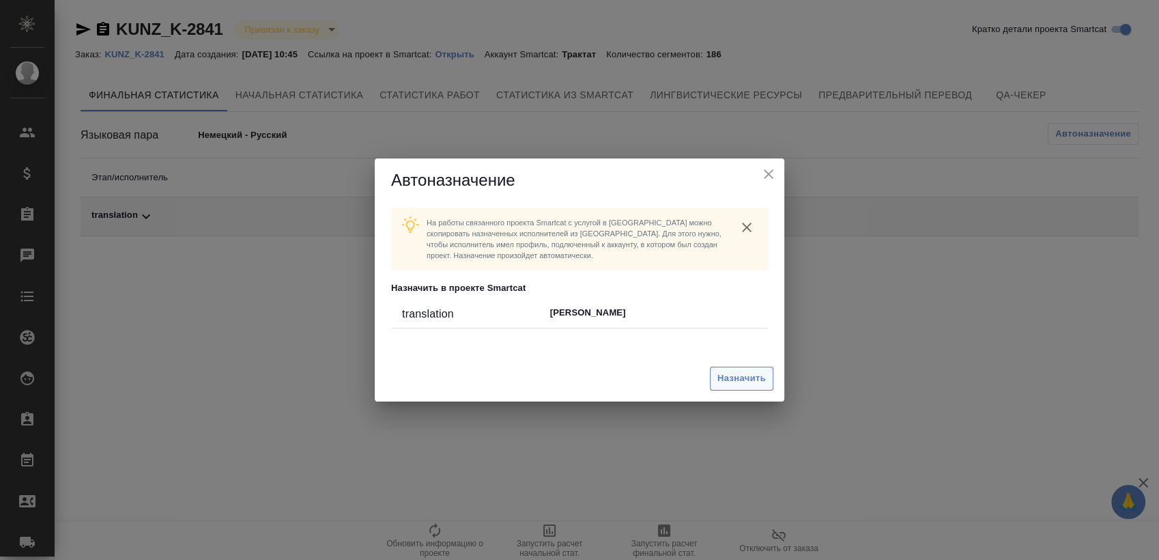
click at [761, 382] on span "Назначить" at bounding box center [742, 379] width 48 height 16
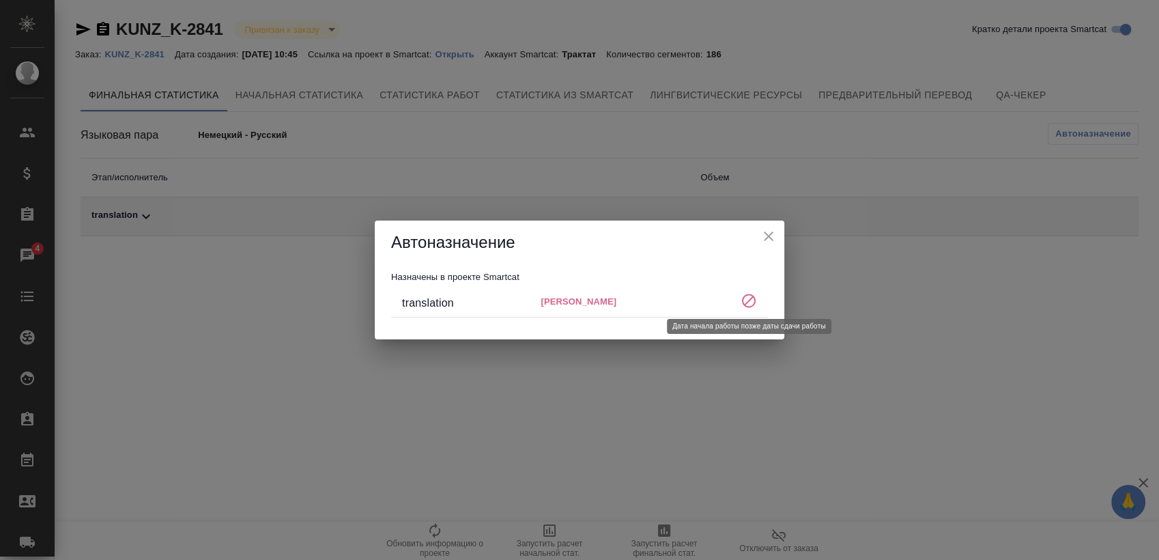
click at [750, 299] on icon at bounding box center [749, 301] width 14 height 14
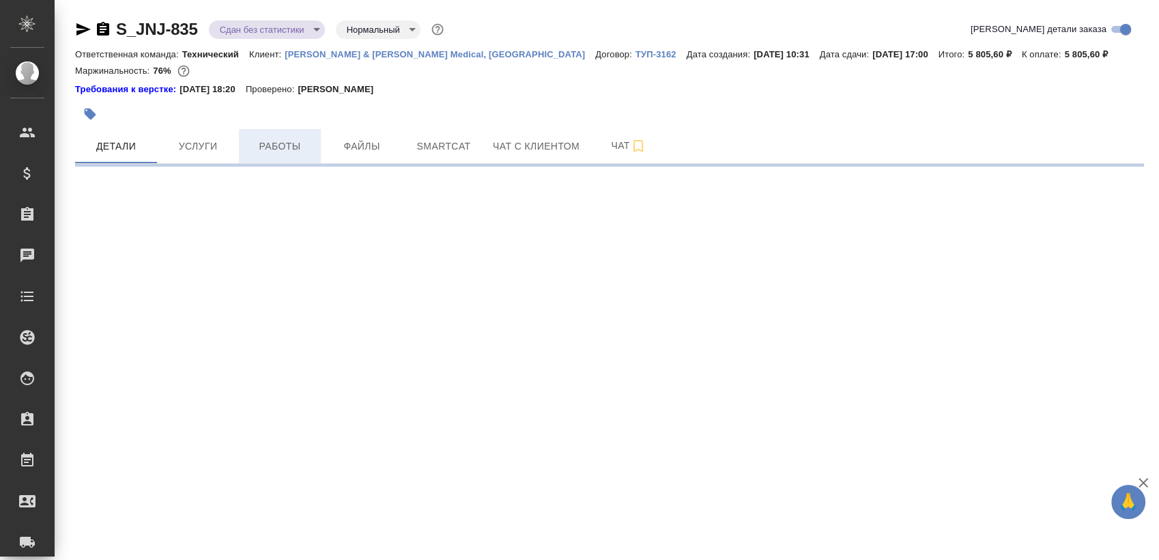
click at [307, 130] on button "Работы" at bounding box center [280, 146] width 82 height 34
select select "RU"
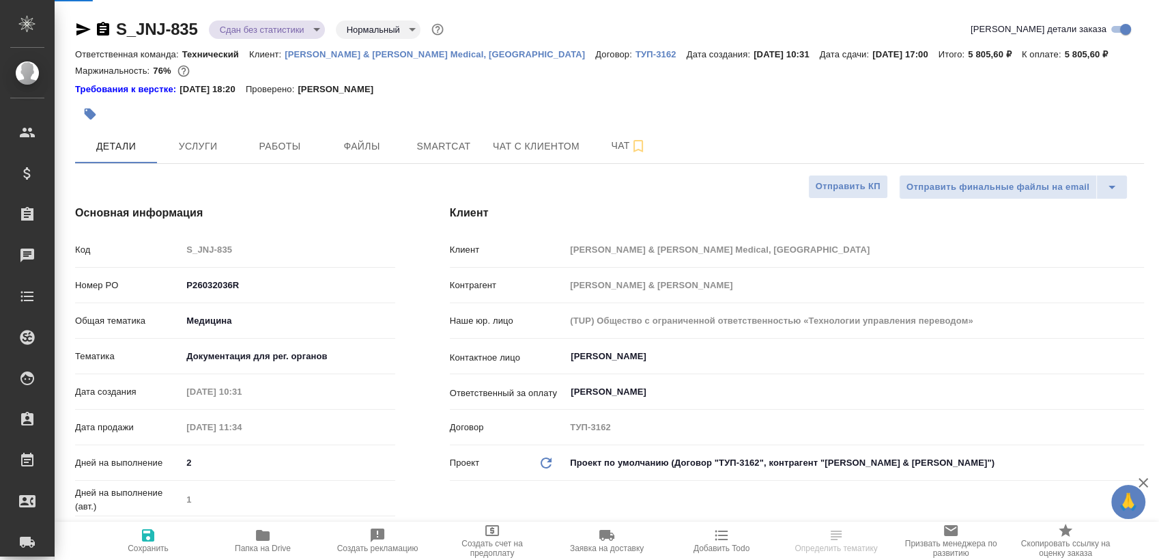
type textarea "x"
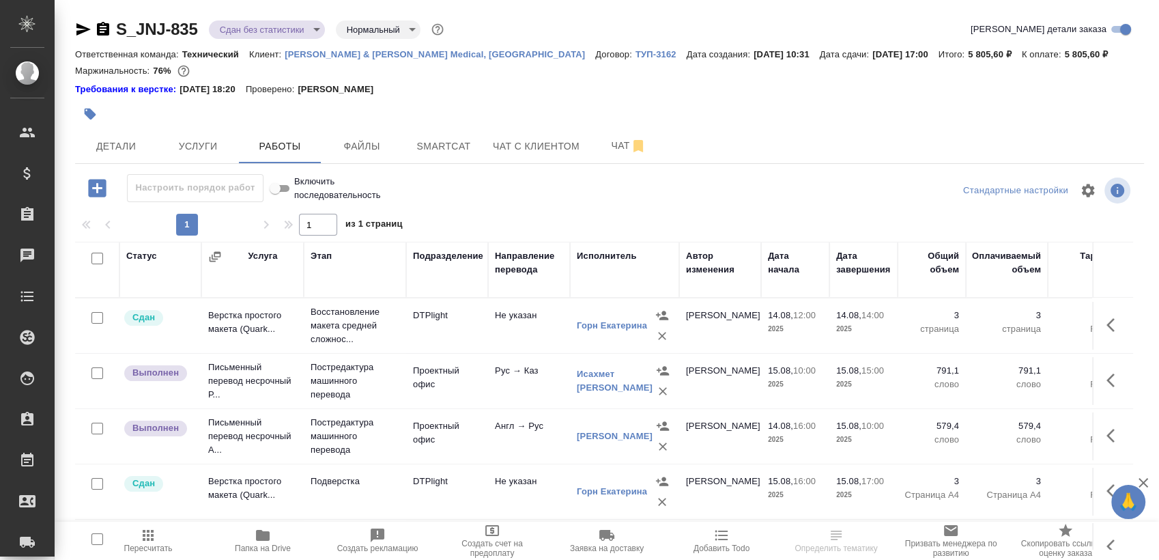
scroll to position [23, 0]
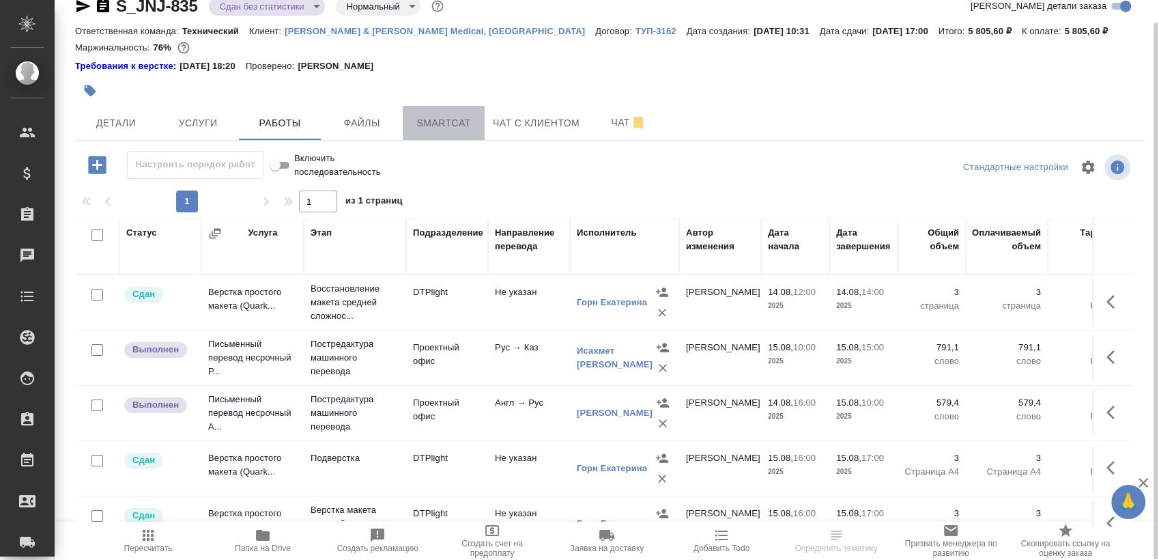
click at [470, 122] on span "Smartcat" at bounding box center [444, 123] width 66 height 17
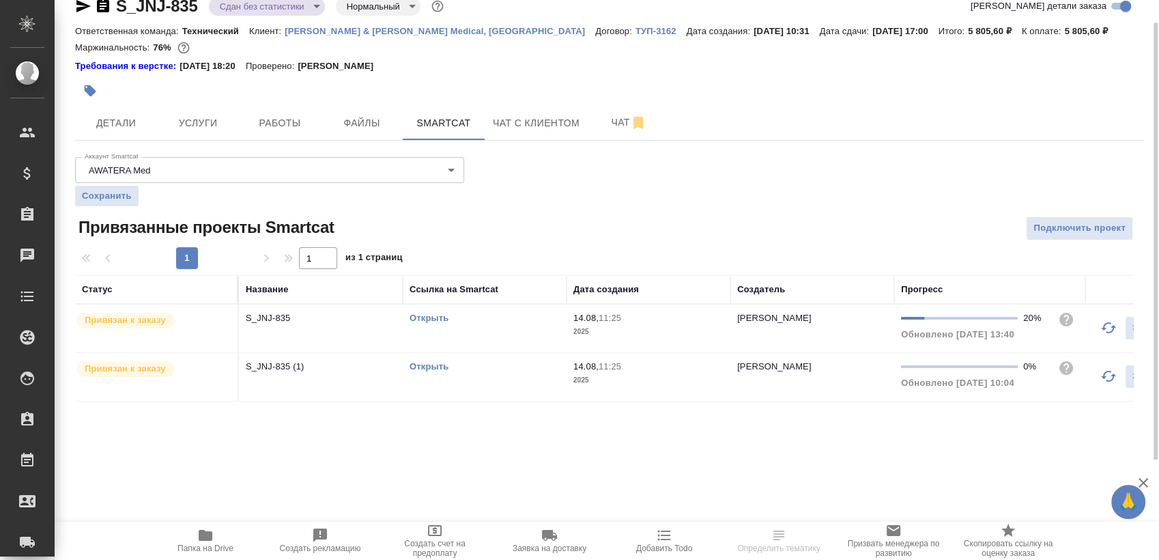
click at [442, 368] on link "Открыть" at bounding box center [429, 366] width 39 height 10
click at [426, 319] on link "Открыть" at bounding box center [429, 318] width 39 height 10
click at [530, 326] on td "Открыть" at bounding box center [485, 328] width 164 height 48
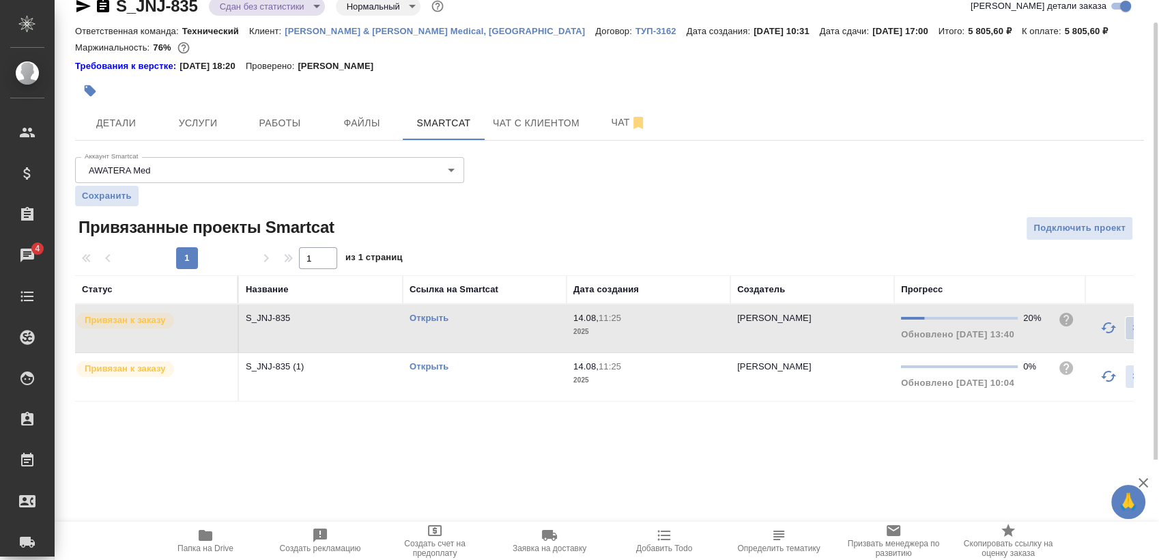
click at [530, 326] on td "Открыть" at bounding box center [485, 328] width 164 height 48
click at [273, 120] on span "Работы" at bounding box center [280, 123] width 66 height 17
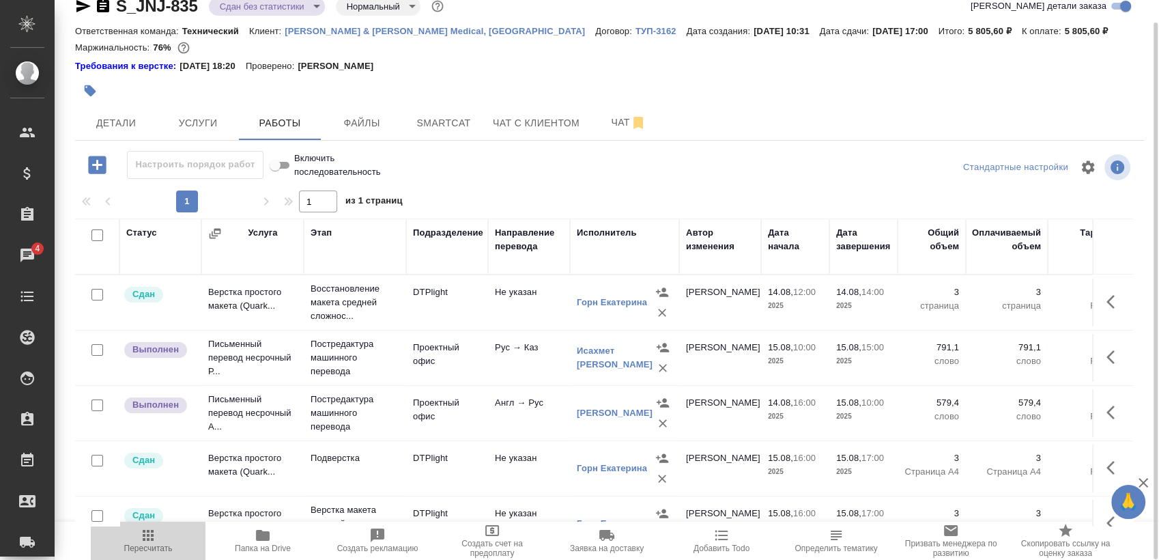
click at [167, 543] on span "Пересчитать" at bounding box center [148, 540] width 98 height 26
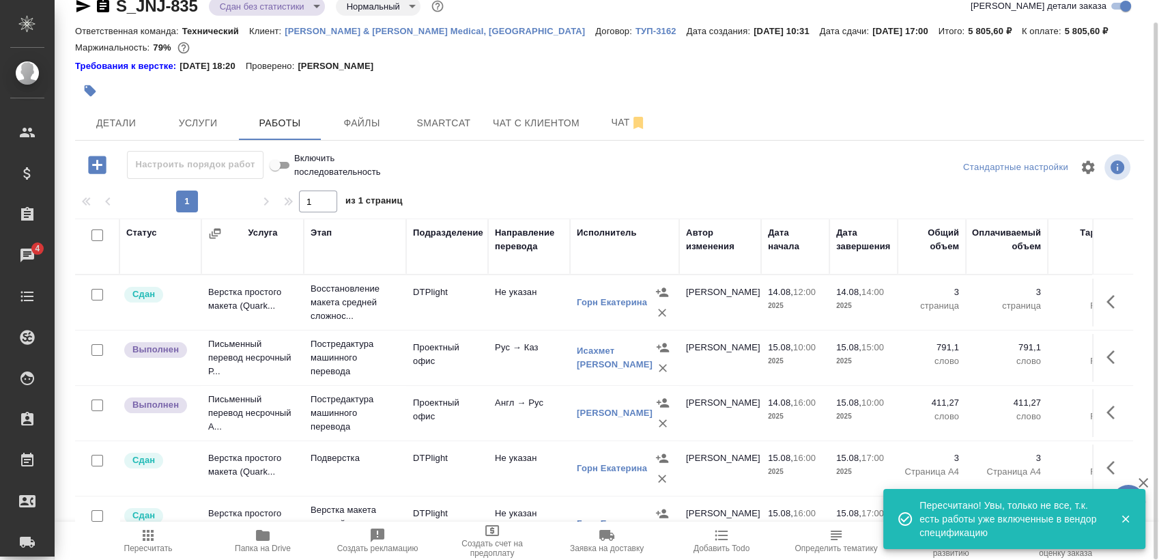
click at [1114, 357] on button "button" at bounding box center [1114, 357] width 33 height 33
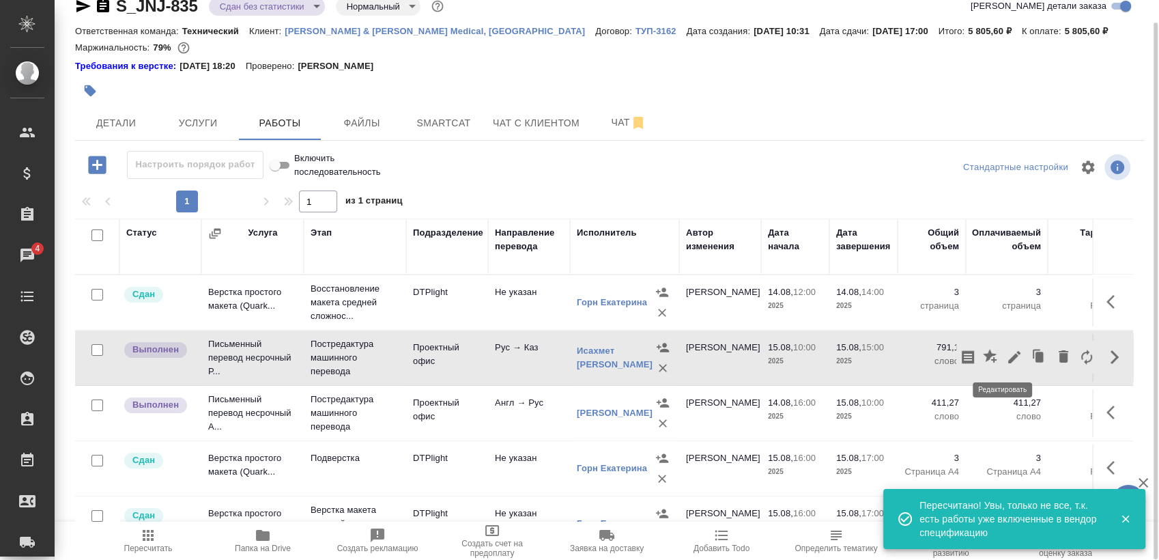
click at [1008, 355] on icon "button" at bounding box center [1014, 357] width 12 height 12
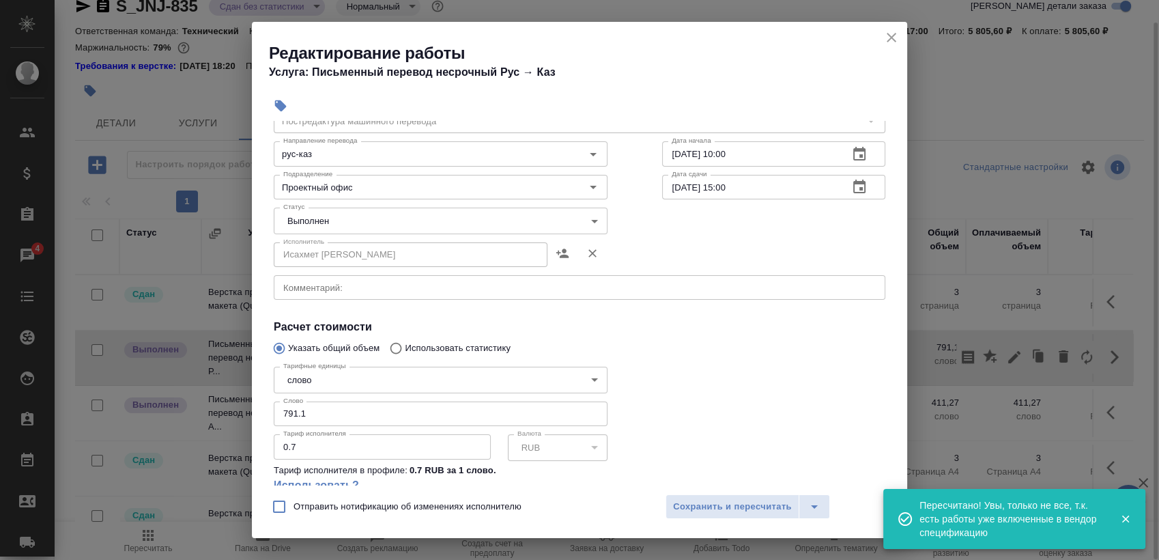
scroll to position [152, 0]
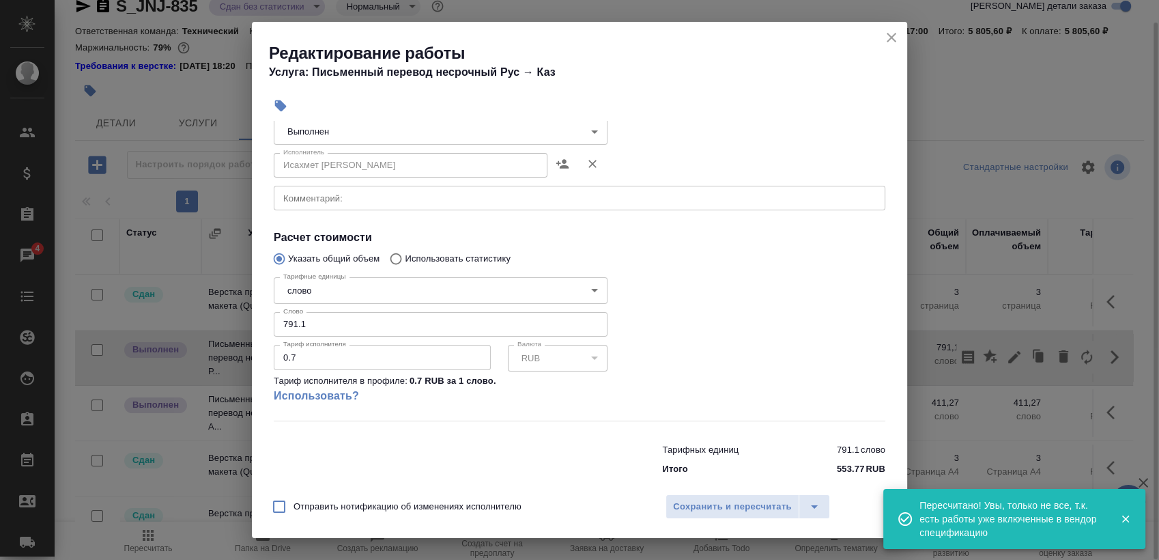
click at [370, 326] on input "791.1" at bounding box center [441, 324] width 334 height 25
paste input "10.8"
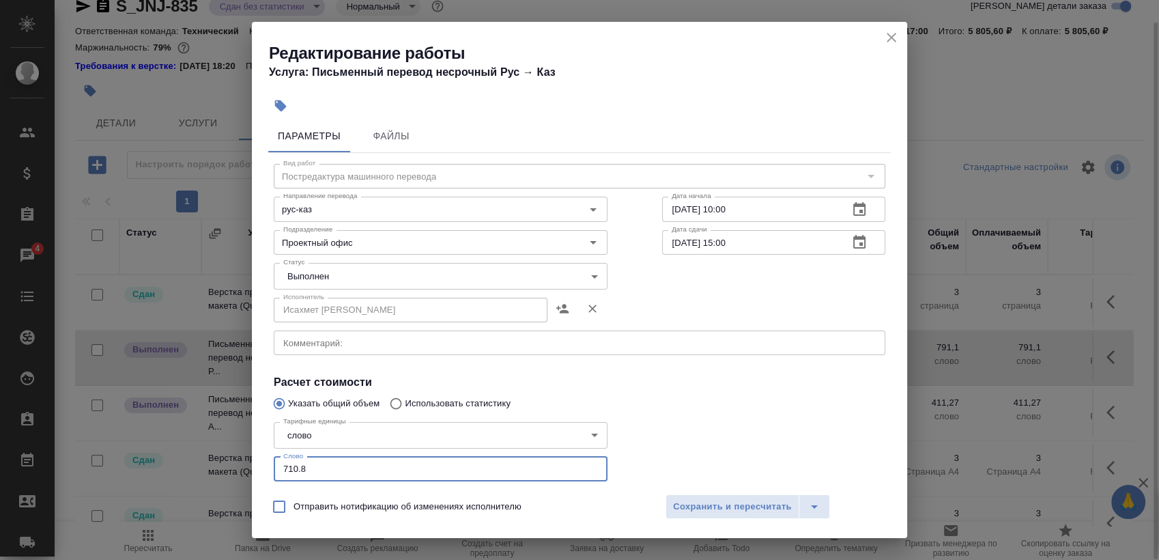
scroll to position [0, 0]
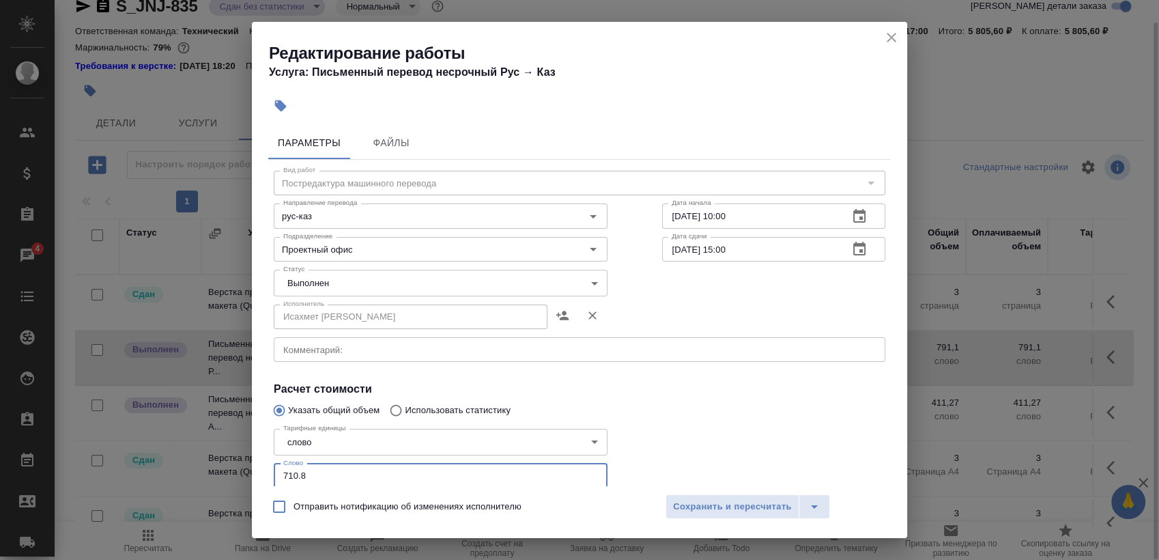
type input "710.8"
click at [342, 277] on body "🙏 .cls-1 fill:#fff; AWATERA Sergeeva Anastasia Клиенты Спецификации Заказы 4 Ча…" at bounding box center [579, 280] width 1159 height 560
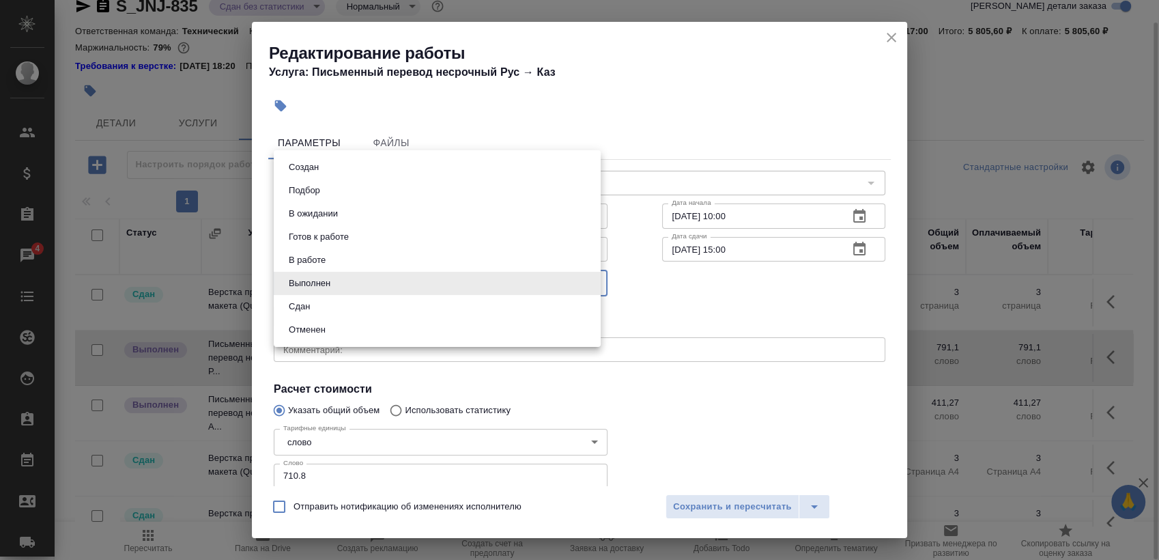
click at [345, 303] on li "Сдан" at bounding box center [437, 306] width 327 height 23
type input "closed"
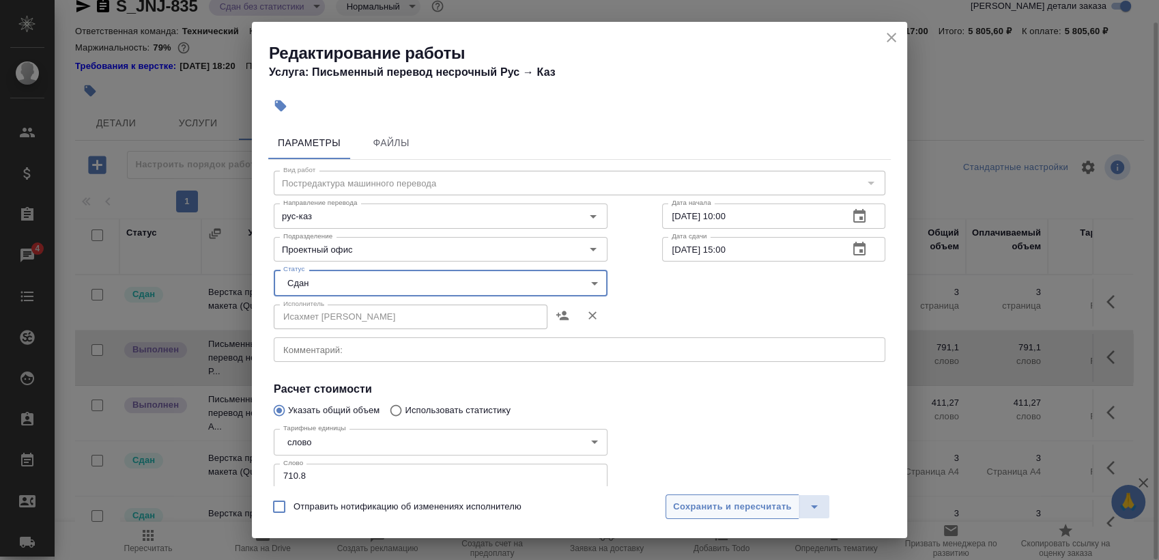
click at [688, 513] on span "Сохранить и пересчитать" at bounding box center [732, 507] width 119 height 16
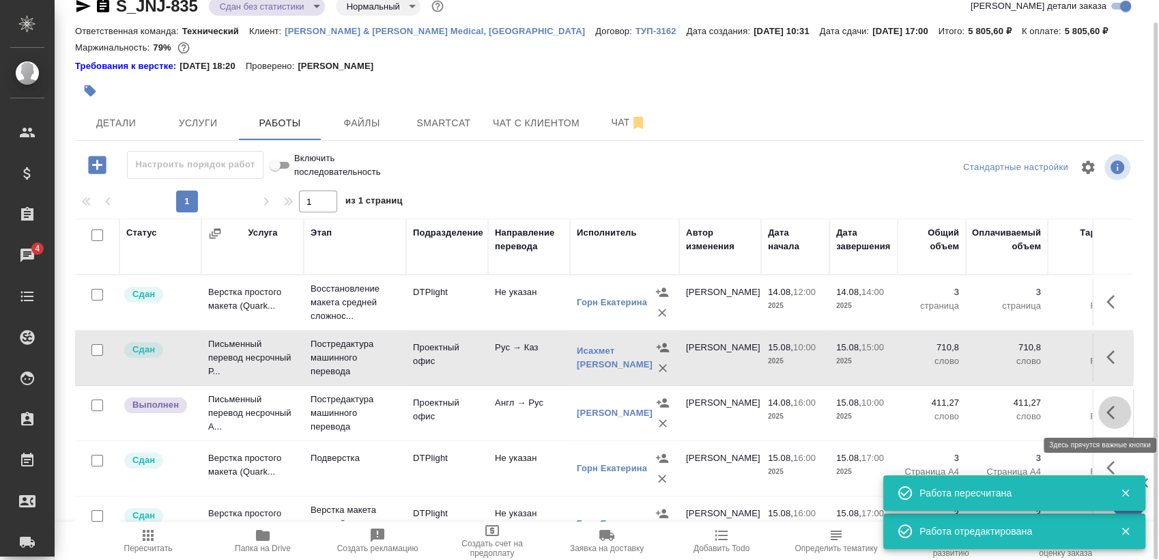
click at [1107, 414] on icon "button" at bounding box center [1111, 413] width 8 height 14
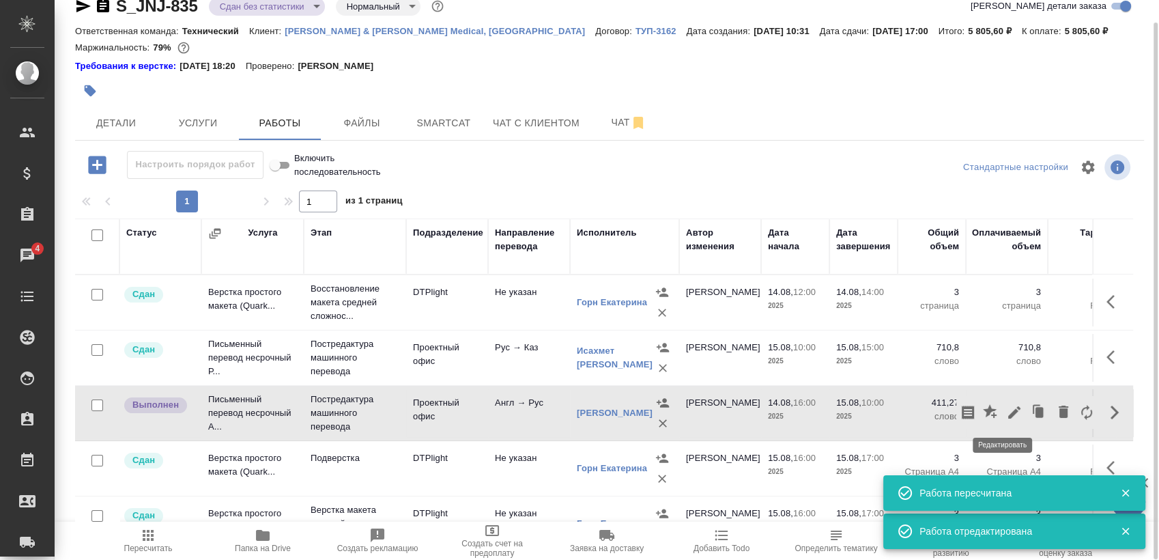
click at [1006, 414] on icon "button" at bounding box center [1014, 412] width 16 height 16
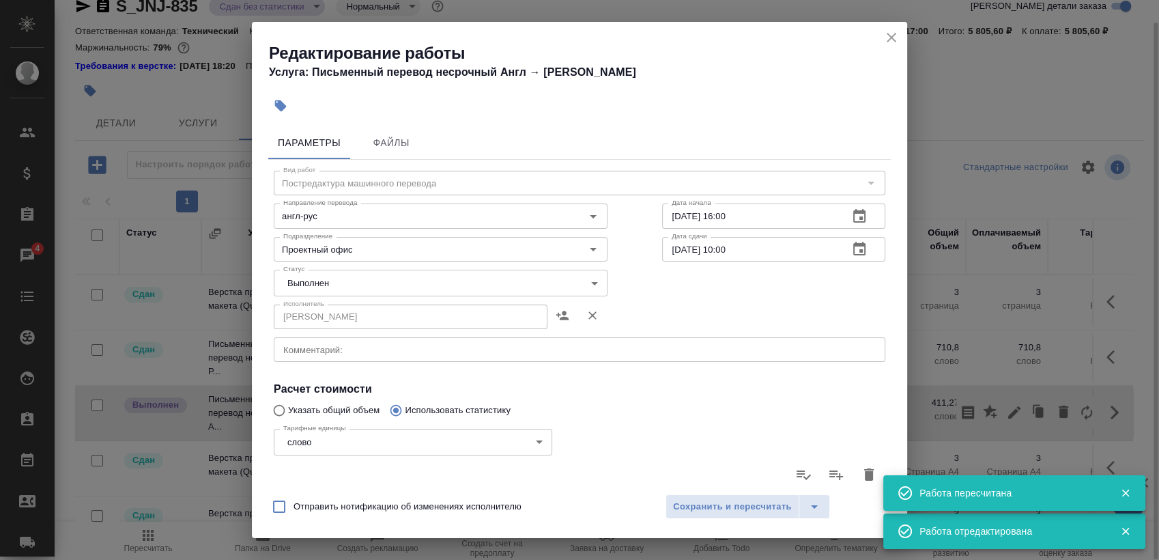
click at [413, 288] on body "🙏 .cls-1 fill:#fff; AWATERA Sergeeva Anastasia Клиенты Спецификации Заказы 4 Ча…" at bounding box center [579, 280] width 1159 height 560
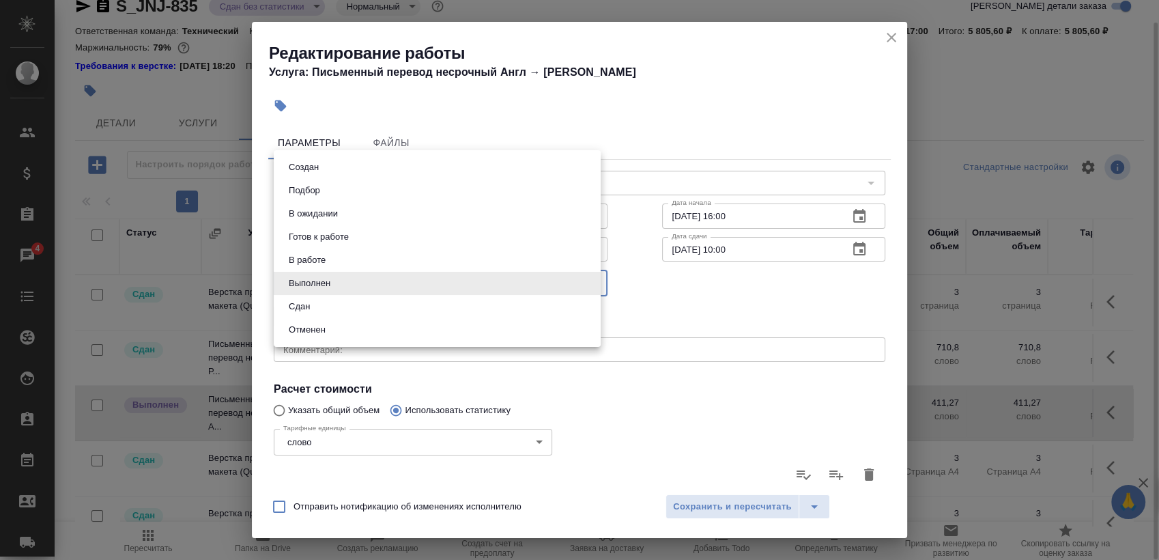
click at [375, 303] on li "Сдан" at bounding box center [437, 306] width 327 height 23
type input "closed"
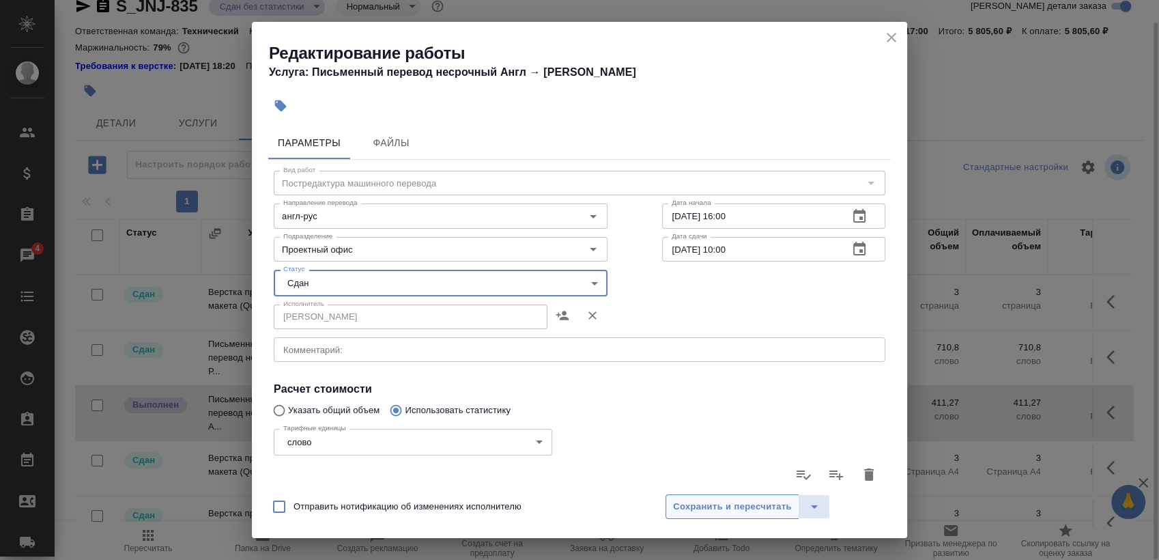
click at [727, 502] on span "Сохранить и пересчитать" at bounding box center [732, 507] width 119 height 16
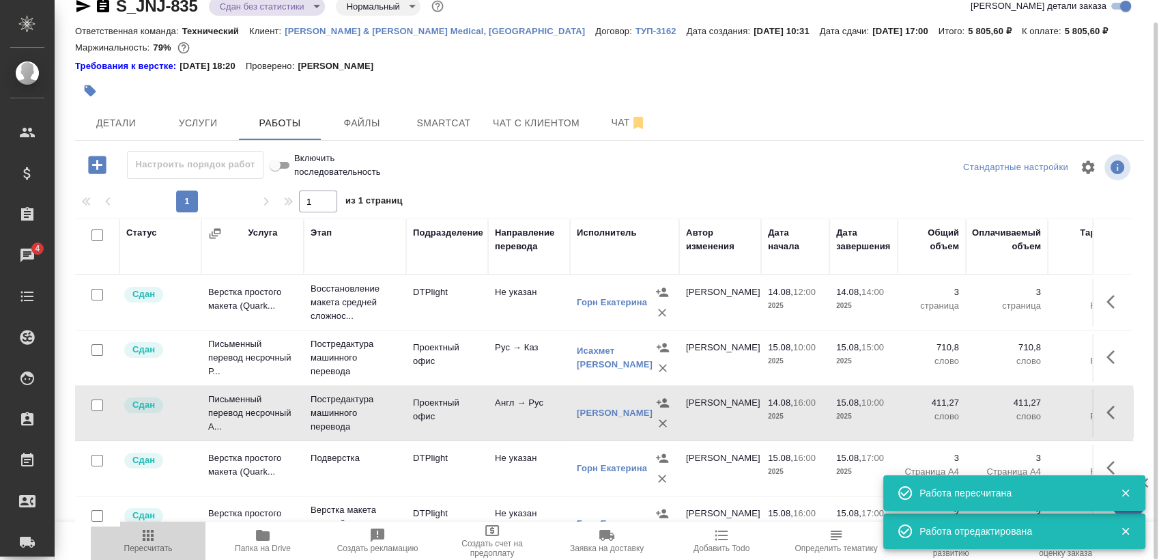
click at [179, 526] on button "Пересчитать" at bounding box center [148, 541] width 115 height 38
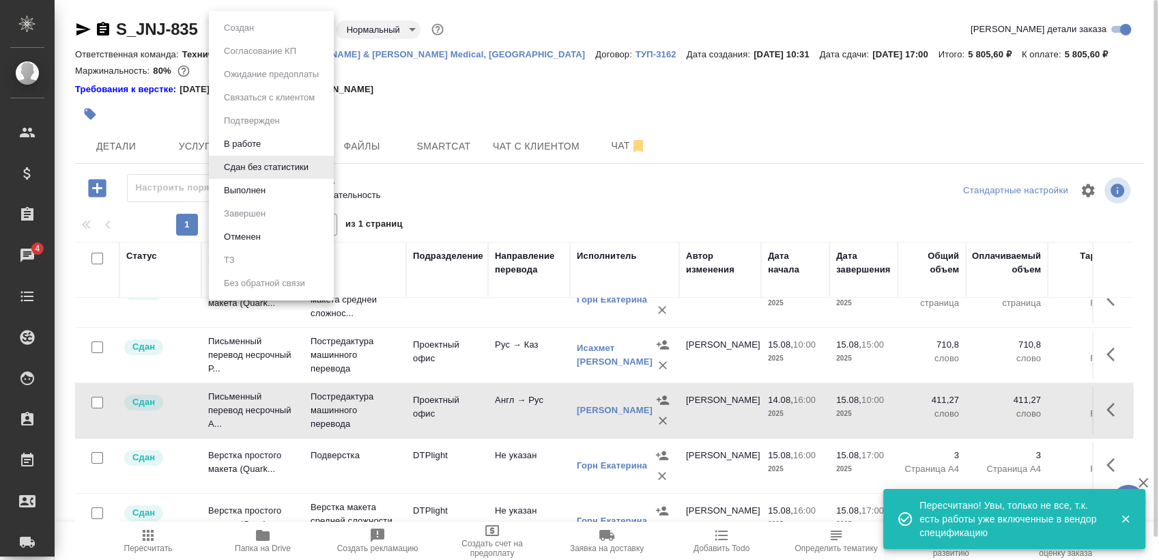
click at [281, 27] on body "🙏 .cls-1 fill:#fff; AWATERA Sergeeva Anastasia Клиенты Спецификации Заказы 4 Ча…" at bounding box center [579, 280] width 1159 height 560
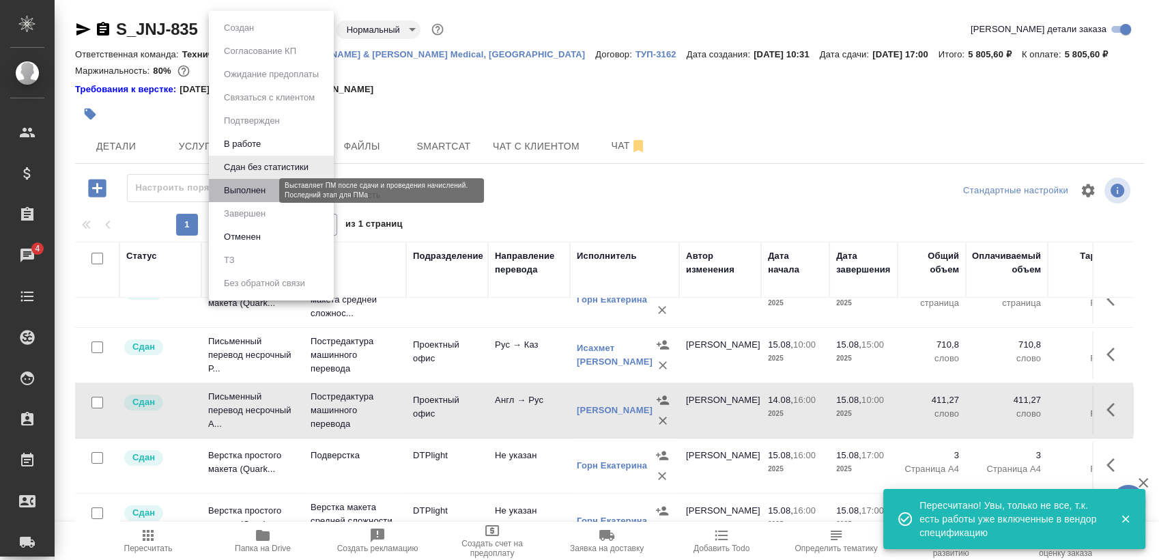
click at [265, 189] on button "Выполнен" at bounding box center [245, 190] width 50 height 15
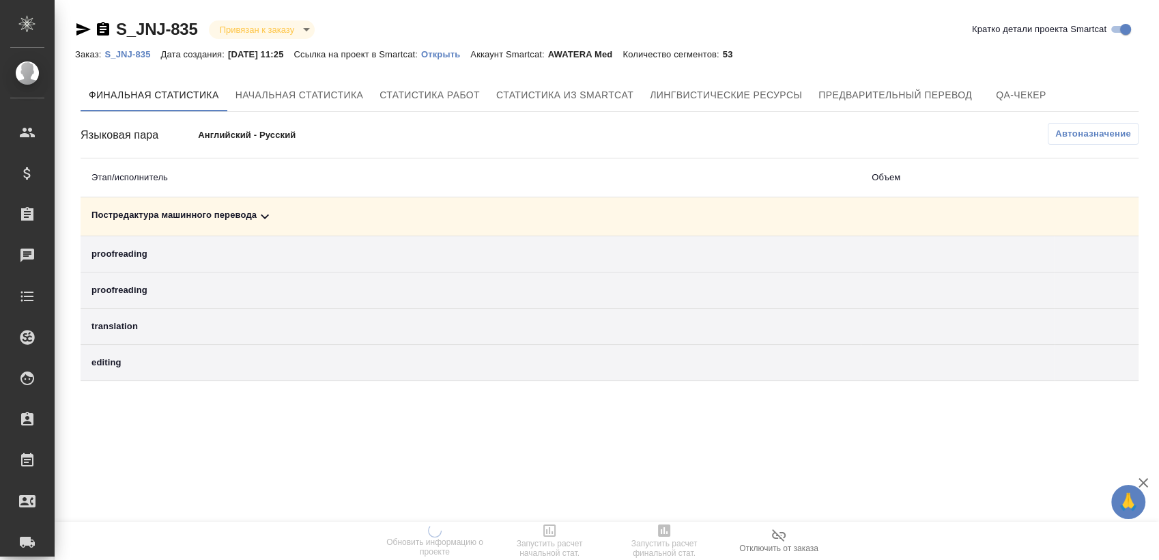
click at [709, 207] on td "Постредактура машинного перевода" at bounding box center [471, 216] width 780 height 39
click at [711, 220] on div "Постредактура машинного перевода" at bounding box center [470, 216] width 758 height 16
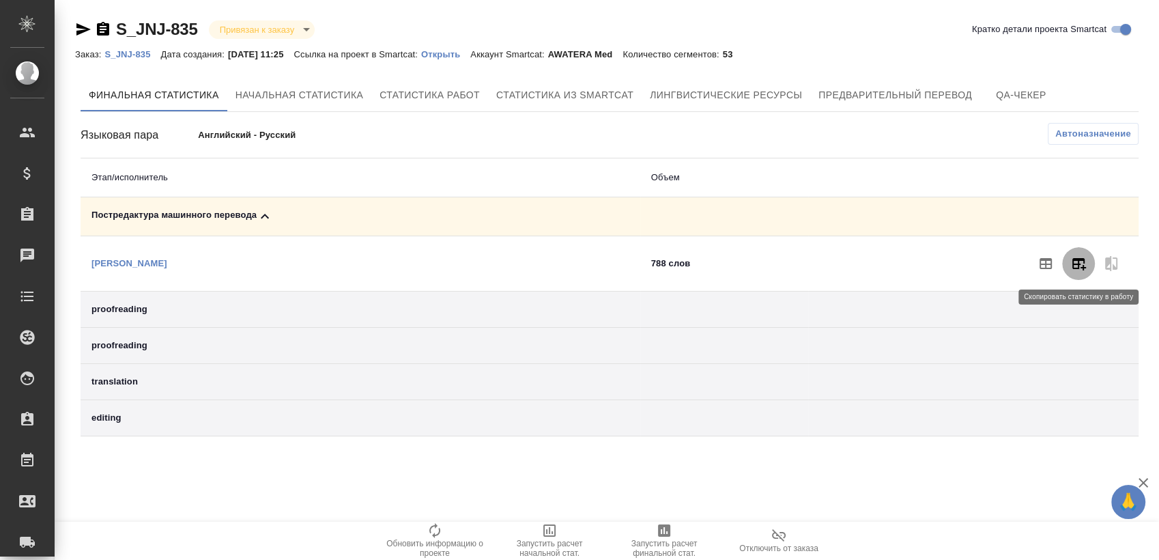
drag, startPoint x: 1088, startPoint y: 268, endPoint x: 897, endPoint y: 287, distance: 191.4
click at [1086, 270] on button "button" at bounding box center [1078, 263] width 33 height 33
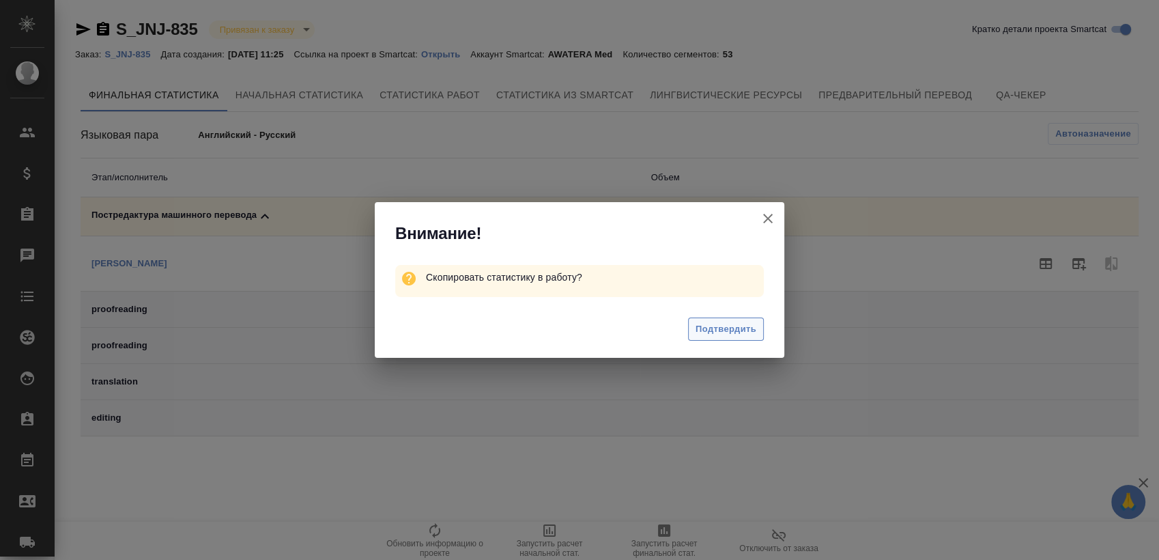
drag, startPoint x: 720, startPoint y: 321, endPoint x: 735, endPoint y: 314, distance: 16.5
click at [721, 322] on span "Подтвердить" at bounding box center [726, 330] width 61 height 16
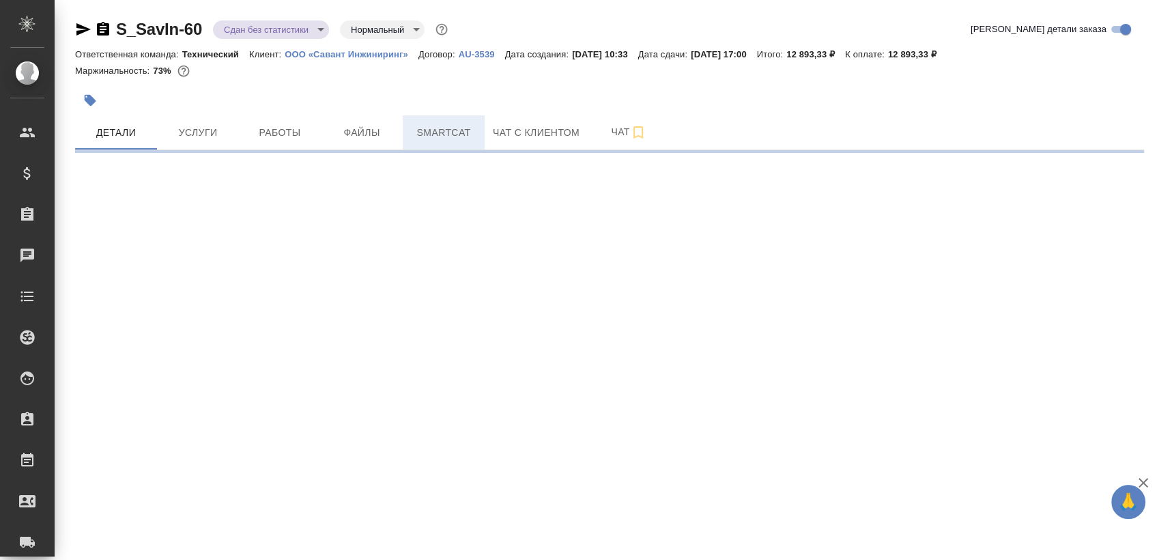
select select "RU"
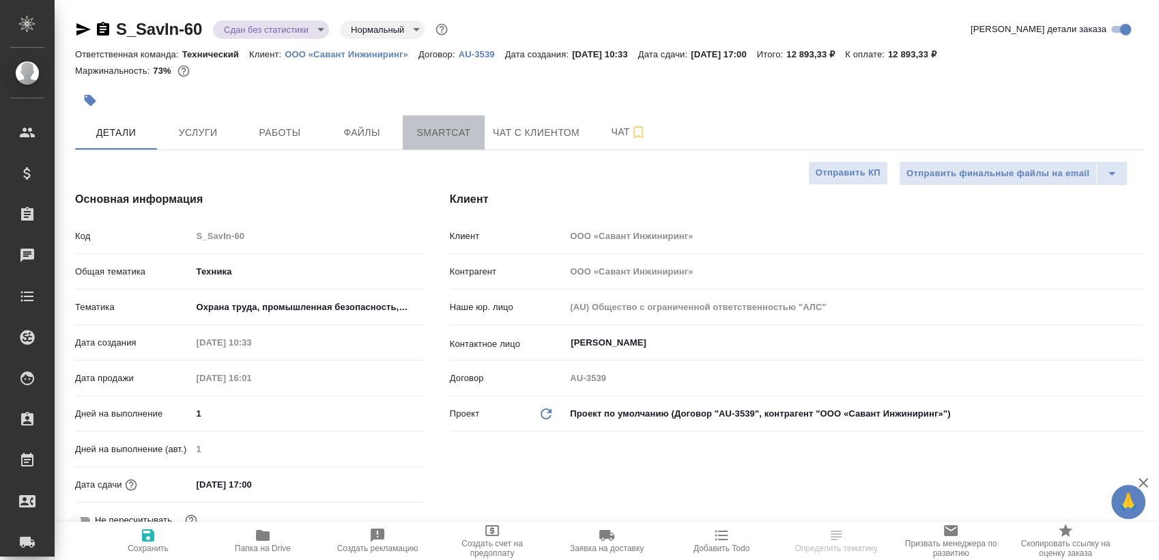
type textarea "x"
click at [416, 127] on span "Smartcat" at bounding box center [444, 132] width 66 height 17
type textarea "x"
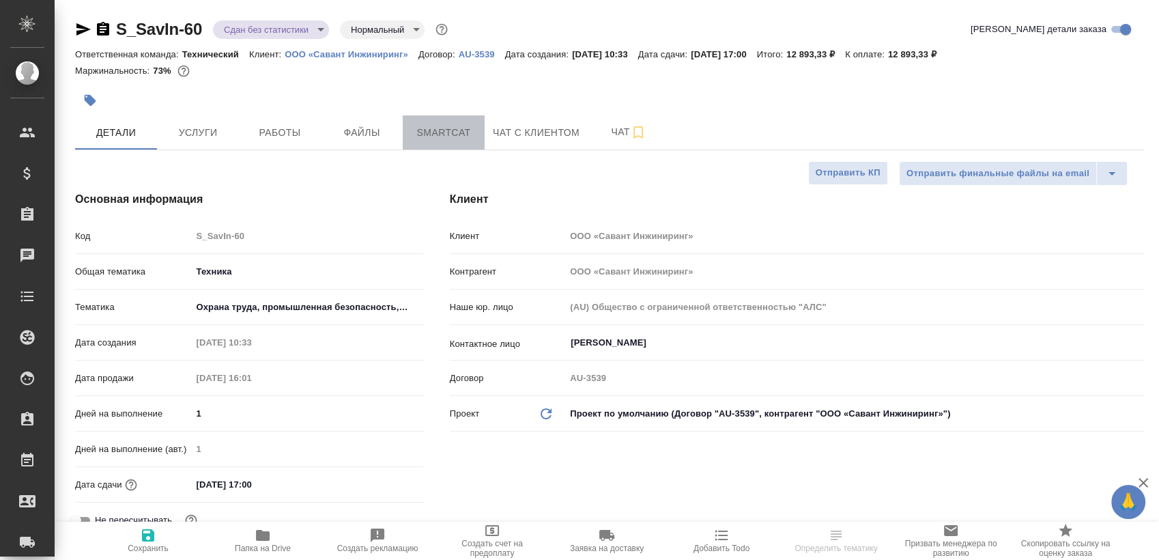
type textarea "x"
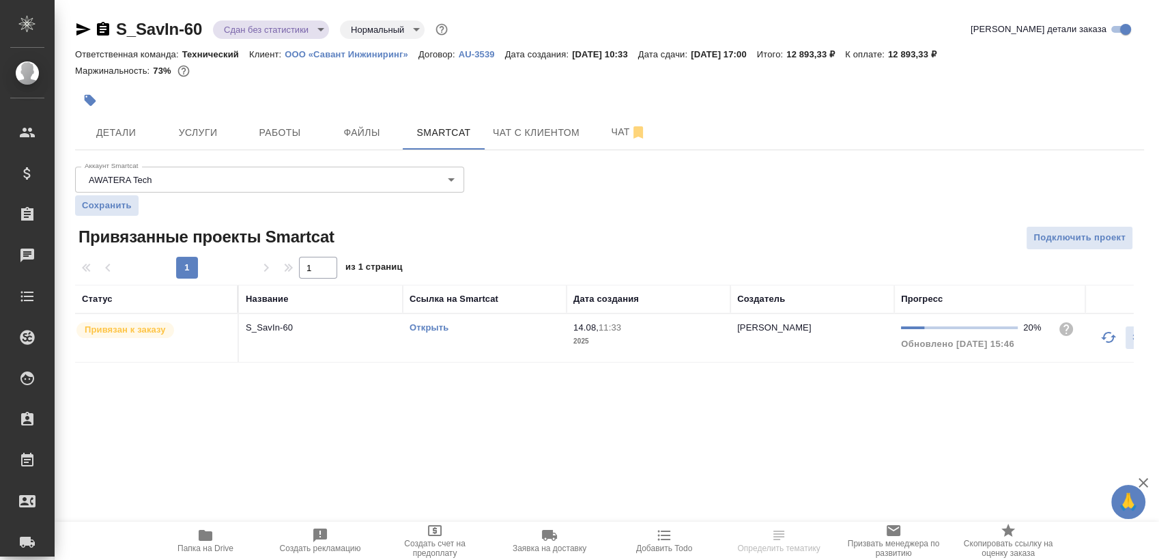
click at [497, 335] on td "Открыть" at bounding box center [485, 338] width 164 height 48
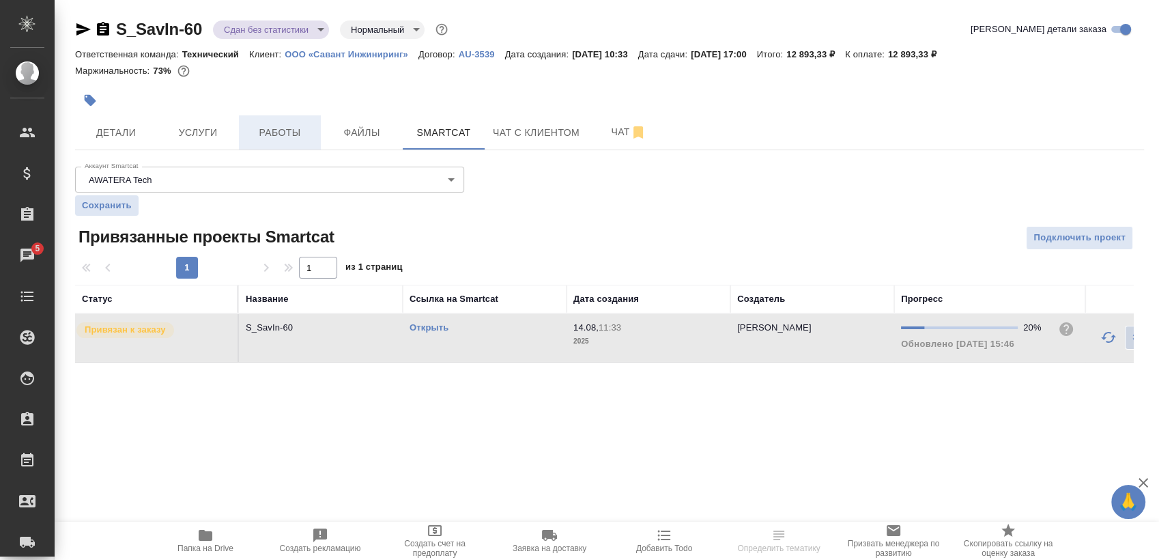
click at [313, 118] on button "Работы" at bounding box center [280, 132] width 82 height 34
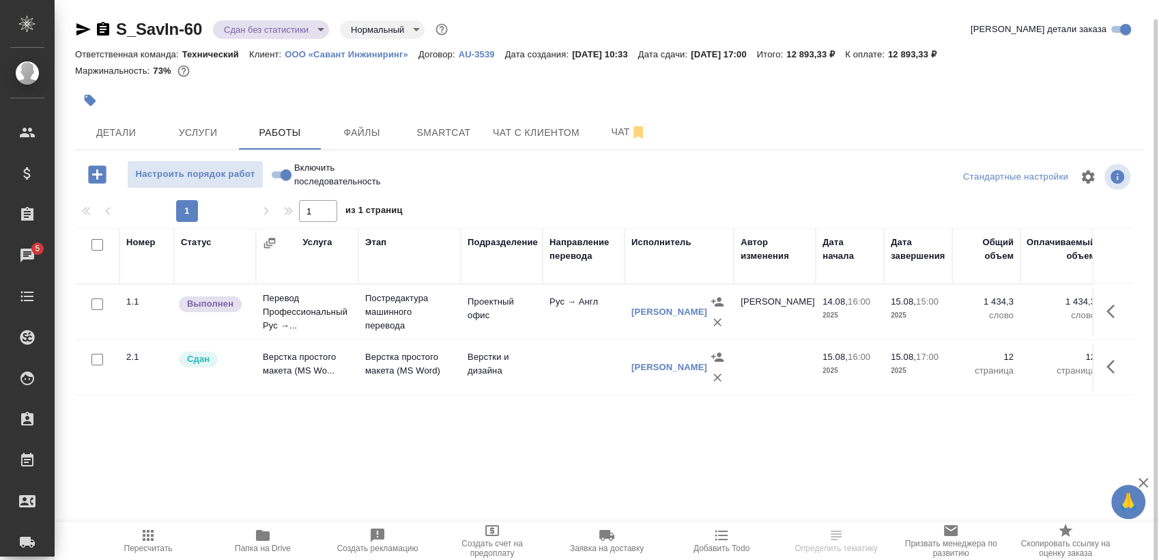
scroll to position [10, 0]
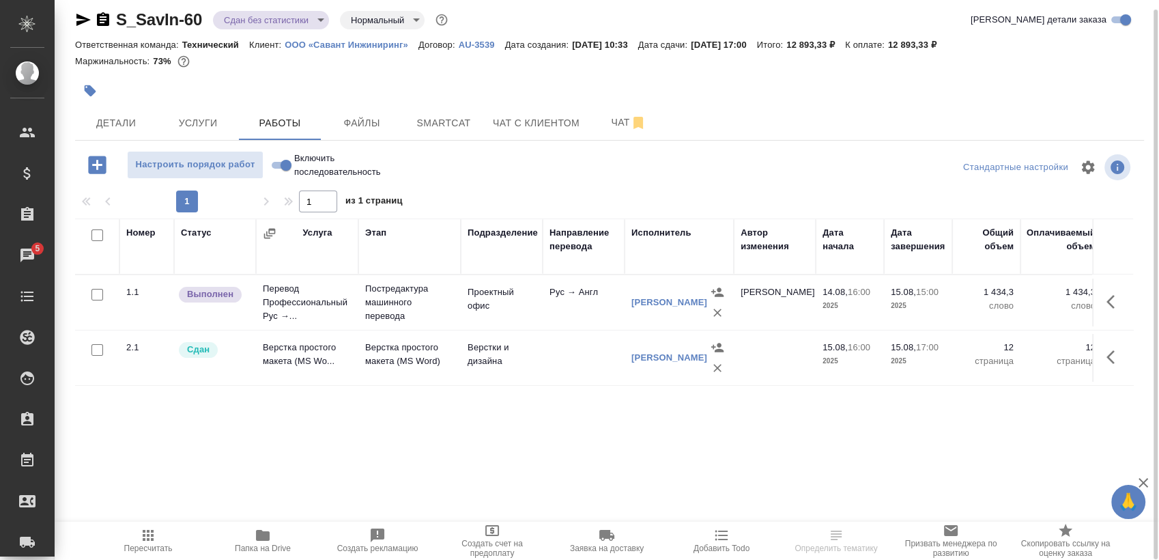
click at [158, 555] on button "Пересчитать" at bounding box center [148, 541] width 115 height 38
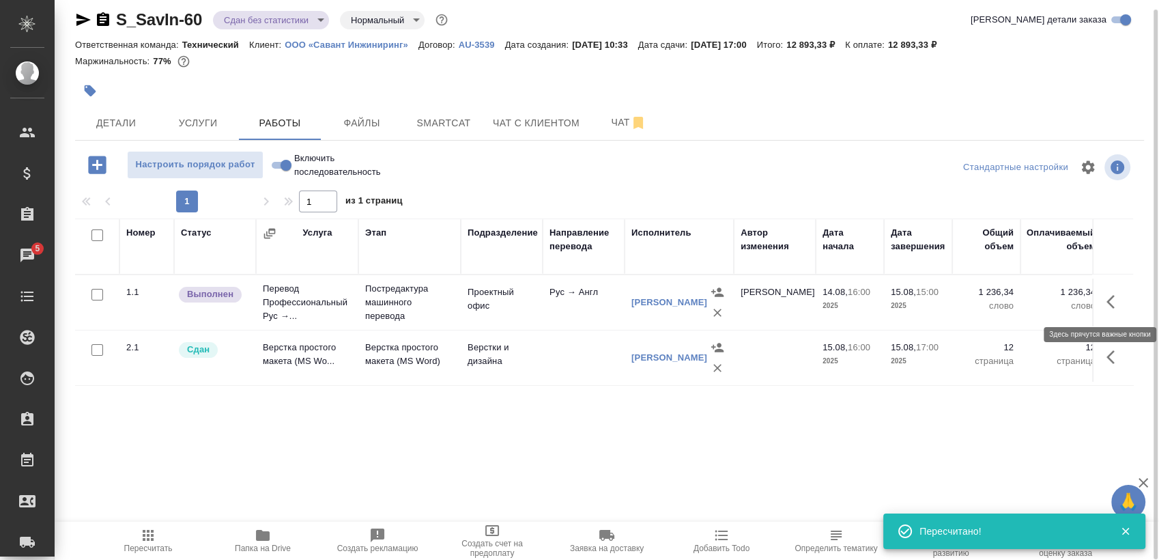
click at [1111, 304] on icon "button" at bounding box center [1111, 302] width 8 height 14
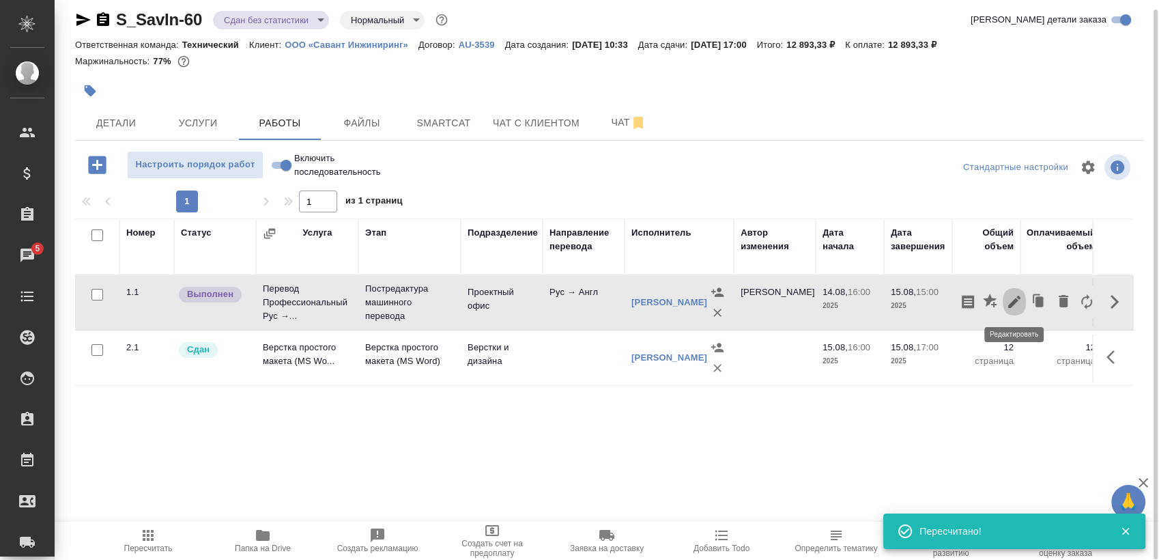
click at [1009, 309] on icon "button" at bounding box center [1014, 302] width 16 height 16
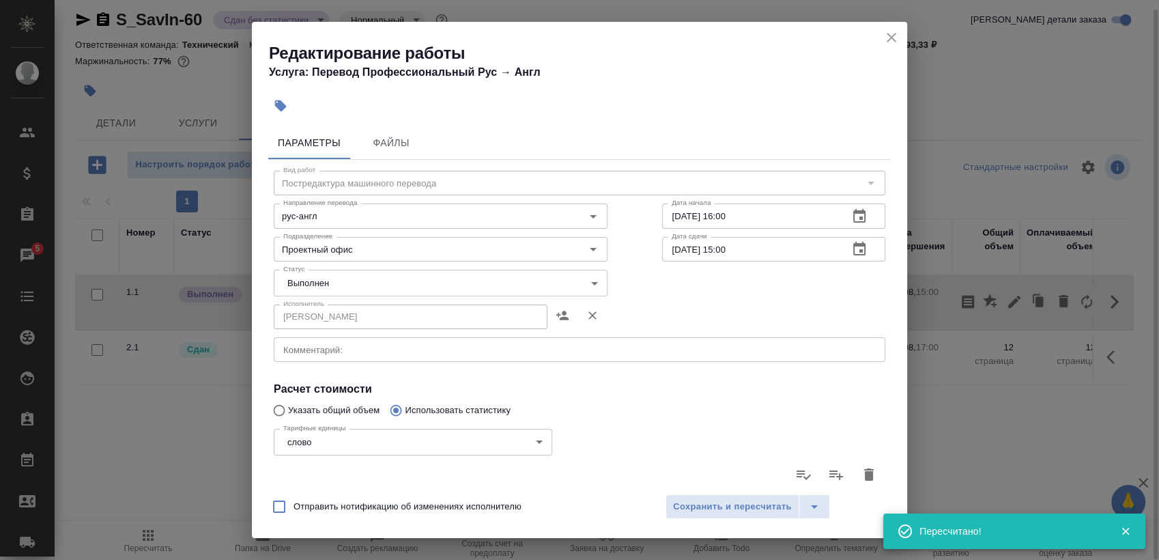
click at [500, 281] on body "🙏 .cls-1 fill:#fff; AWATERA [PERSON_NAME] Спецификации Заказы 5 Чаты Todo Проек…" at bounding box center [579, 280] width 1159 height 560
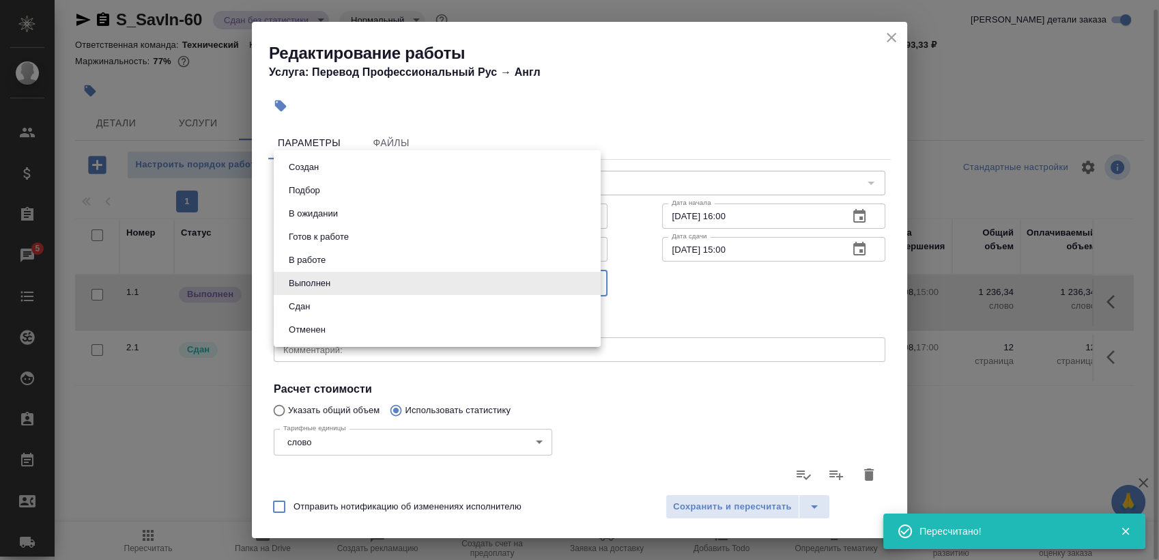
click at [455, 306] on li "Сдан" at bounding box center [437, 306] width 327 height 23
type input "closed"
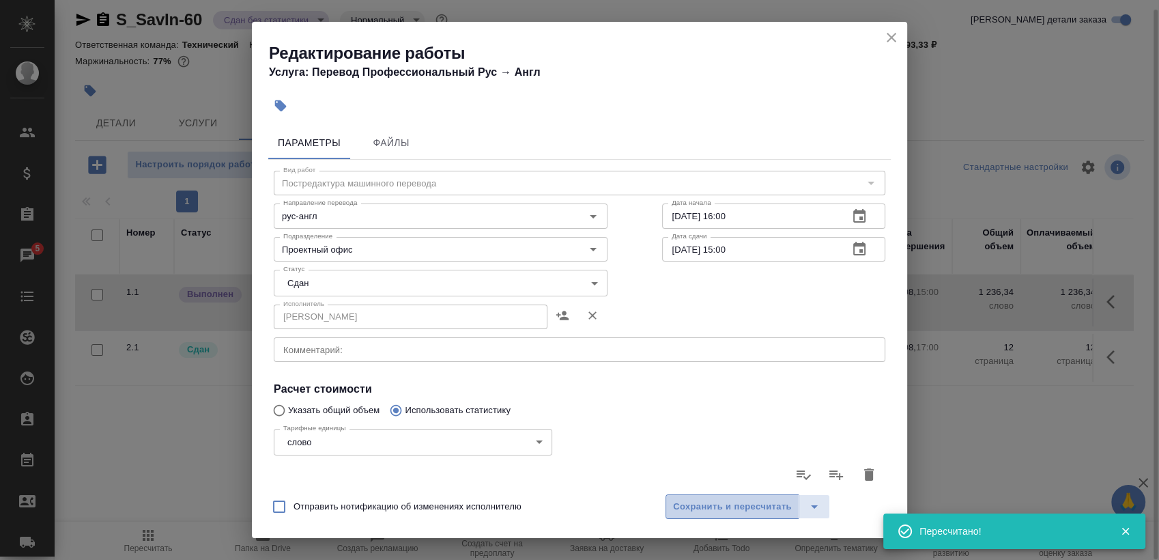
drag, startPoint x: 704, startPoint y: 508, endPoint x: 677, endPoint y: 513, distance: 27.8
click at [701, 511] on span "Сохранить и пересчитать" at bounding box center [732, 507] width 119 height 16
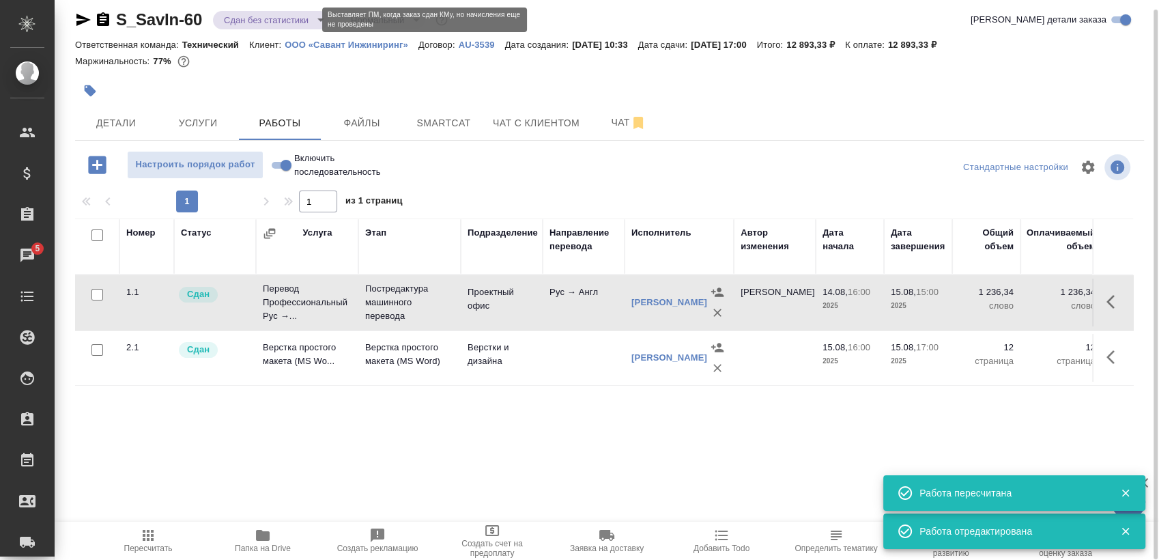
click at [251, 16] on body "🙏 .cls-1 fill:#fff; AWATERA [PERSON_NAME] Спецификации Заказы 5 Чаты Todo Проек…" at bounding box center [579, 280] width 1159 height 560
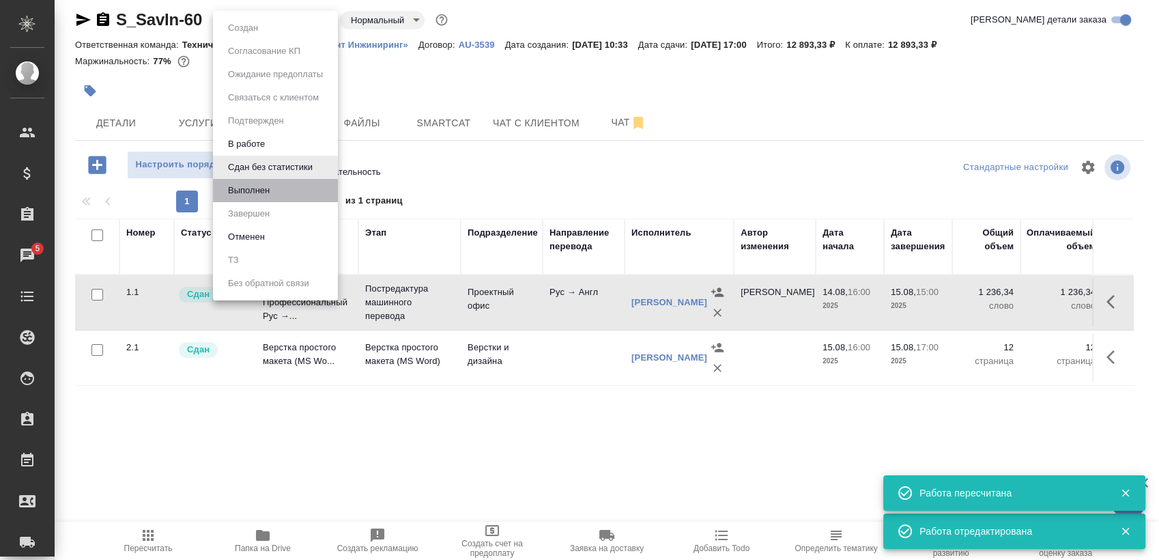
click at [283, 188] on li "Выполнен" at bounding box center [275, 190] width 125 height 23
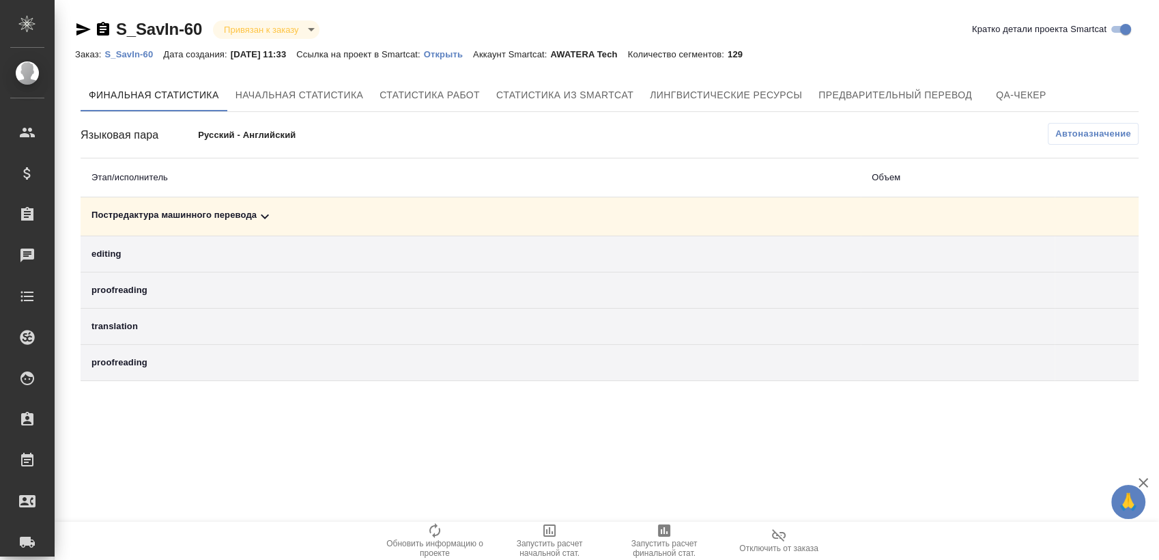
click at [342, 214] on div "Постредактура машинного перевода" at bounding box center [470, 216] width 758 height 16
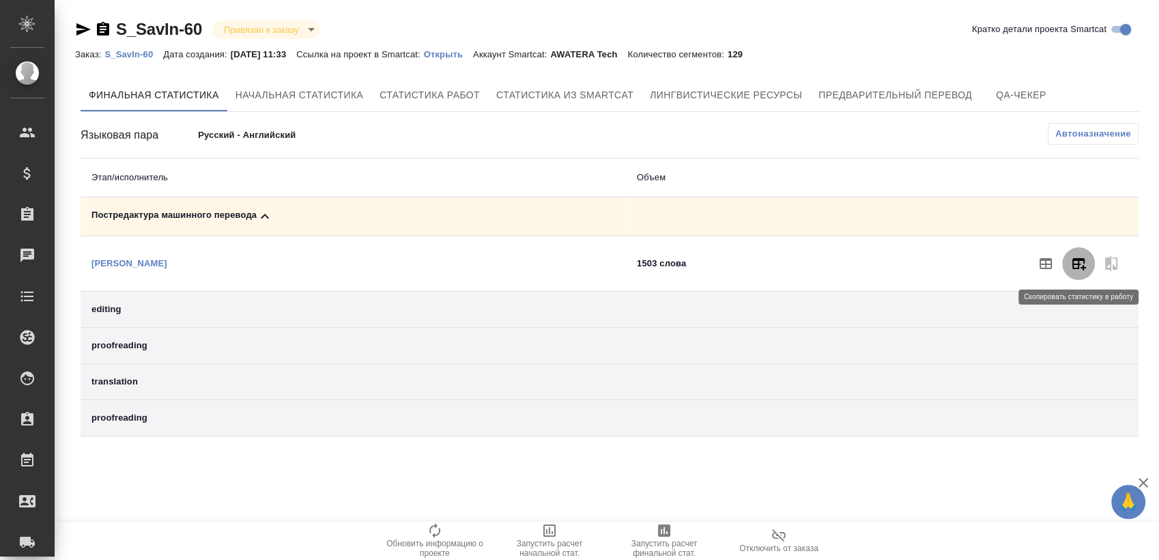
click at [1081, 264] on icon "button" at bounding box center [1078, 263] width 16 height 16
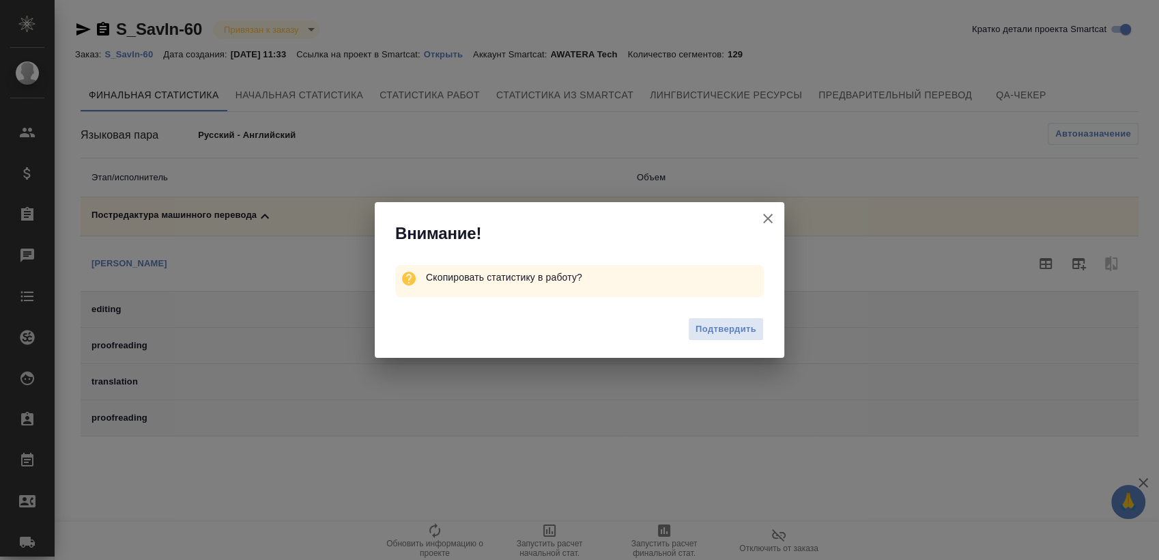
click at [737, 337] on button "Подтвердить" at bounding box center [726, 329] width 76 height 24
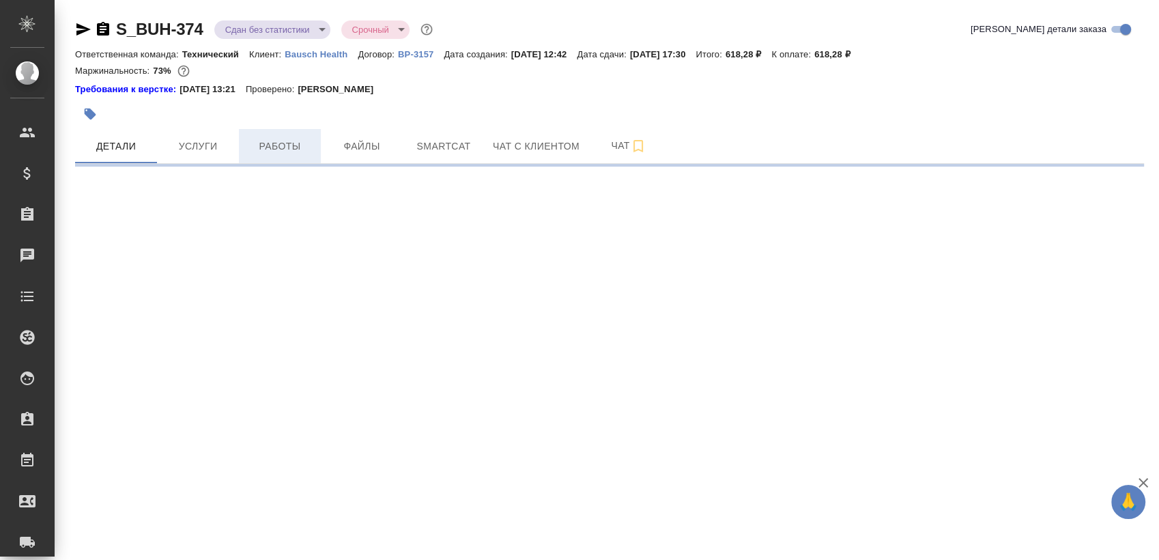
click at [287, 153] on span "Работы" at bounding box center [280, 146] width 66 height 17
select select "RU"
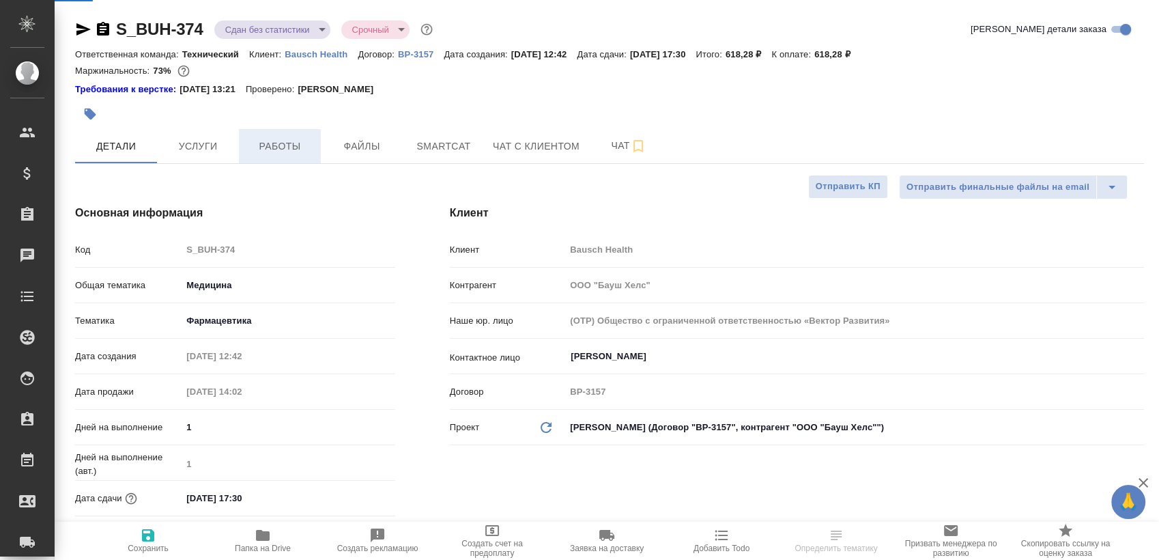
type textarea "x"
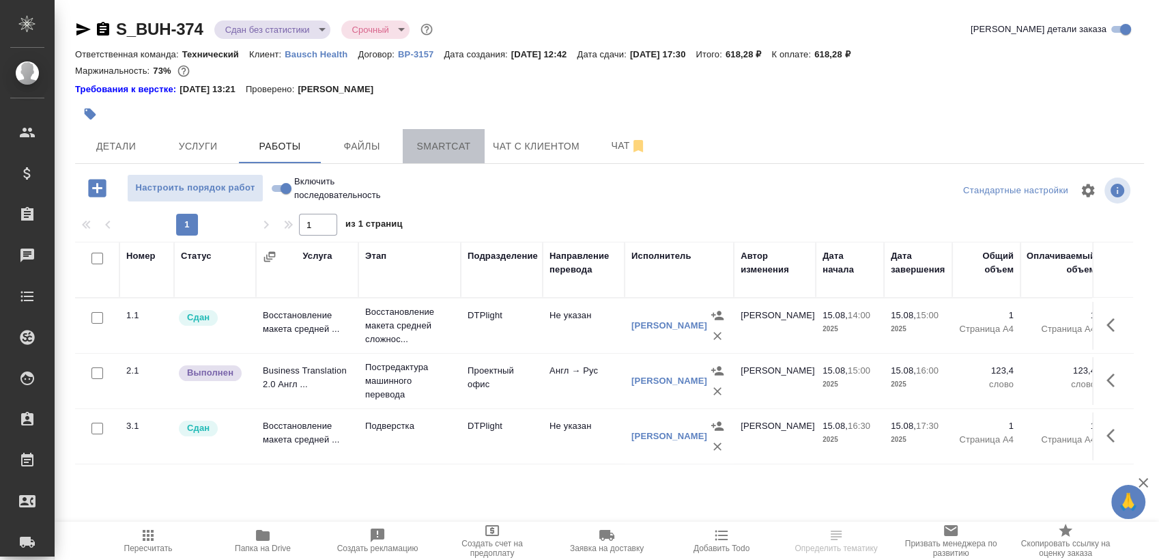
click at [446, 156] on button "Smartcat" at bounding box center [444, 146] width 82 height 34
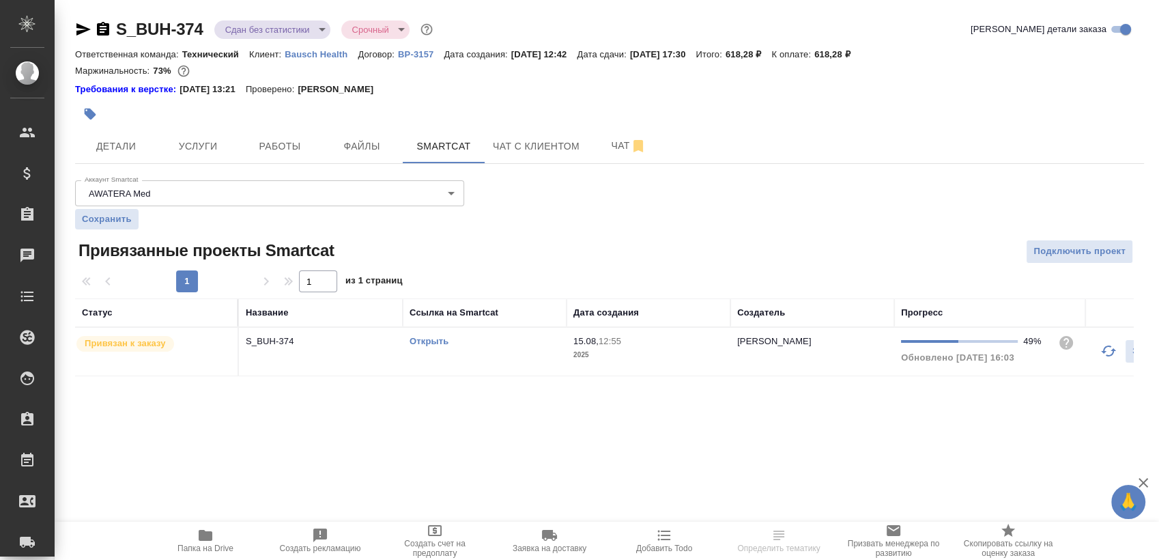
click at [501, 352] on td "Открыть" at bounding box center [485, 352] width 164 height 48
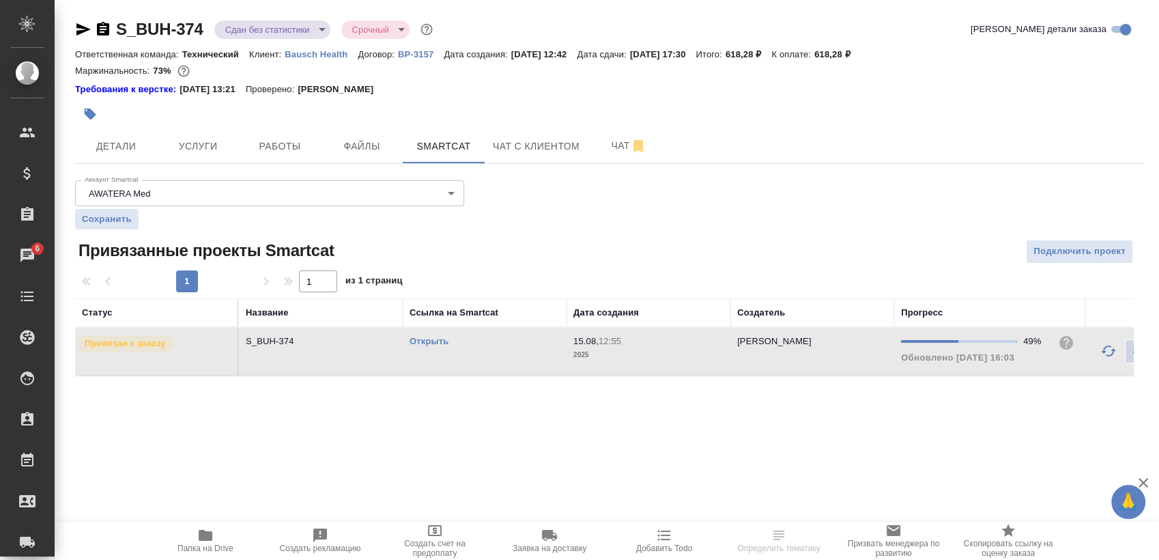
click at [501, 352] on td "Открыть" at bounding box center [485, 352] width 164 height 48
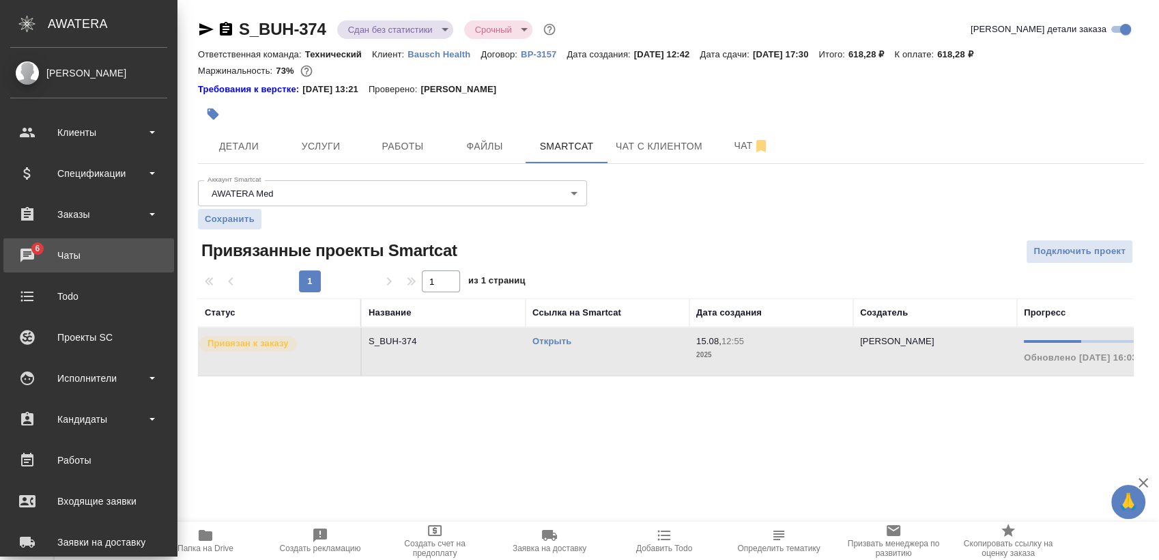
click at [29, 255] on div "Чаты" at bounding box center [88, 255] width 157 height 20
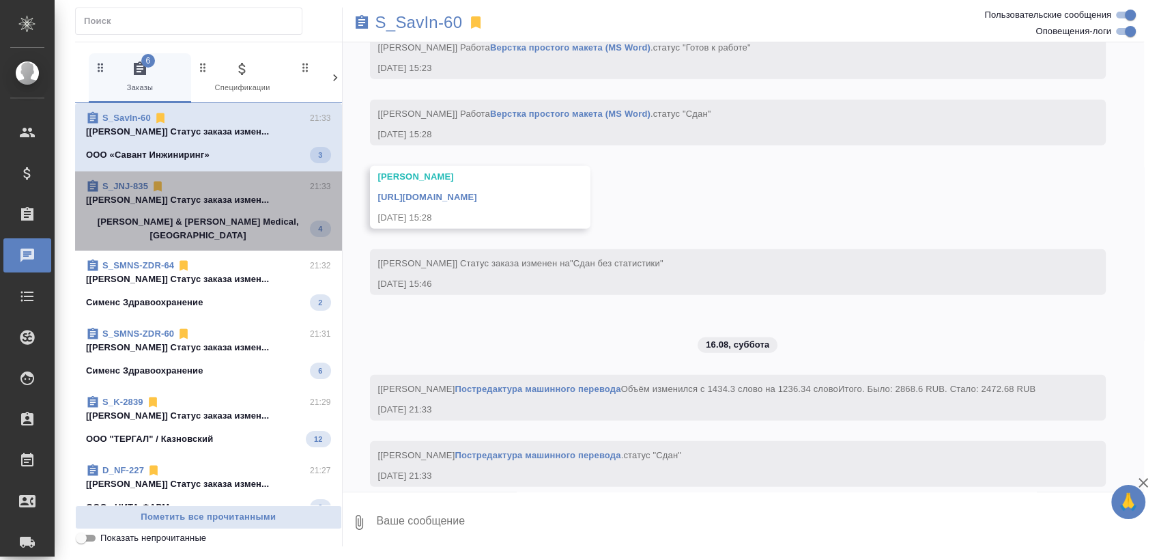
click at [216, 210] on span "S_JNJ-835 21:33 [[PERSON_NAME]] Статус заказа измен... [PERSON_NAME] & [PERSON_…" at bounding box center [208, 211] width 245 height 63
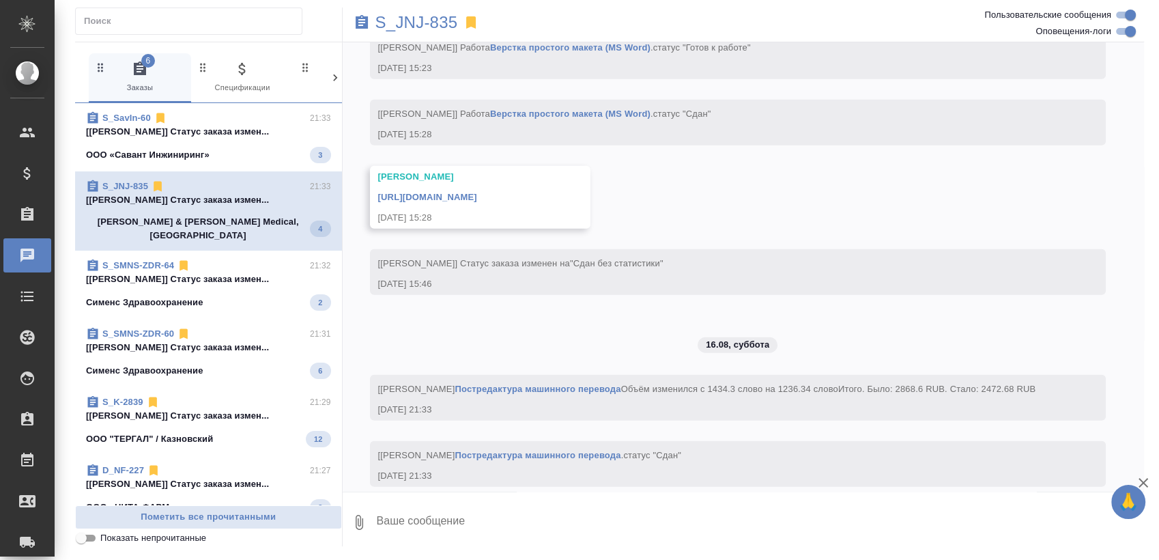
scroll to position [3547, 0]
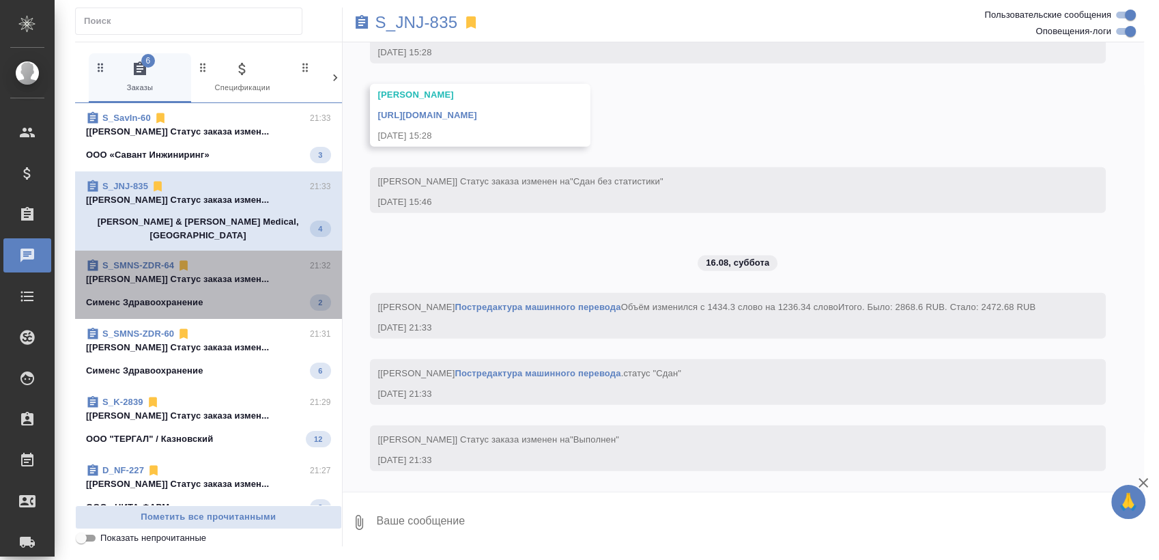
click at [227, 298] on div "[PERSON_NAME] Здравоохранение 2" at bounding box center [208, 302] width 245 height 16
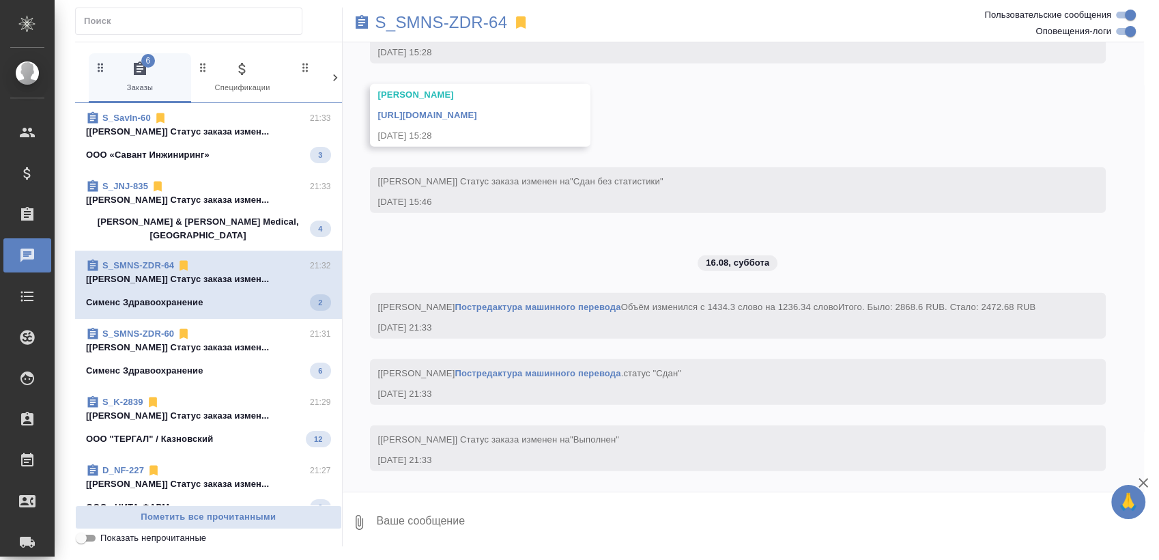
click at [204, 363] on div "Сименс Здравоохранение 6" at bounding box center [208, 371] width 245 height 16
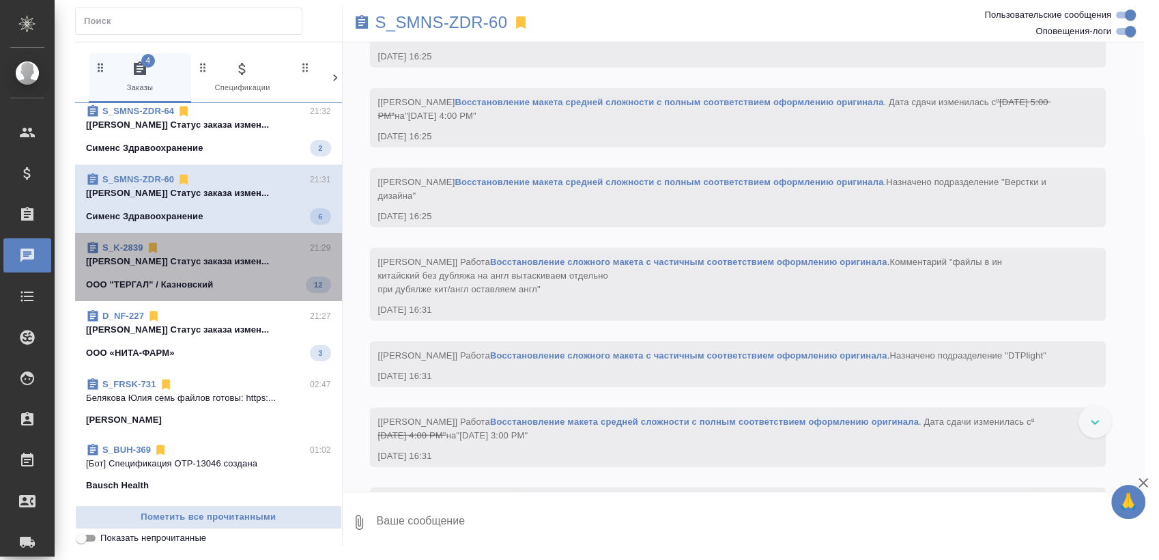
click at [225, 259] on p "[[PERSON_NAME]] Статус заказа измен..." at bounding box center [208, 262] width 245 height 14
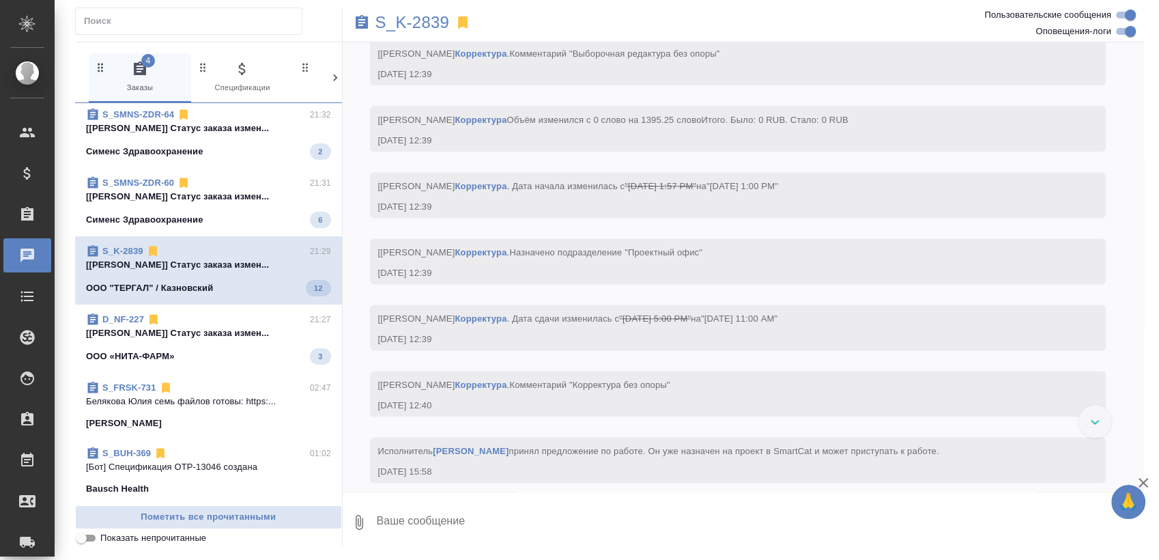
click at [221, 330] on span "D_NF-227 21:27 [[PERSON_NAME]] Статус заказа измен... ООО «НИТА-ФАРМ» 3" at bounding box center [208, 339] width 245 height 52
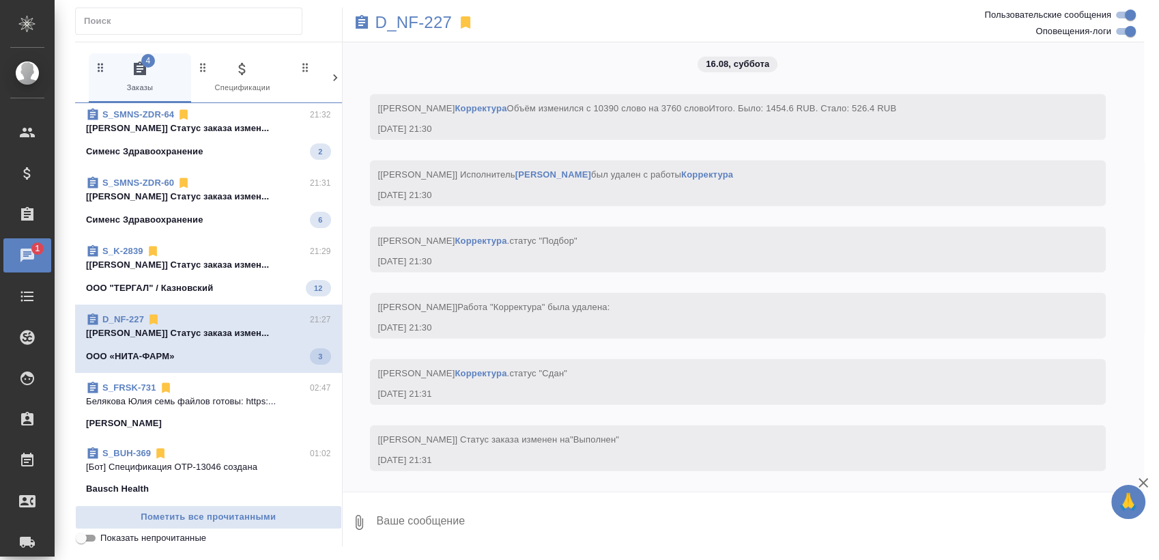
click at [222, 261] on span "S_K-2839 21:29 [Сергеева Анастасия] Статус заказа измен... ООО "ТЕРГАЛ" / Казно…" at bounding box center [208, 270] width 245 height 52
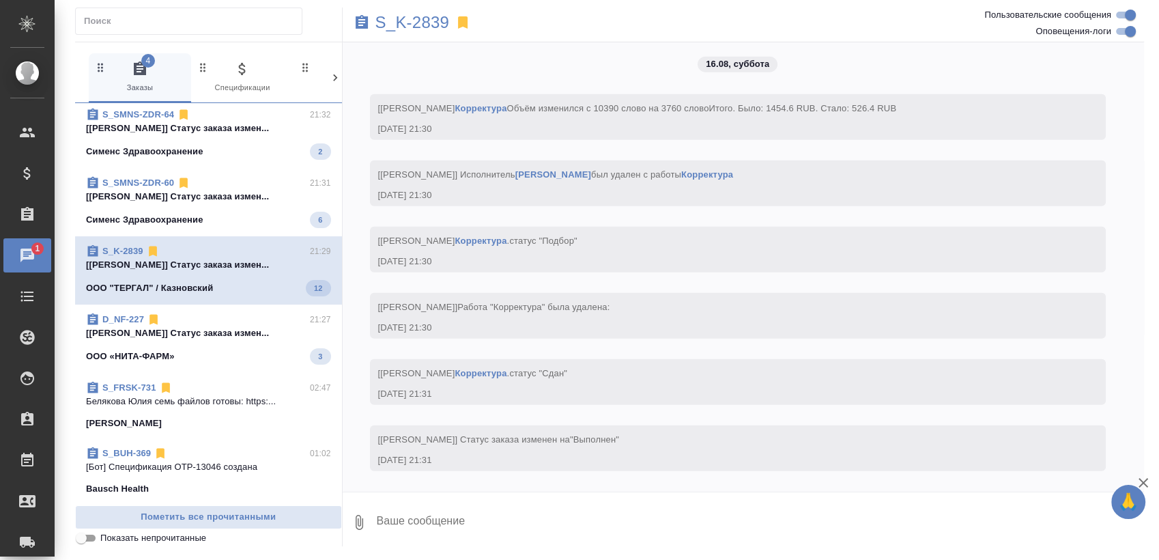
scroll to position [0, 0]
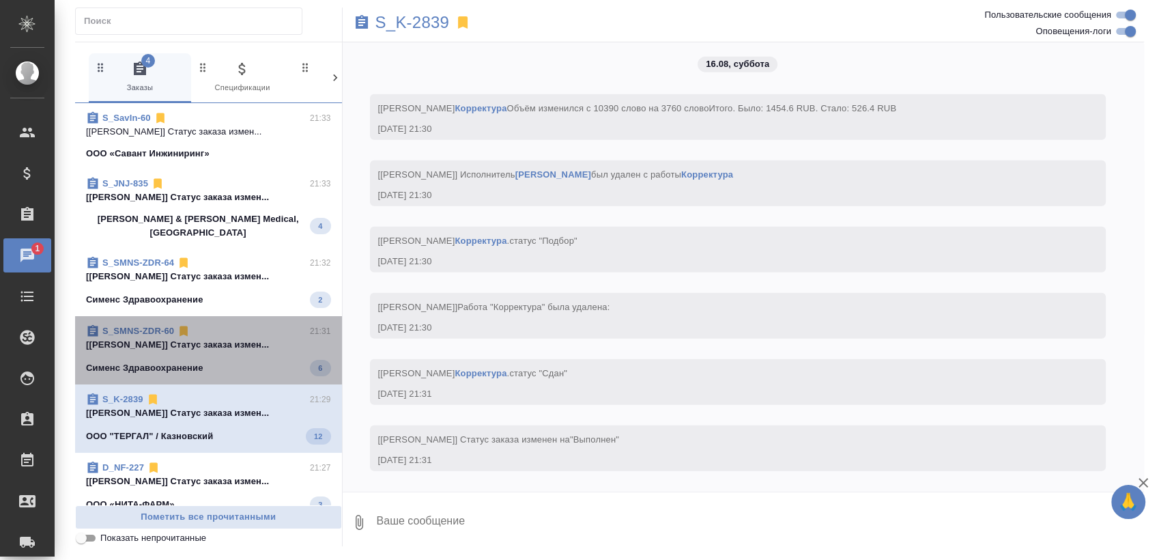
click at [218, 338] on p "[Сергеева Анастасия] Статус заказа измен..." at bounding box center [208, 345] width 245 height 14
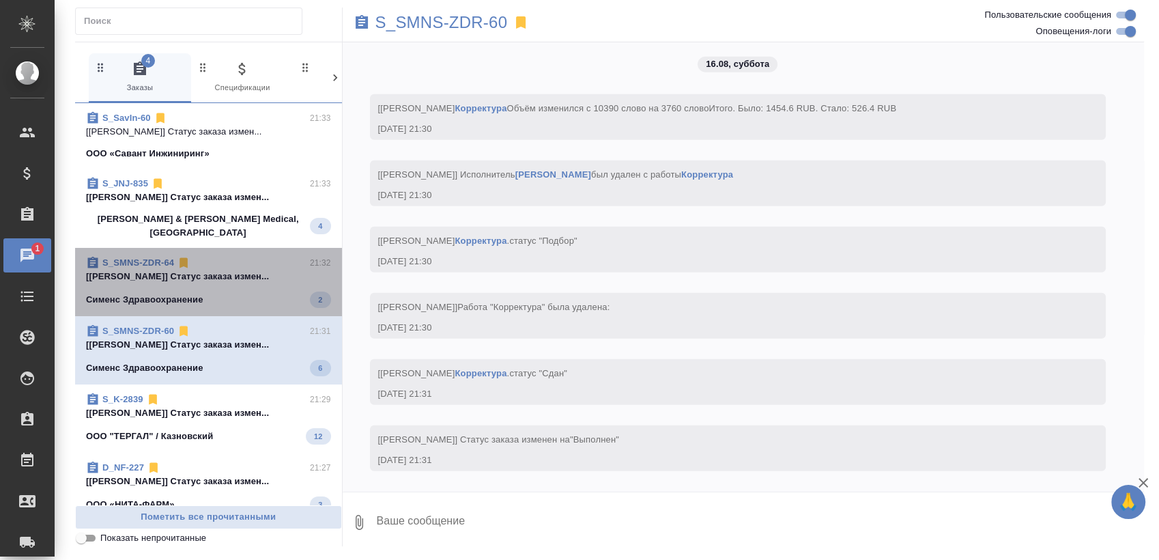
drag, startPoint x: 224, startPoint y: 270, endPoint x: 229, endPoint y: 226, distance: 44.7
click at [225, 270] on p "[Сергеева Анастасия] Статус заказа измен..." at bounding box center [208, 277] width 245 height 14
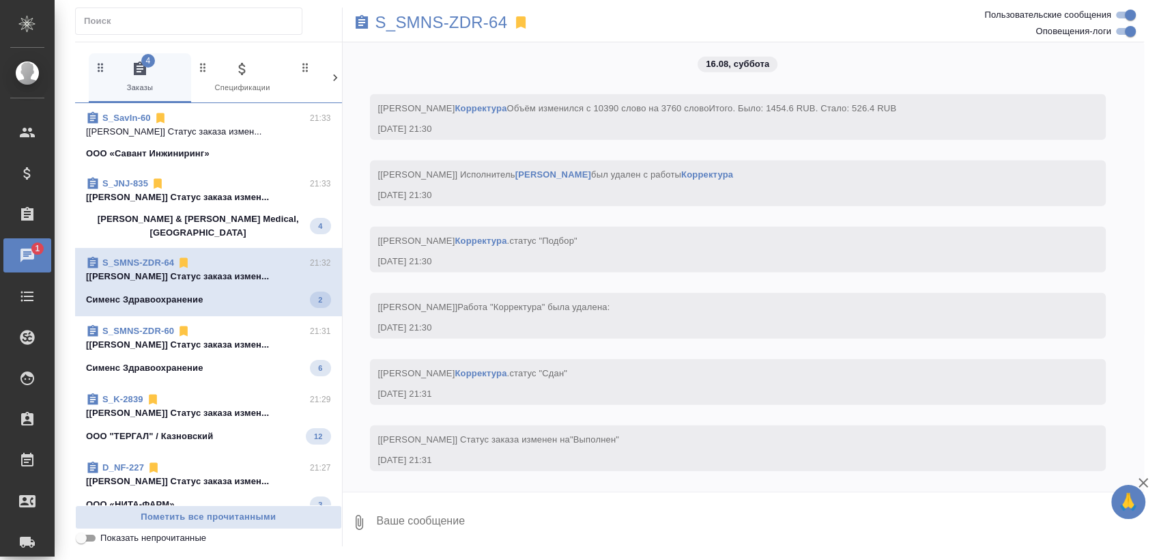
click at [229, 225] on p "Johnson & Johnson Medical, Russia" at bounding box center [198, 225] width 224 height 27
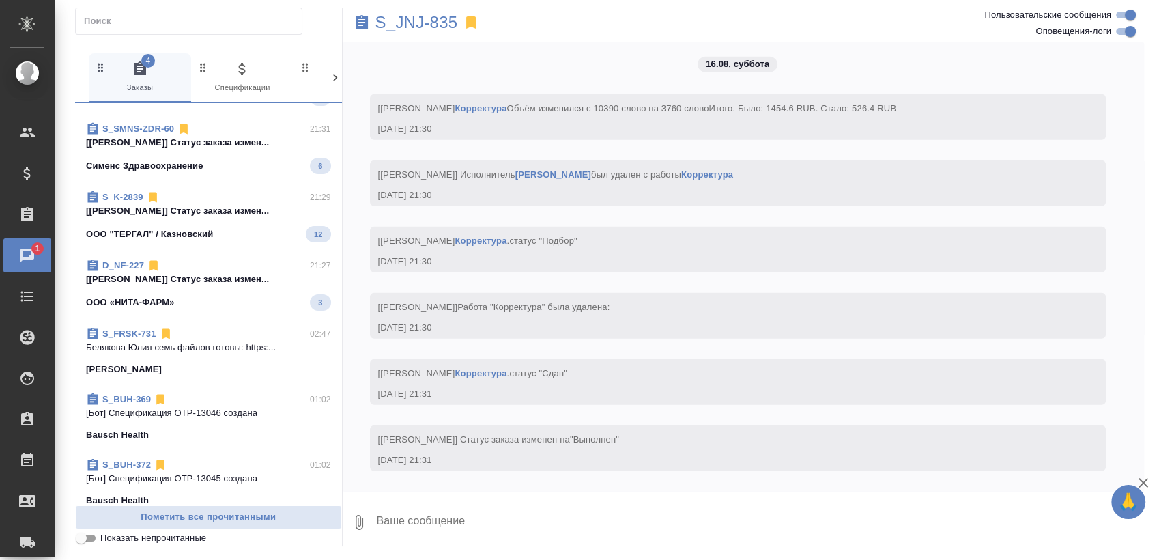
scroll to position [227, 0]
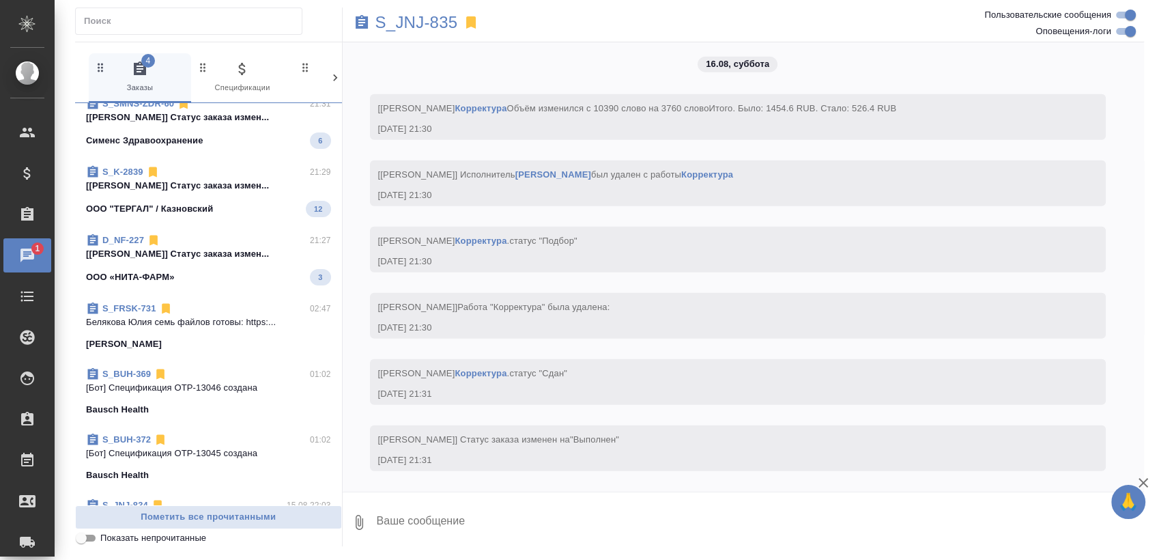
click at [235, 269] on div "ООО «НИТА-ФАРМ» 3" at bounding box center [208, 277] width 245 height 16
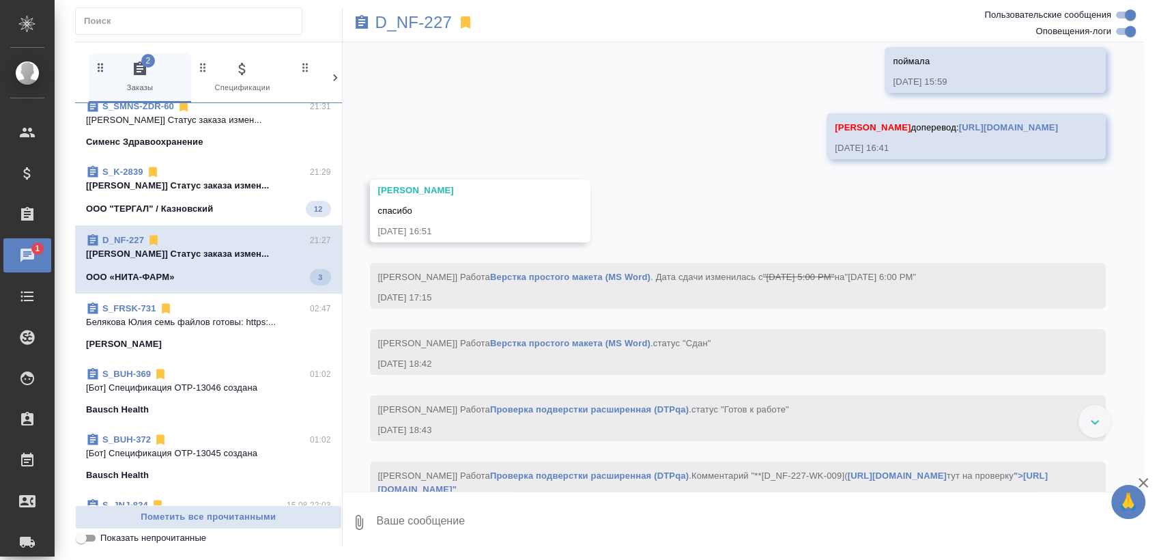
scroll to position [11768, 0]
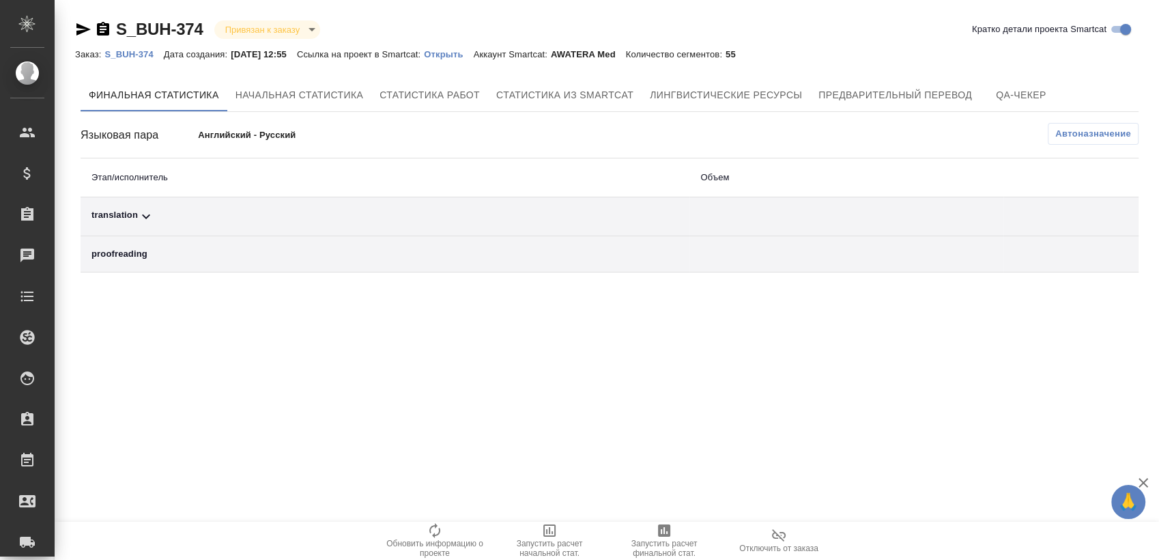
click at [1073, 131] on span "Автоназначение" at bounding box center [1093, 134] width 76 height 14
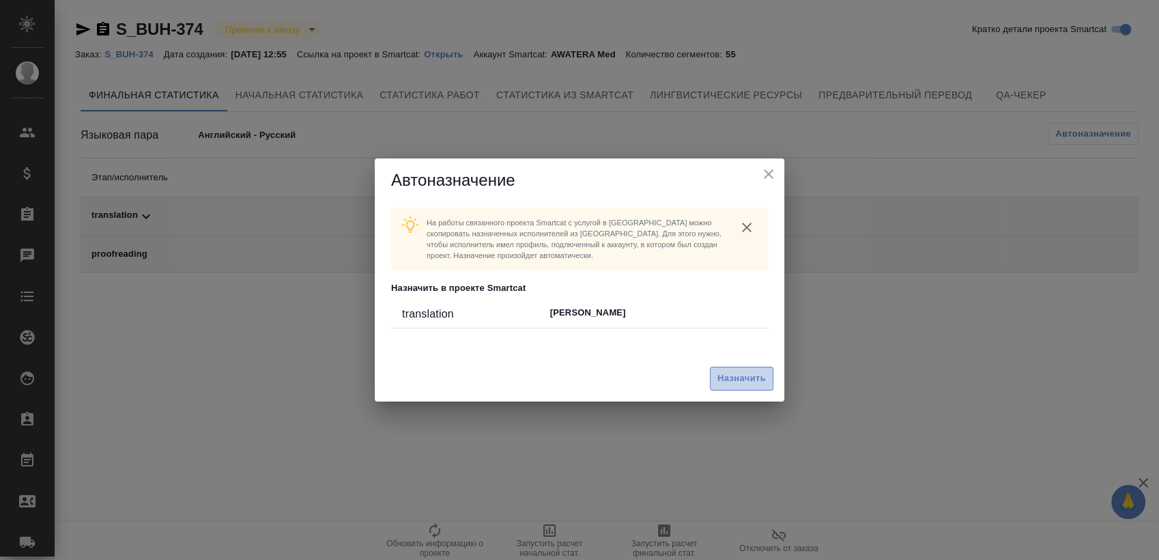
click at [747, 374] on span "Назначить" at bounding box center [742, 379] width 48 height 16
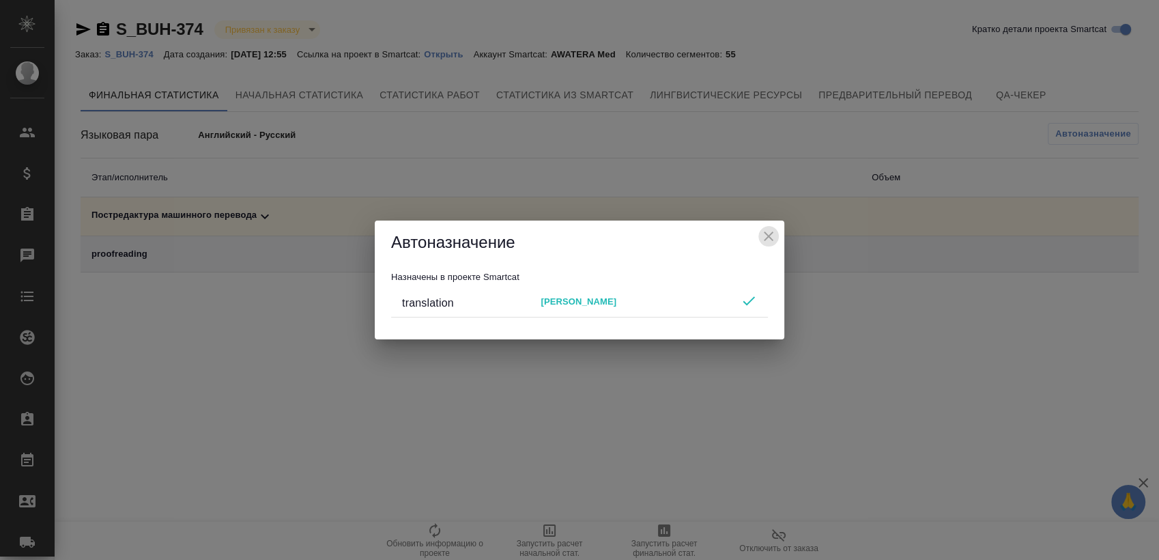
click at [766, 237] on icon "close" at bounding box center [769, 236] width 16 height 16
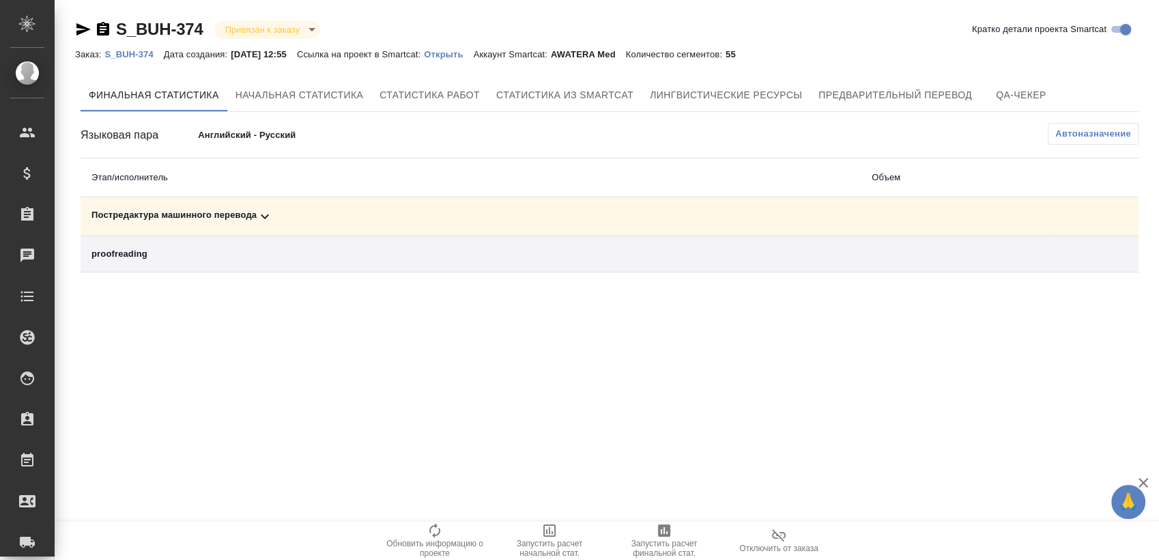
click at [670, 539] on span "Запустить расчет финальной стат." at bounding box center [664, 548] width 98 height 19
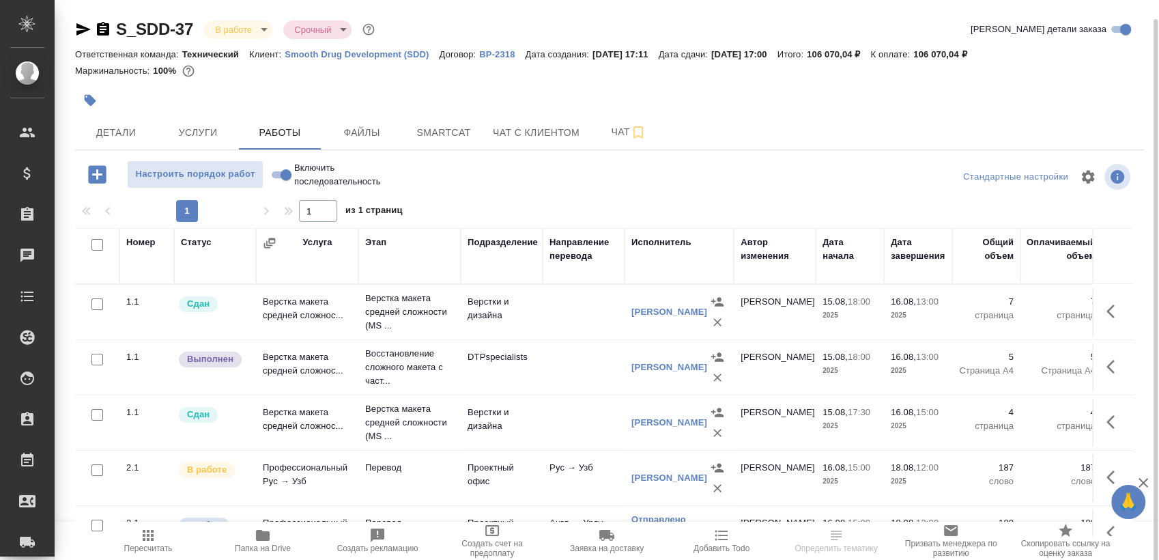
scroll to position [10, 0]
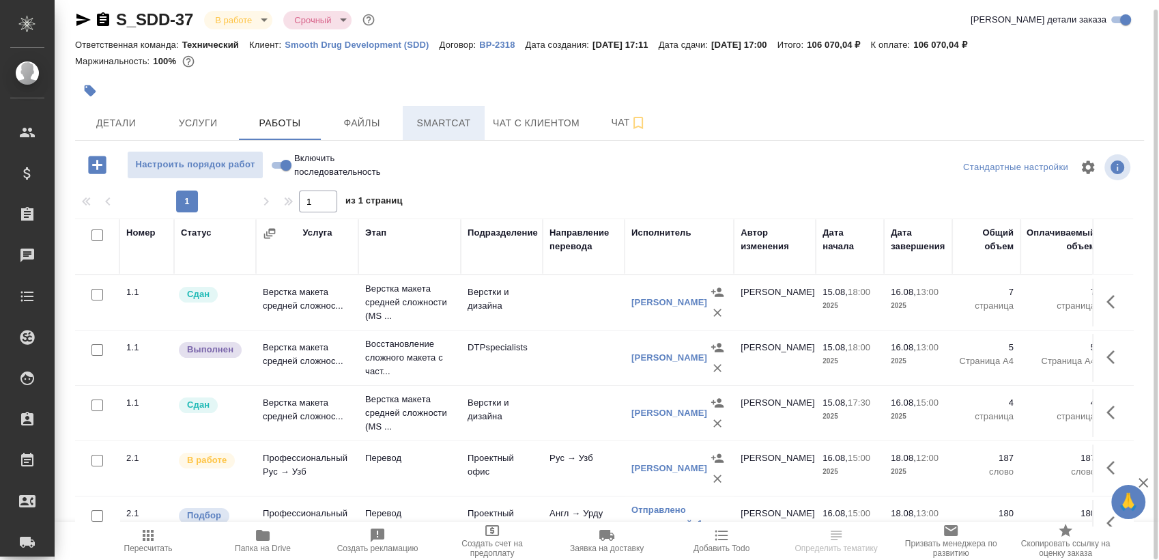
click at [450, 117] on span "Smartcat" at bounding box center [444, 123] width 66 height 17
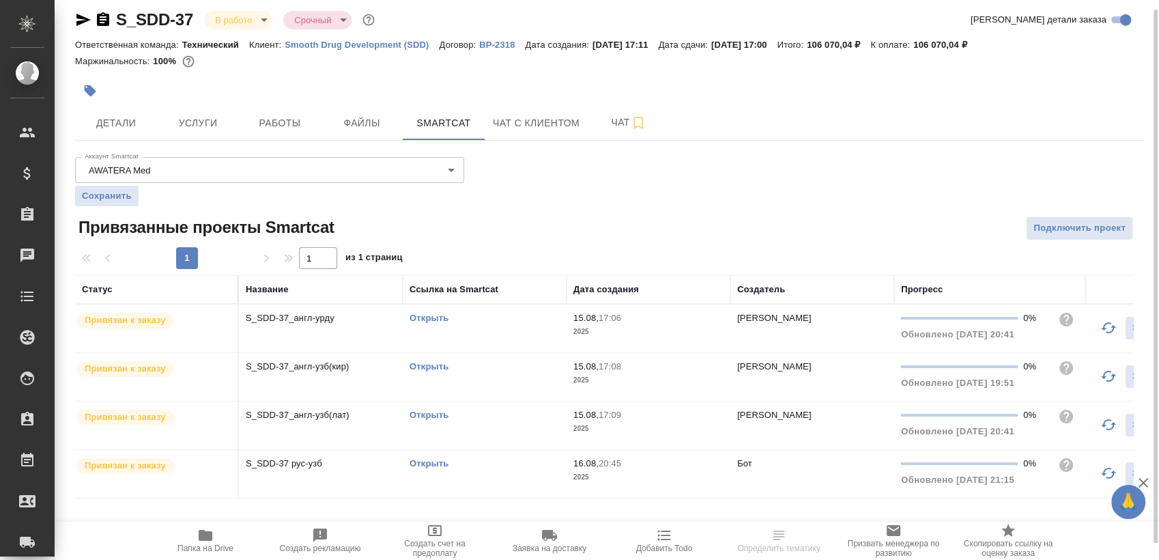
click at [427, 464] on link "Открыть" at bounding box center [429, 463] width 39 height 10
click at [299, 113] on button "Работы" at bounding box center [280, 123] width 82 height 34
